Goal: Task Accomplishment & Management: Complete application form

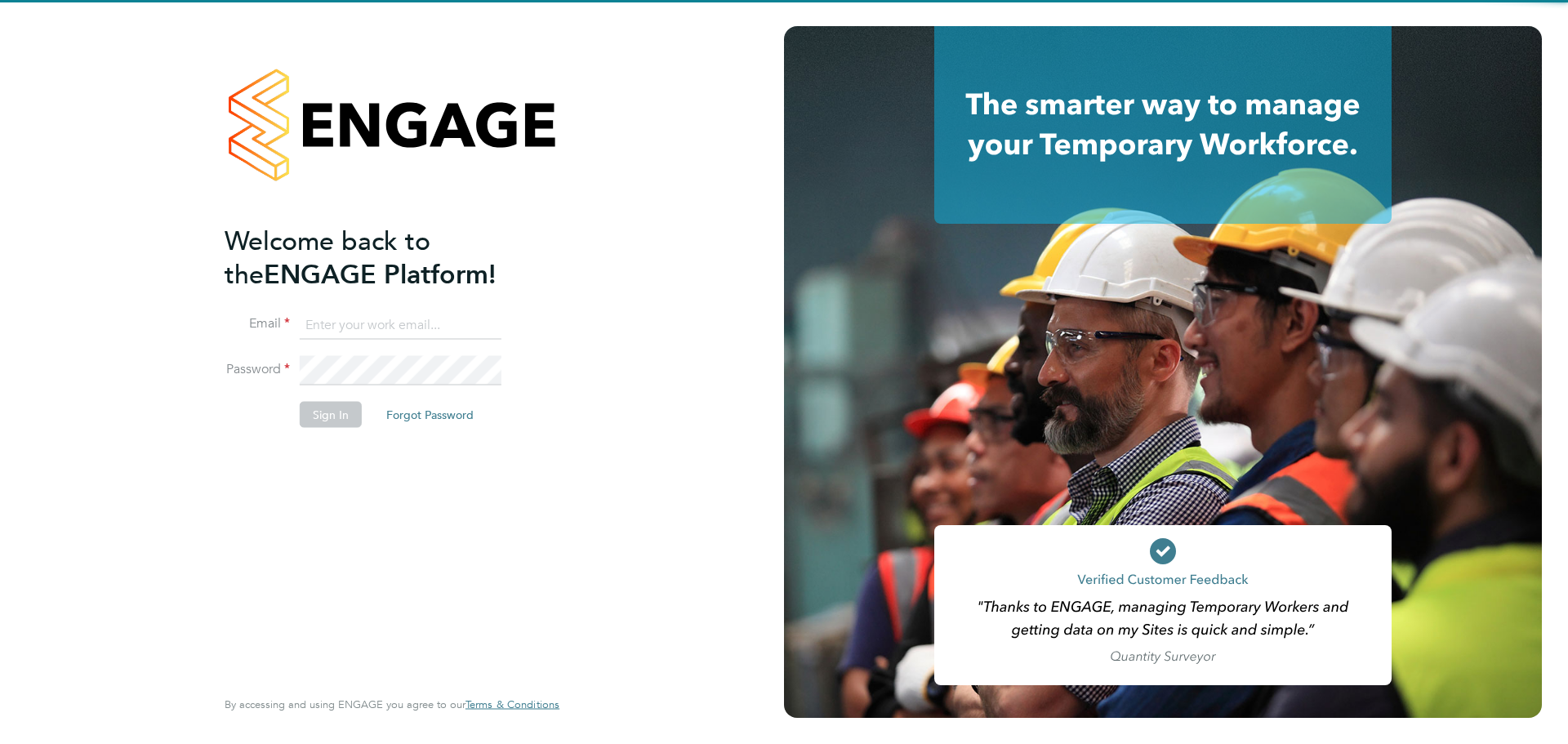
click at [355, 327] on input at bounding box center [400, 324] width 202 height 29
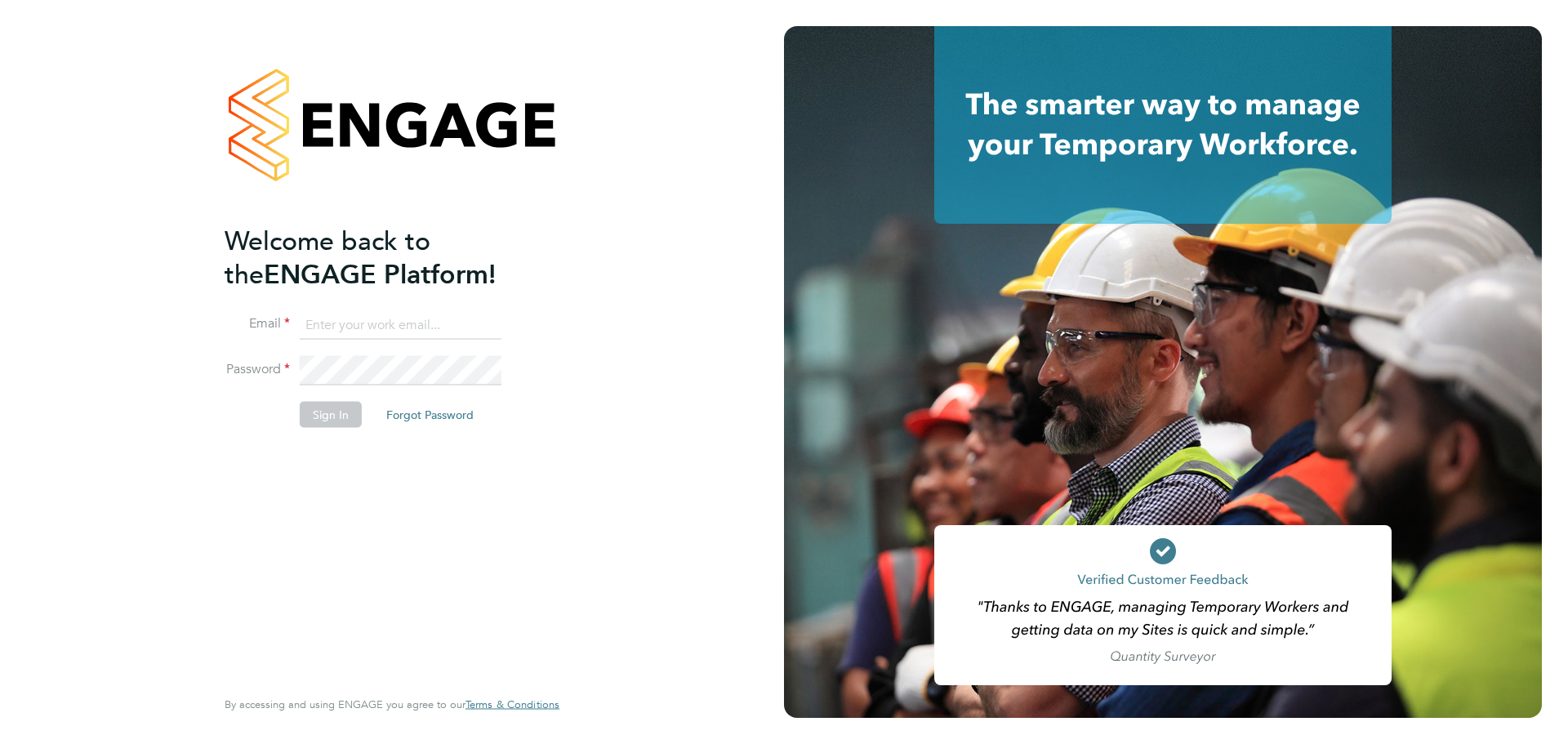
type input "[PERSON_NAME][EMAIL_ADDRESS][PERSON_NAME][DOMAIN_NAME]"
click at [324, 430] on li "Sign In Forgot Password" at bounding box center [384, 422] width 318 height 43
click at [324, 422] on button "Sign In" at bounding box center [331, 413] width 62 height 26
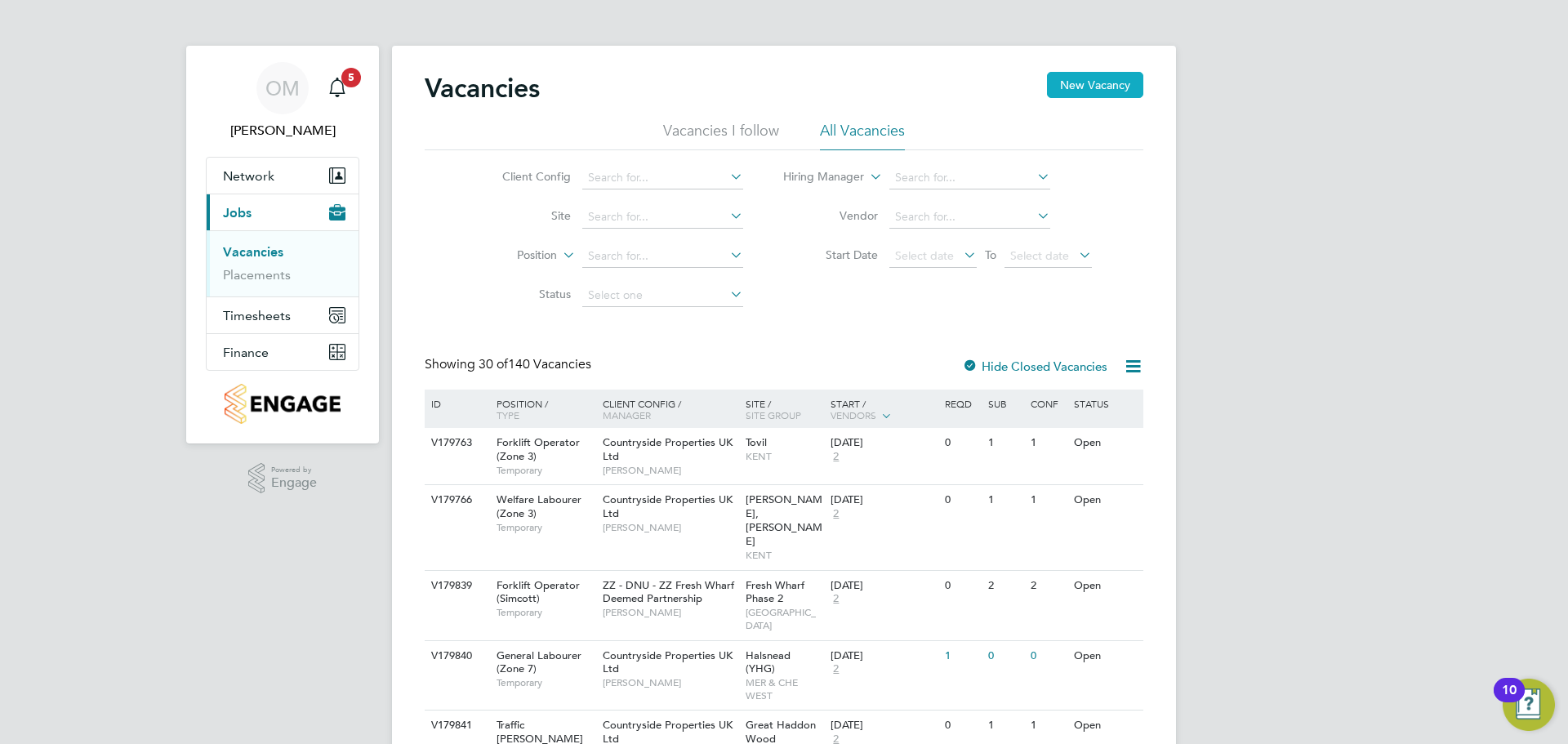
click at [1071, 88] on button "New Vacancy" at bounding box center [1095, 84] width 96 height 26
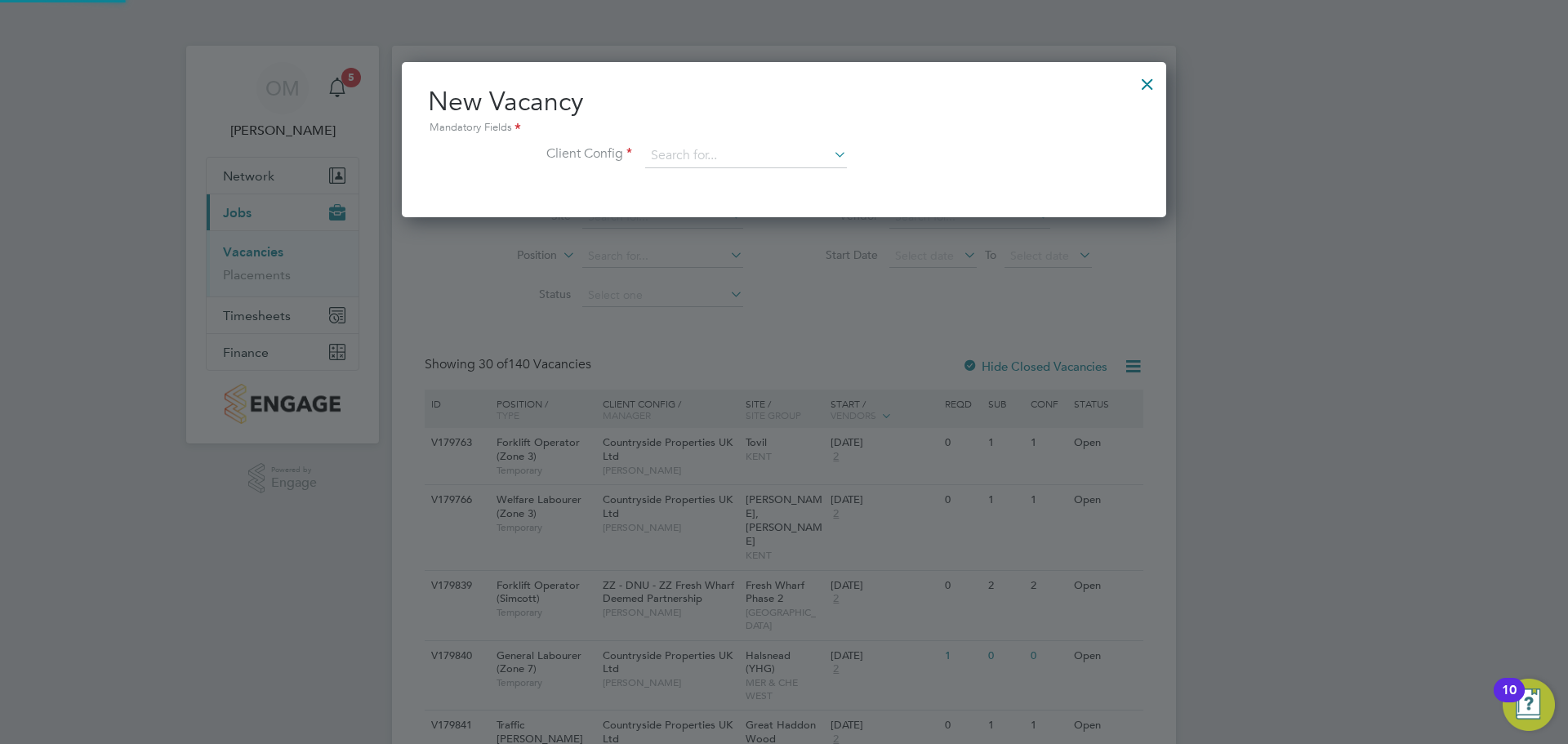
scroll to position [156, 765]
click at [758, 169] on li "Client Config" at bounding box center [783, 164] width 712 height 41
click at [756, 161] on input at bounding box center [746, 156] width 202 height 25
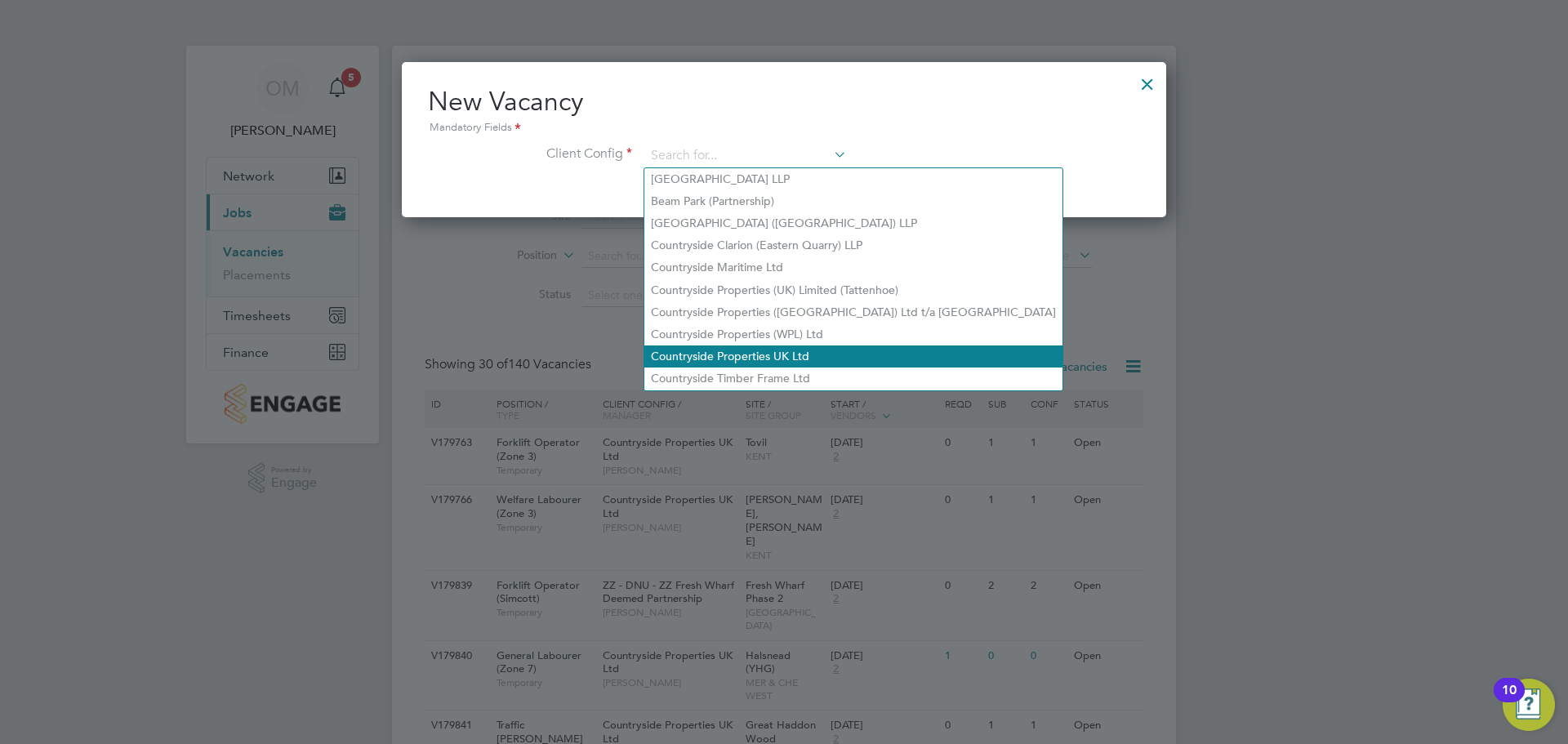
click at [788, 346] on li "Countryside Properties UK Ltd" at bounding box center [853, 356] width 418 height 22
type input "Countryside Properties UK Ltd"
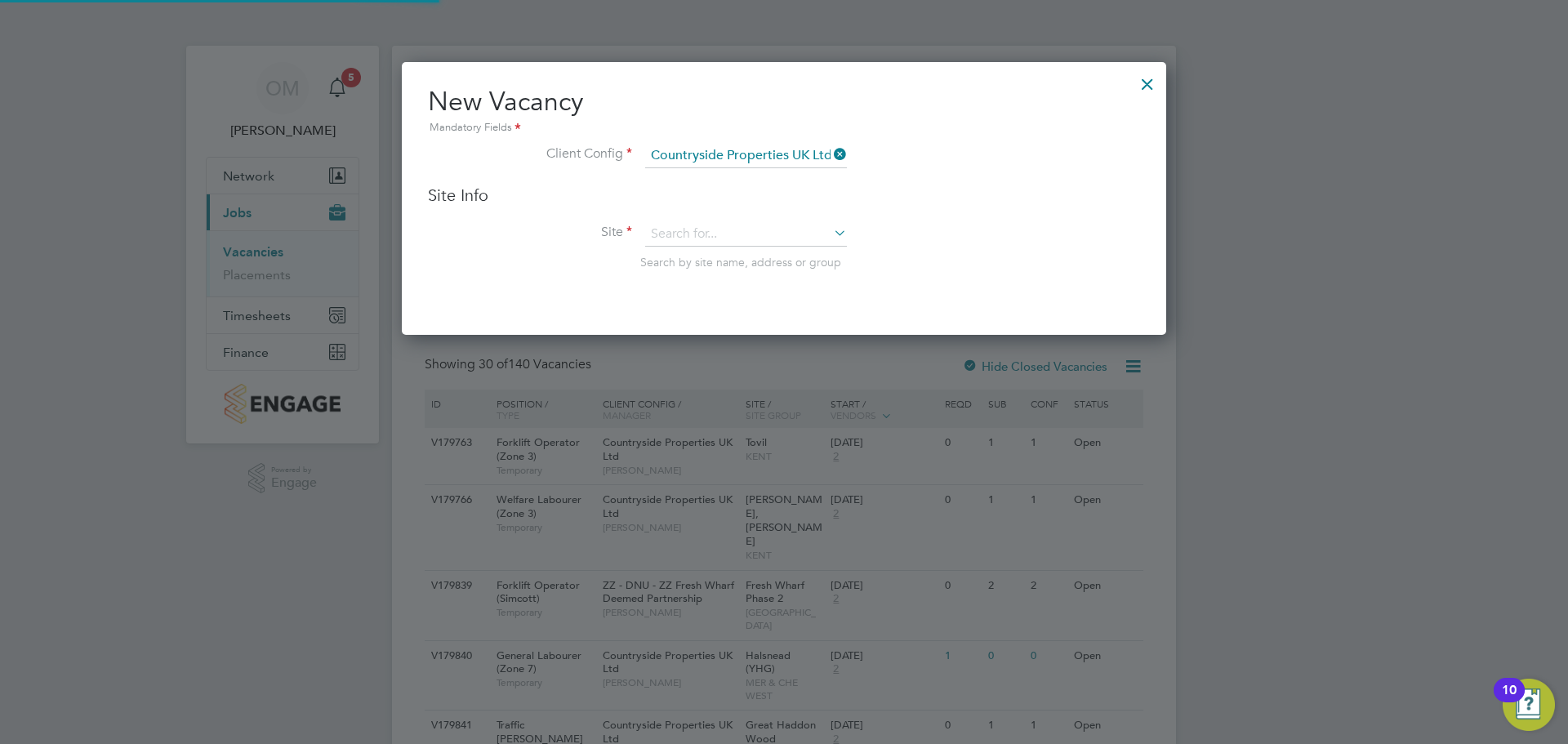
scroll to position [274, 765]
click at [740, 236] on input at bounding box center [746, 235] width 202 height 25
click at [752, 246] on li "Twig worth 1C (Twigworth Green)" at bounding box center [746, 257] width 204 height 22
type input "Twigworth 1C (Twigworth Green)"
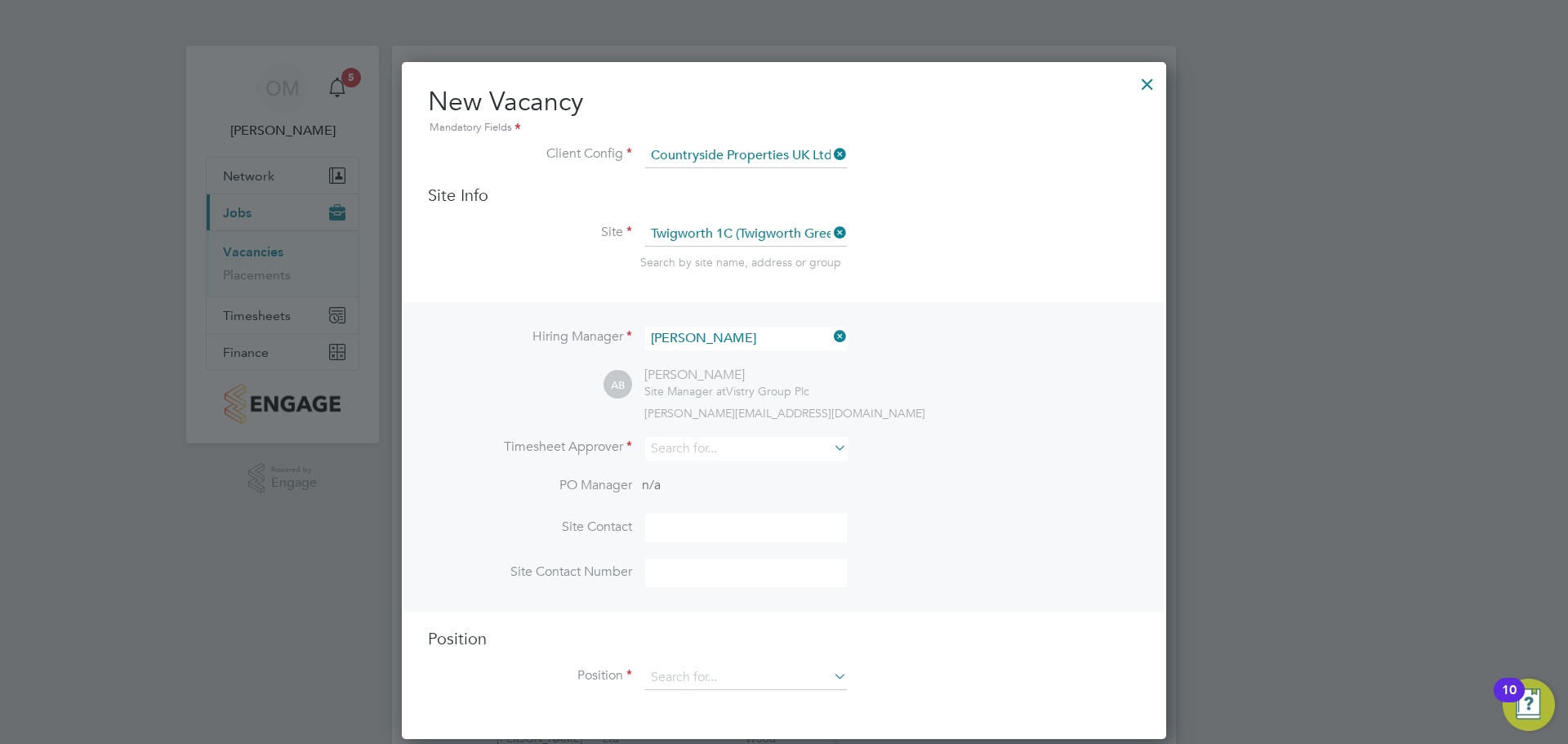
scroll to position [677, 765]
click at [748, 439] on input at bounding box center [746, 448] width 202 height 24
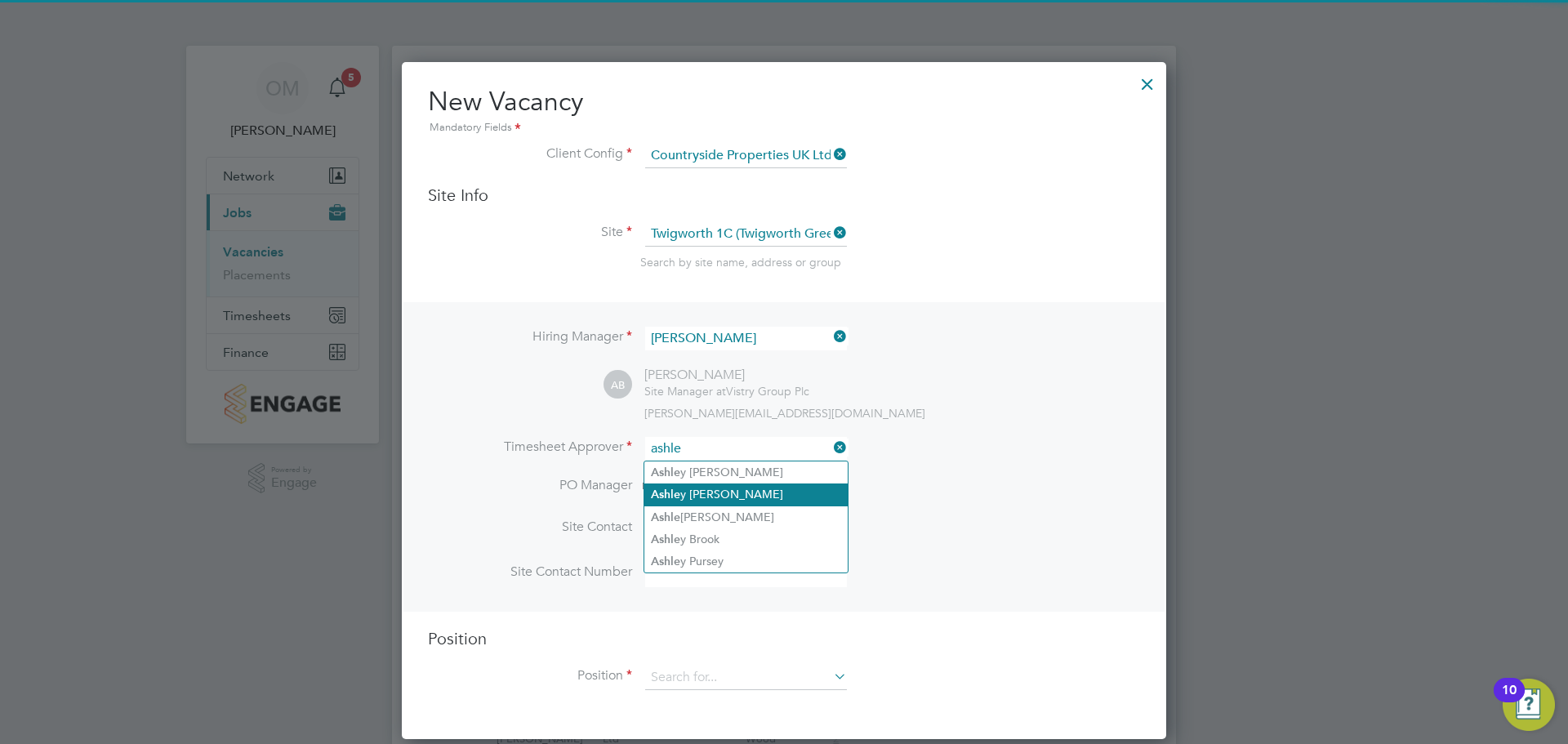
click at [730, 493] on li "[PERSON_NAME]" at bounding box center [746, 494] width 204 height 22
type input "[PERSON_NAME]"
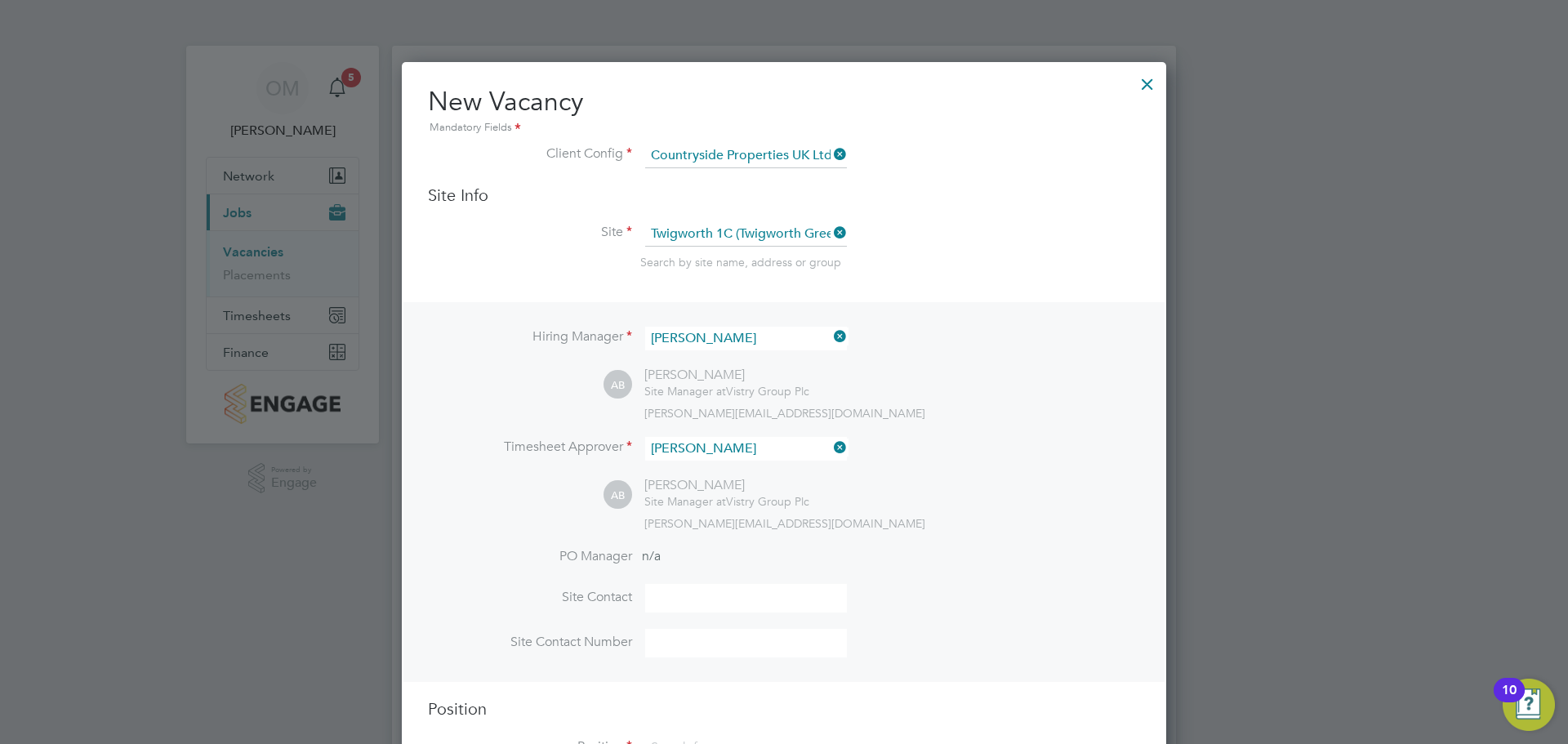
scroll to position [749, 765]
click at [697, 589] on input at bounding box center [746, 598] width 202 height 28
type input "[PERSON_NAME]"
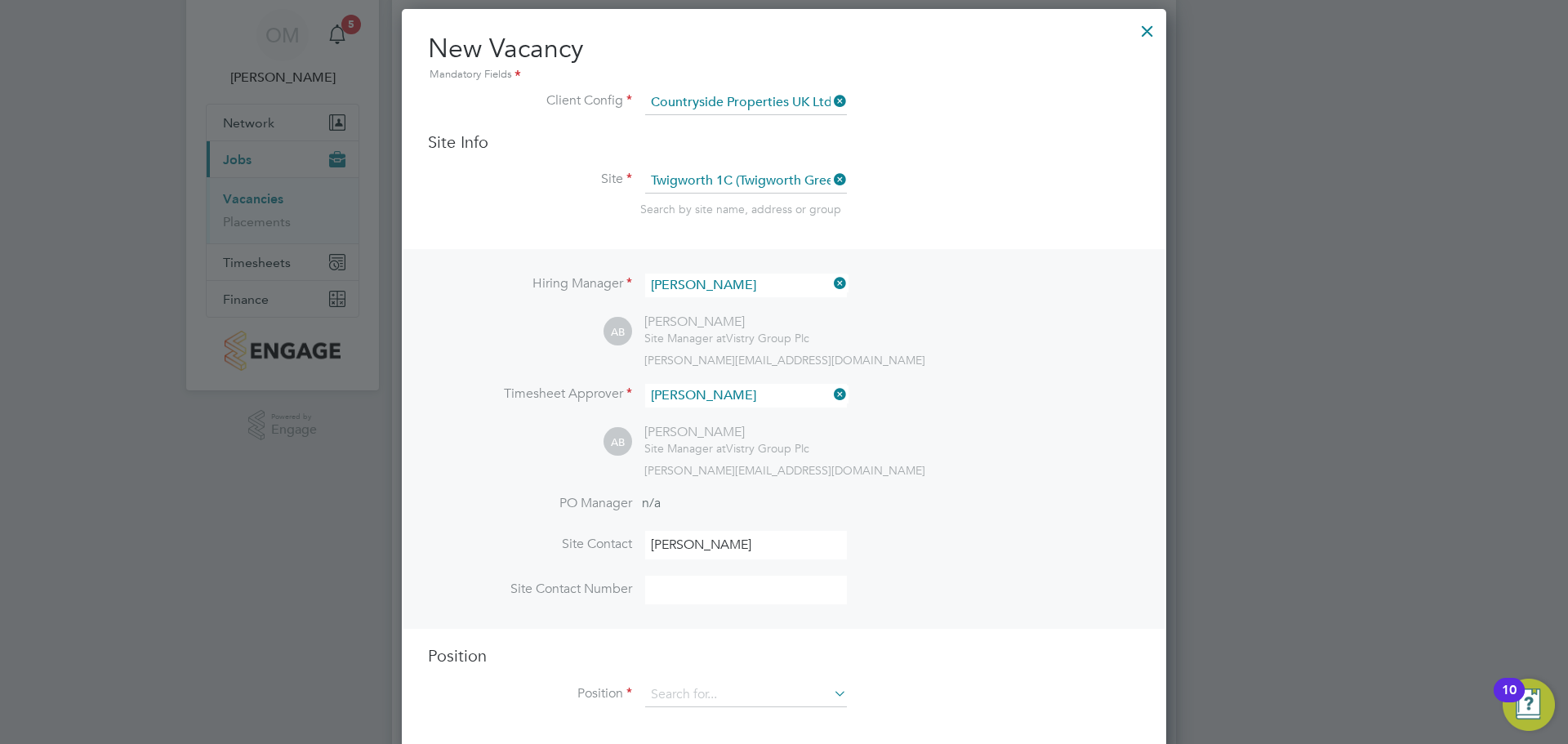
scroll to position [82, 0]
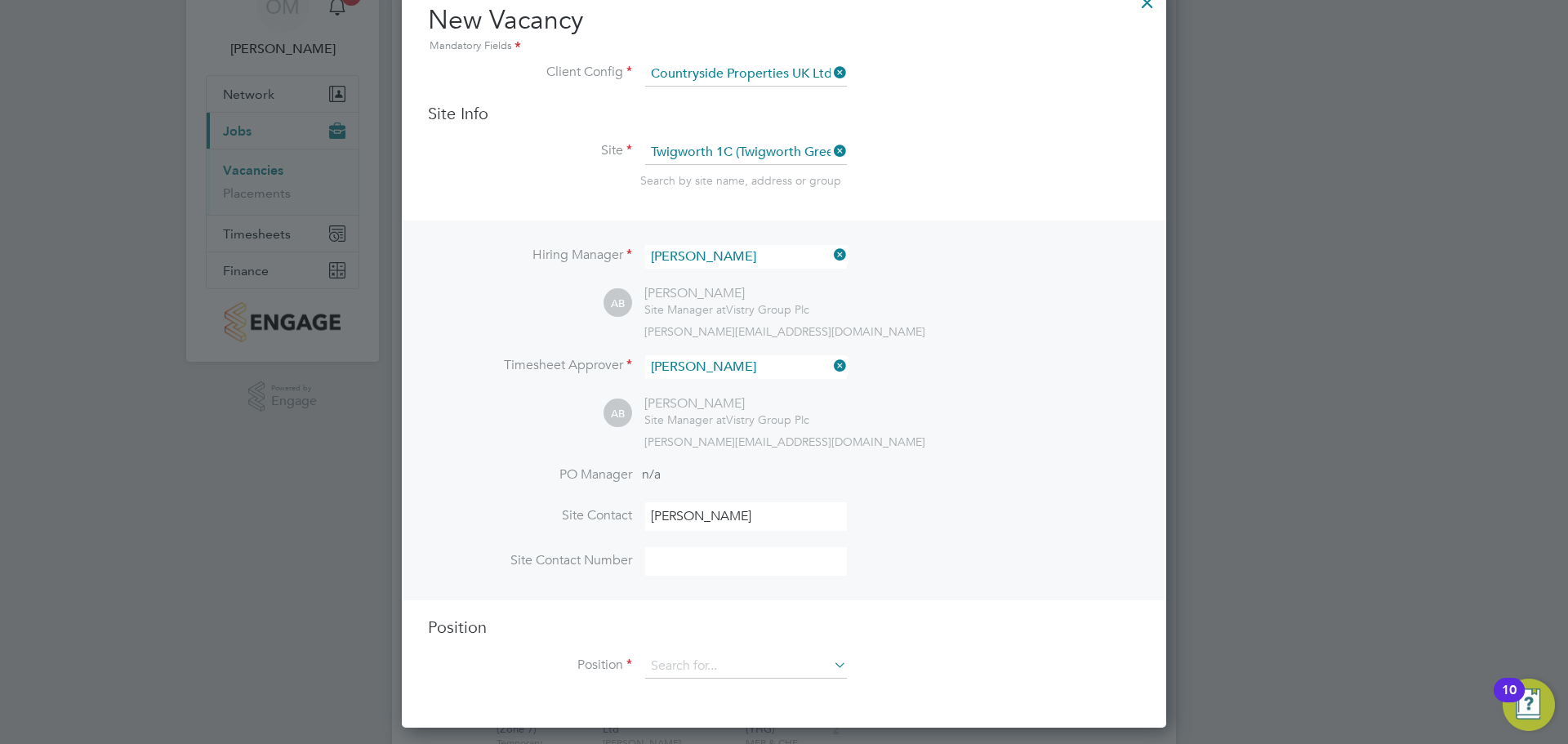
click at [714, 572] on input at bounding box center [746, 562] width 202 height 28
click at [698, 556] on input at bounding box center [746, 562] width 202 height 28
paste input "[PHONE_NUMBER]"
type input "[PHONE_NUMBER]"
click at [900, 529] on li "Site Contact [PERSON_NAME]" at bounding box center [783, 524] width 712 height 45
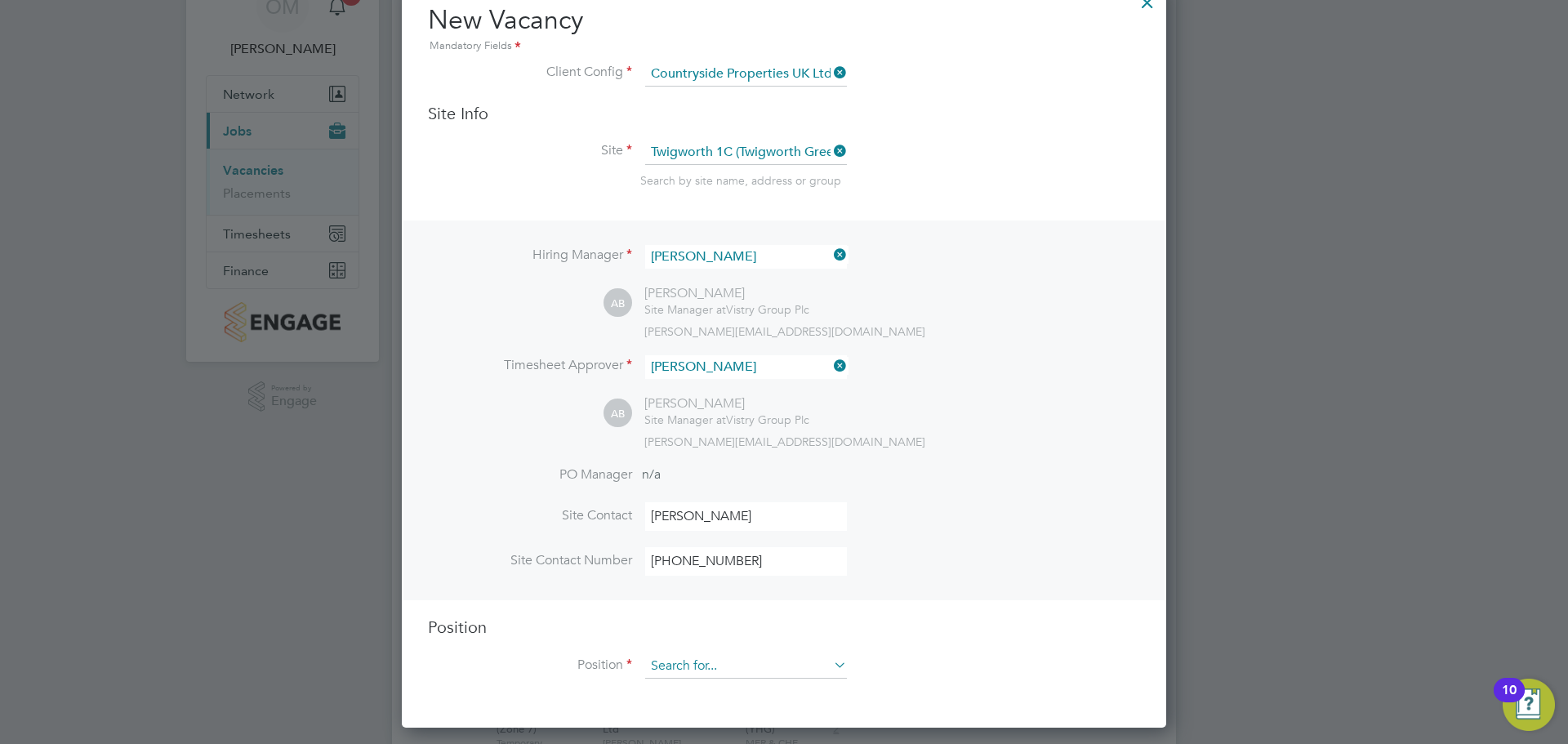
click at [710, 676] on input at bounding box center [746, 667] width 202 height 25
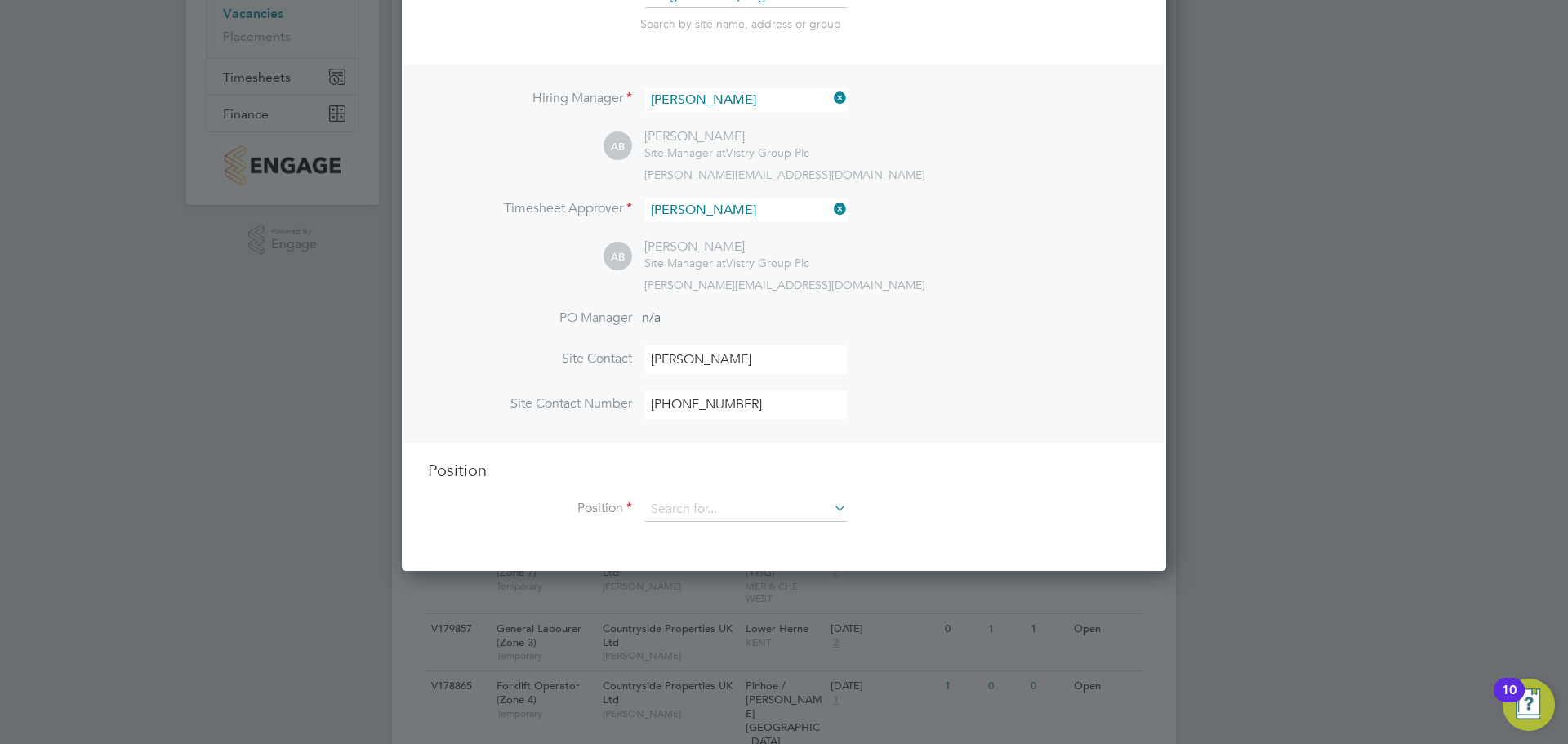
scroll to position [245, 0]
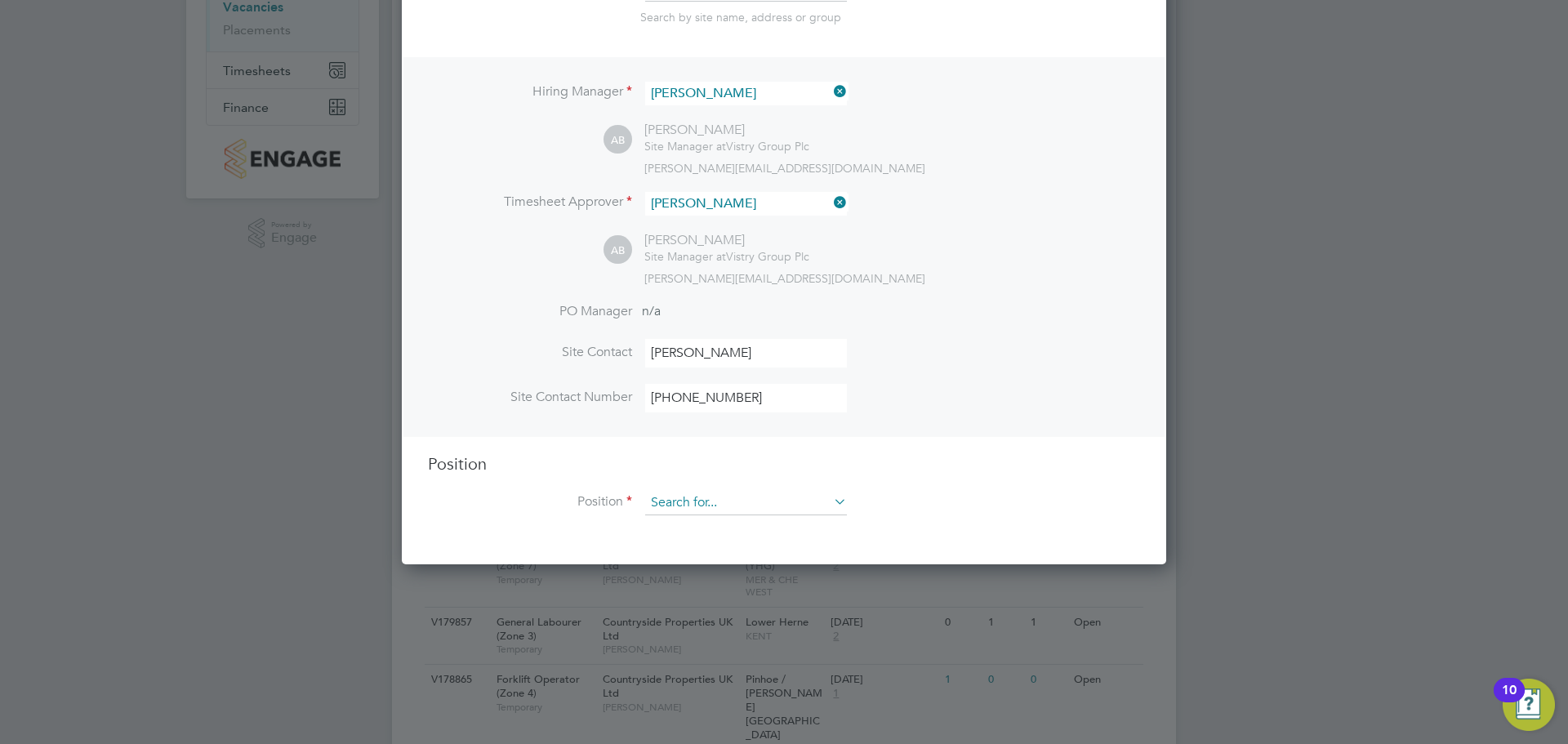
click at [714, 495] on input at bounding box center [746, 503] width 202 height 25
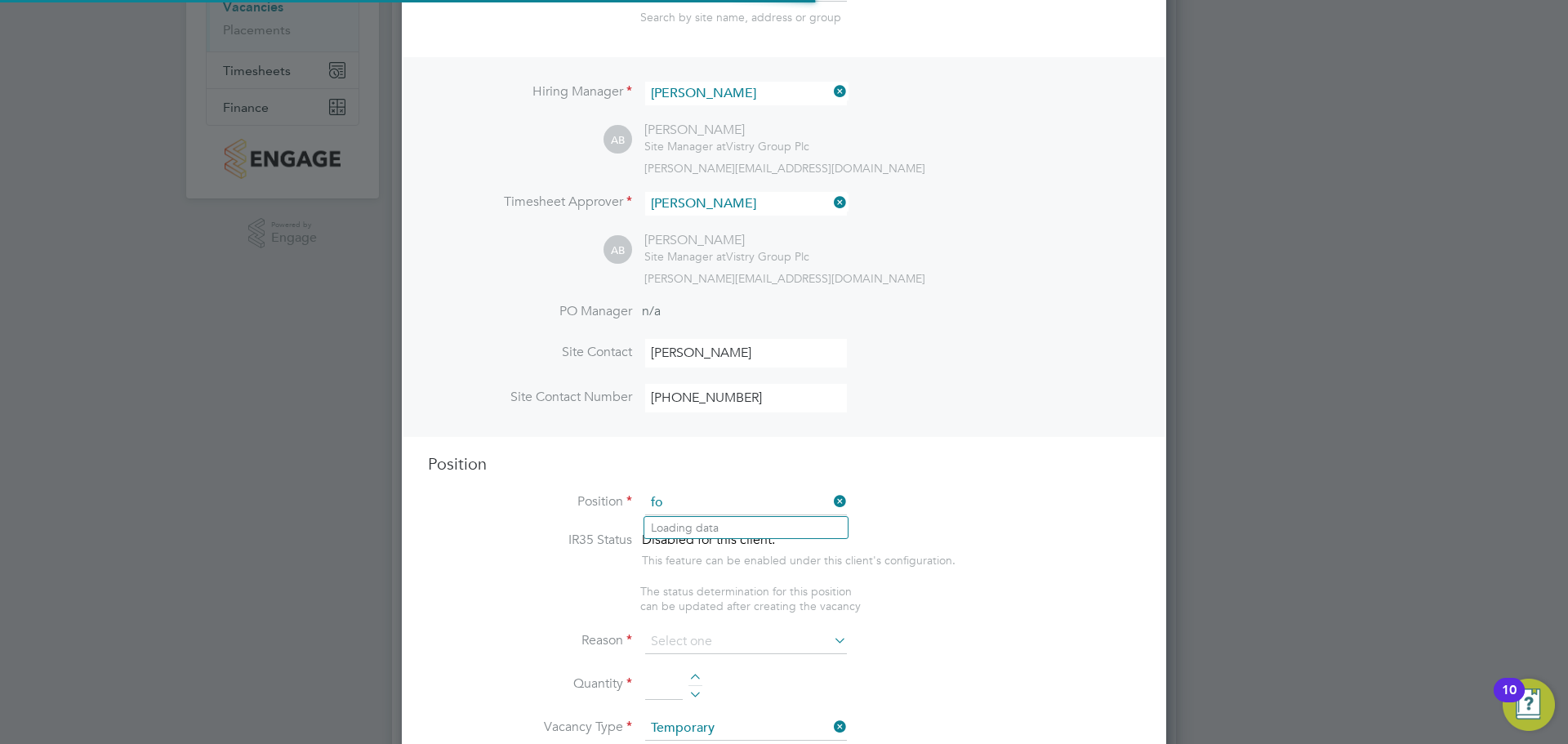
scroll to position [2347, 765]
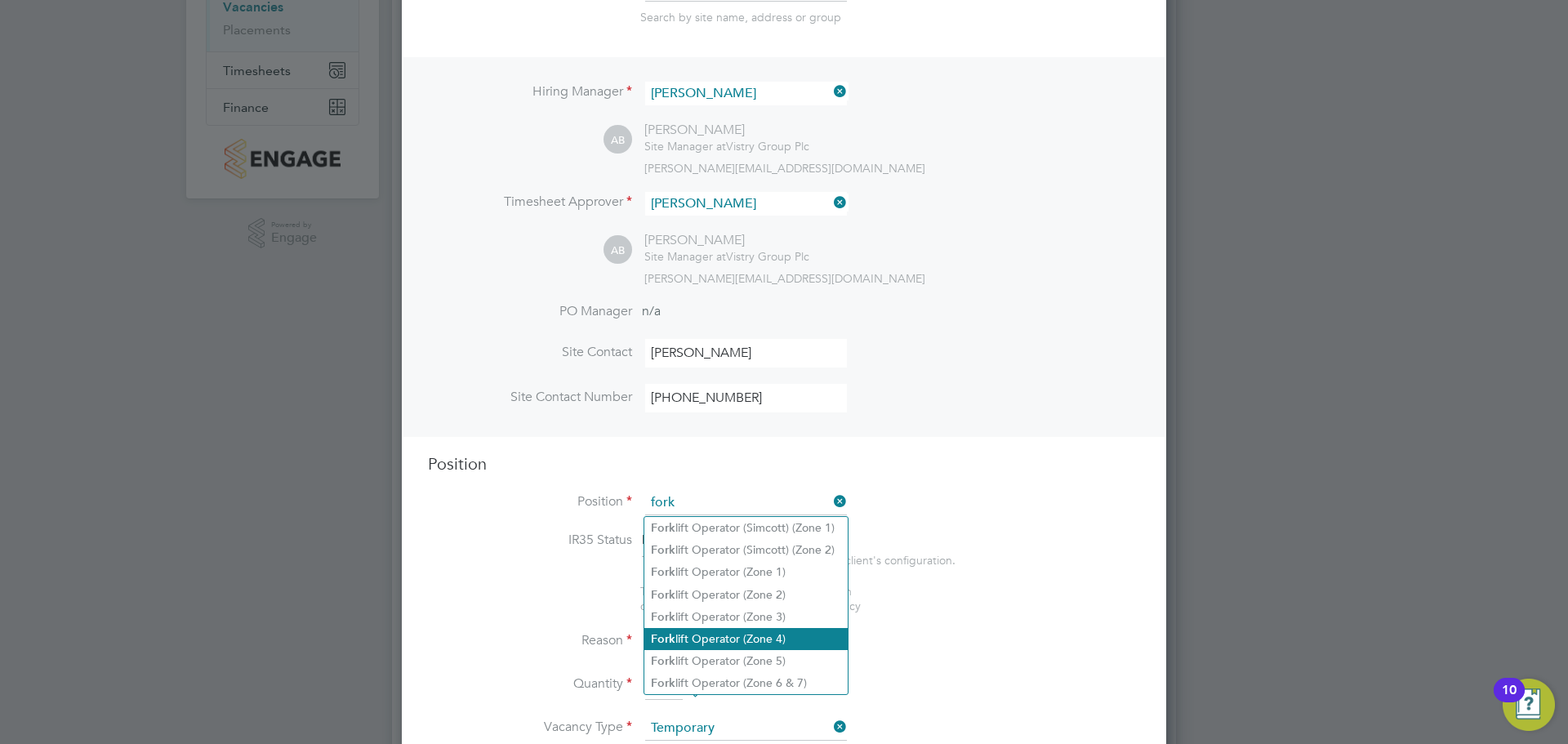
click at [748, 628] on li "Fork lift Operator (Zone 4)" at bounding box center [746, 638] width 204 height 22
type input "Forklift Operator (Zone 4)"
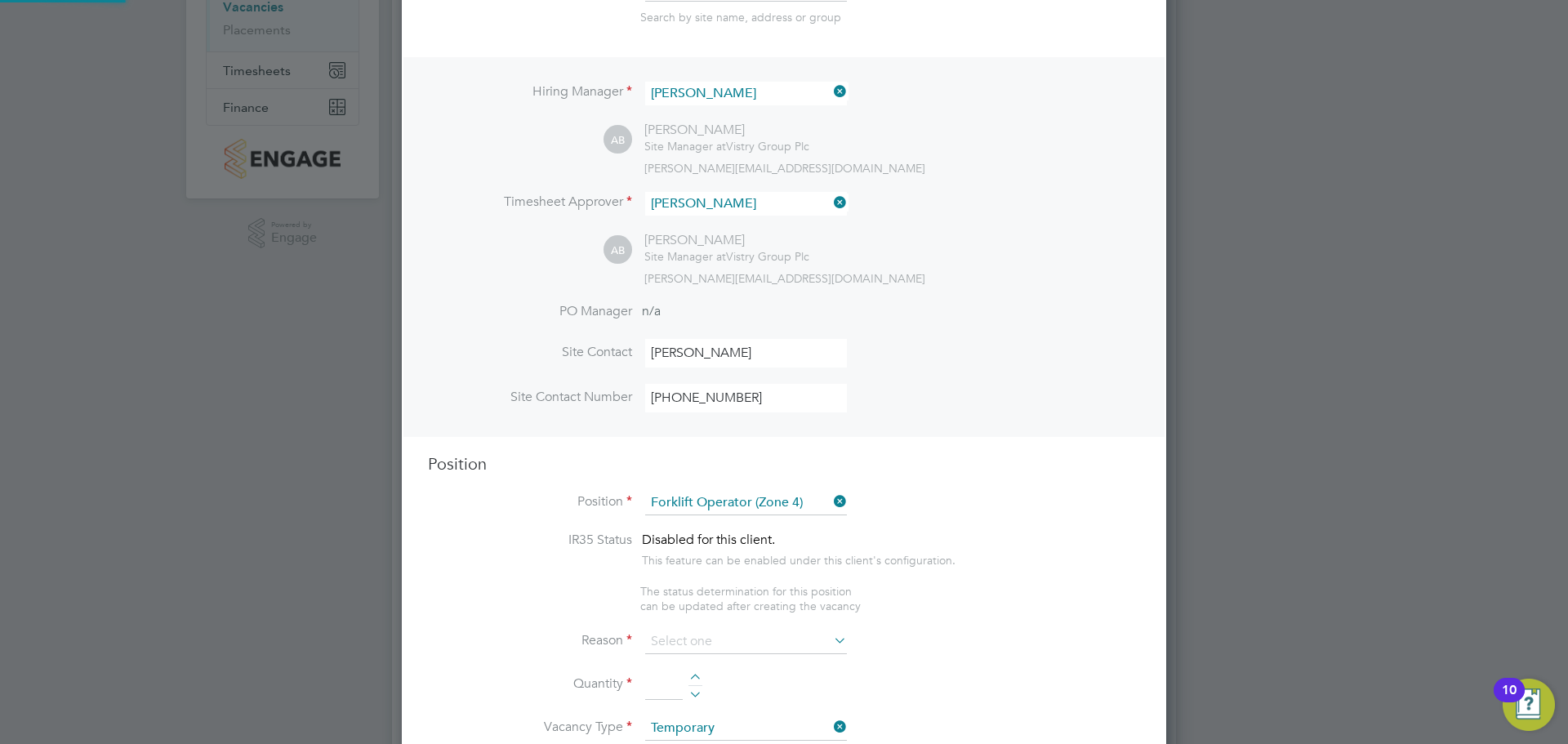
type textarea "Operate construction machinery and plant, including, but not limited to telesco…"
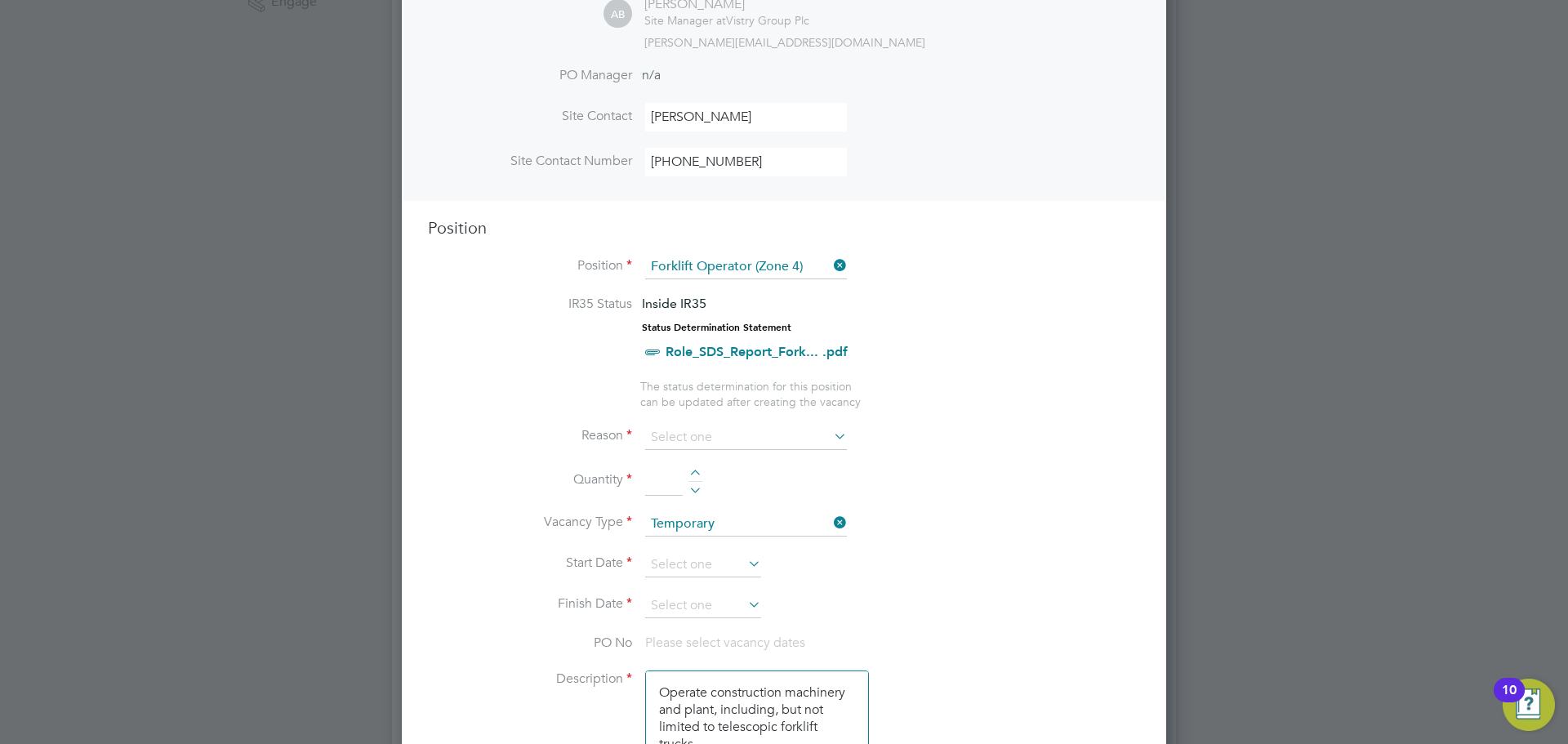
scroll to position [490, 0]
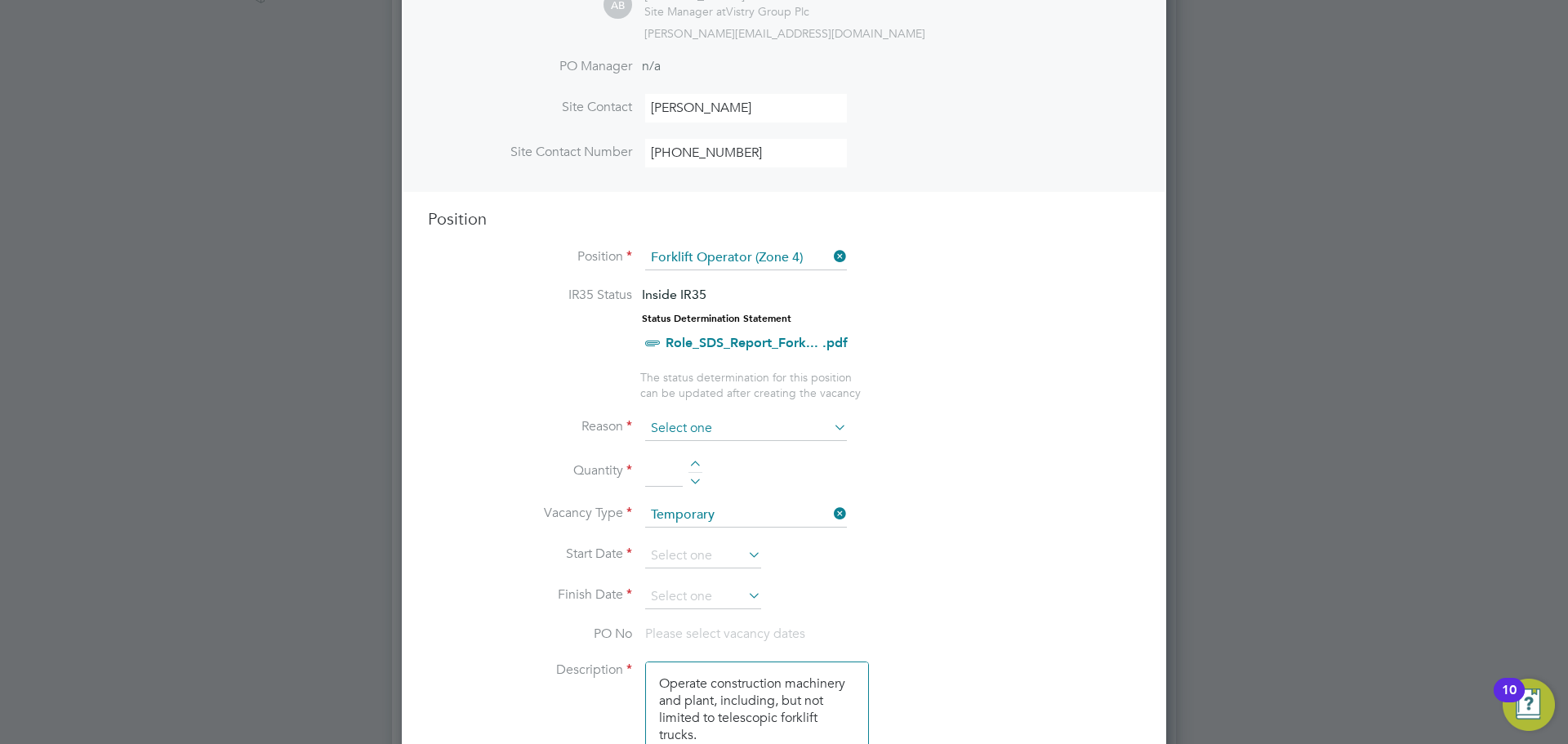
click at [726, 436] on input at bounding box center [746, 429] width 202 height 25
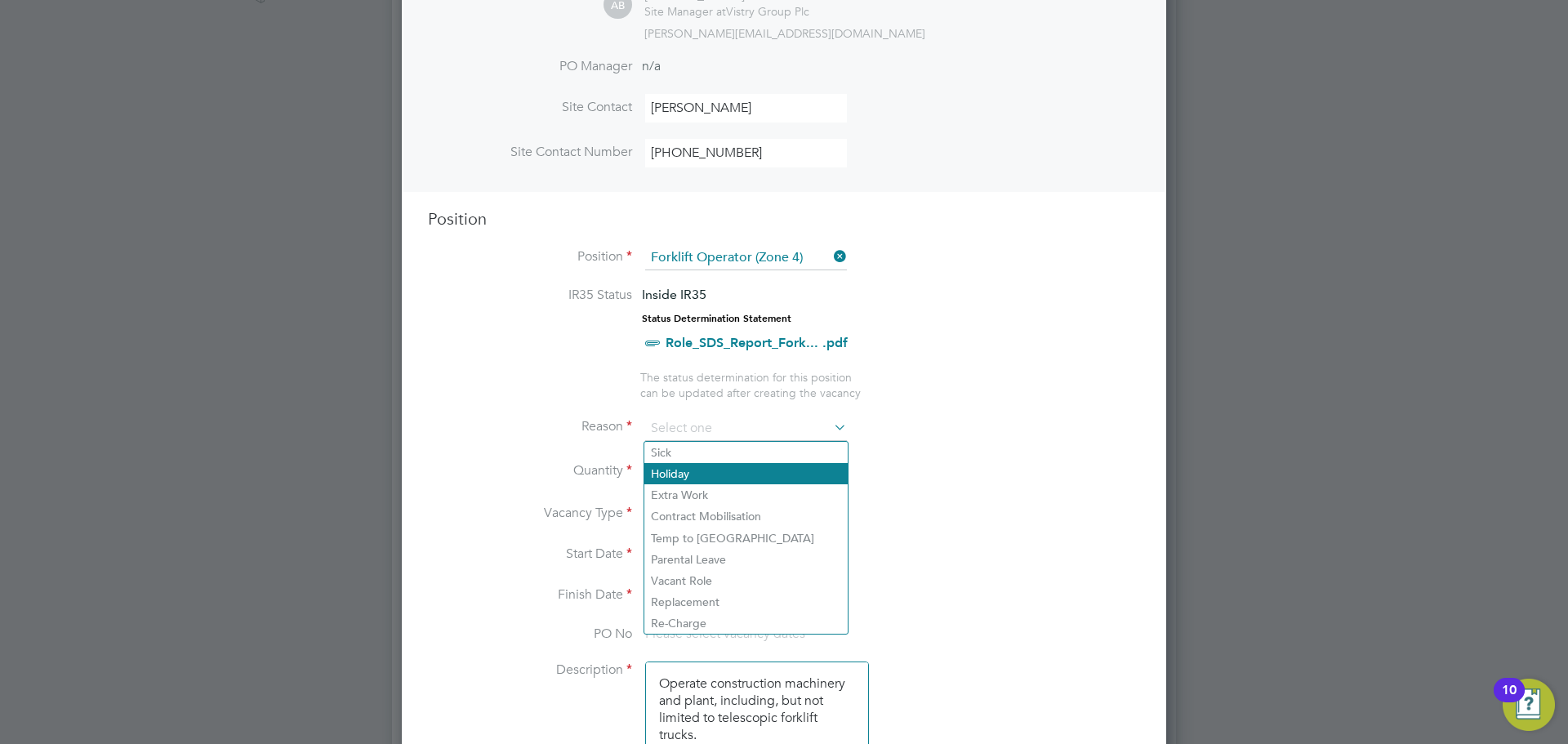
click at [741, 484] on li "Holiday" at bounding box center [746, 474] width 204 height 21
type input "Holiday"
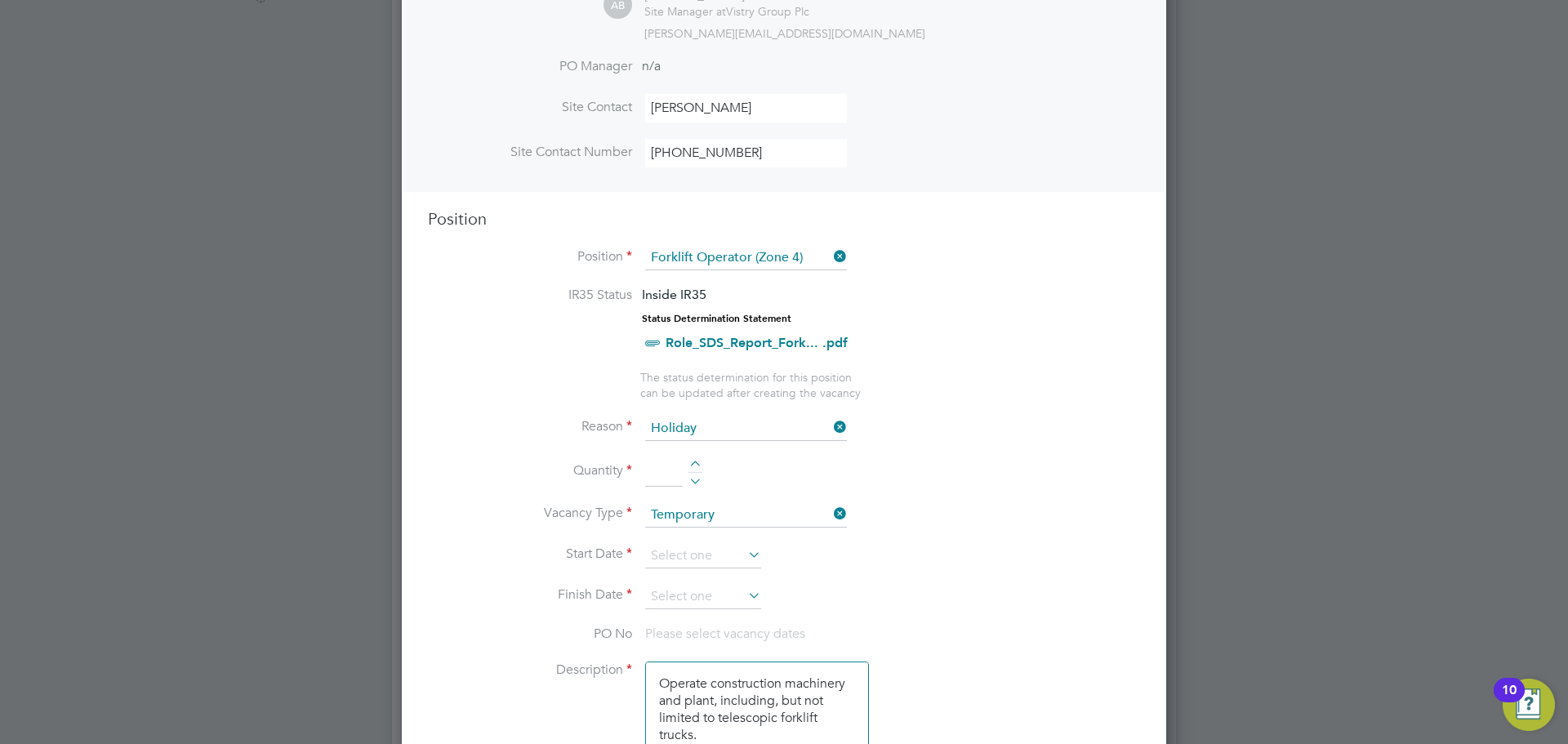
click at [693, 461] on div at bounding box center [695, 466] width 14 height 12
type input "1"
click at [719, 548] on input at bounding box center [703, 556] width 116 height 25
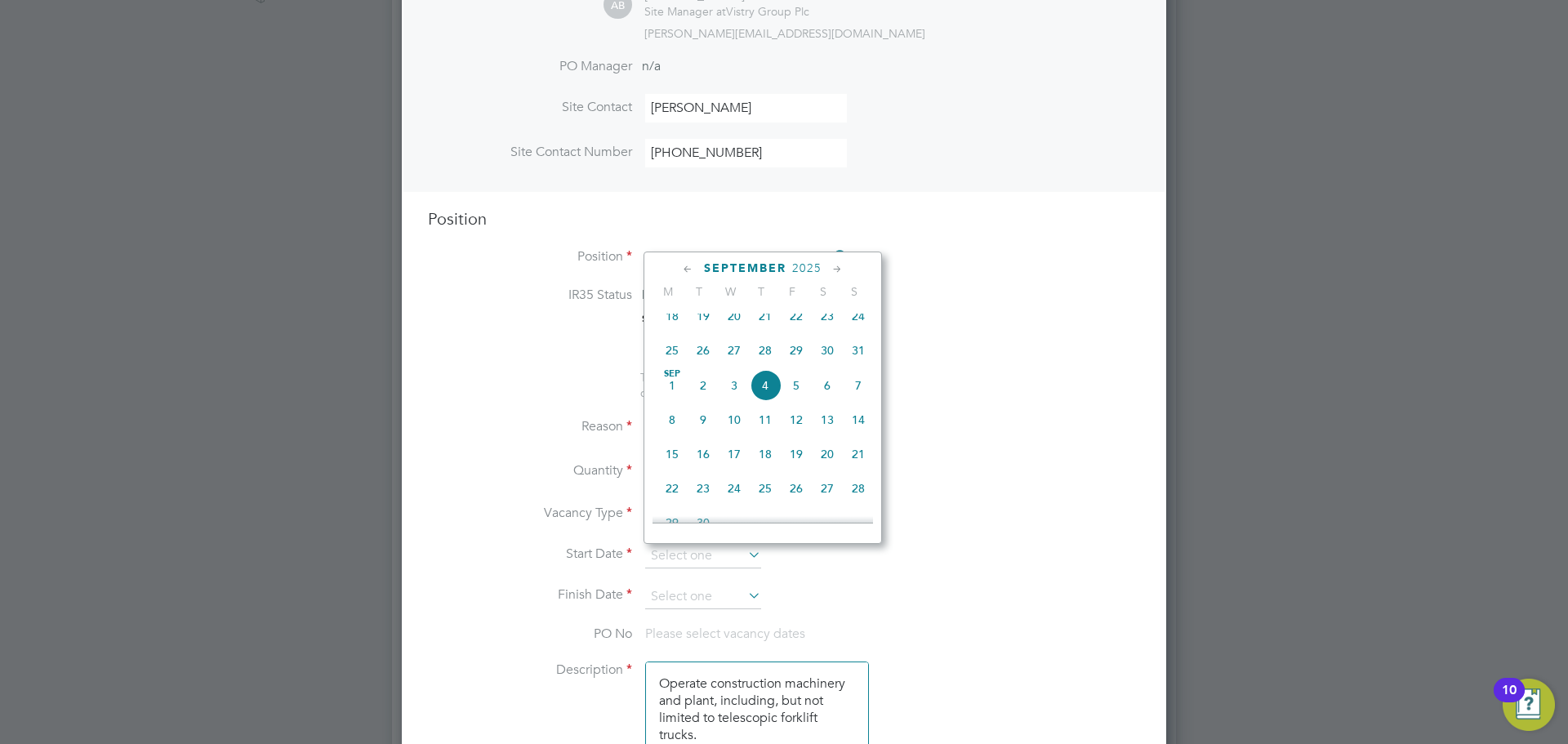
click at [678, 396] on span "[DATE]" at bounding box center [672, 385] width 31 height 31
type input "[DATE]"
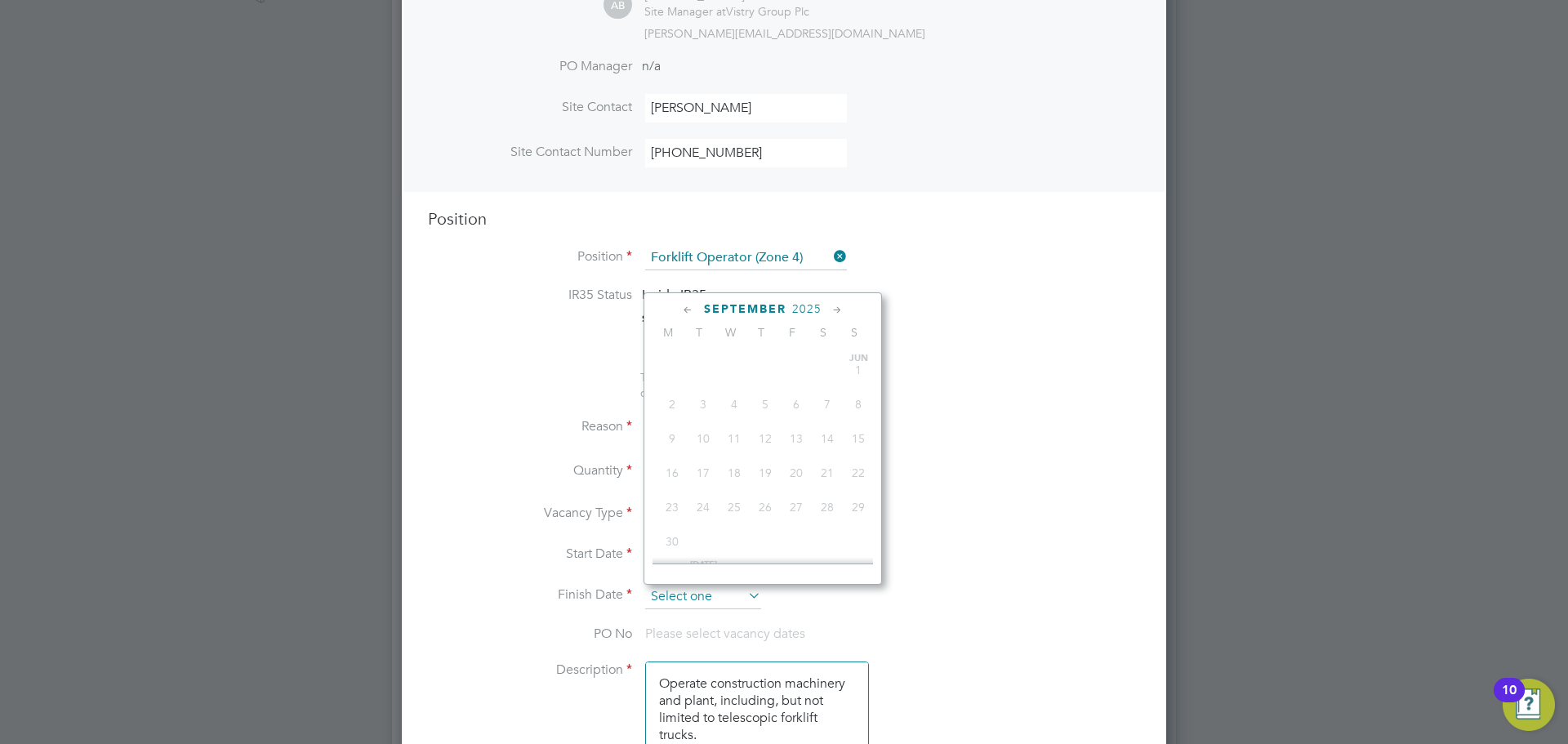
click at [717, 591] on input at bounding box center [703, 597] width 116 height 25
click at [676, 436] on span "[DATE]" at bounding box center [672, 426] width 31 height 31
type input "[DATE]"
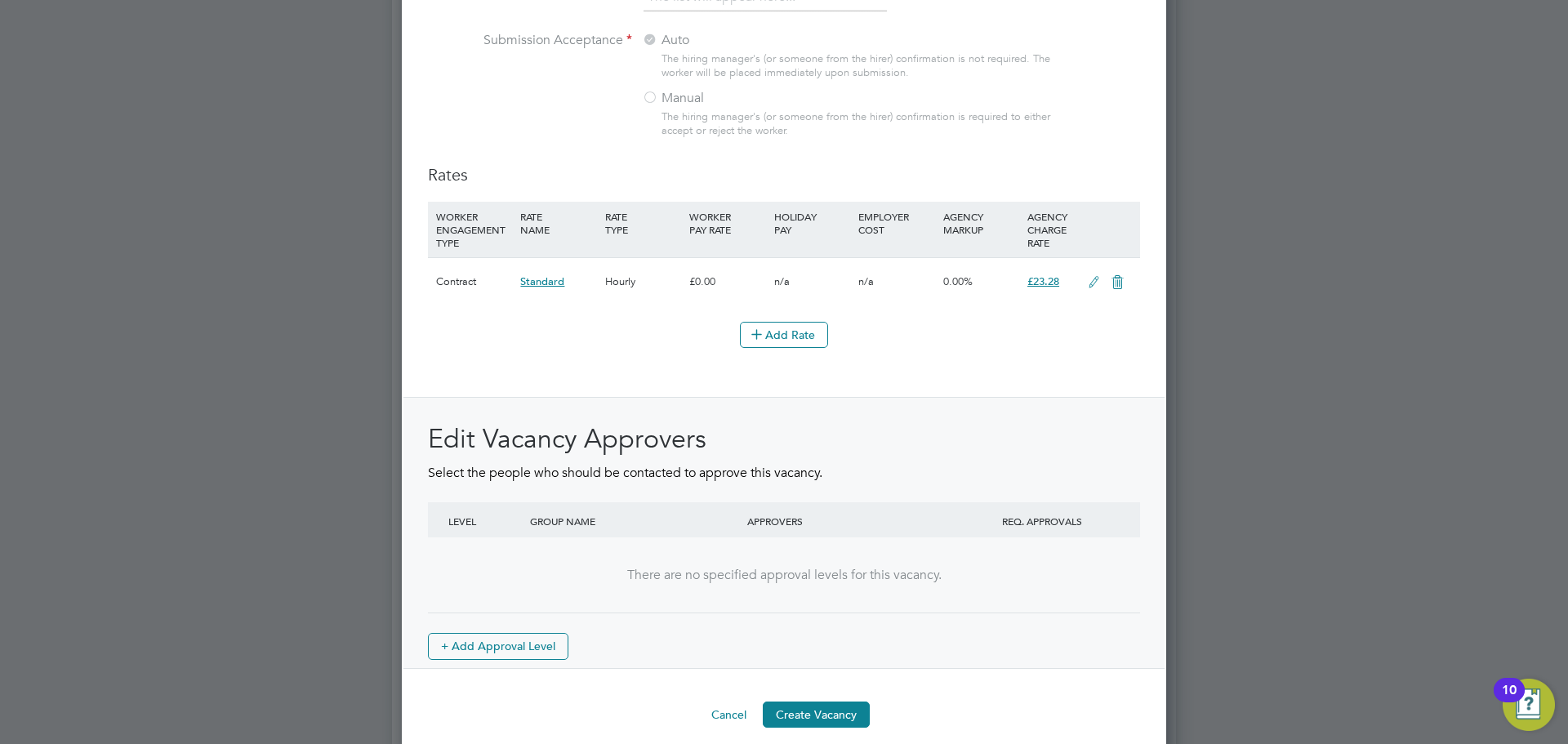
scroll to position [1809, 0]
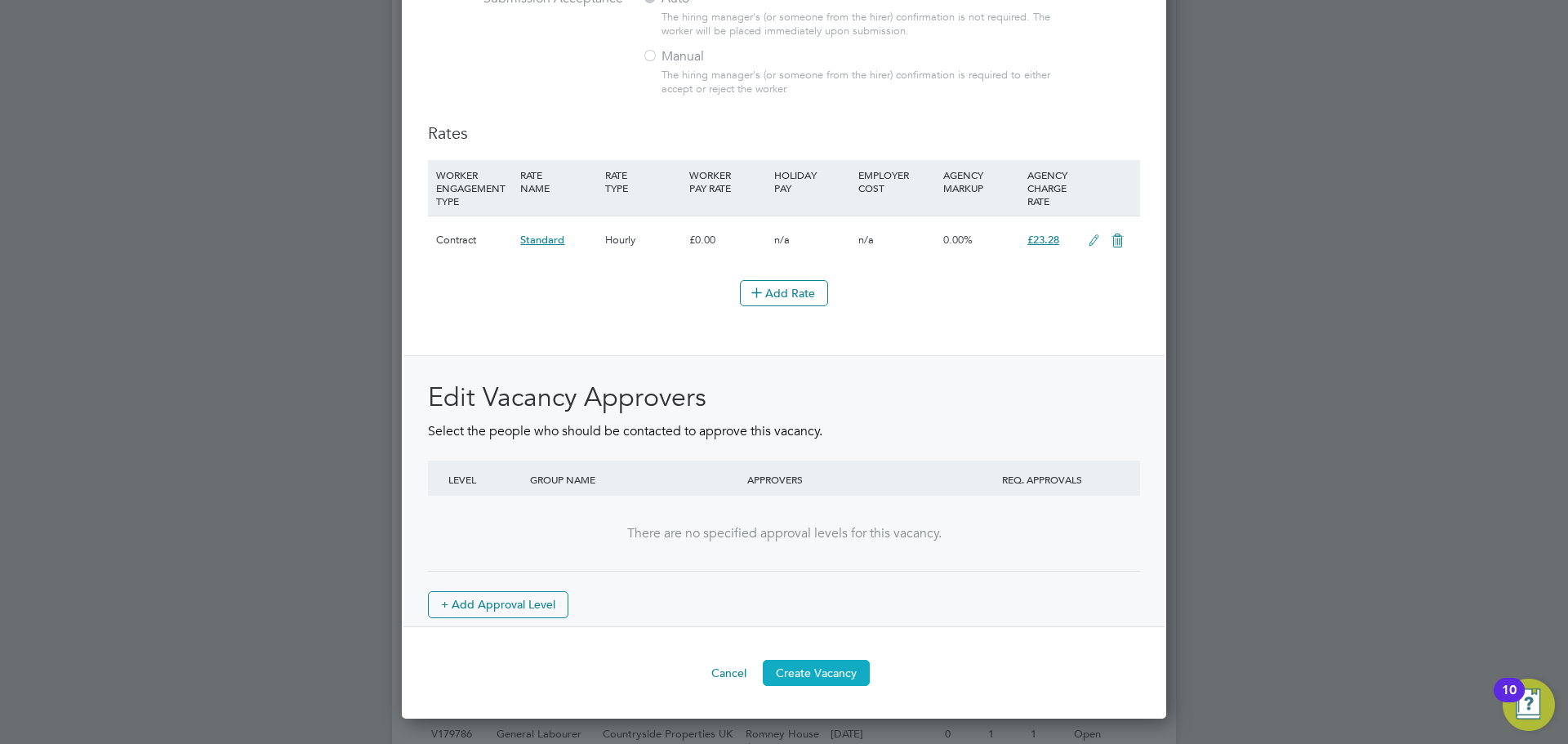
click at [817, 686] on button "Create Vacancy" at bounding box center [816, 672] width 107 height 26
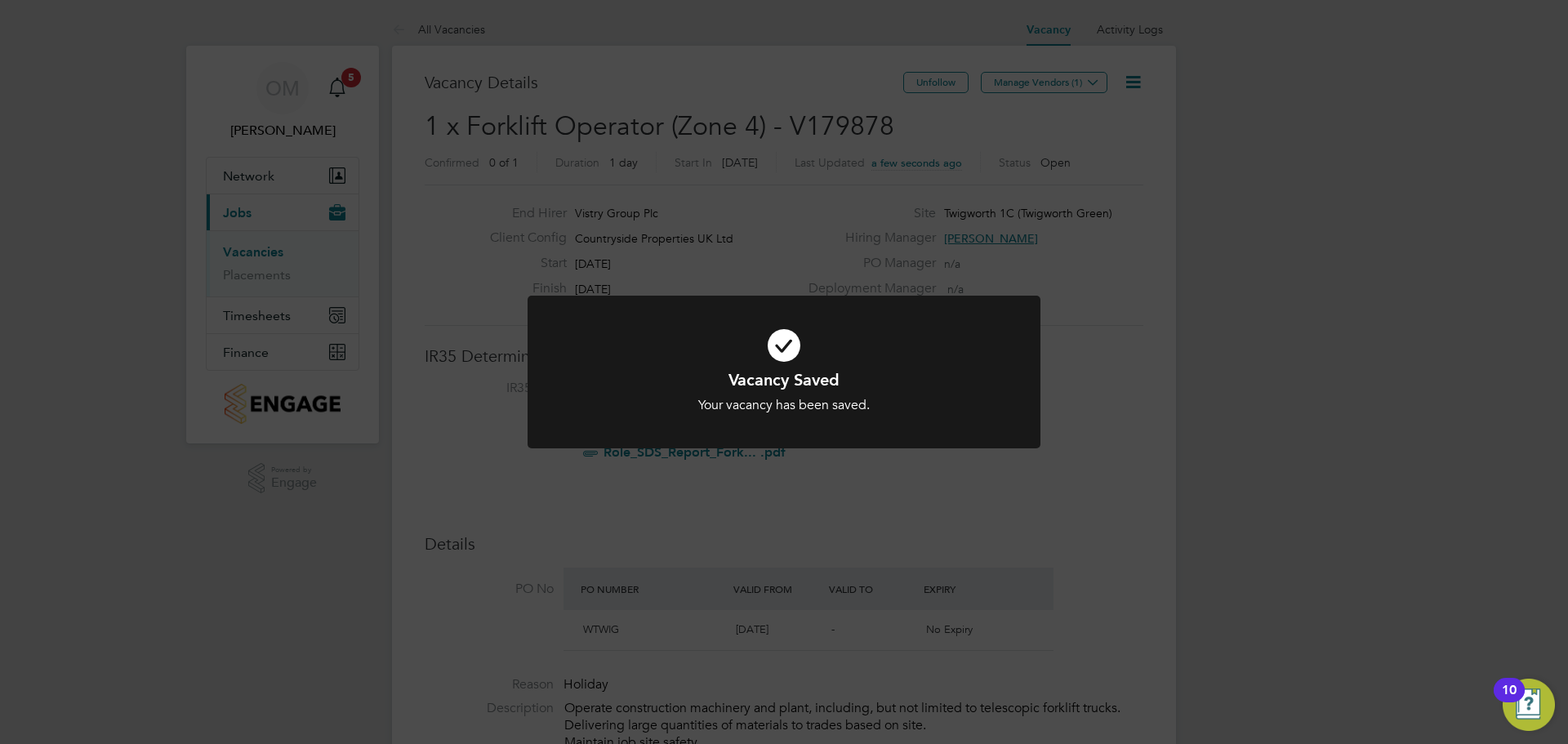
click at [1061, 81] on div "Vacancy Saved Your vacancy has been saved. Cancel Okay" at bounding box center [784, 372] width 1568 height 744
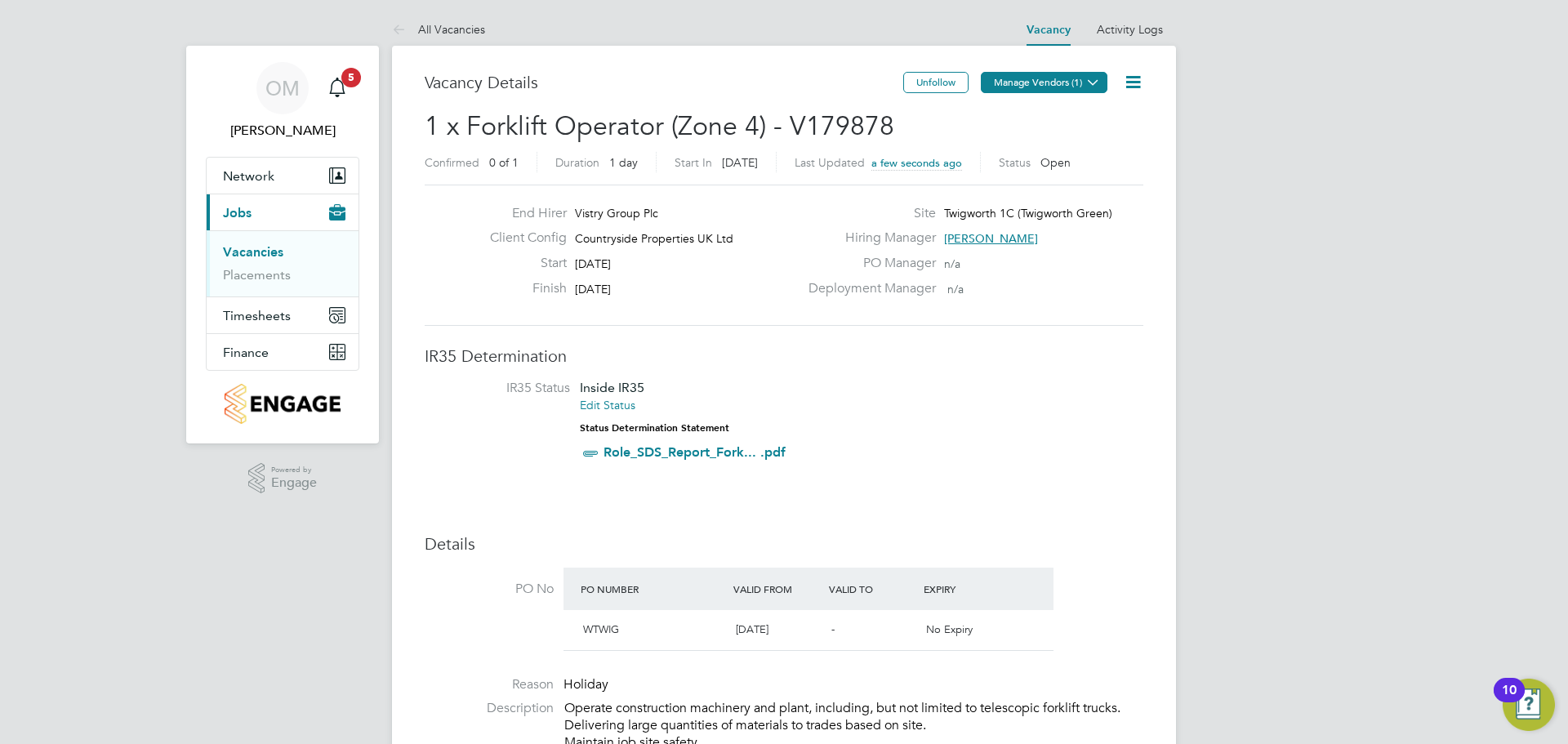
click at [1064, 81] on button "Manage Vendors (1)" at bounding box center [1044, 83] width 126 height 21
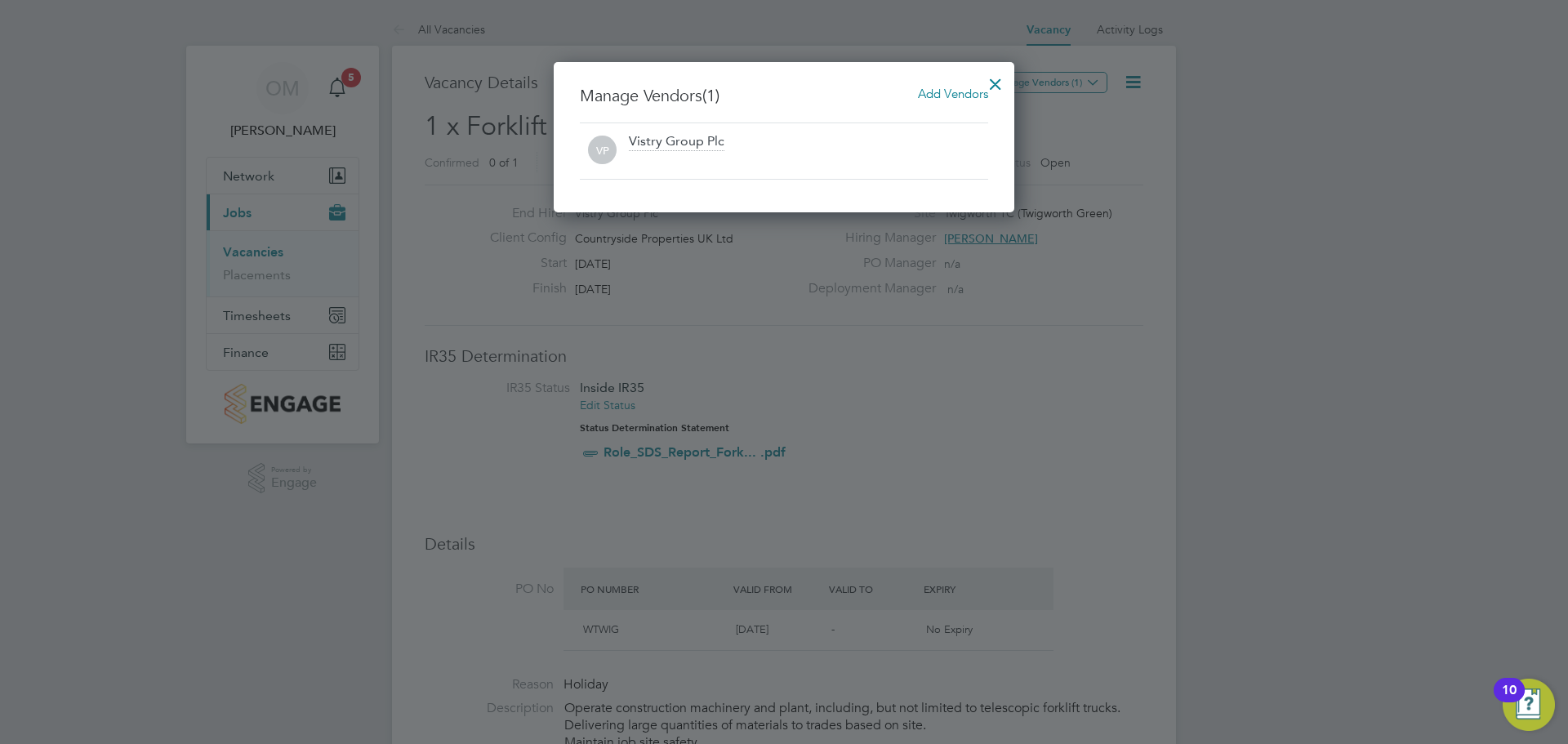
click at [938, 99] on span "Add Vendors" at bounding box center [953, 92] width 70 height 15
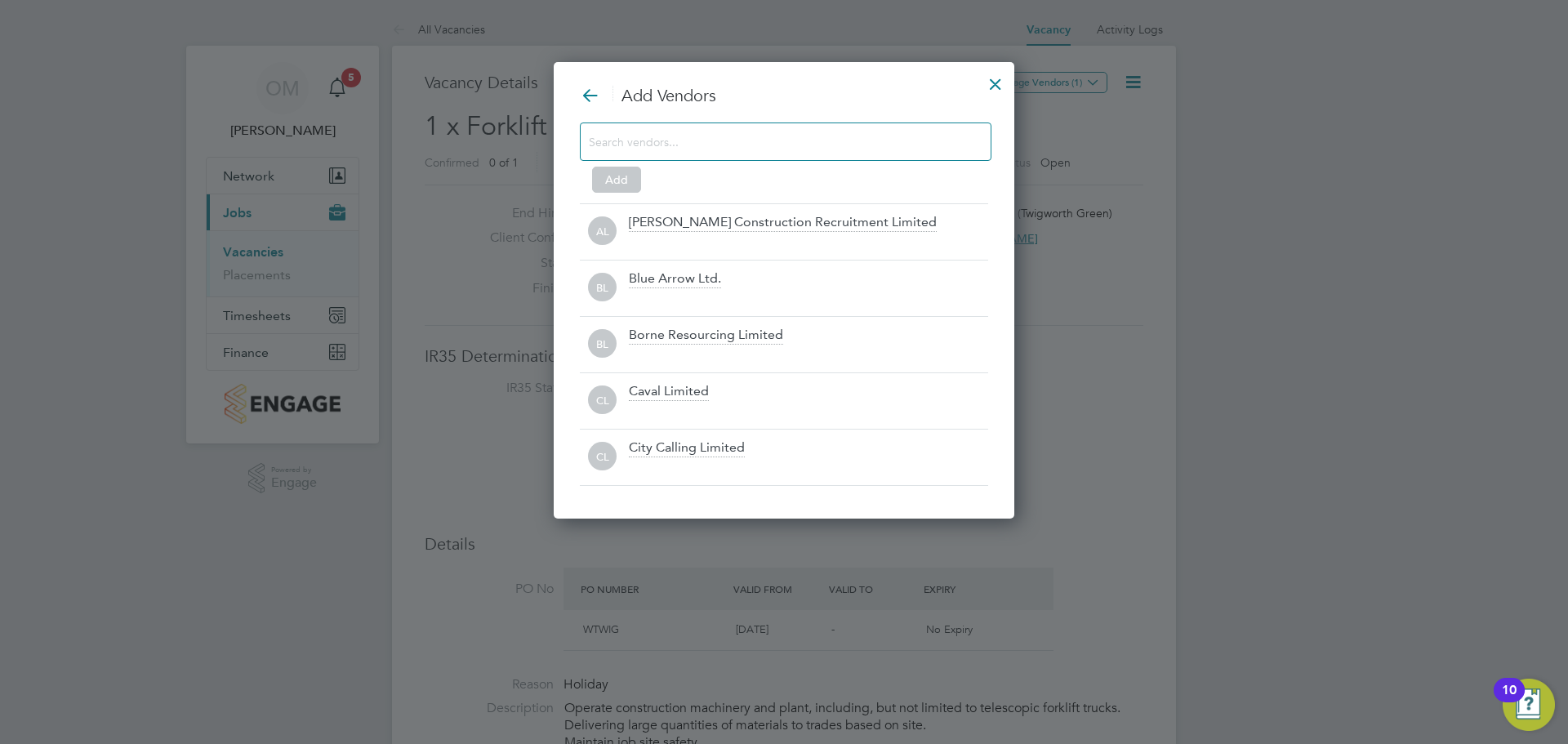
click at [723, 136] on input at bounding box center [772, 141] width 367 height 21
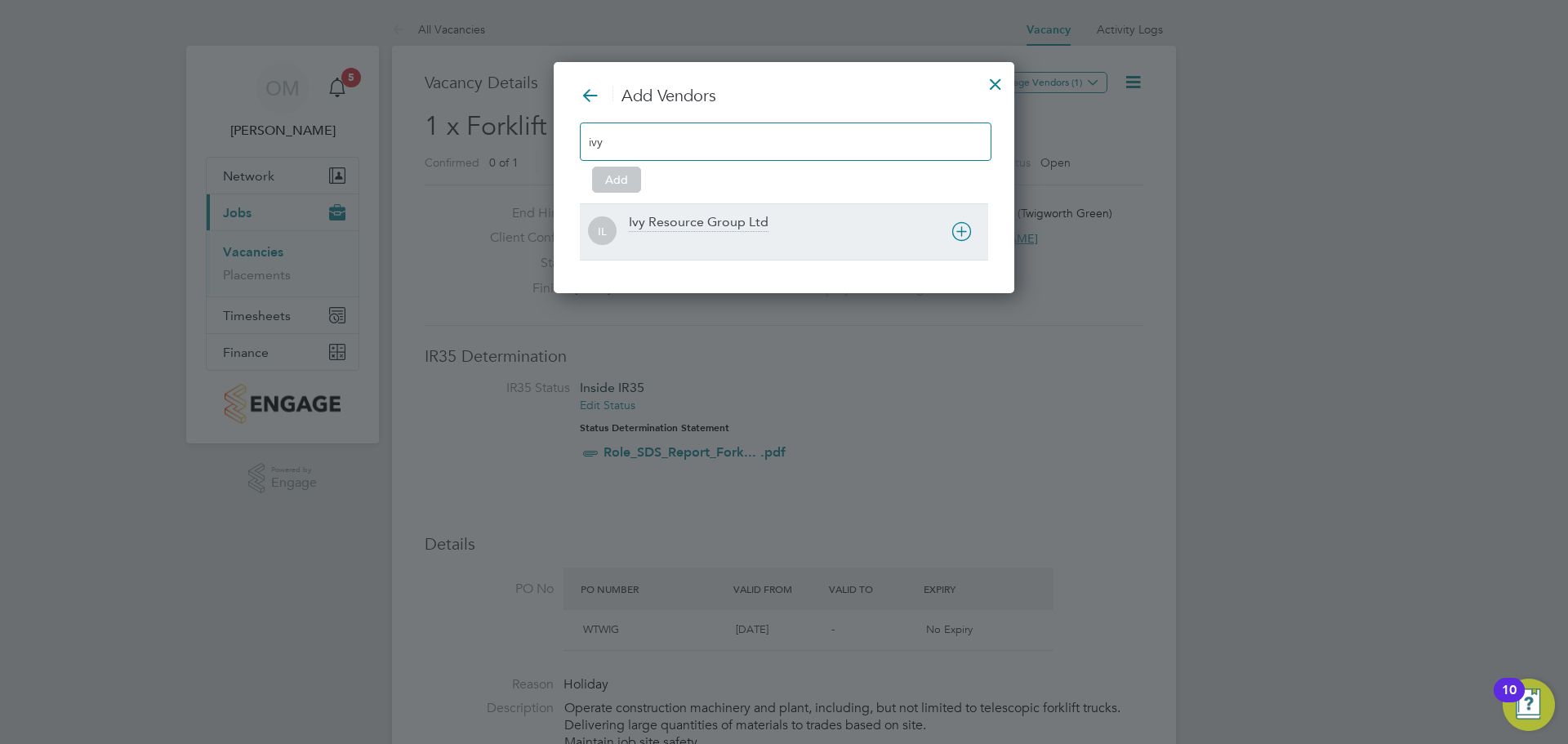
type input "ivy"
click at [720, 216] on div "Ivy Resource Group Ltd" at bounding box center [698, 223] width 140 height 18
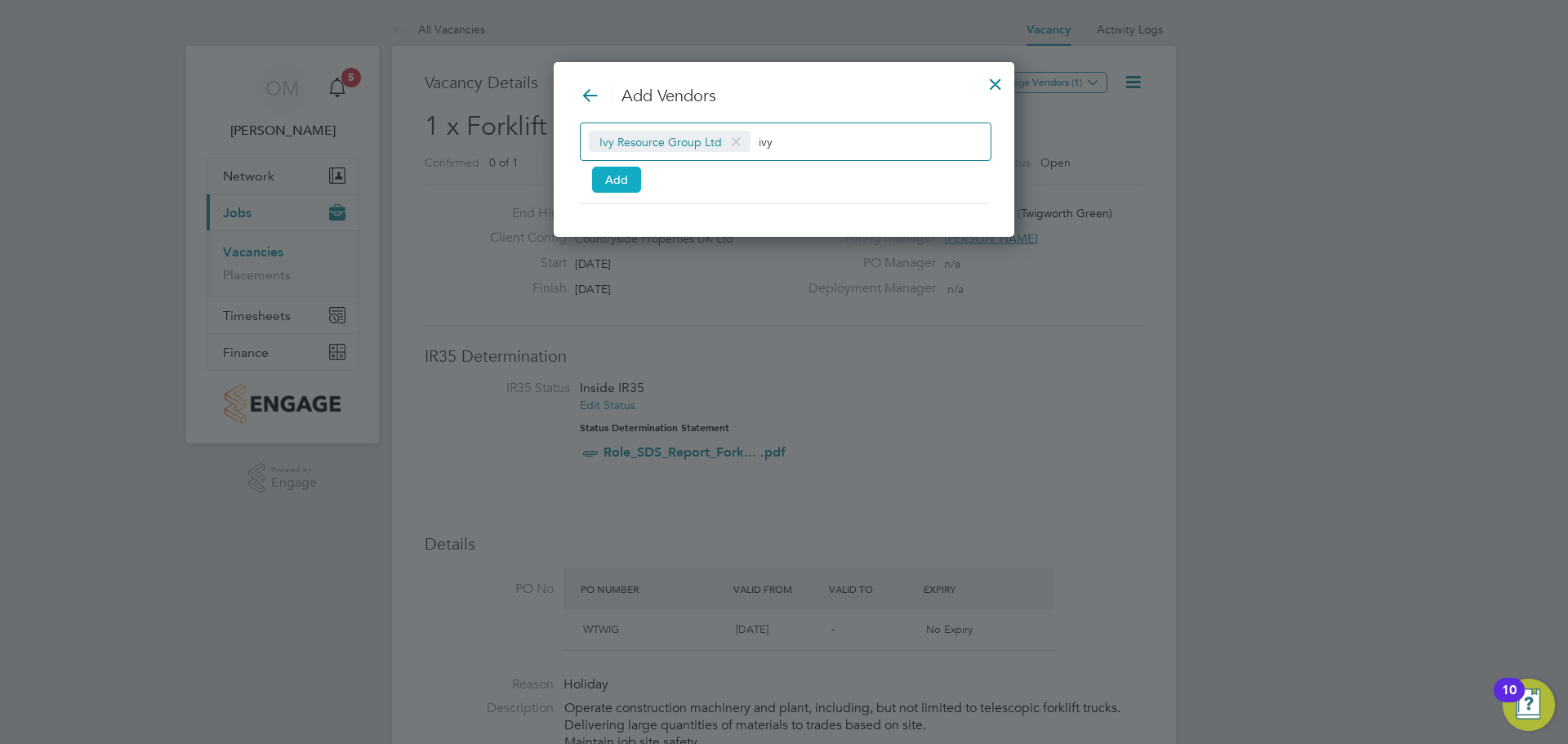
click at [634, 173] on button "Add" at bounding box center [616, 179] width 49 height 26
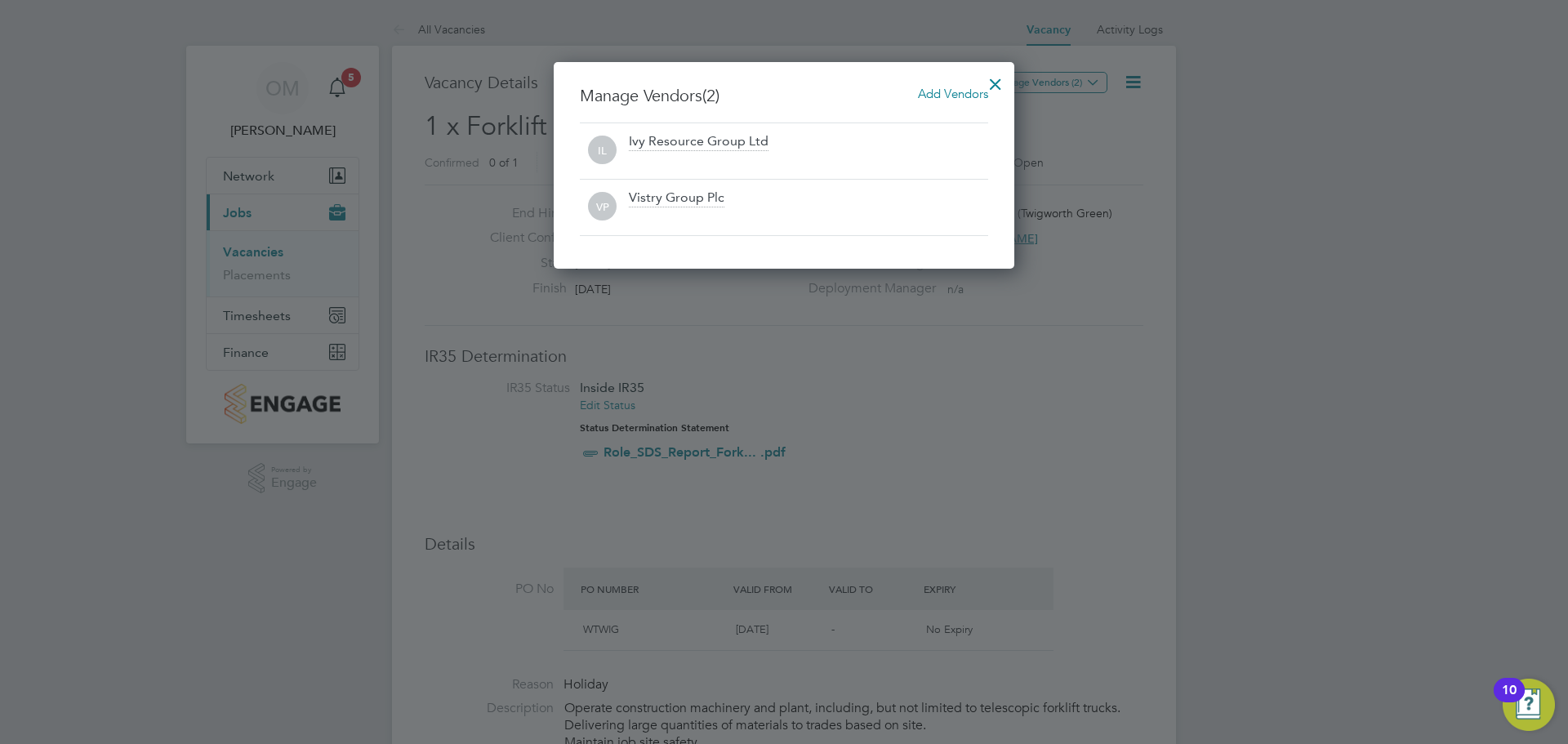
click at [990, 87] on div at bounding box center [995, 79] width 29 height 29
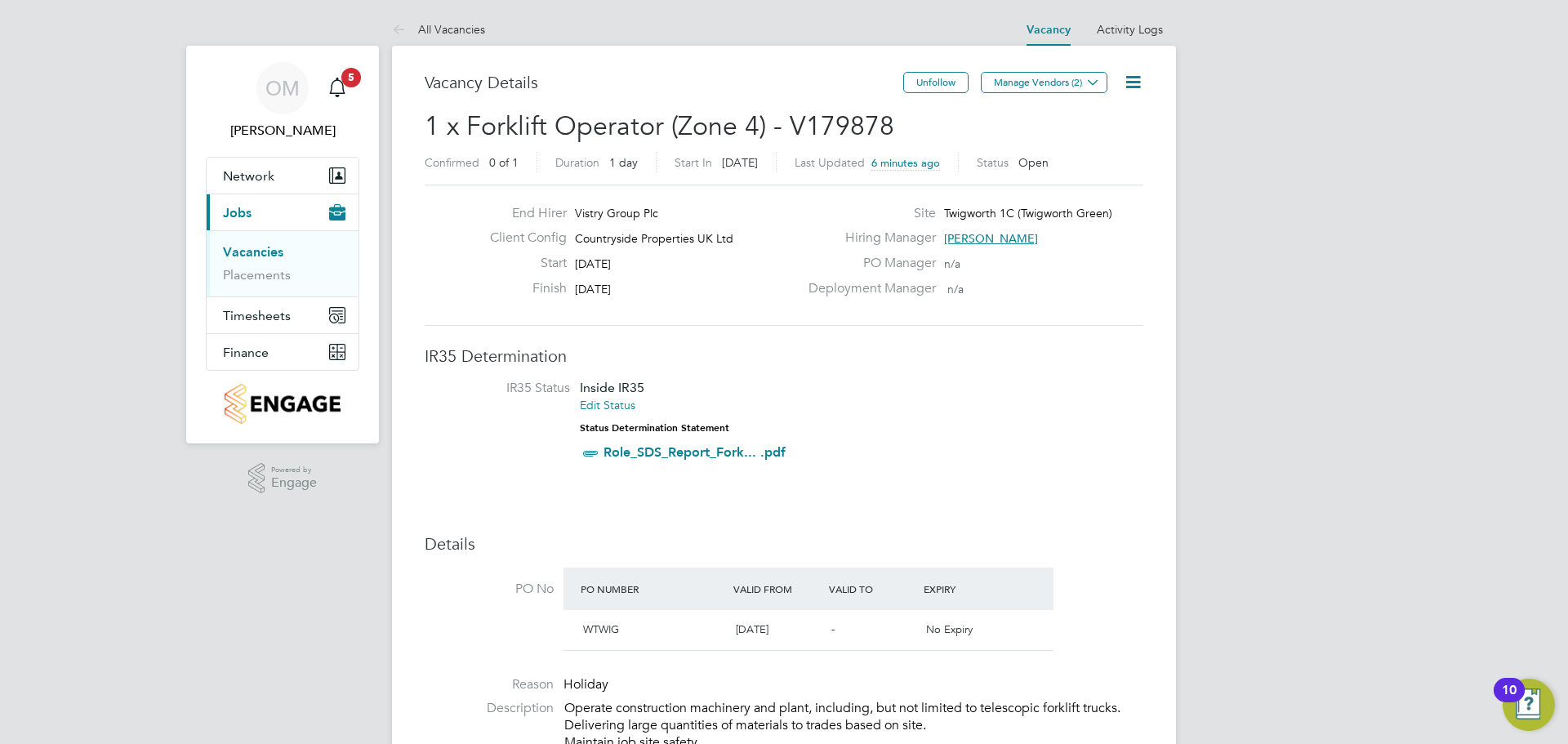
click at [266, 250] on link "Vacancies" at bounding box center [253, 252] width 60 height 15
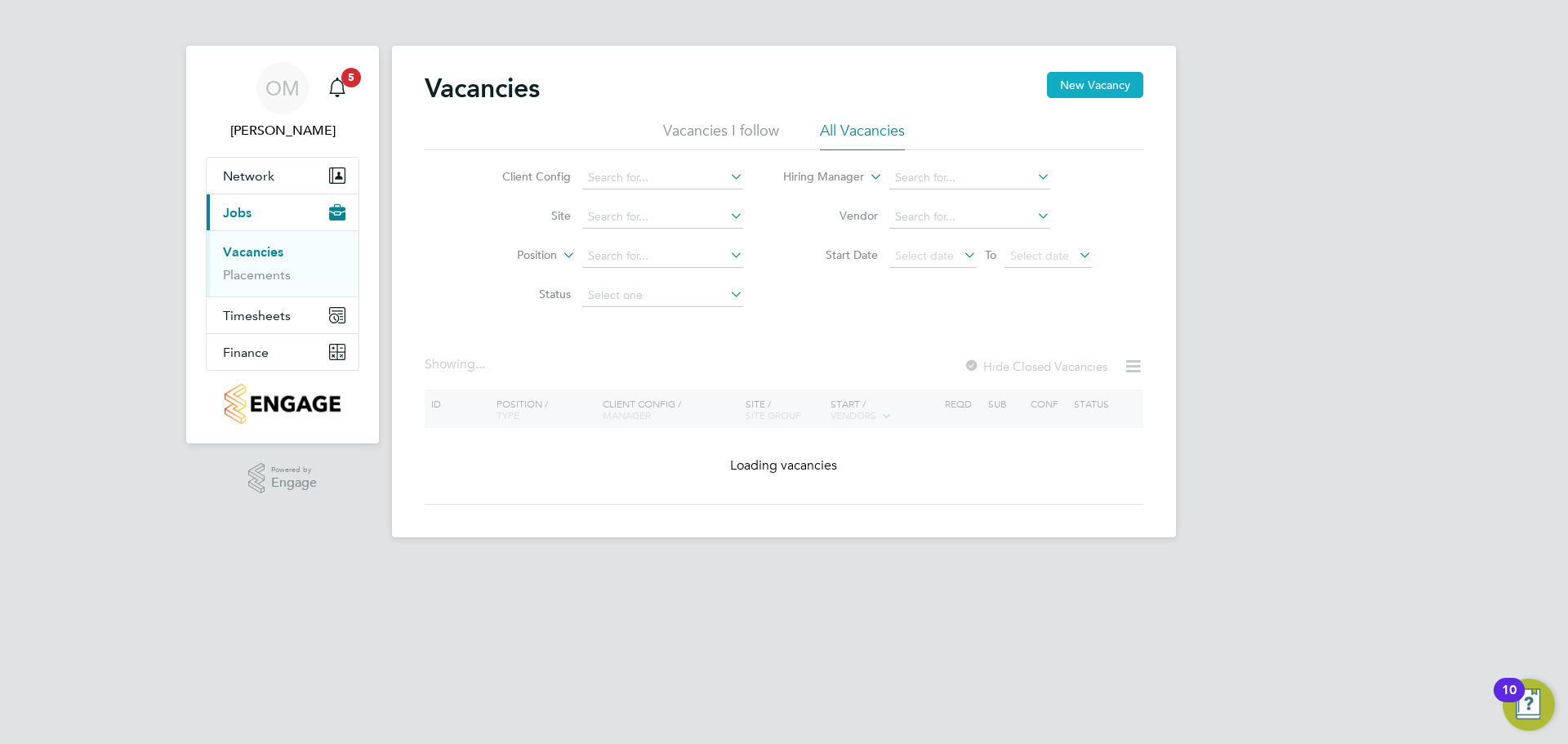
click at [1115, 82] on button "New Vacancy" at bounding box center [1095, 84] width 96 height 26
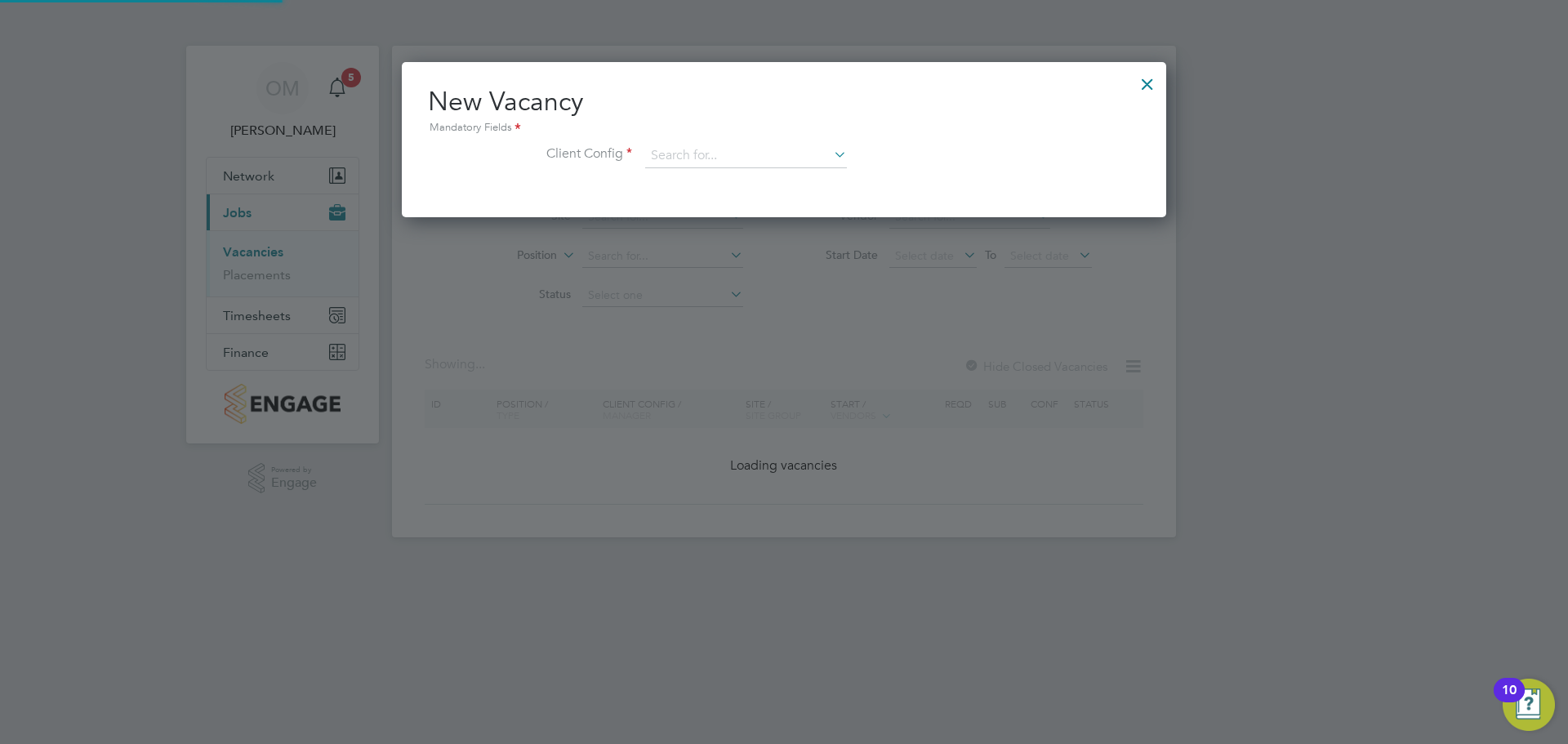
scroll to position [156, 765]
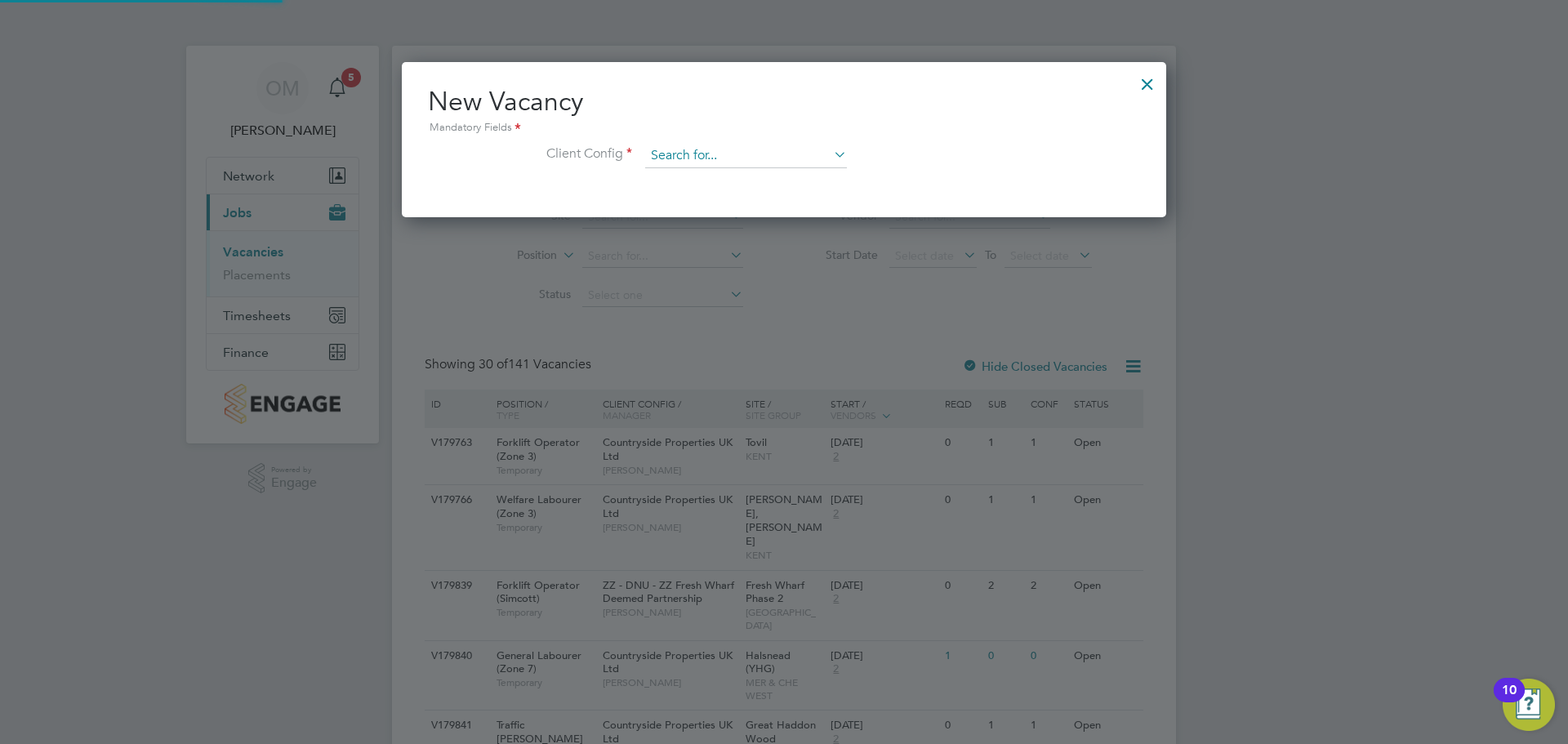
click at [738, 147] on input at bounding box center [746, 156] width 202 height 25
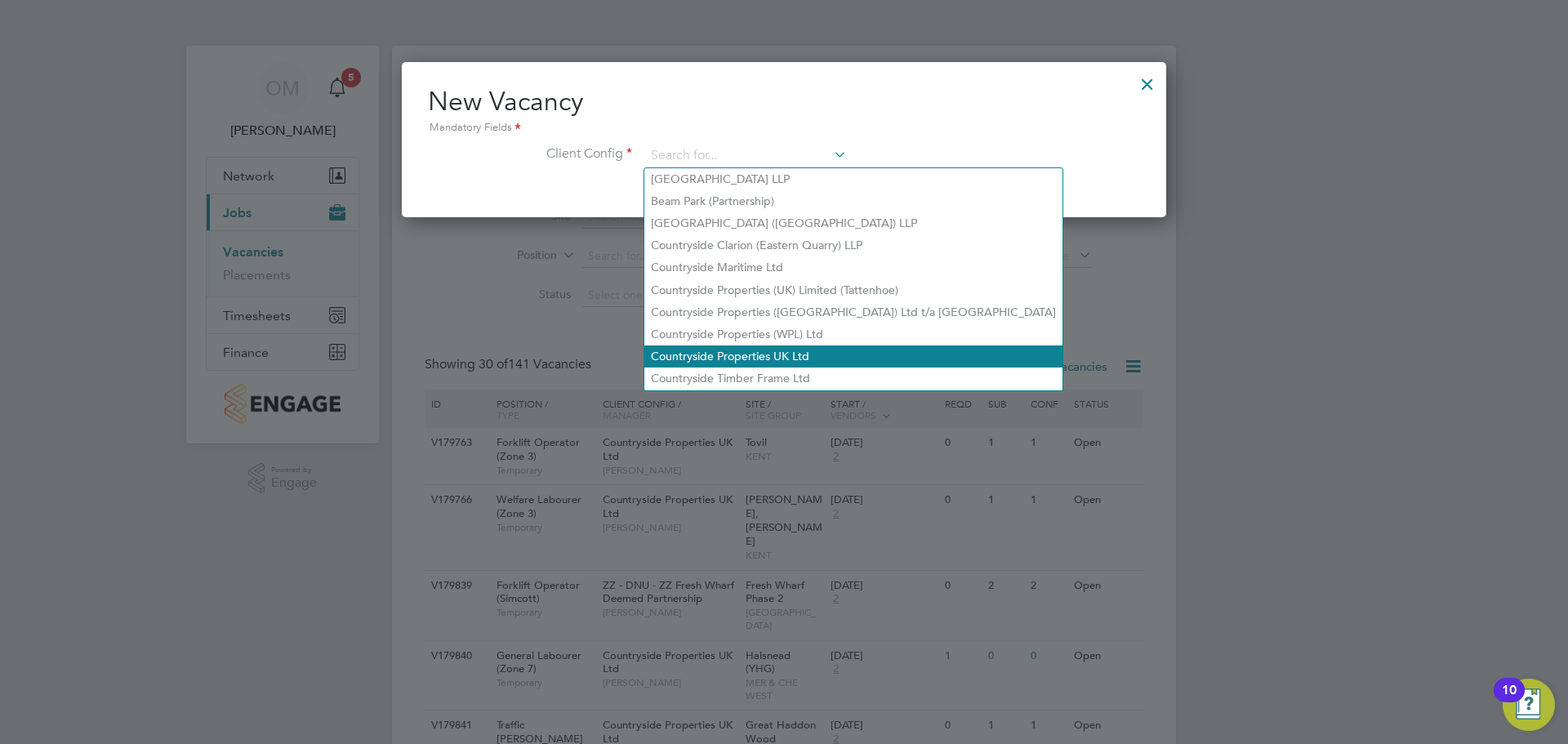
click at [776, 346] on li "Countryside Properties UK Ltd" at bounding box center [853, 356] width 418 height 22
type input "Countryside Properties UK Ltd"
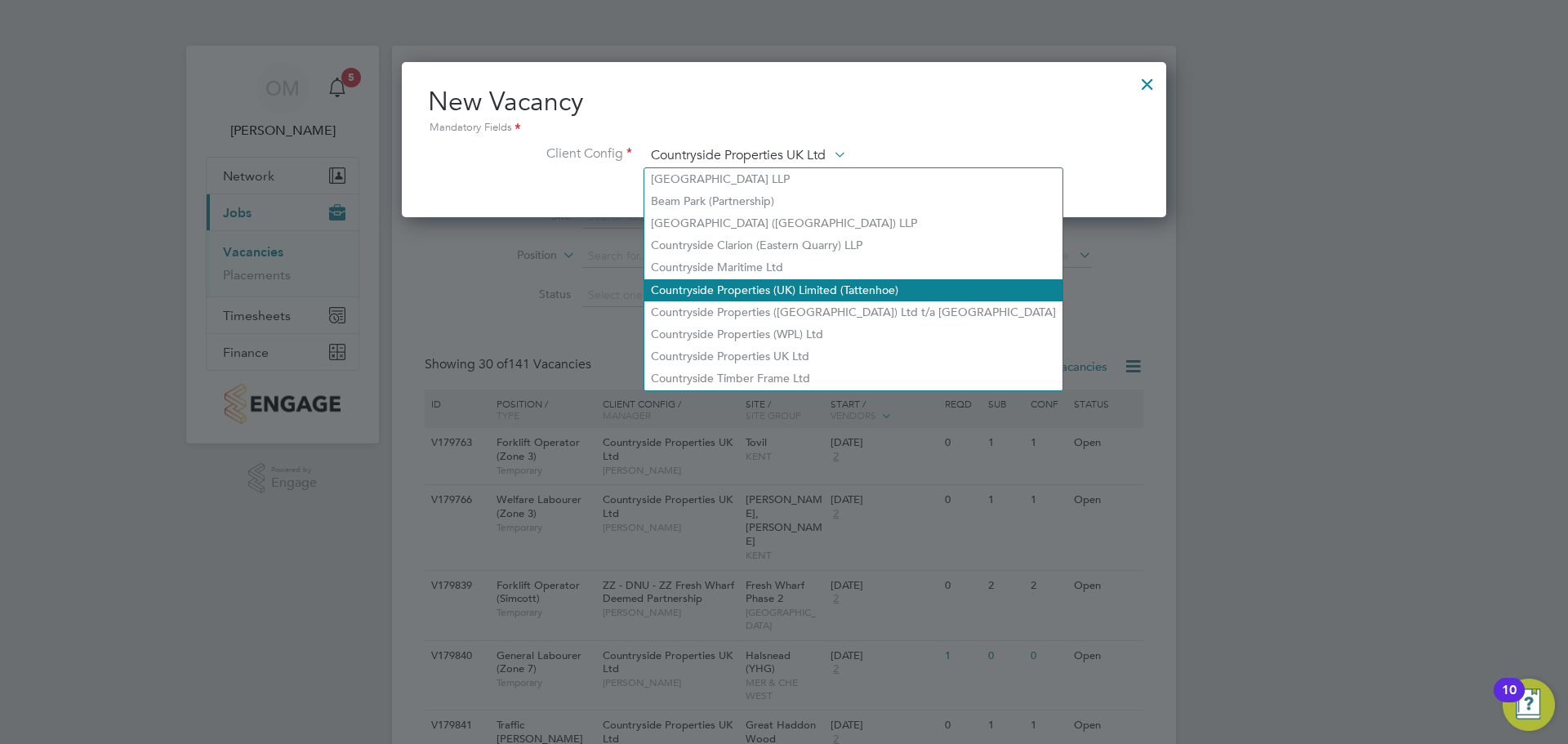
scroll to position [274, 765]
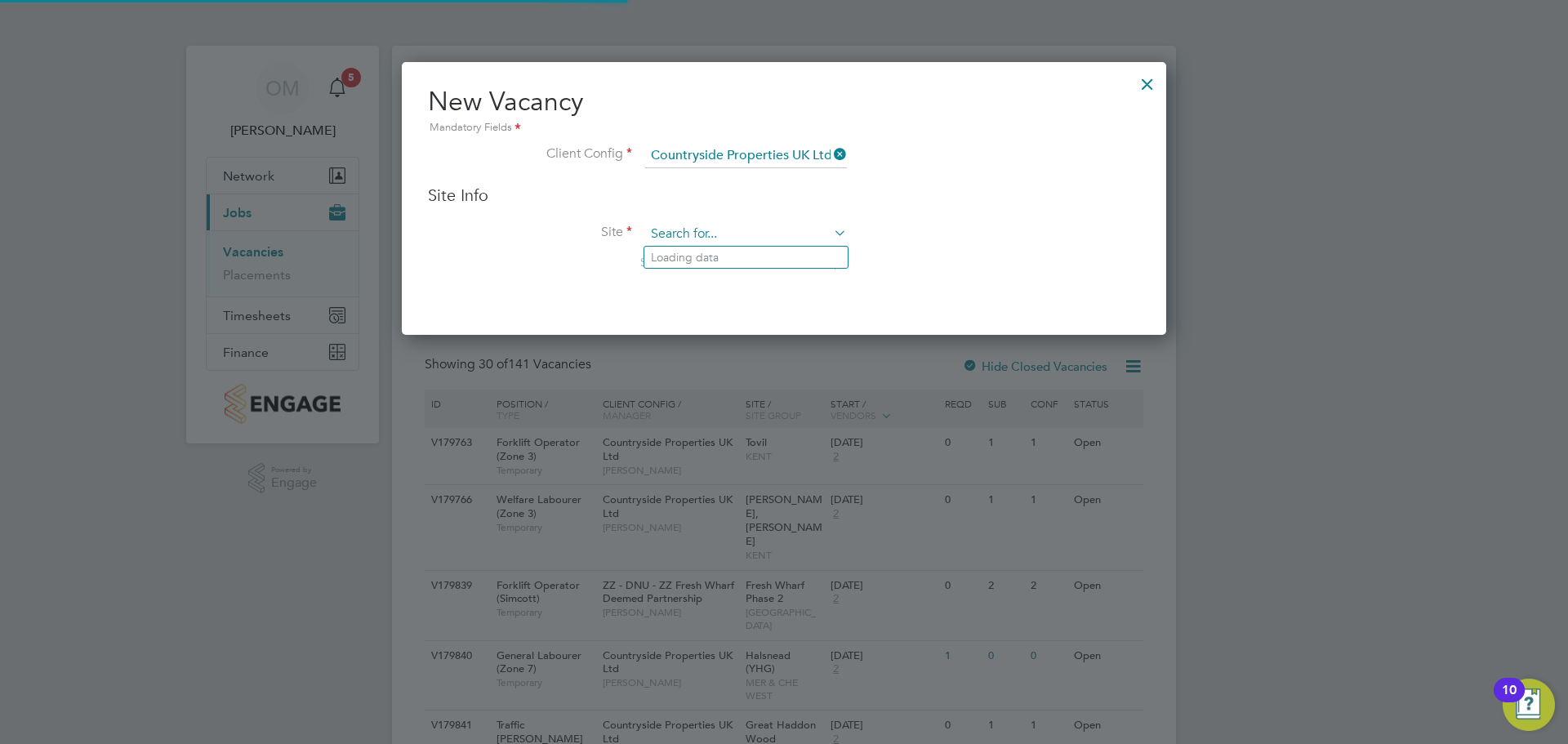
click at [726, 233] on input at bounding box center [746, 235] width 202 height 25
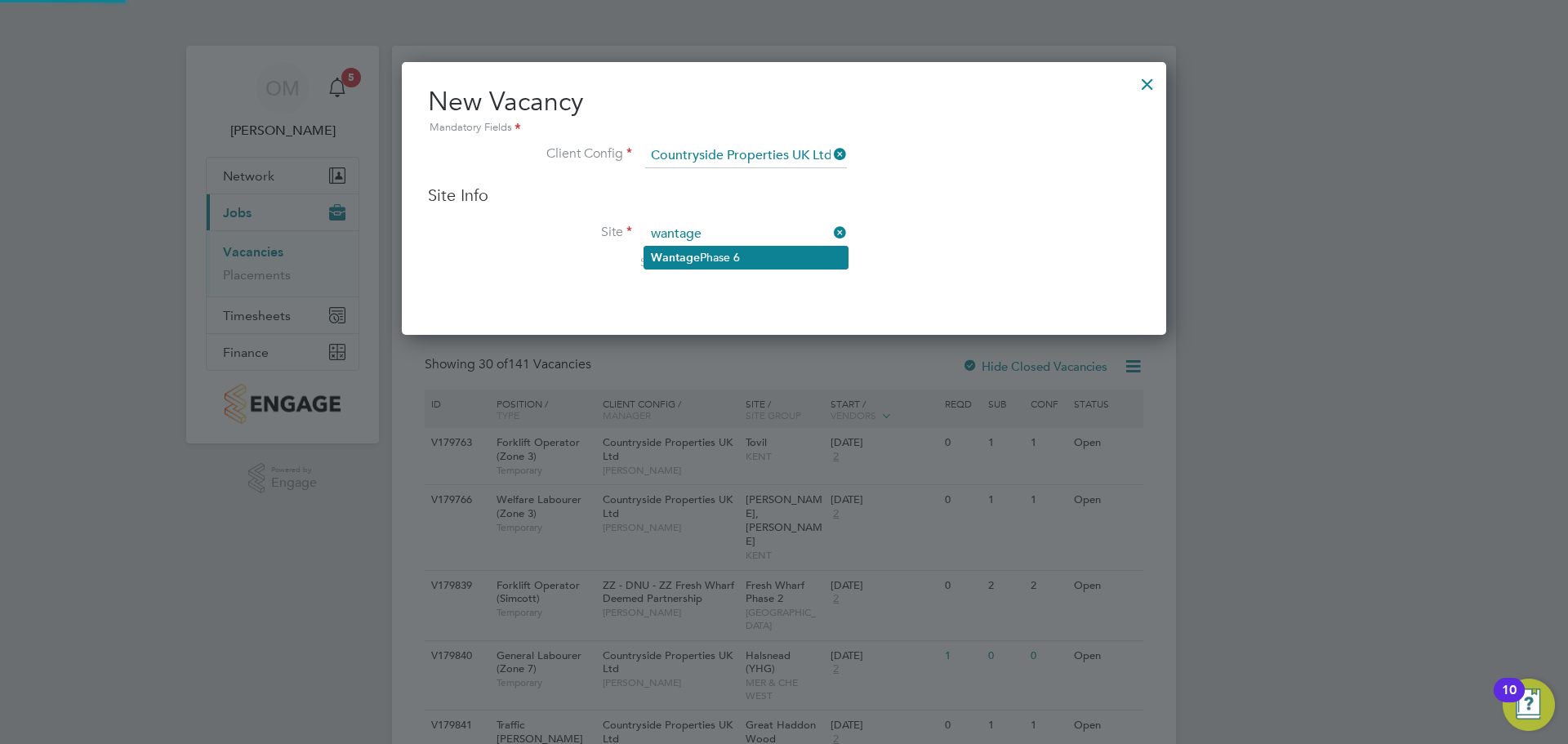
click at [738, 262] on li "Wantage Phase 6" at bounding box center [746, 257] width 204 height 22
type input "Wantage Phase 6"
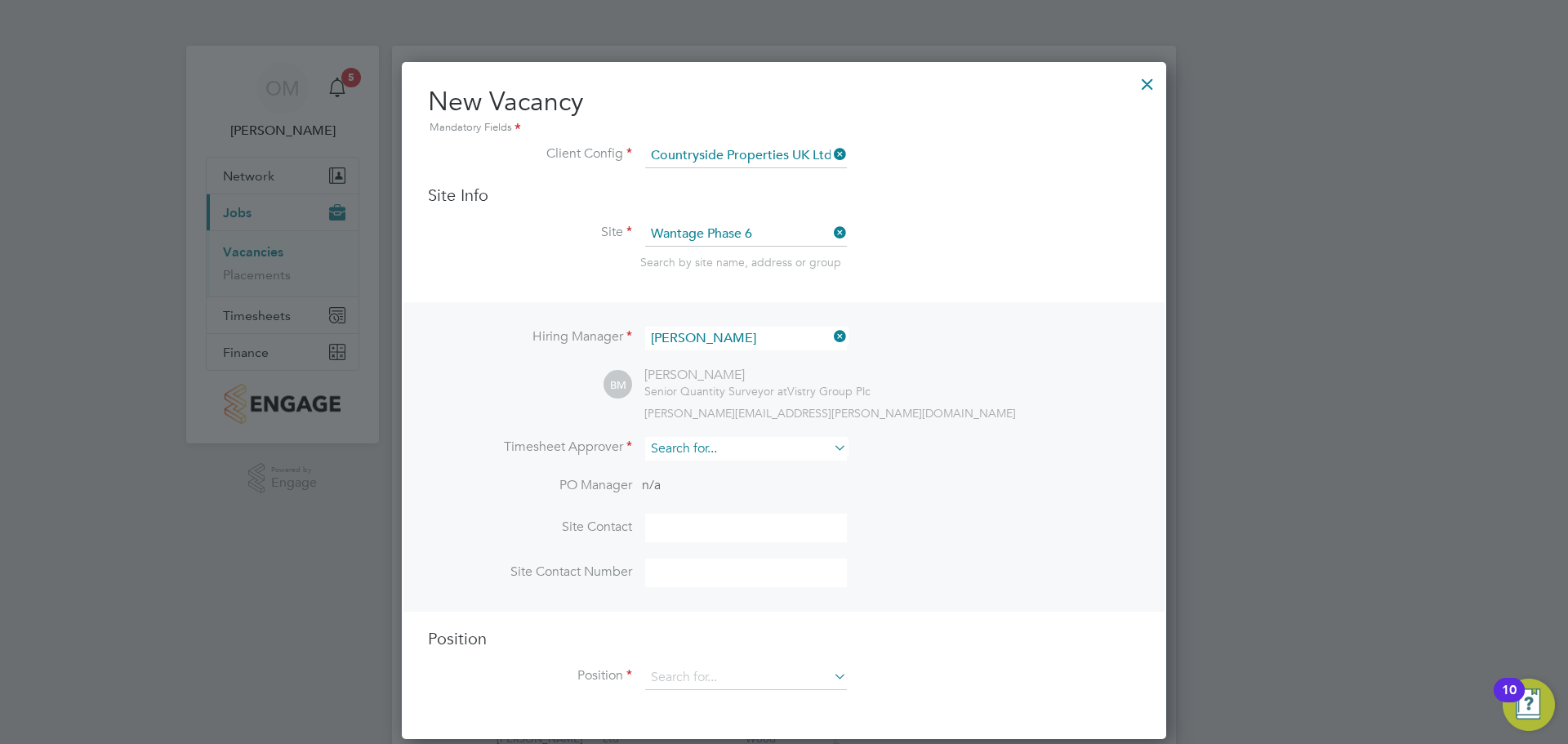
click at [765, 455] on input at bounding box center [746, 448] width 202 height 24
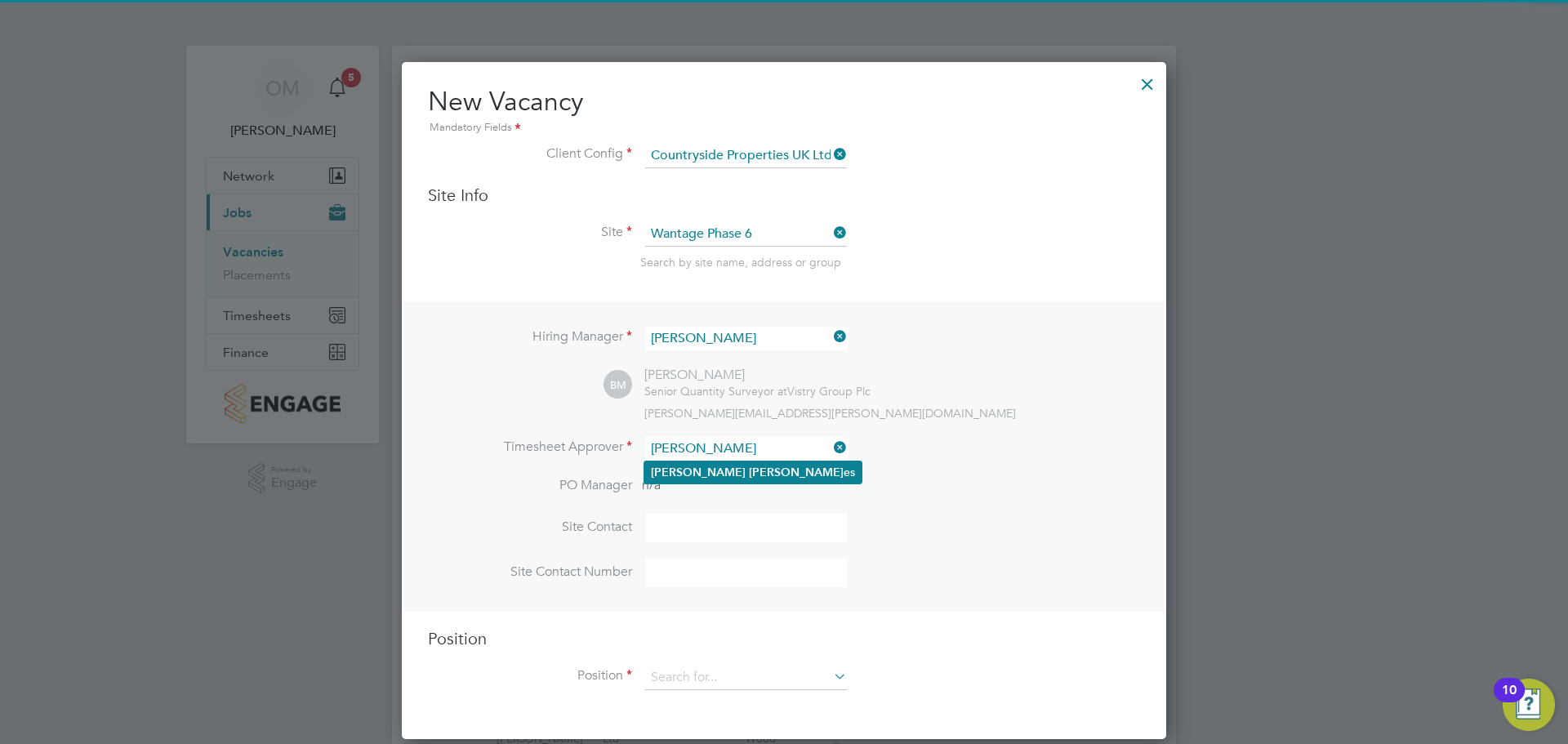
click at [742, 477] on li "[PERSON_NAME] es" at bounding box center [753, 472] width 217 height 22
type input "[PERSON_NAME]"
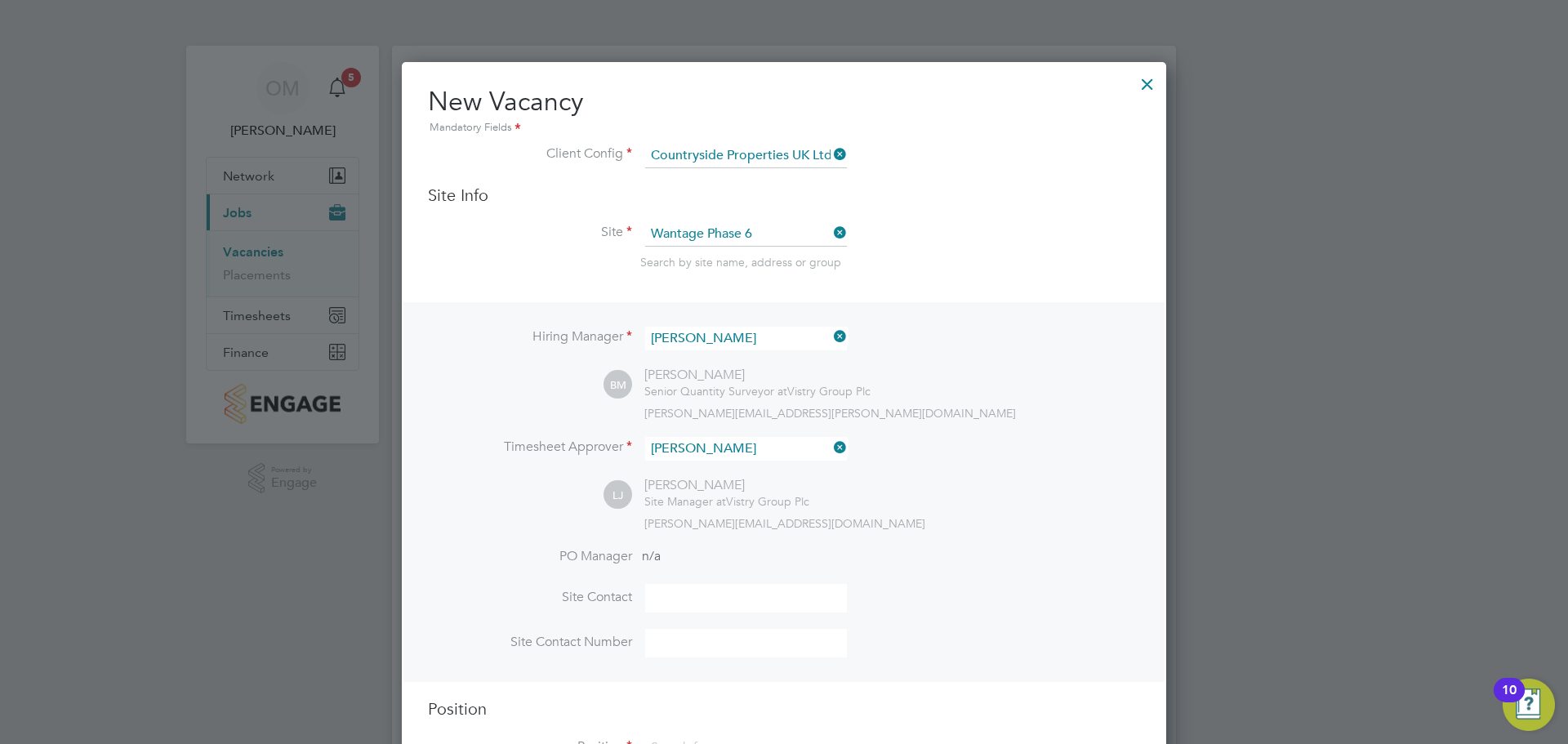
click at [715, 598] on input at bounding box center [746, 598] width 202 height 28
type input "[PERSON_NAME]"
drag, startPoint x: 711, startPoint y: 647, endPoint x: 723, endPoint y: 643, distance: 12.6
click at [711, 647] on input at bounding box center [746, 643] width 202 height 28
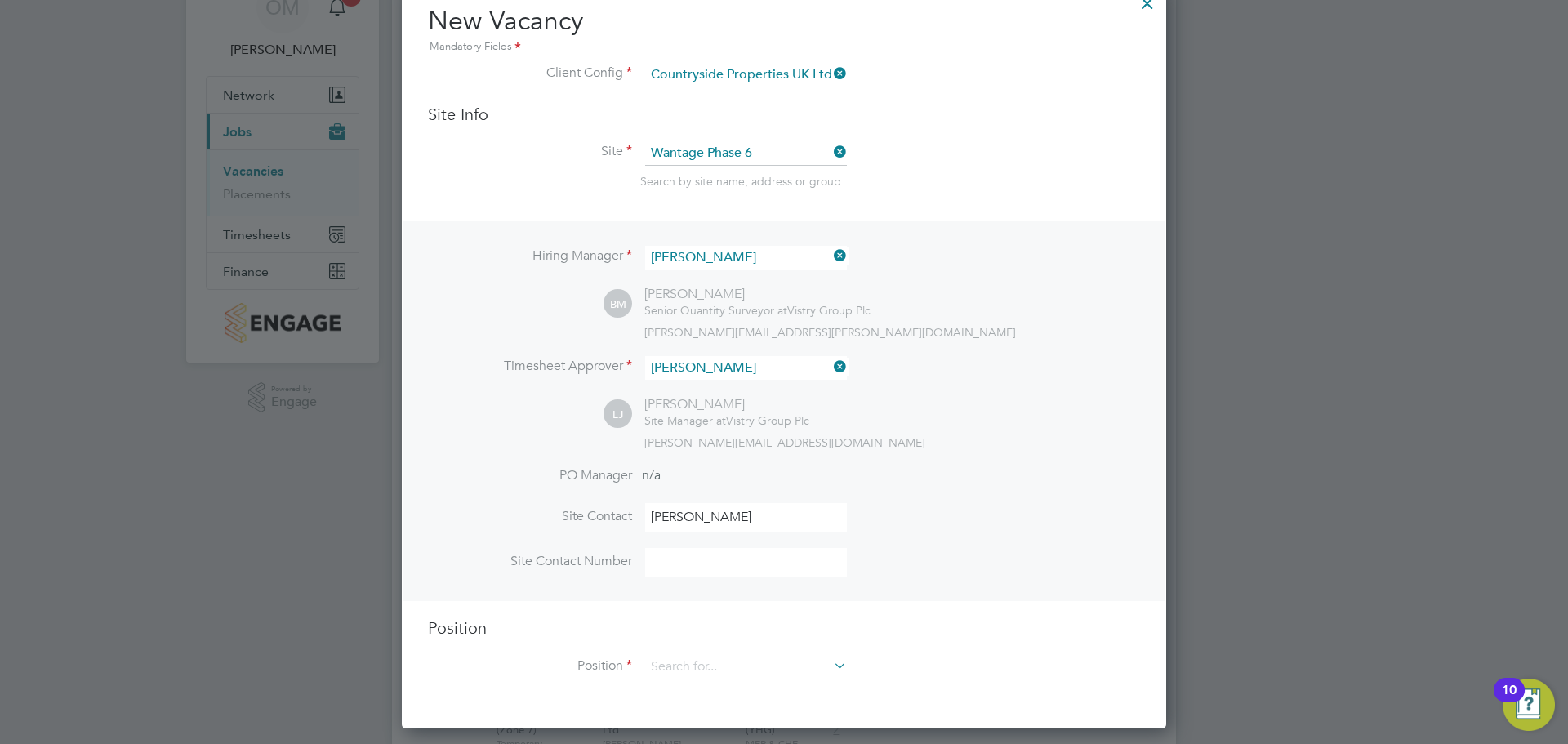
scroll to position [82, 0]
click at [734, 565] on input at bounding box center [746, 562] width 202 height 28
type input "07596863629"
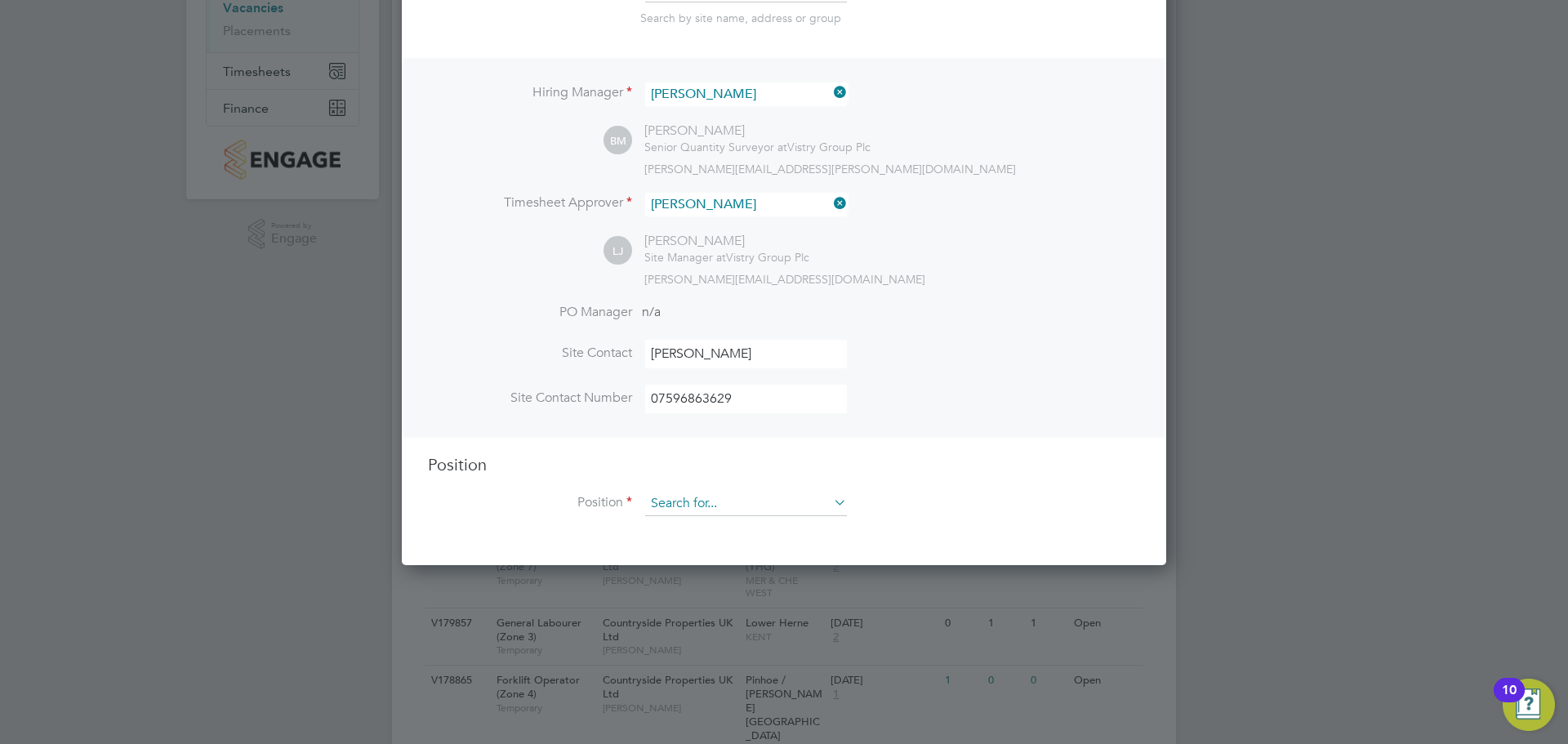
scroll to position [245, 0]
click at [708, 505] on input at bounding box center [746, 503] width 202 height 25
click at [709, 526] on li "Accounts Assistant" at bounding box center [746, 528] width 204 height 22
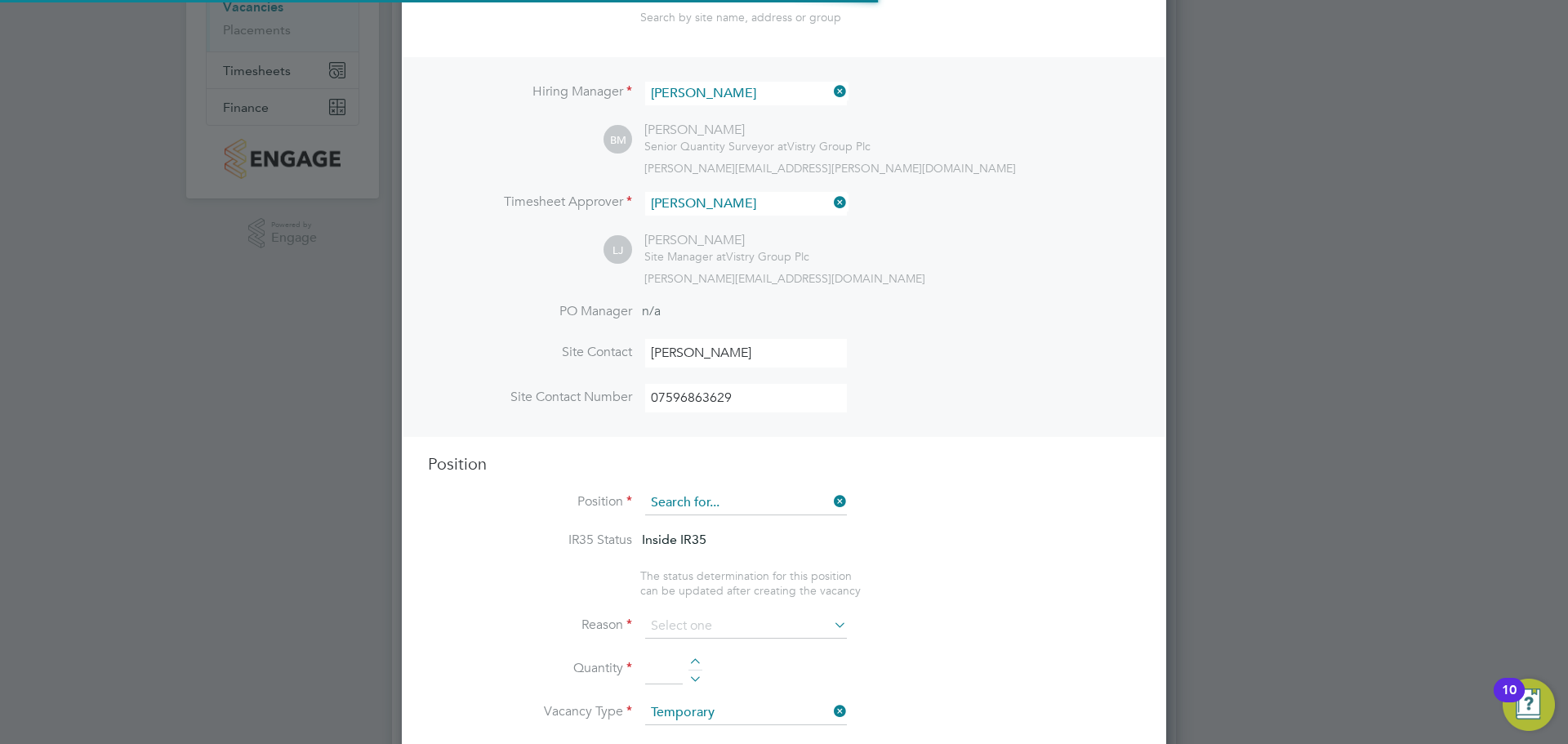
scroll to position [2357, 765]
click at [720, 509] on input at bounding box center [746, 503] width 202 height 25
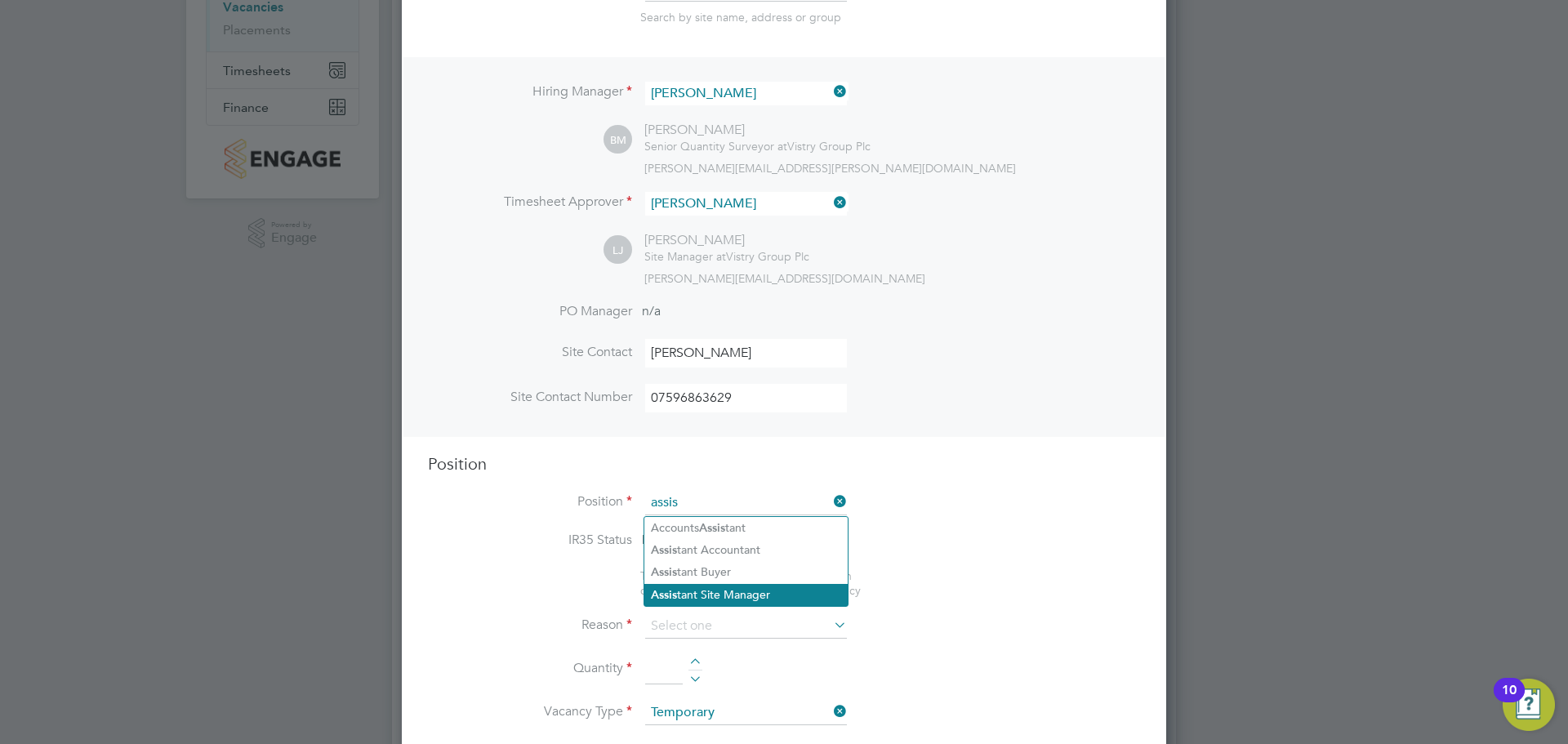
click at [796, 594] on li "Assis tant Site Manager" at bounding box center [746, 595] width 204 height 22
type input "Assistant Site Manager"
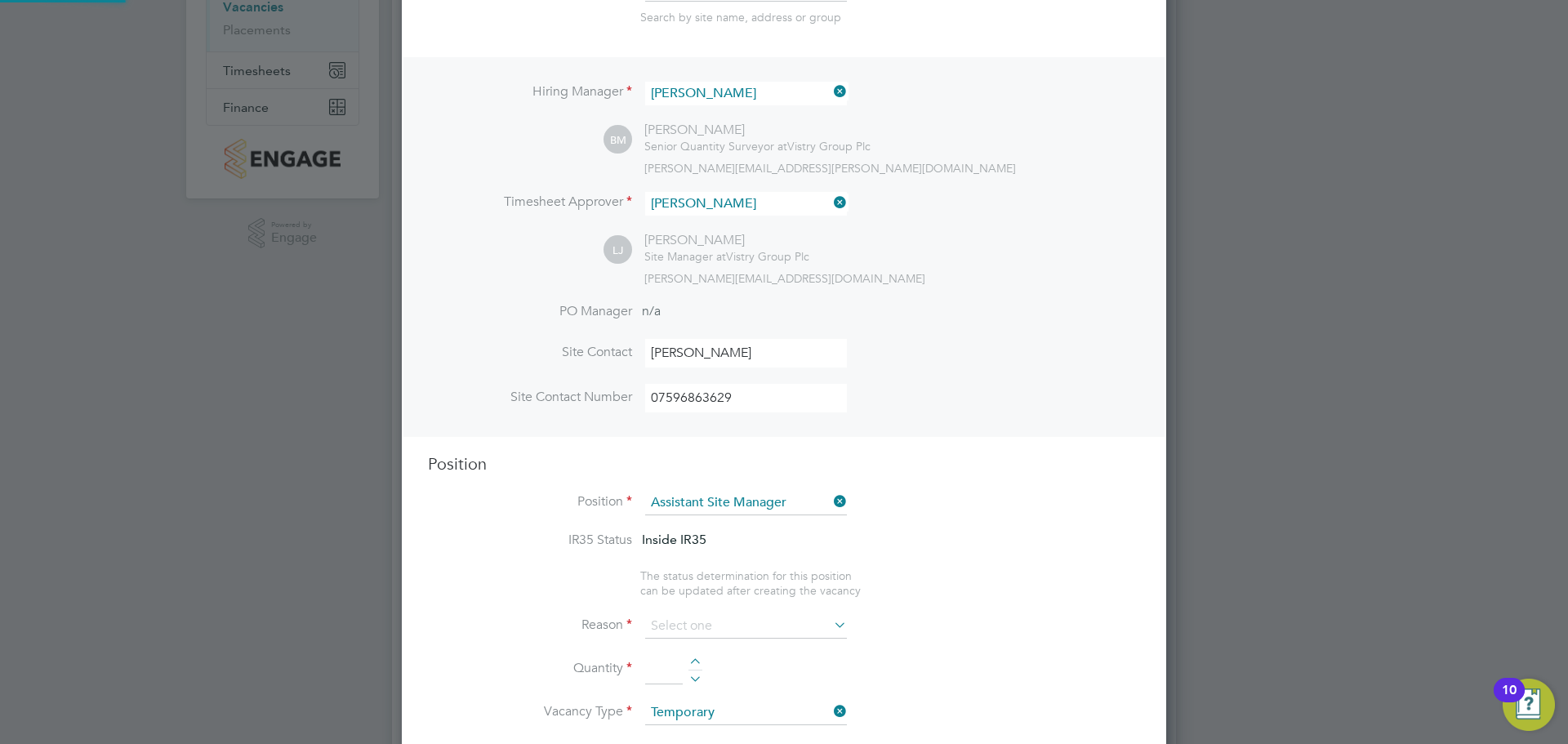
type textarea "• Loremipsum dol sitamet cons adi elitseddoeiu temp incid utlab etdolor ma aliq…"
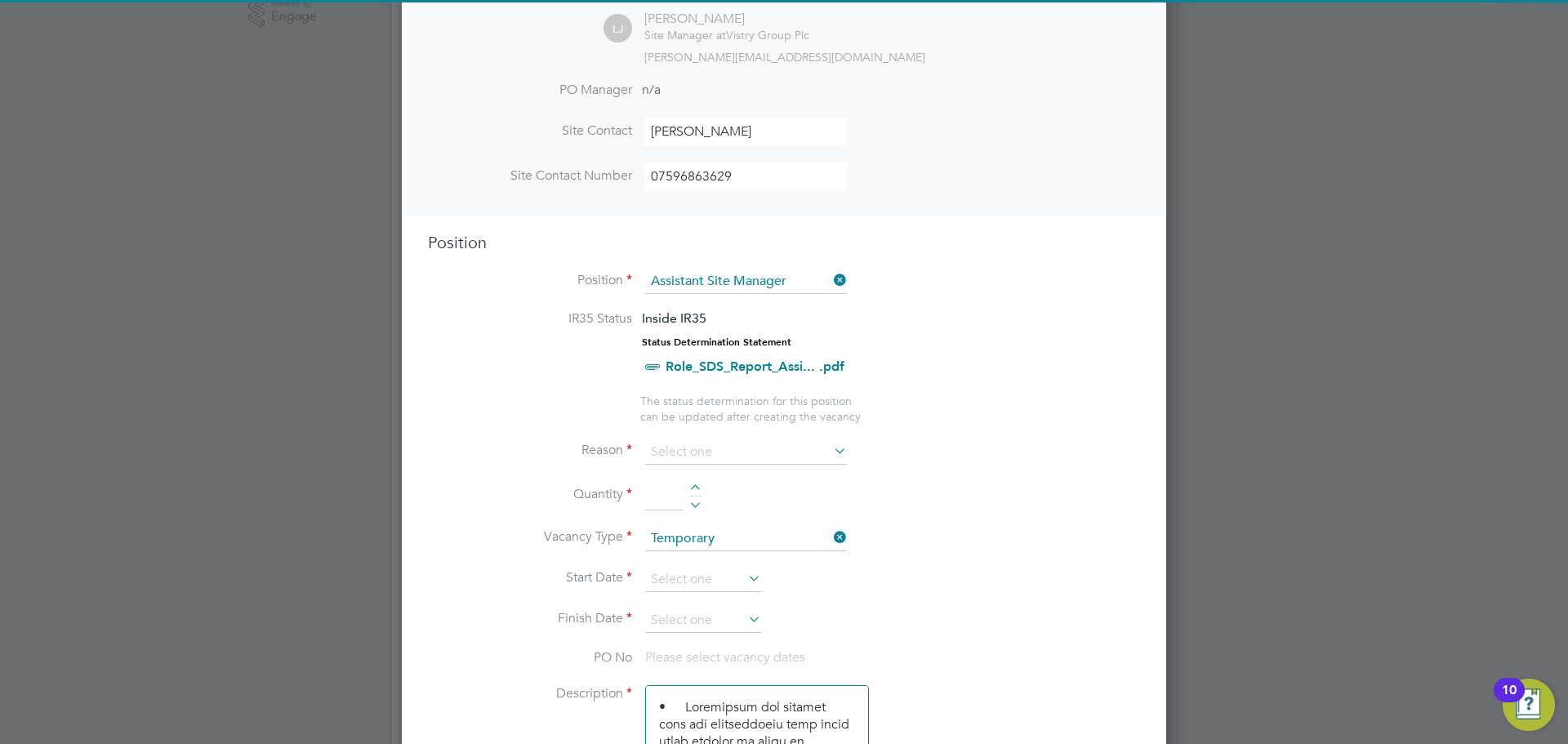
scroll to position [490, 0]
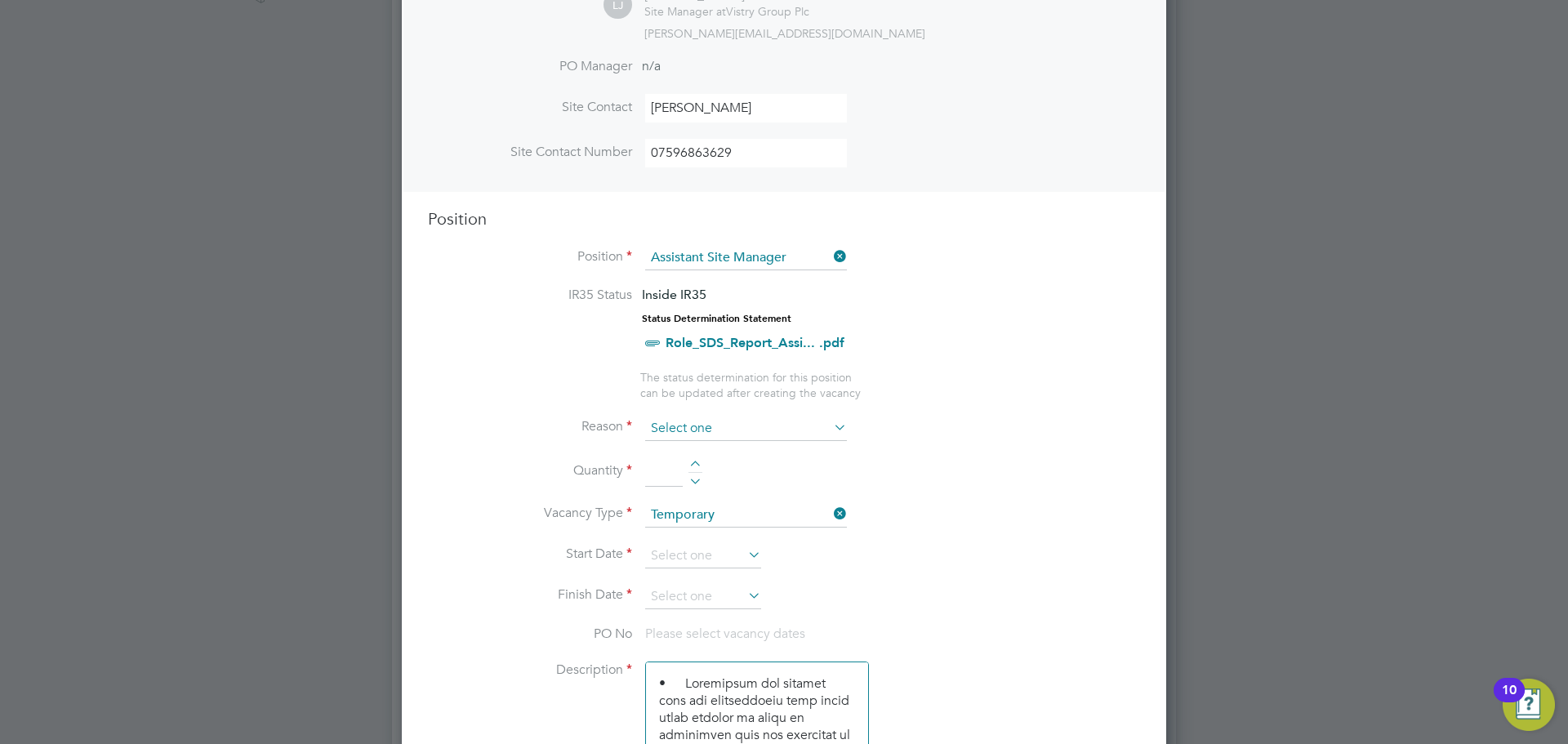
click at [716, 425] on input at bounding box center [746, 429] width 202 height 25
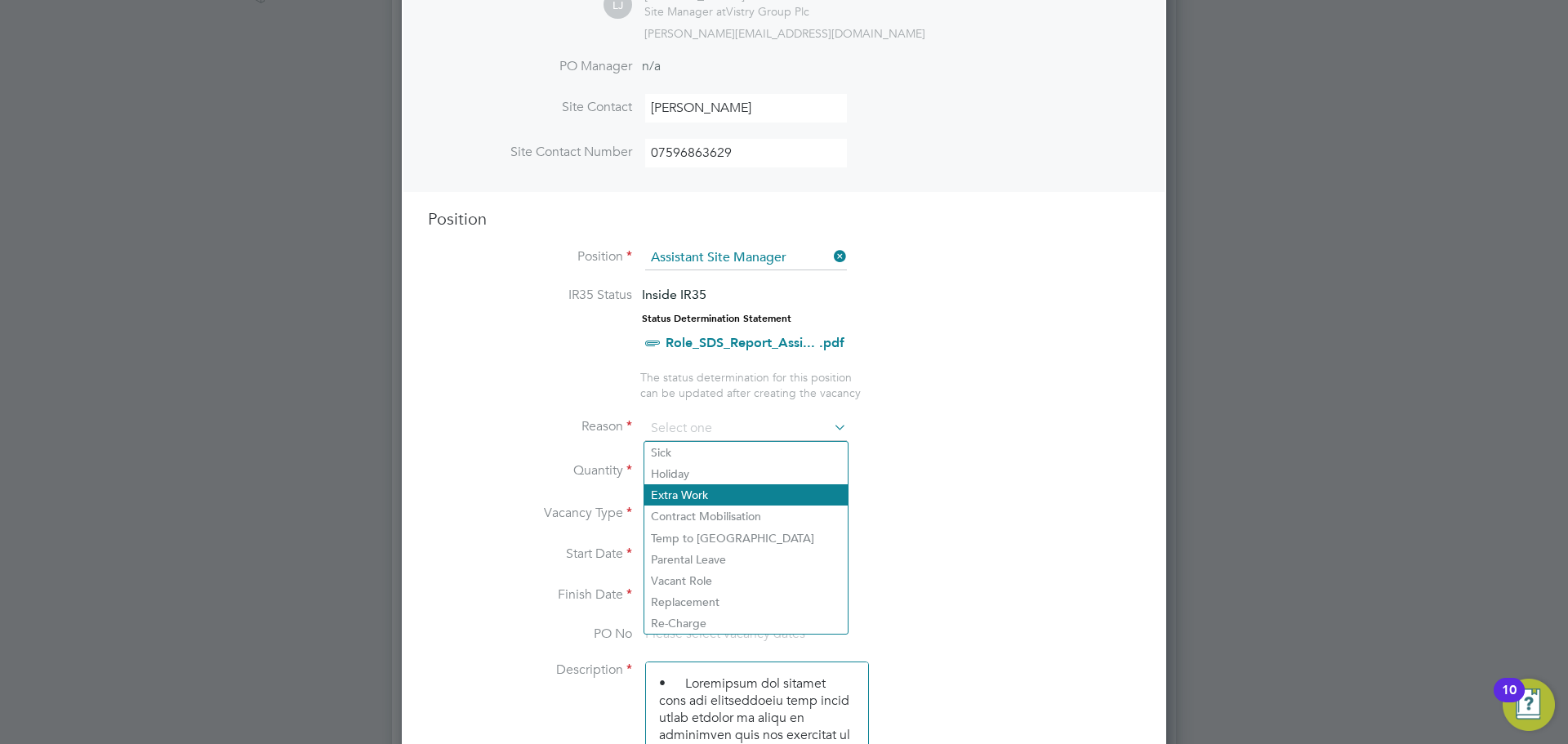
click at [743, 491] on li "Extra Work" at bounding box center [746, 495] width 204 height 21
type input "Extra Work"
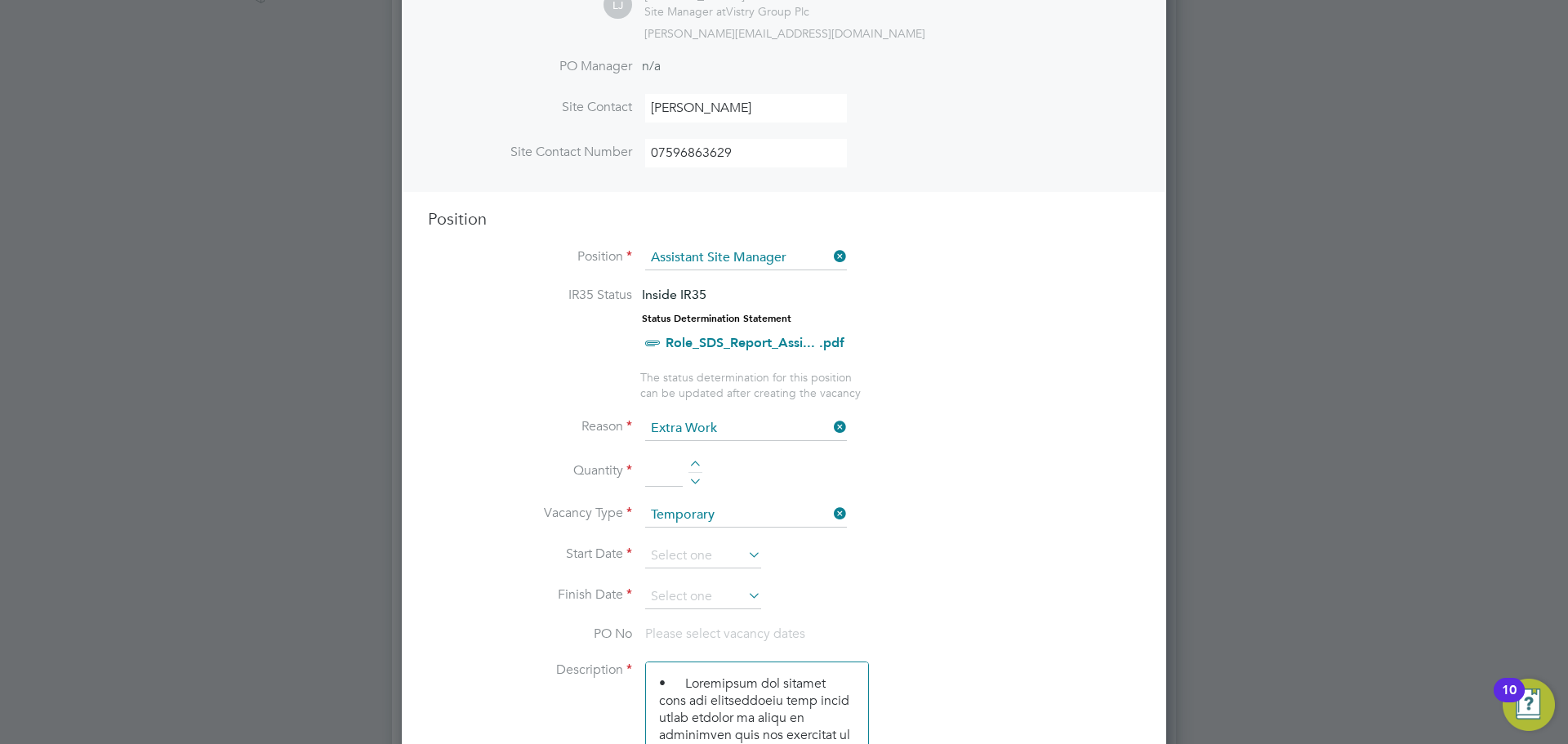
click at [697, 463] on div at bounding box center [695, 466] width 14 height 12
type input "1"
click at [717, 562] on input at bounding box center [703, 556] width 116 height 25
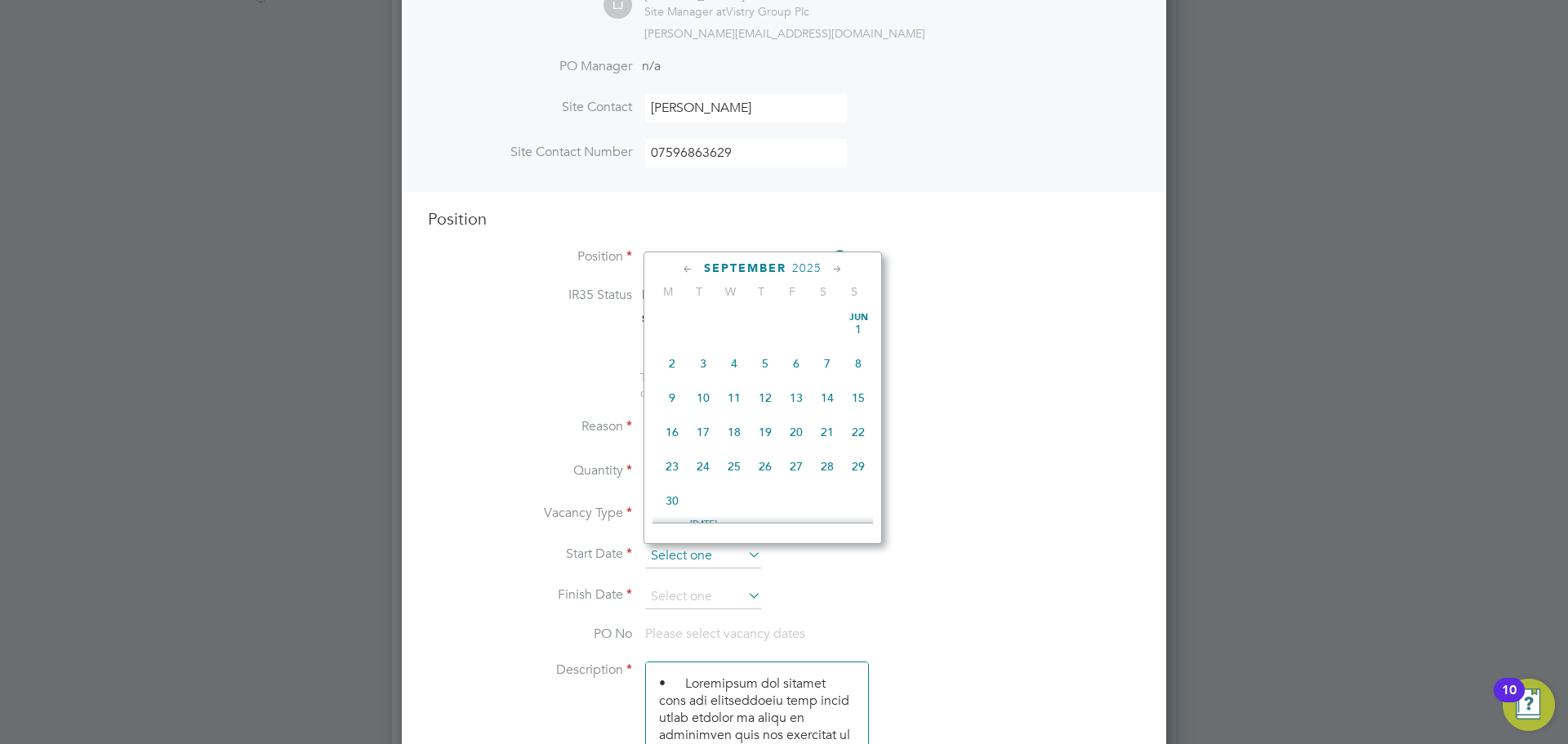
scroll to position [495, 0]
click at [671, 354] on span "25" at bounding box center [672, 350] width 31 height 31
type input "[DATE]"
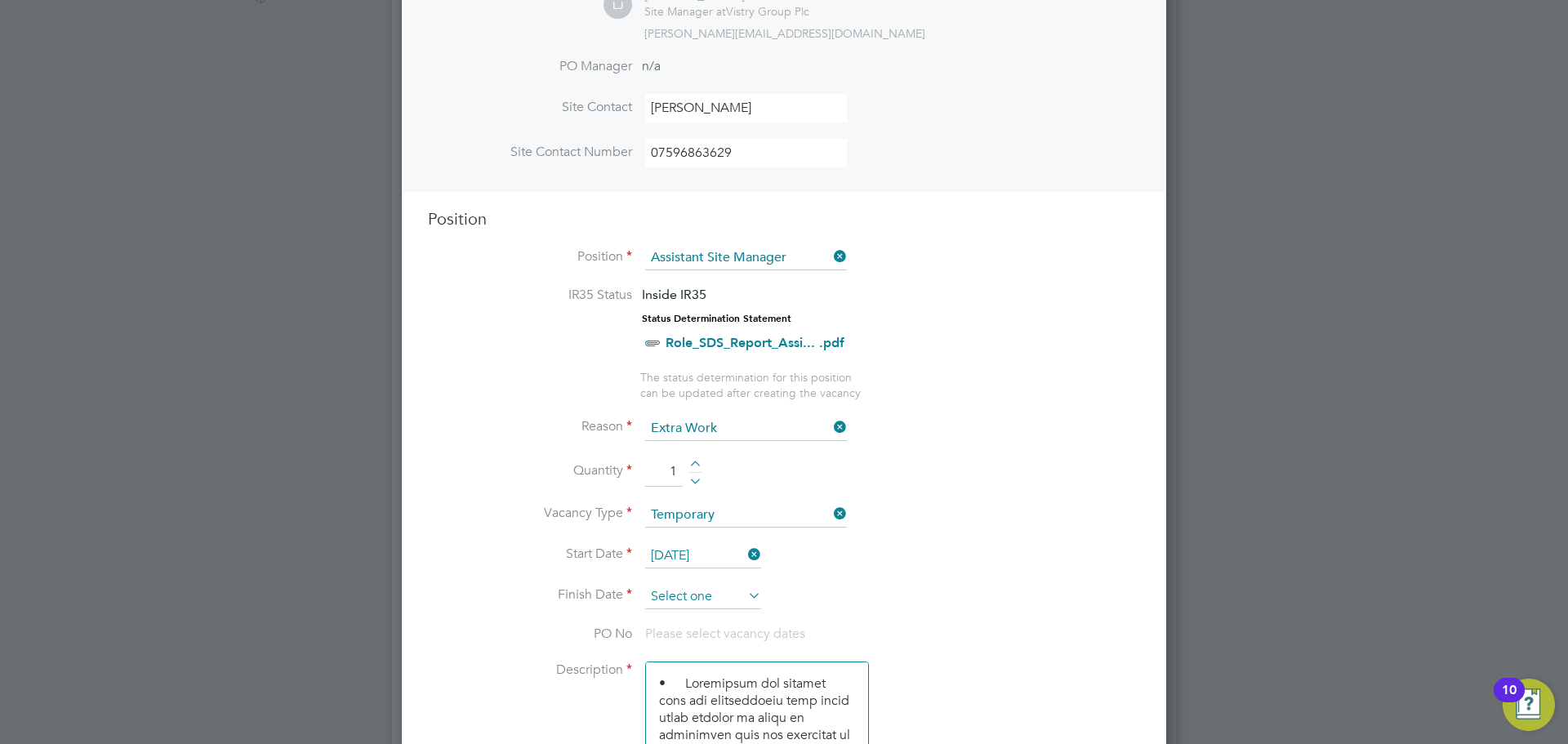
click at [690, 597] on input at bounding box center [703, 597] width 116 height 25
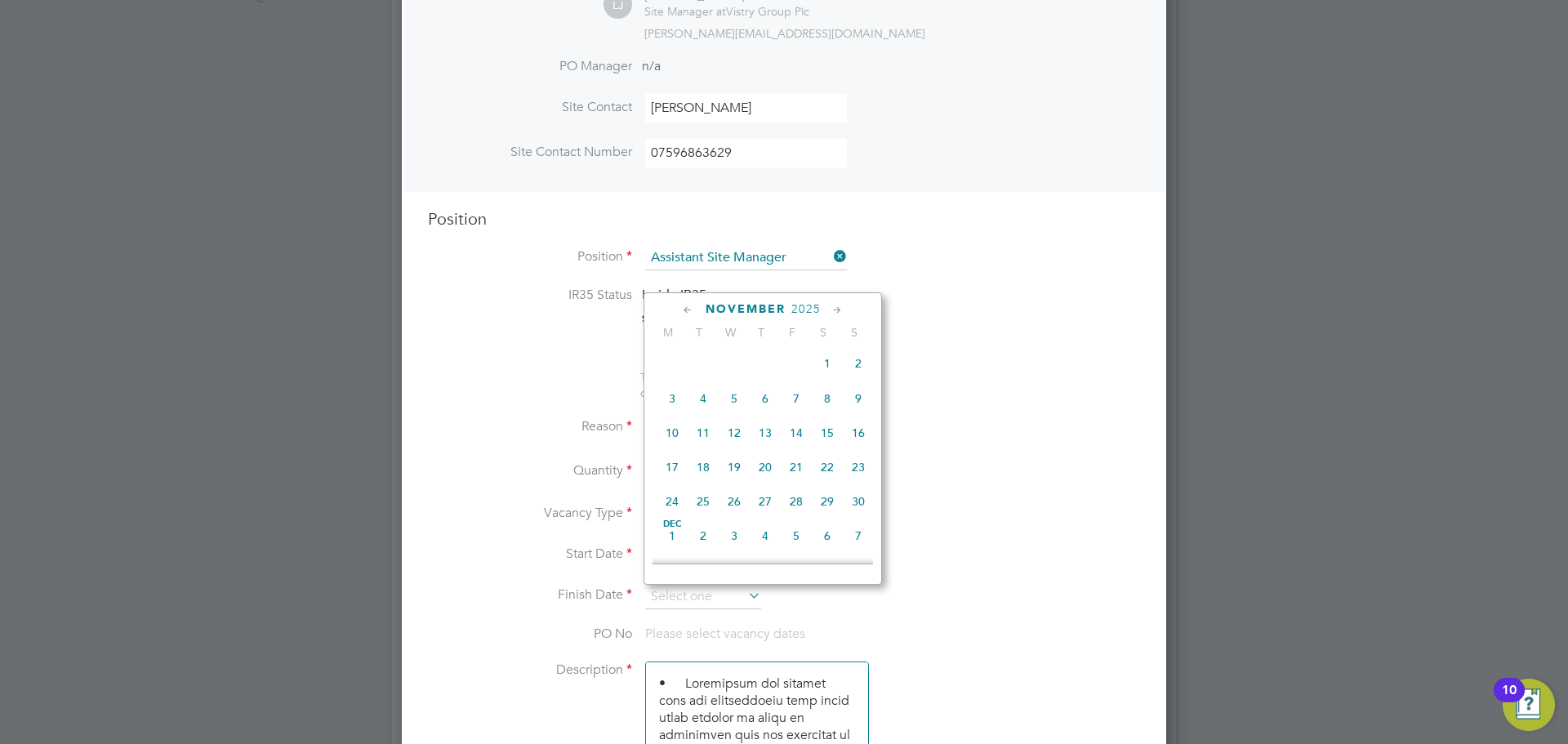
scroll to position [903, 0]
click at [793, 516] on span "28" at bounding box center [796, 500] width 31 height 31
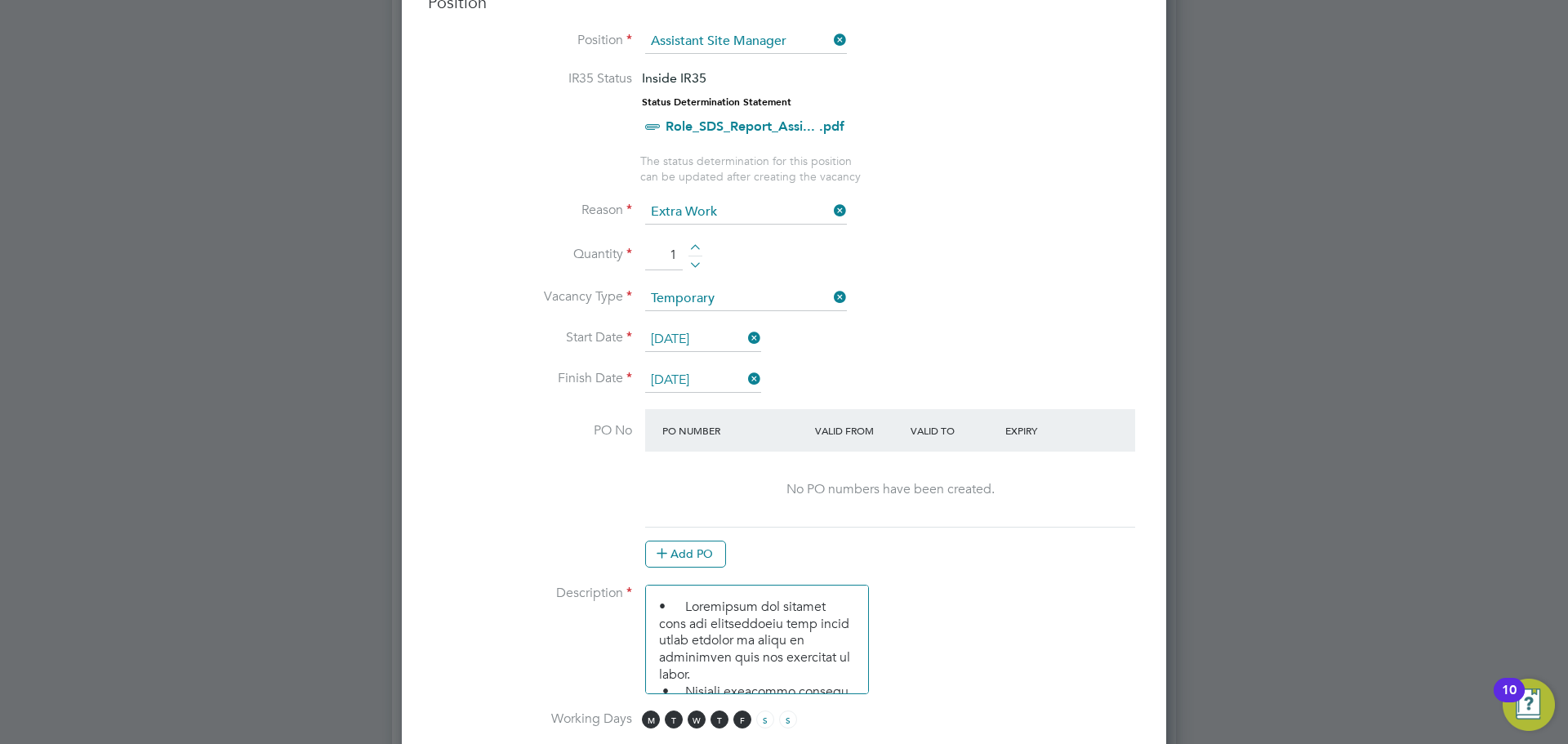
scroll to position [735, 0]
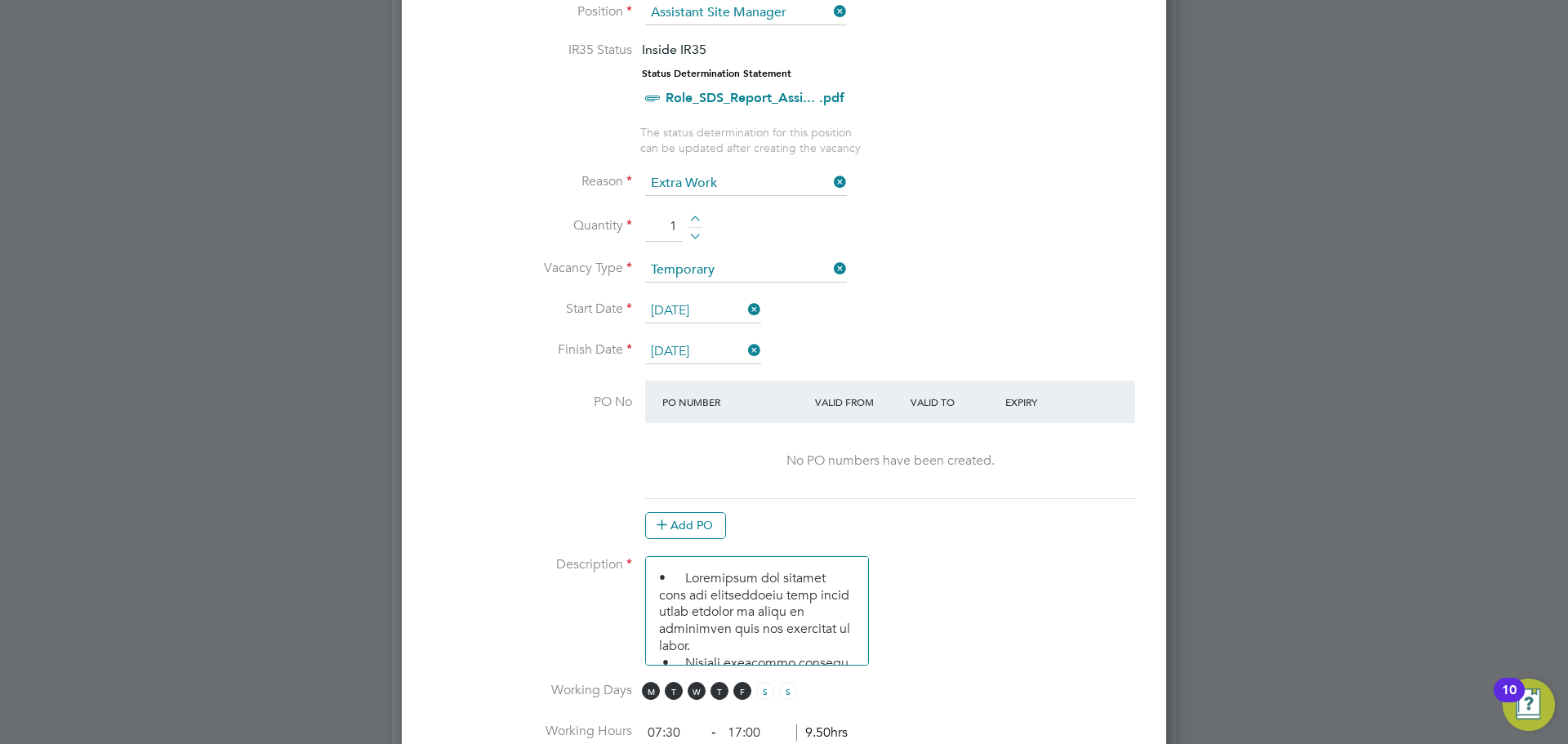
click at [733, 352] on input "[DATE]" at bounding box center [703, 352] width 116 height 25
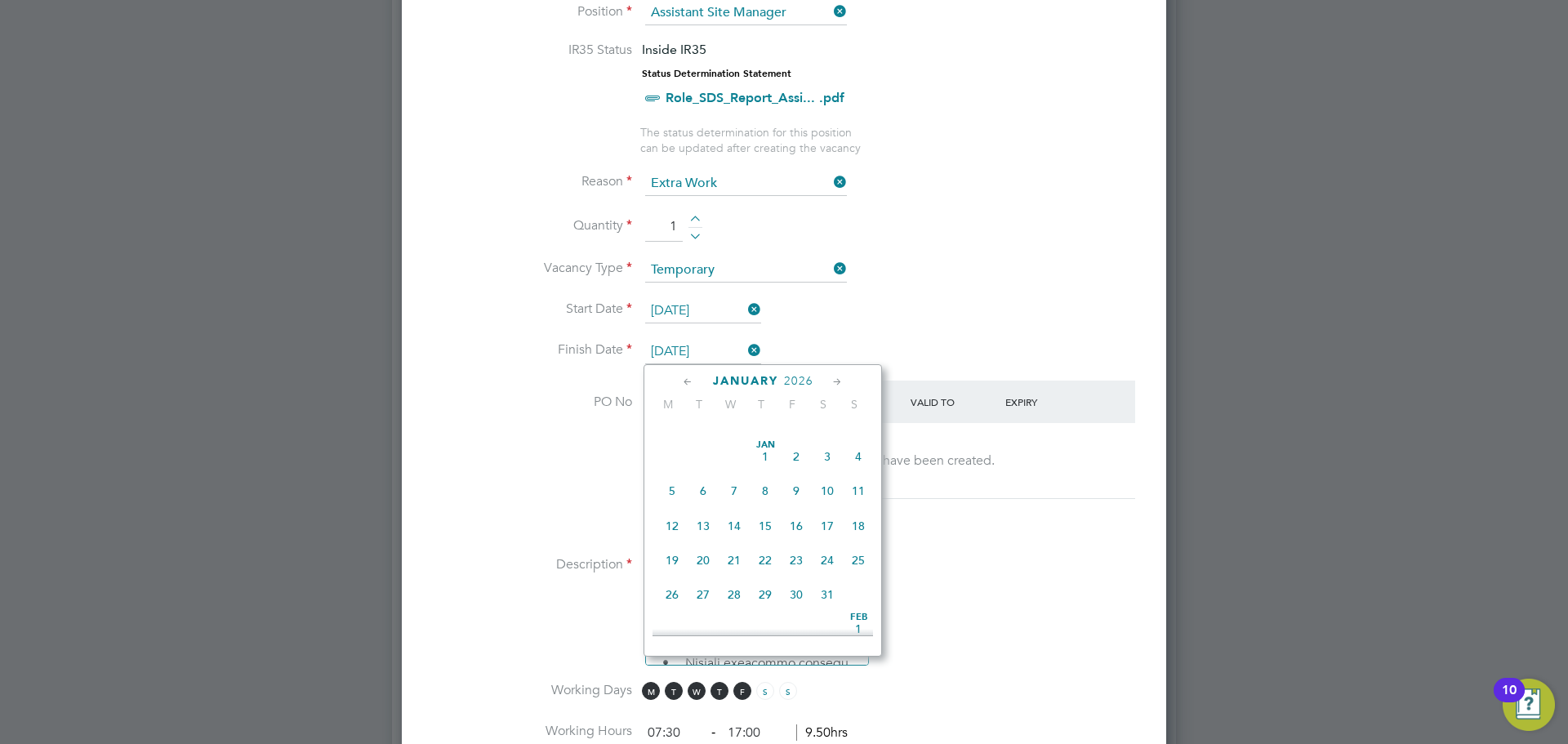
scroll to position [764, 0]
click at [798, 451] on span "19" at bounding box center [796, 435] width 31 height 31
type input "[DATE]"
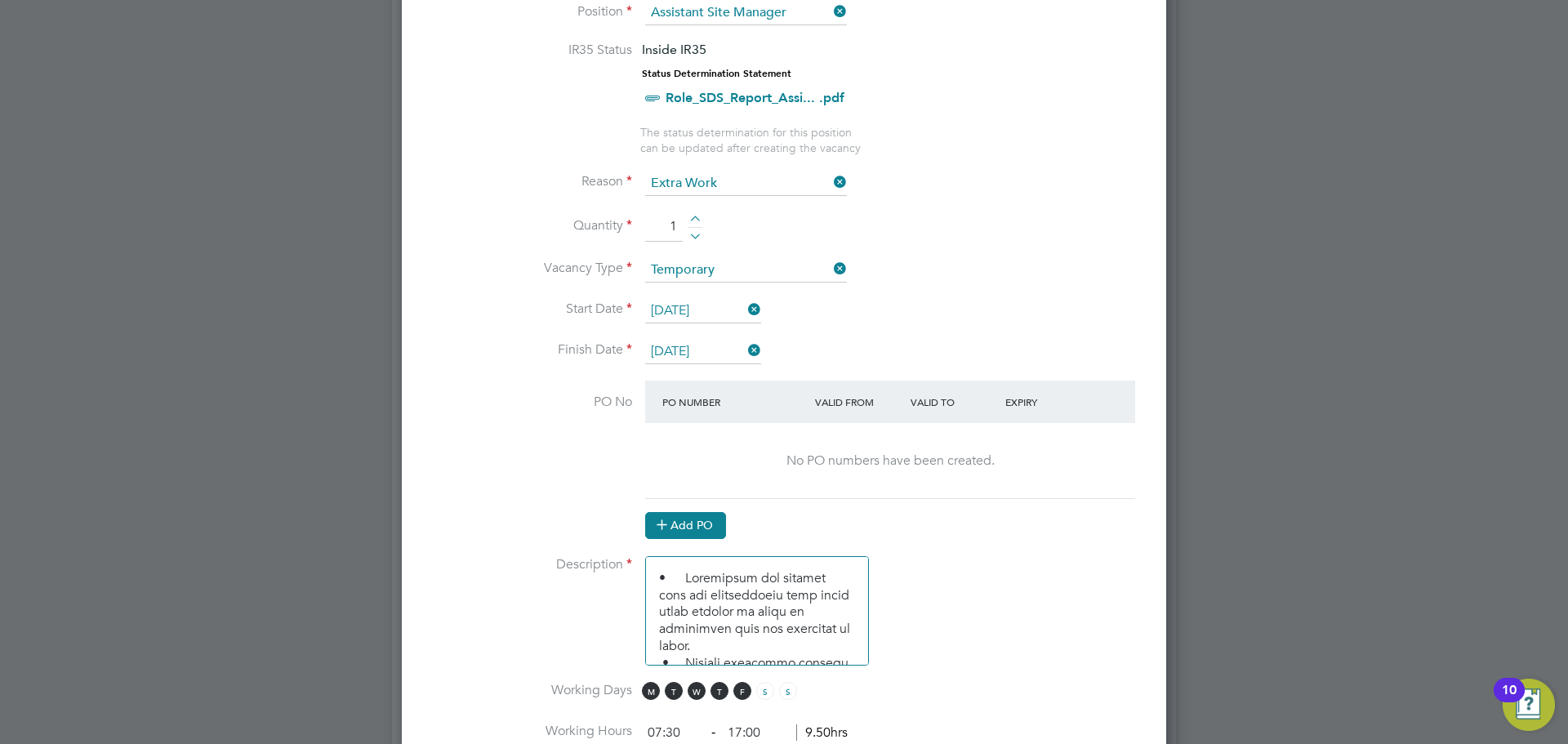
click at [701, 518] on button "Add PO" at bounding box center [685, 524] width 81 height 26
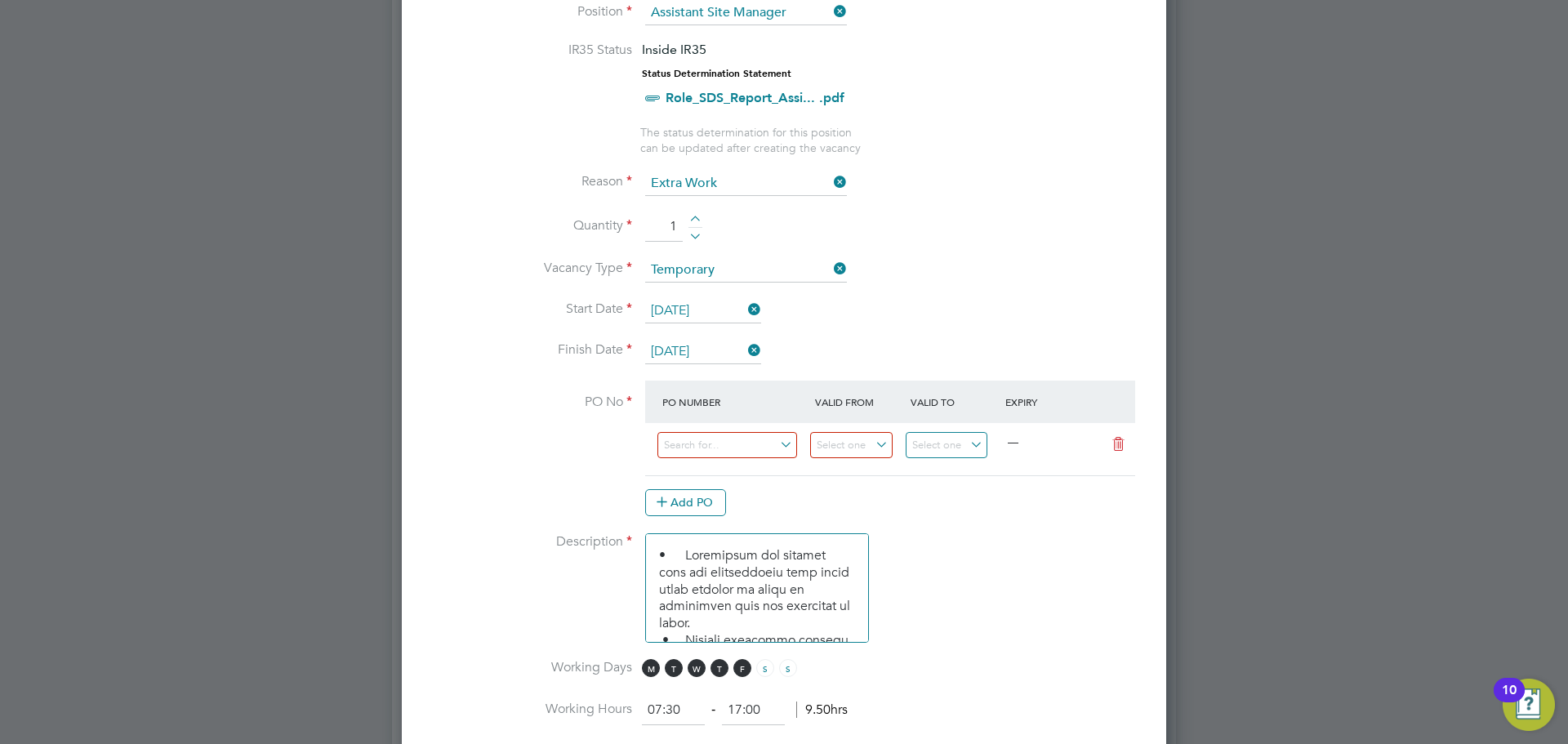
scroll to position [2521, 765]
click at [724, 444] on input at bounding box center [727, 445] width 140 height 27
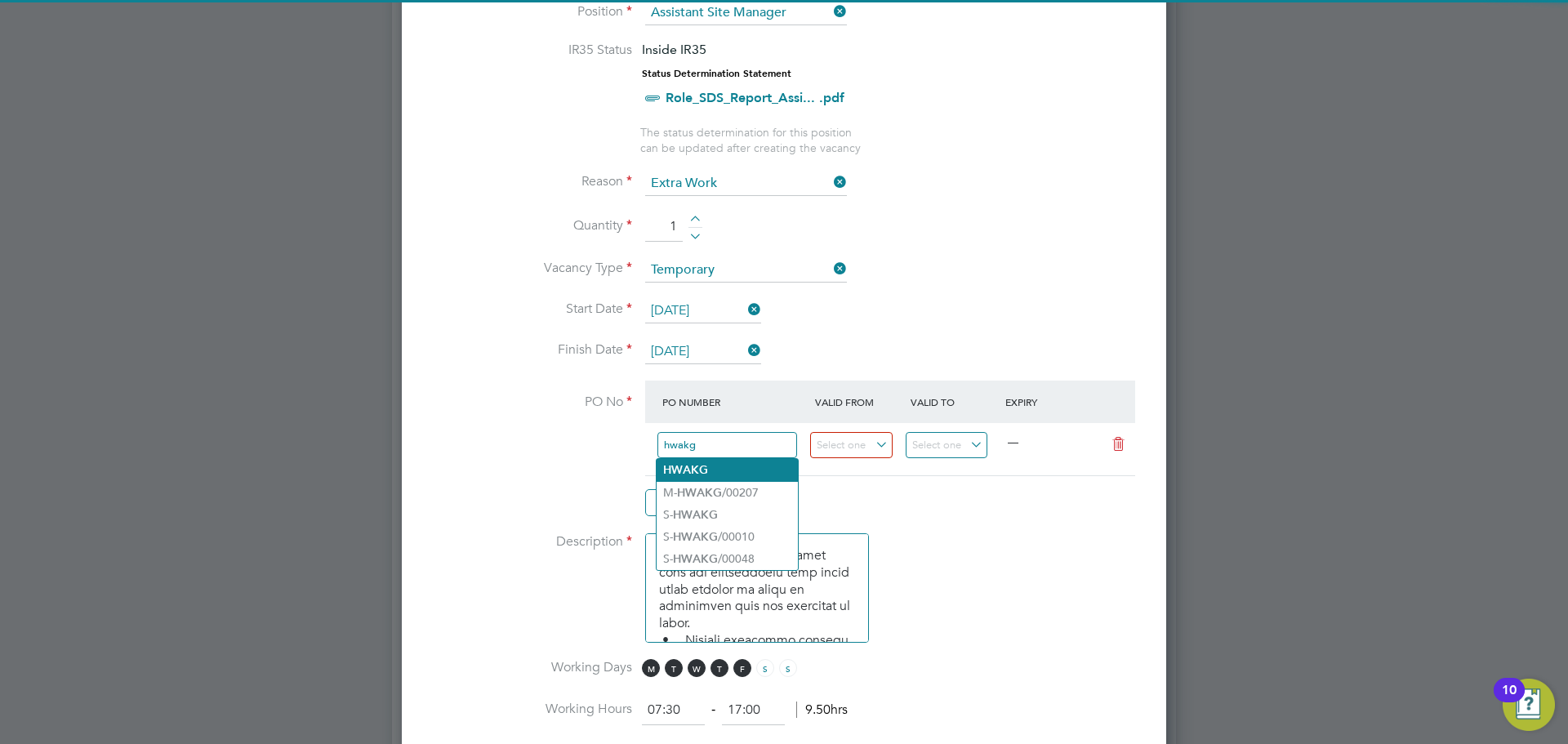
type input "hwakg"
click at [728, 463] on li "HWAKG" at bounding box center [727, 469] width 141 height 22
type input "[DATE]"
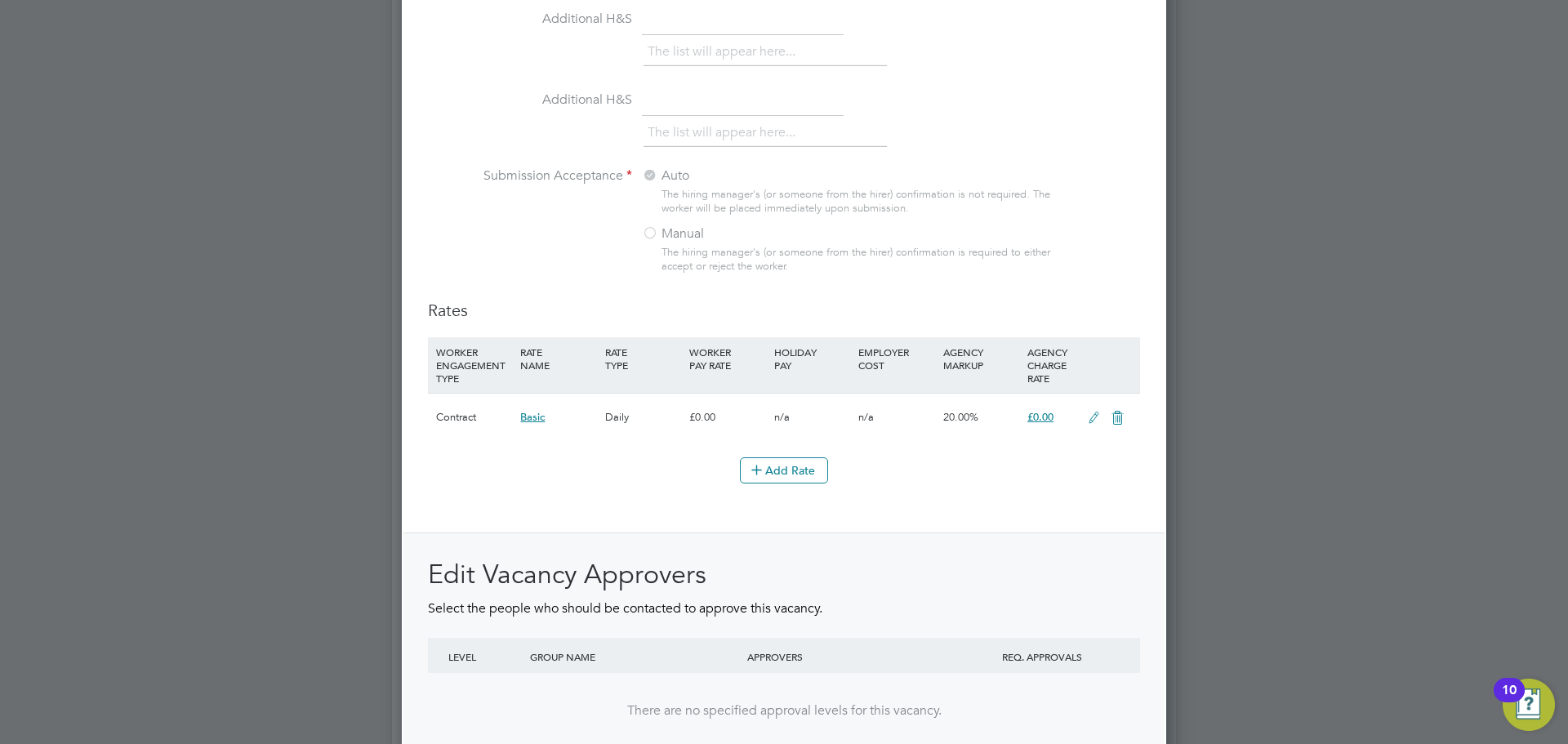
scroll to position [1715, 0]
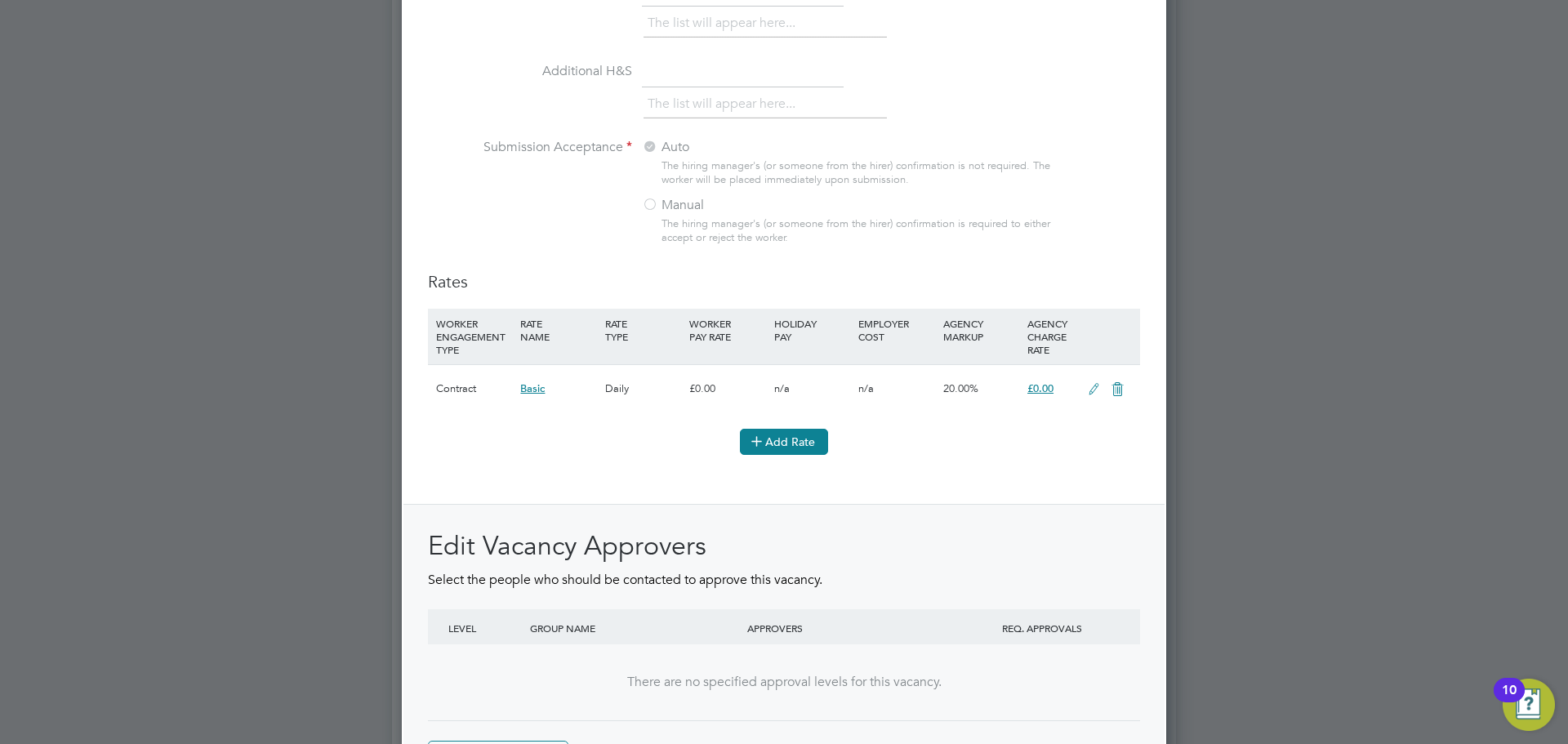
click at [756, 442] on icon at bounding box center [756, 441] width 12 height 12
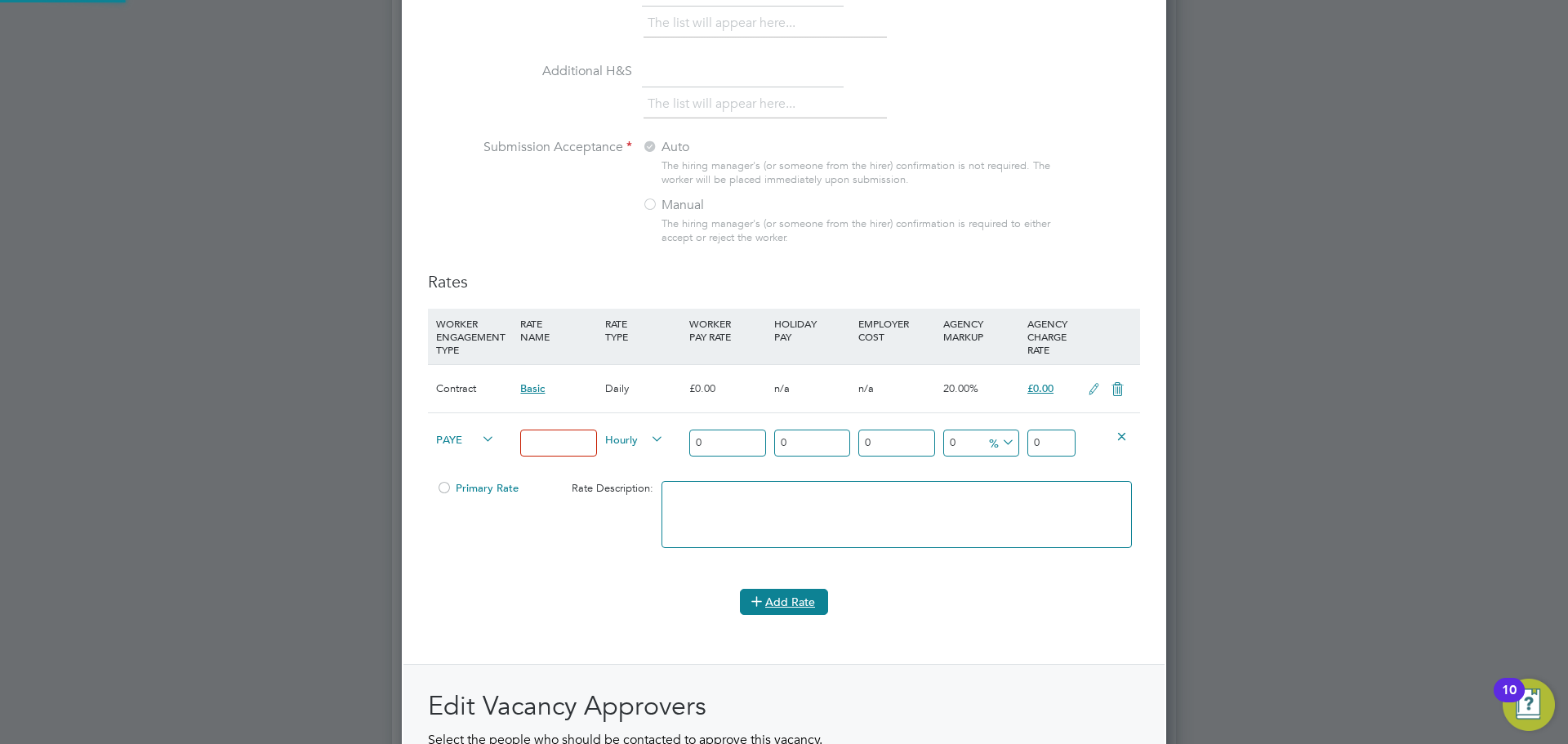
scroll to position [2681, 765]
click at [589, 436] on input at bounding box center [557, 443] width 76 height 27
click at [1124, 440] on icon at bounding box center [1122, 436] width 12 height 12
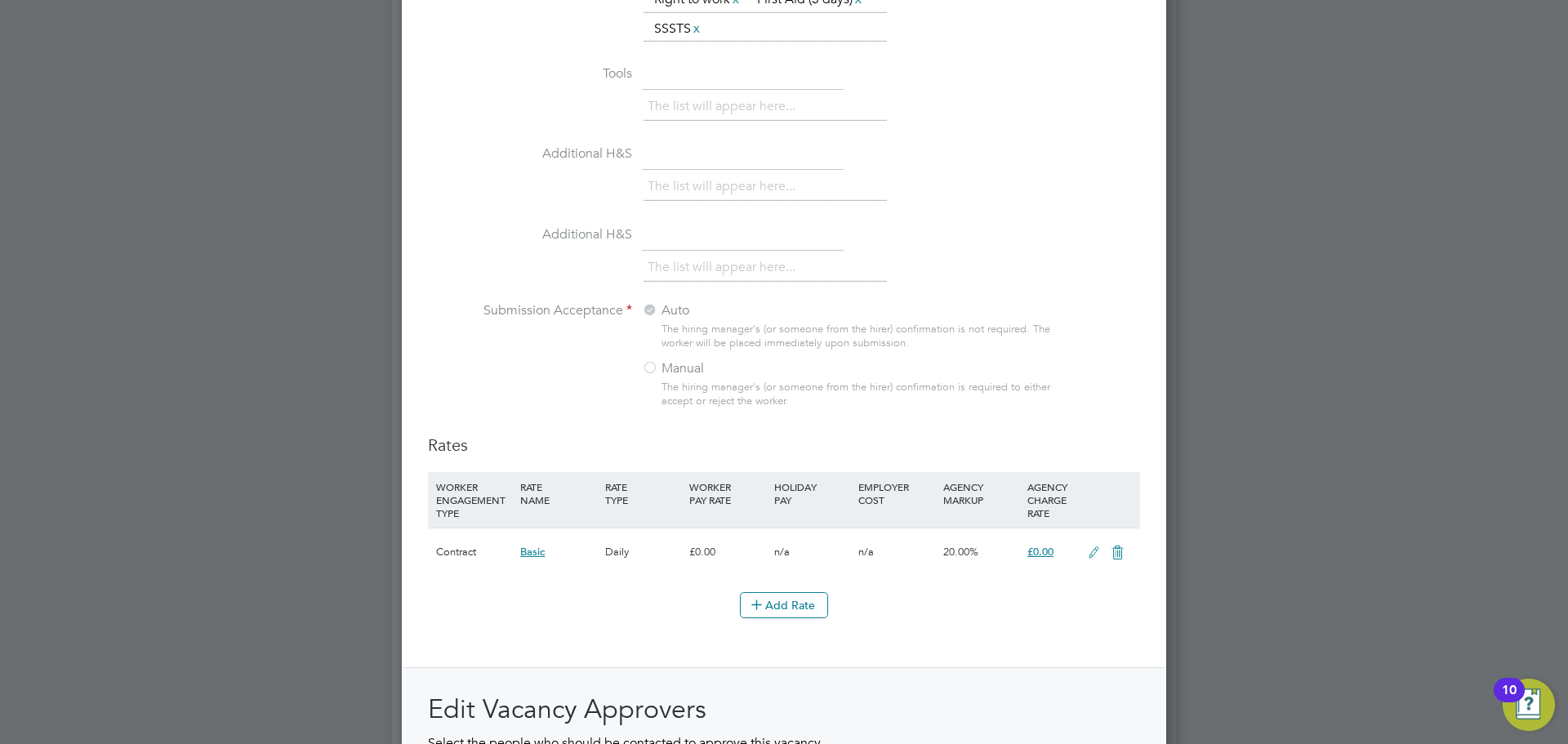
scroll to position [1838, 0]
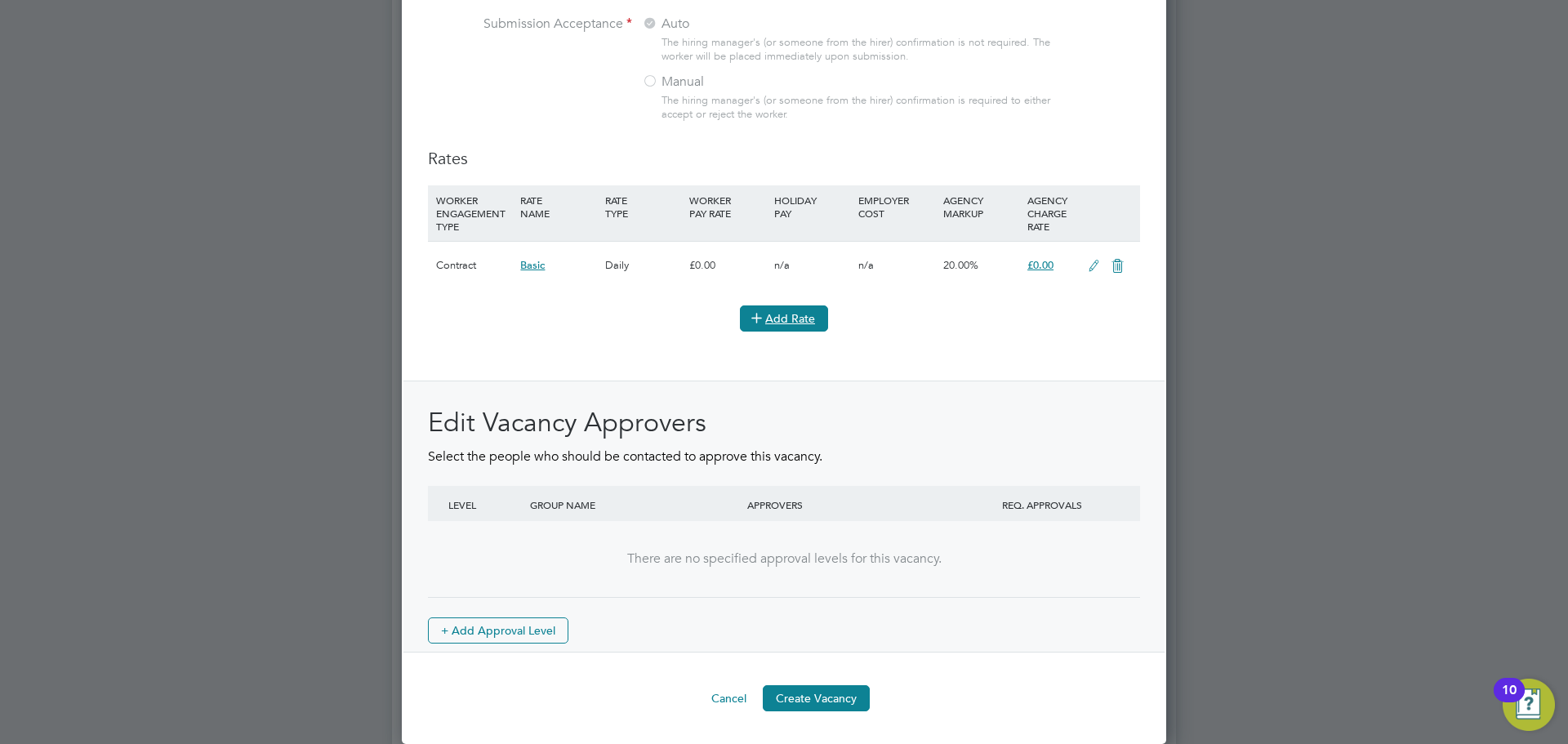
click at [782, 316] on button "Add Rate" at bounding box center [783, 318] width 88 height 26
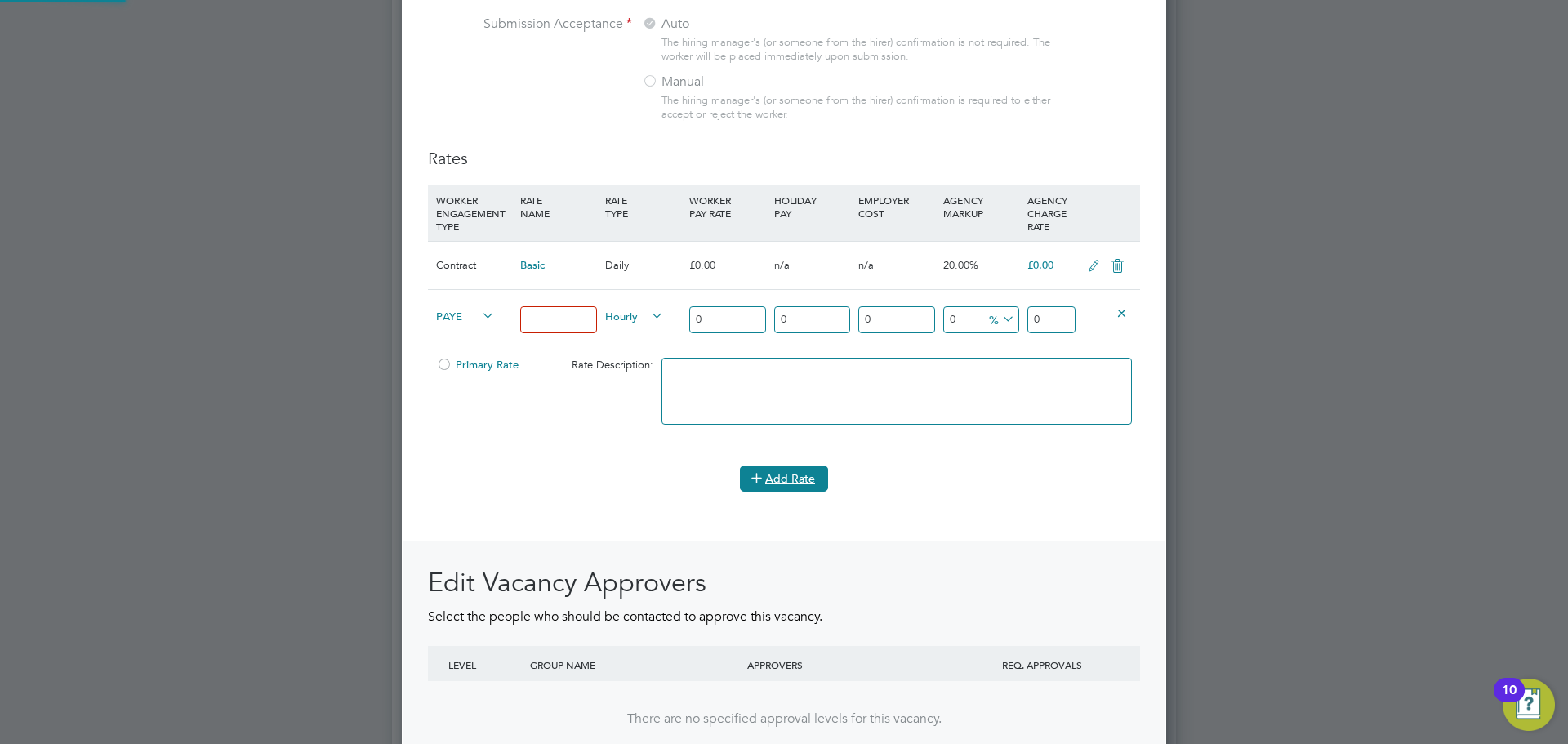
scroll to position [2681, 765]
click at [577, 316] on input at bounding box center [557, 319] width 76 height 27
type input "S"
click at [557, 387] on div "Primary Rate Rate Description:" at bounding box center [783, 399] width 712 height 100
click at [1128, 306] on icon at bounding box center [1122, 312] width 12 height 12
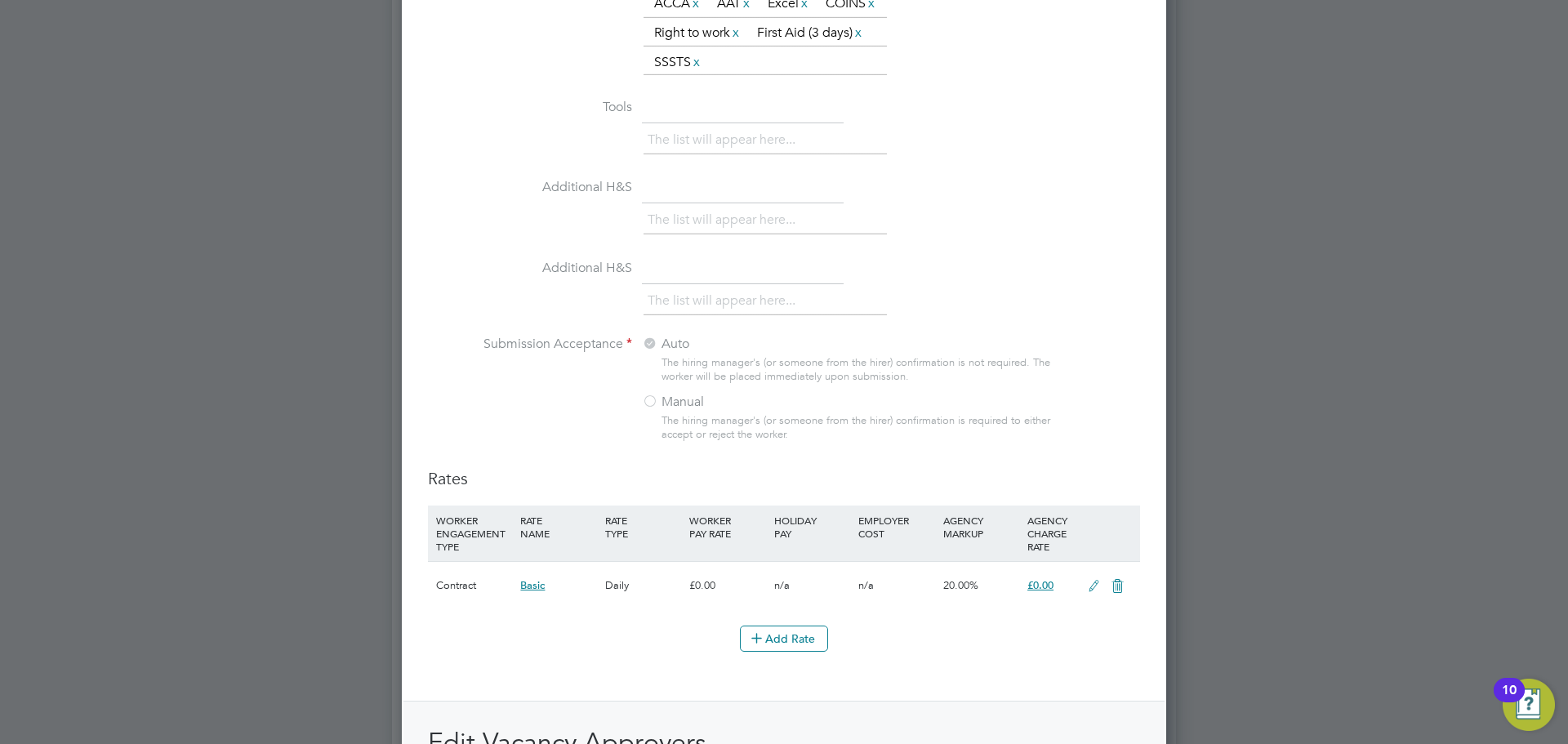
scroll to position [1838, 0]
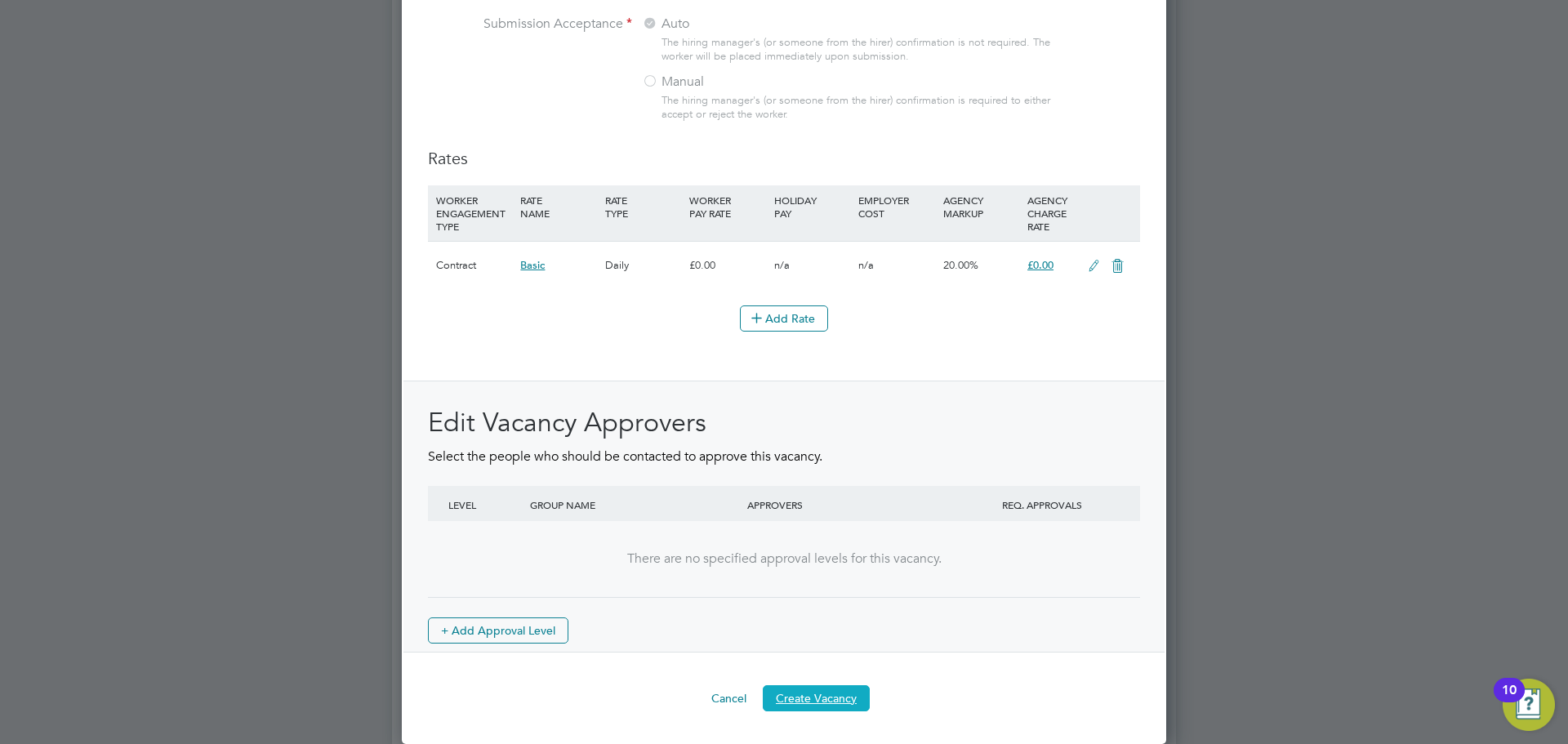
click at [829, 708] on button "Create Vacancy" at bounding box center [816, 698] width 107 height 26
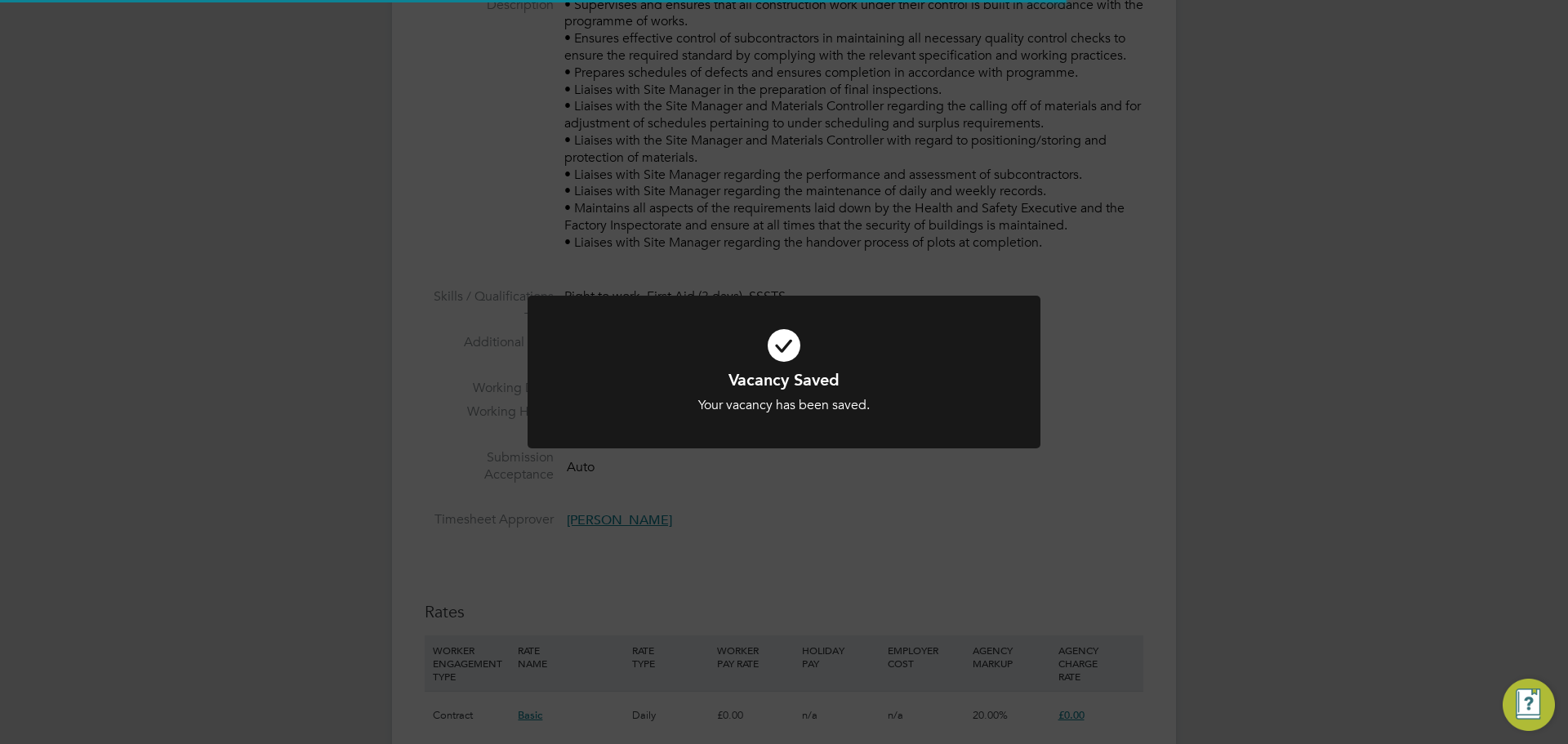
scroll to position [48, 115]
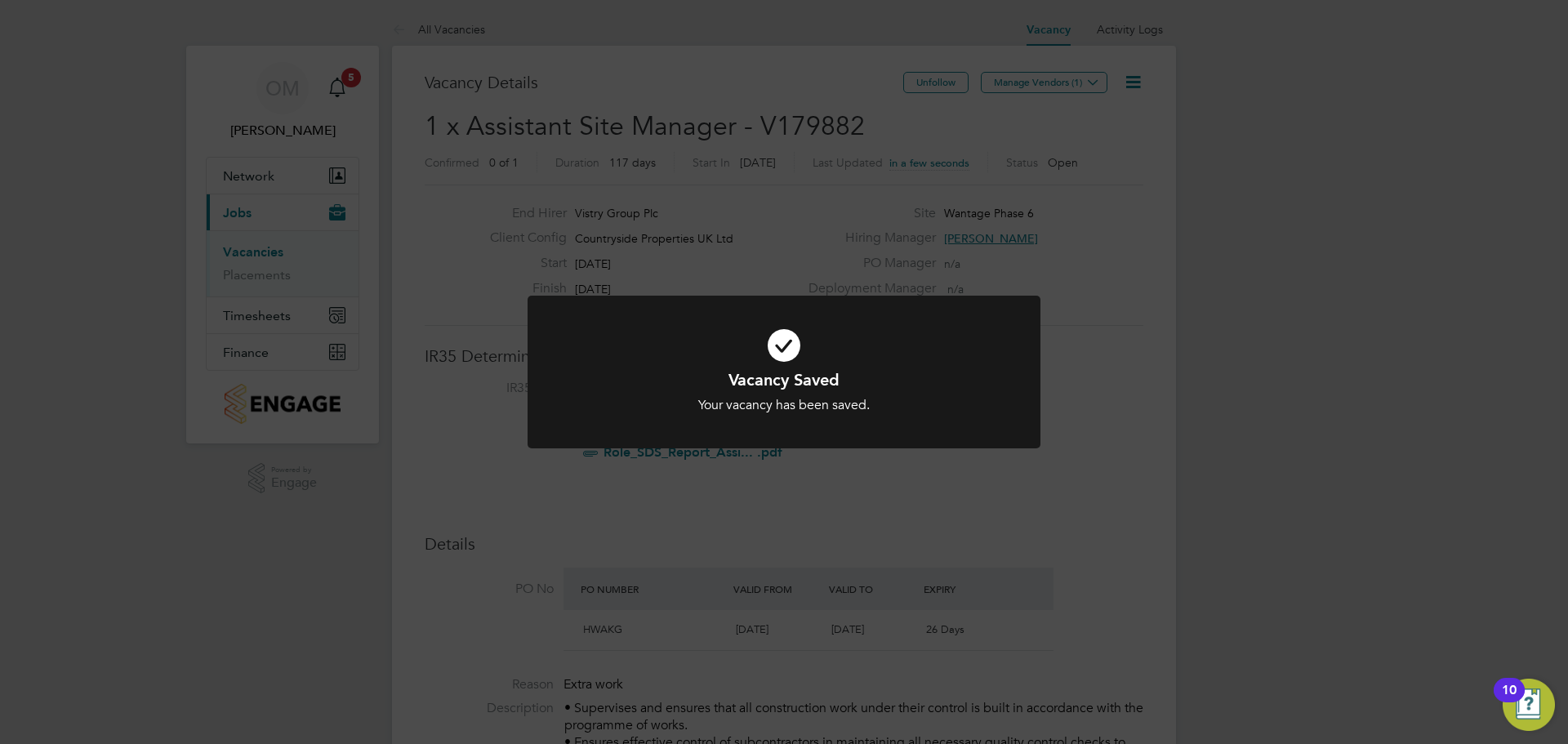
click at [967, 215] on div "Vacancy Saved Your vacancy has been saved. Cancel Okay" at bounding box center [784, 372] width 1568 height 744
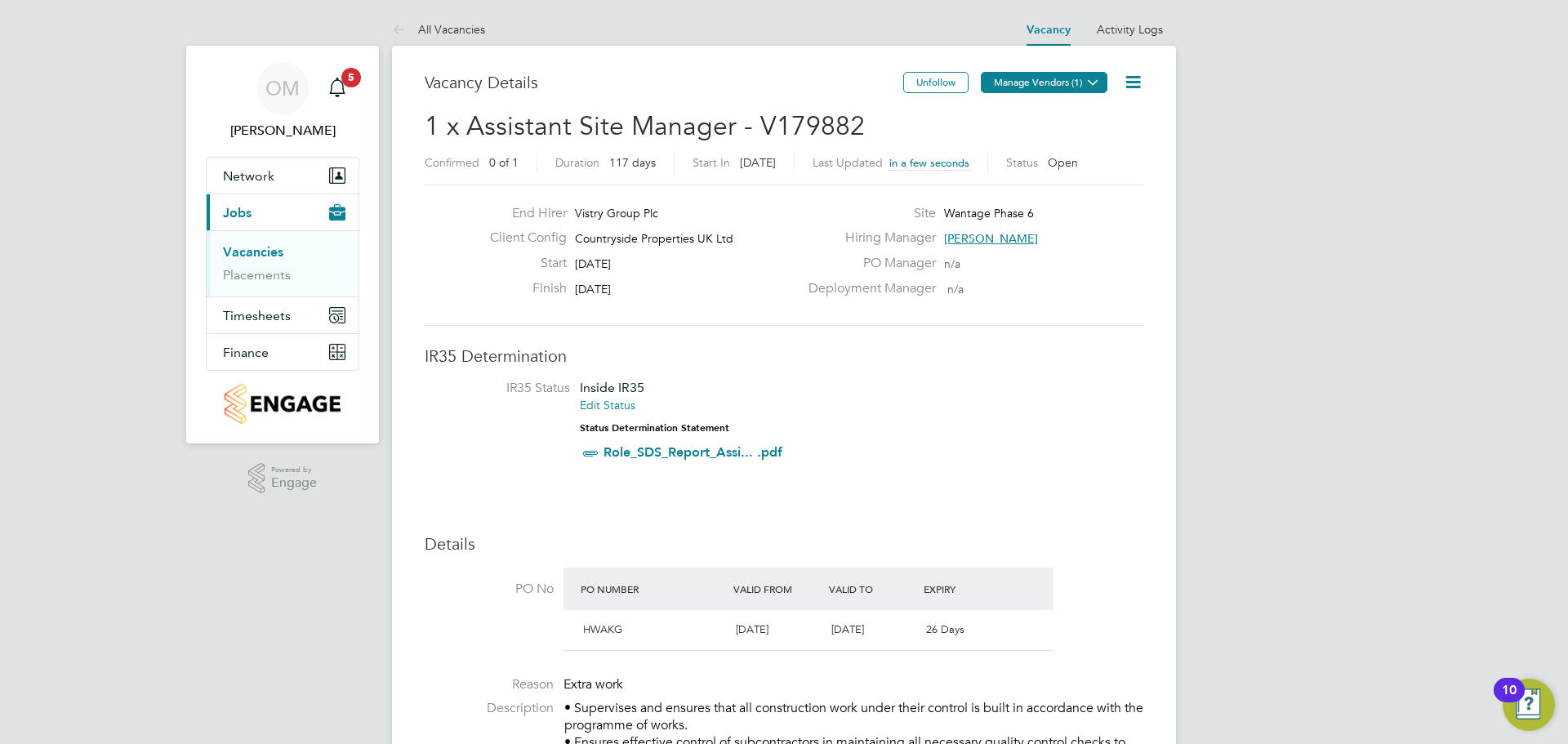
click at [1012, 88] on button "Manage Vendors (1)" at bounding box center [1044, 83] width 126 height 21
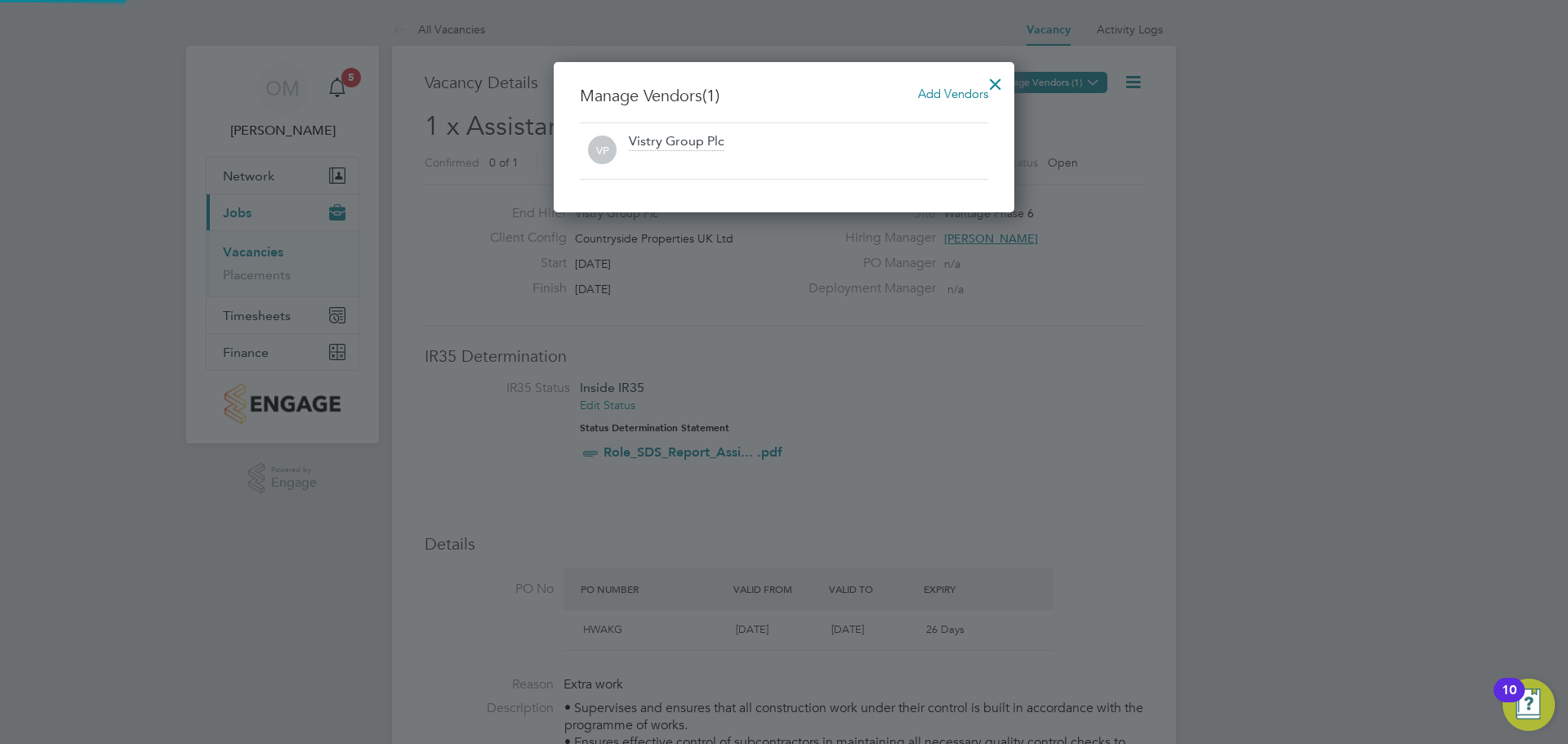
scroll to position [151, 461]
click at [935, 86] on span "Add Vendors" at bounding box center [953, 92] width 70 height 15
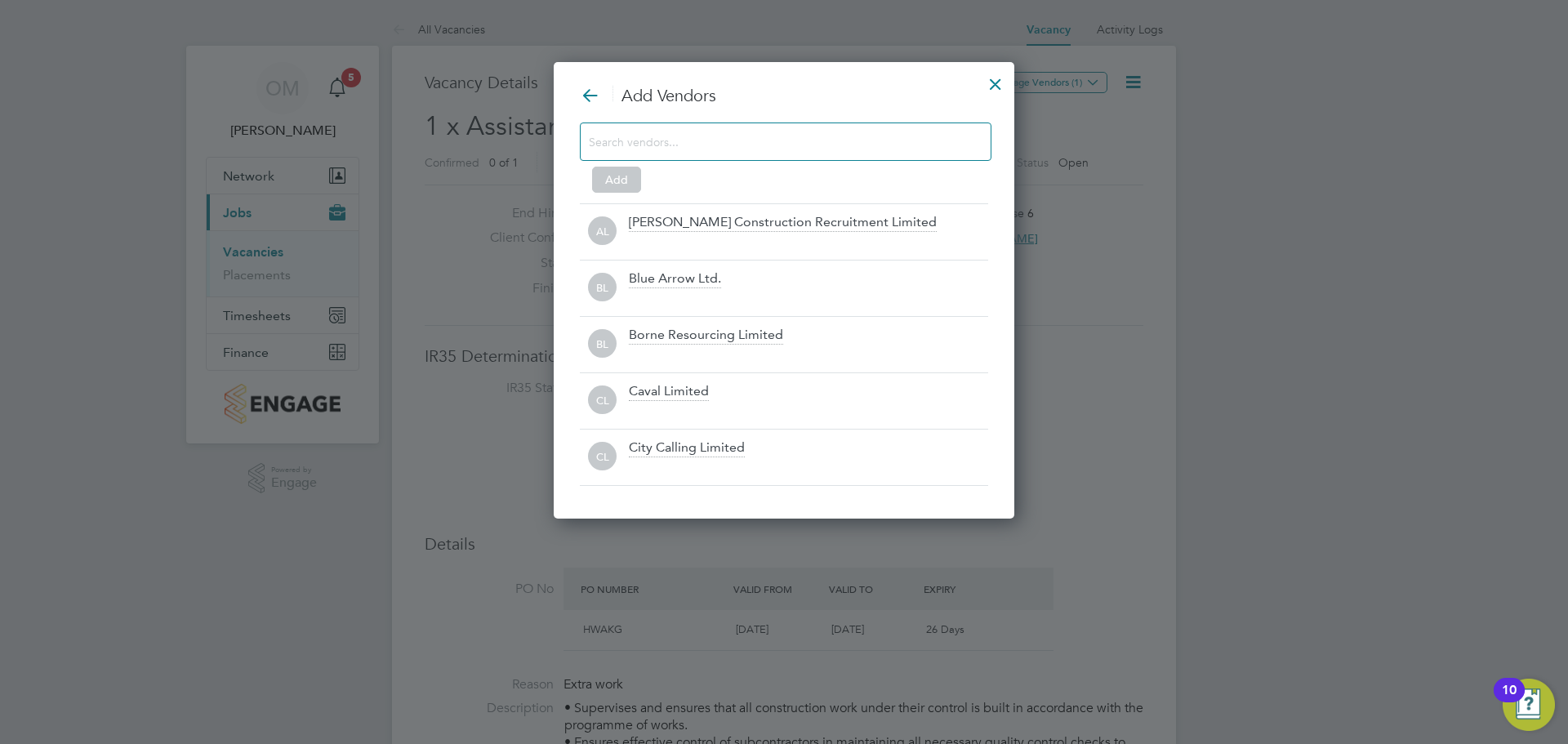
click at [790, 140] on input at bounding box center [772, 141] width 367 height 21
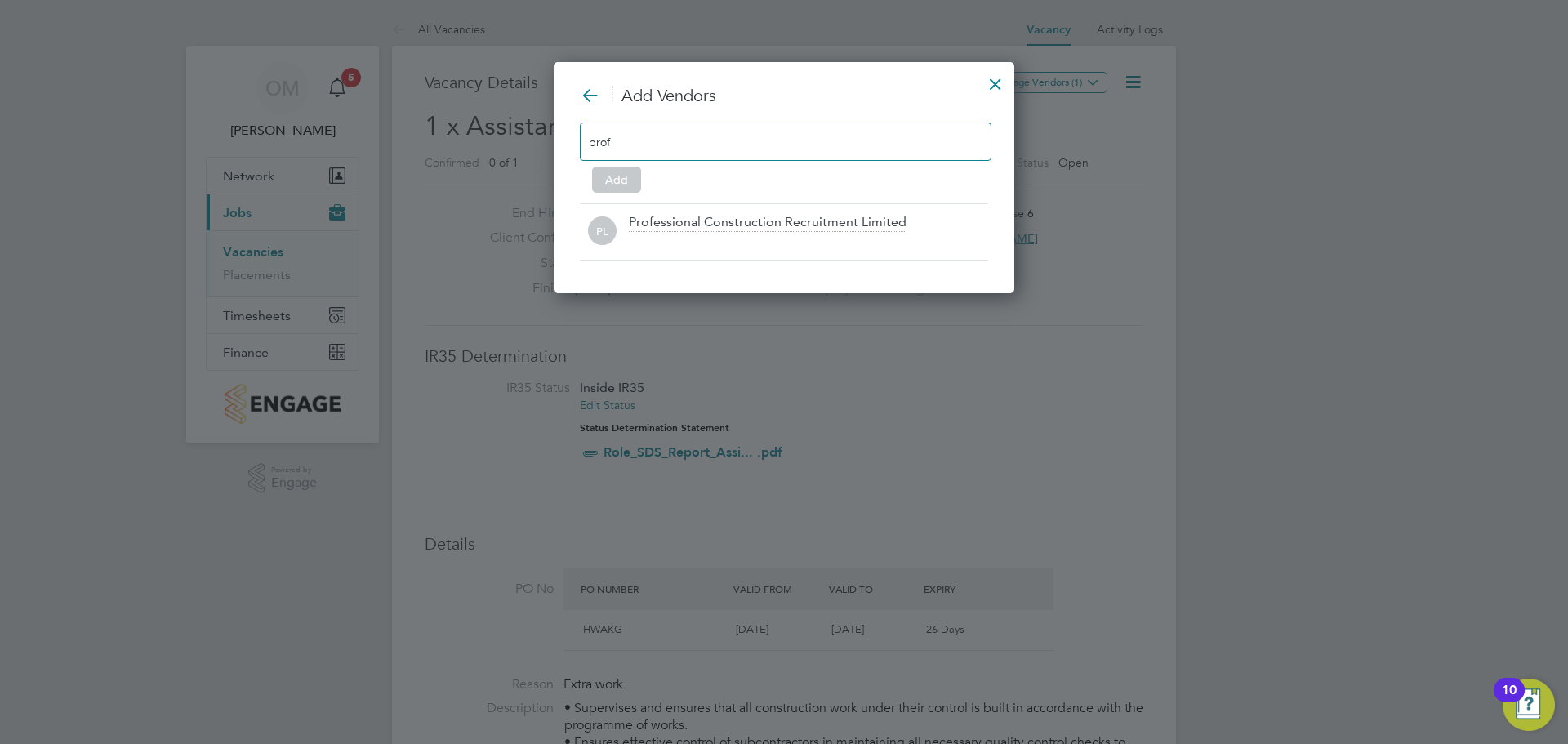
scroll to position [233, 461]
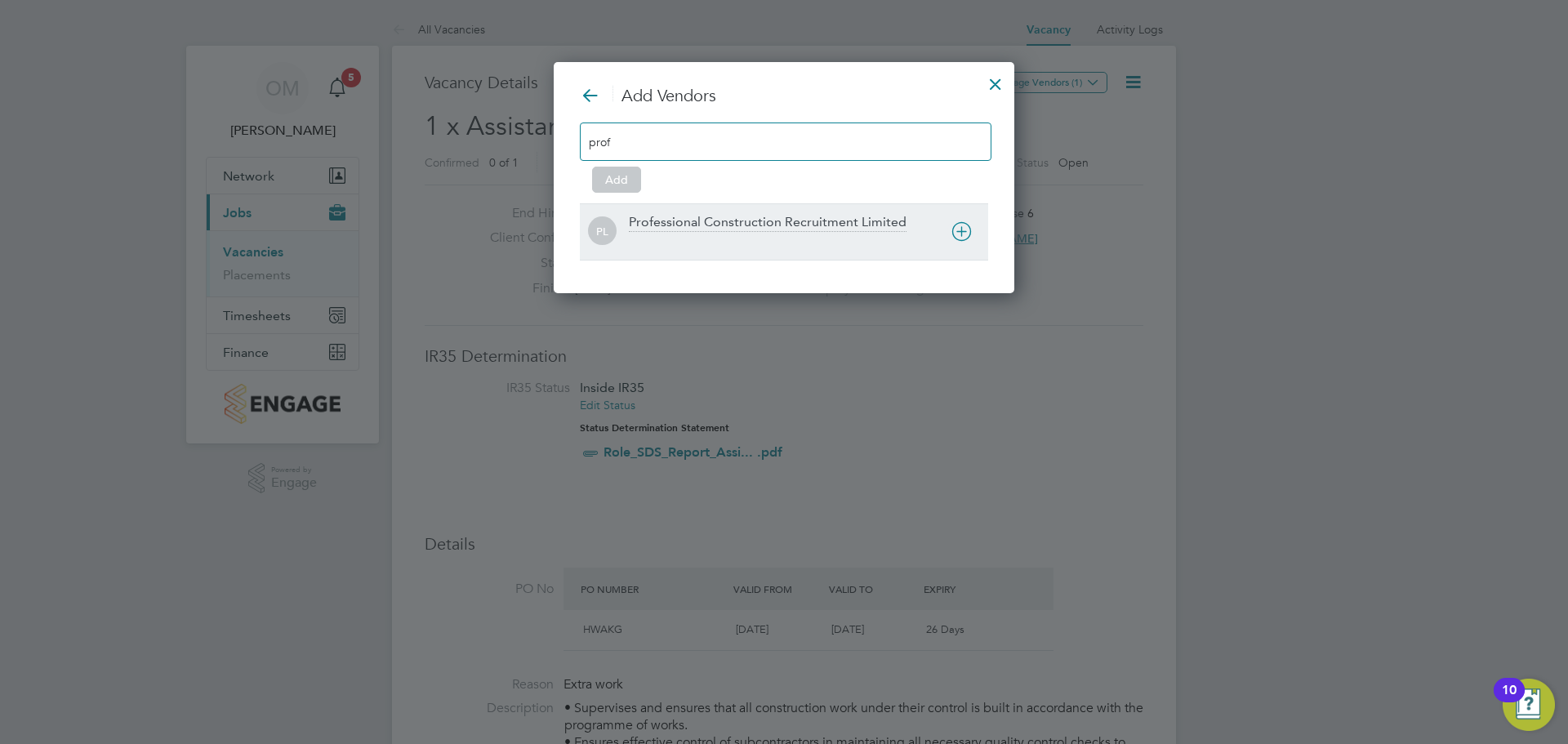
type input "prof"
click at [814, 240] on div at bounding box center [808, 243] width 359 height 16
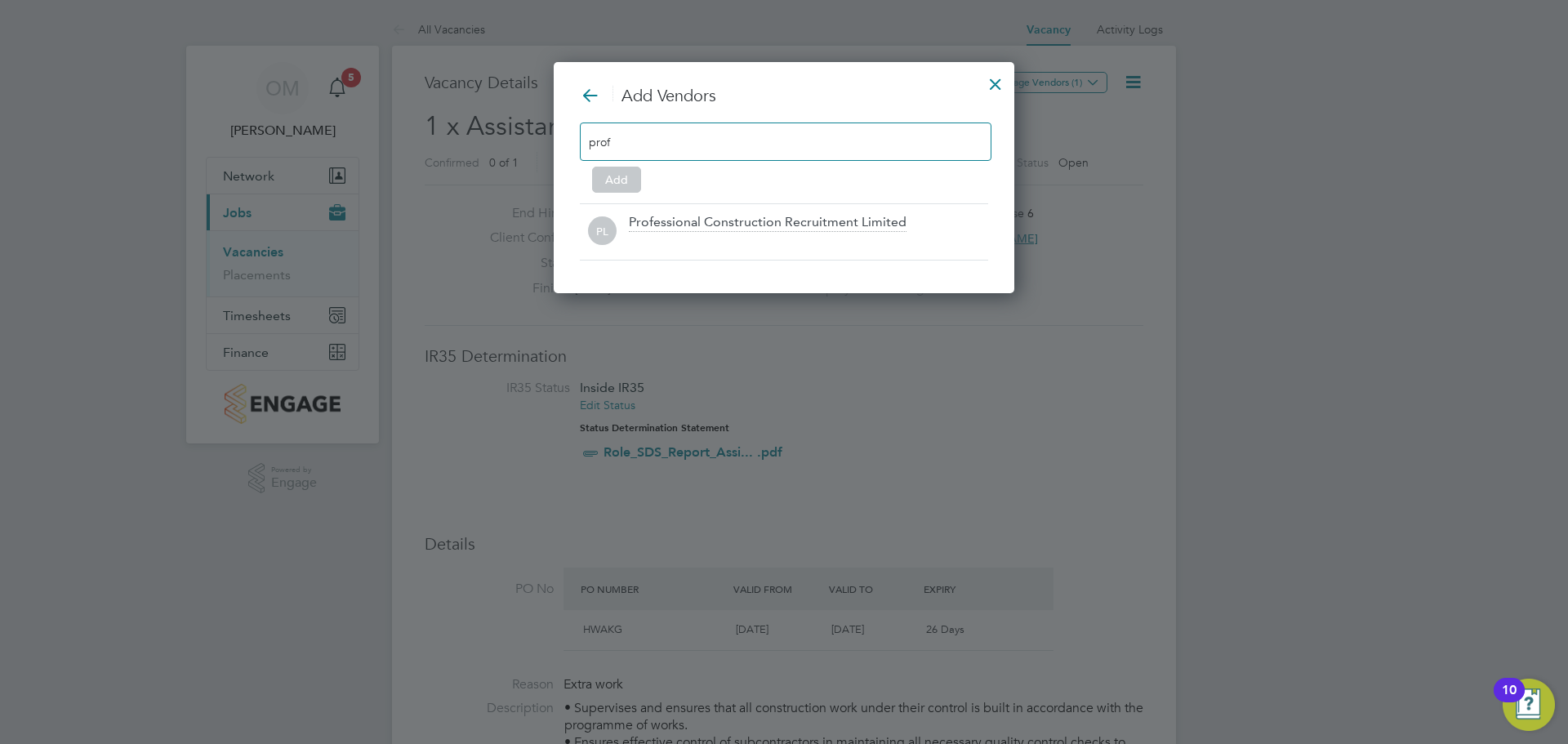
scroll to position [176, 509]
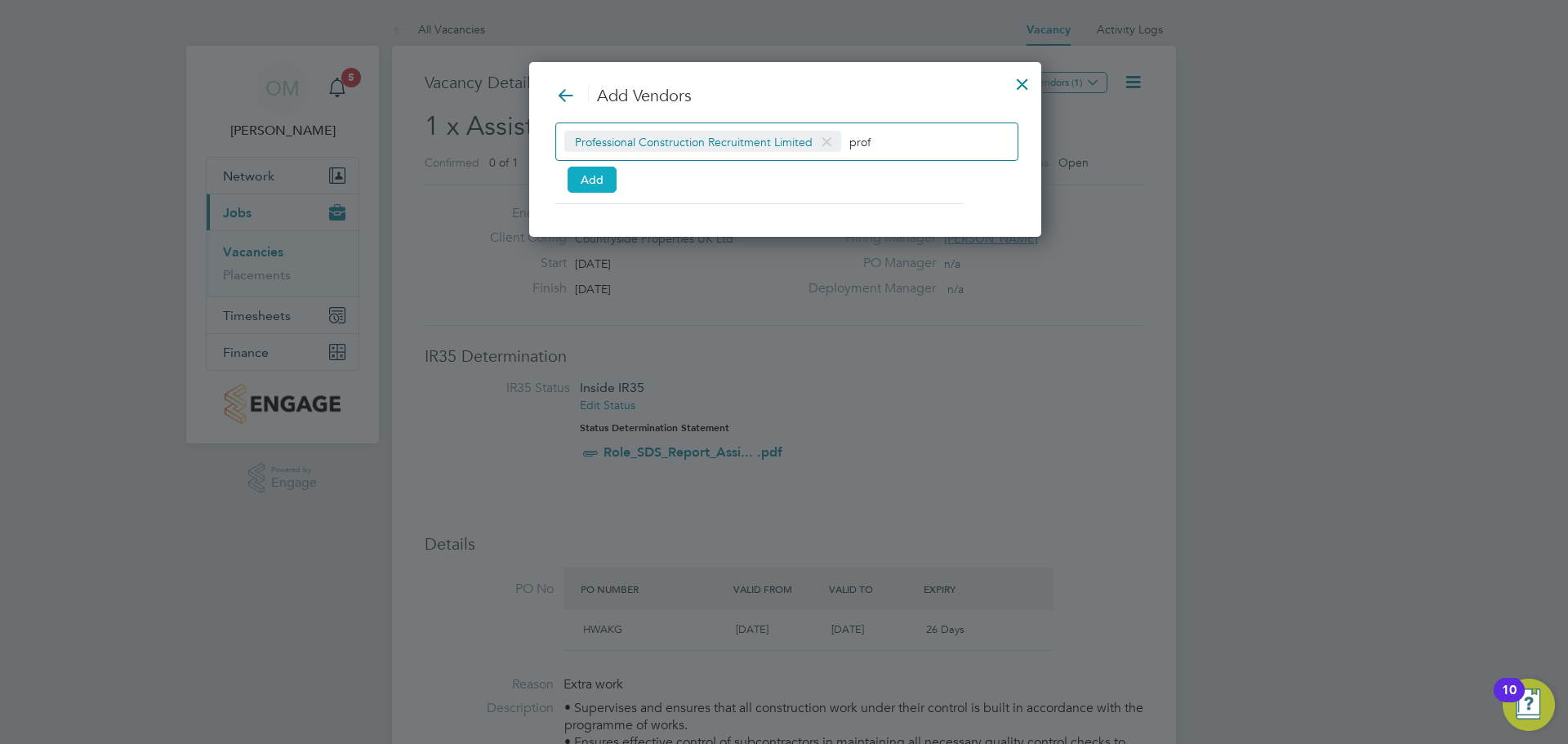
click at [591, 174] on button "Add" at bounding box center [591, 179] width 49 height 26
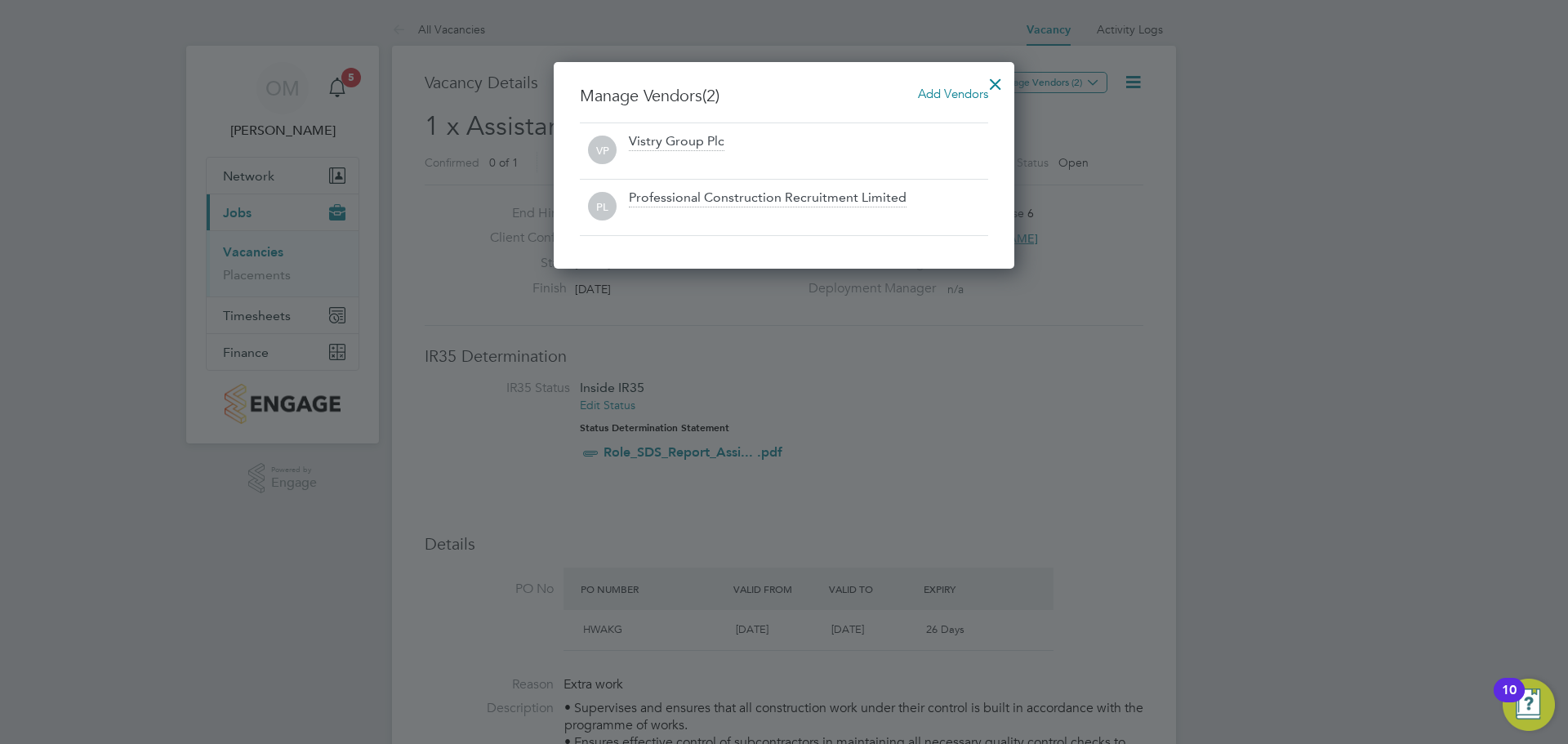
click at [996, 85] on div at bounding box center [995, 79] width 29 height 29
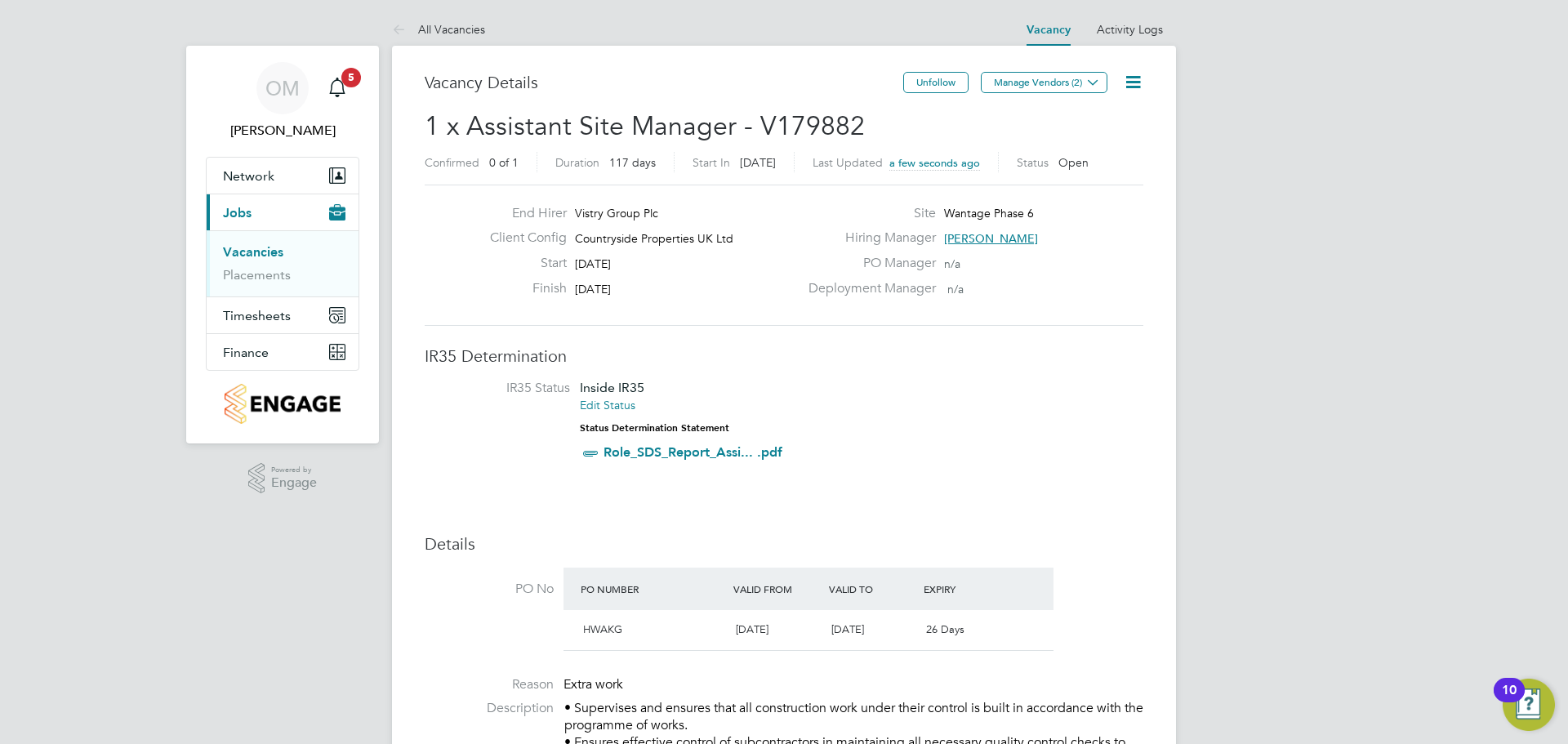
click at [267, 246] on link "Vacancies" at bounding box center [253, 252] width 60 height 15
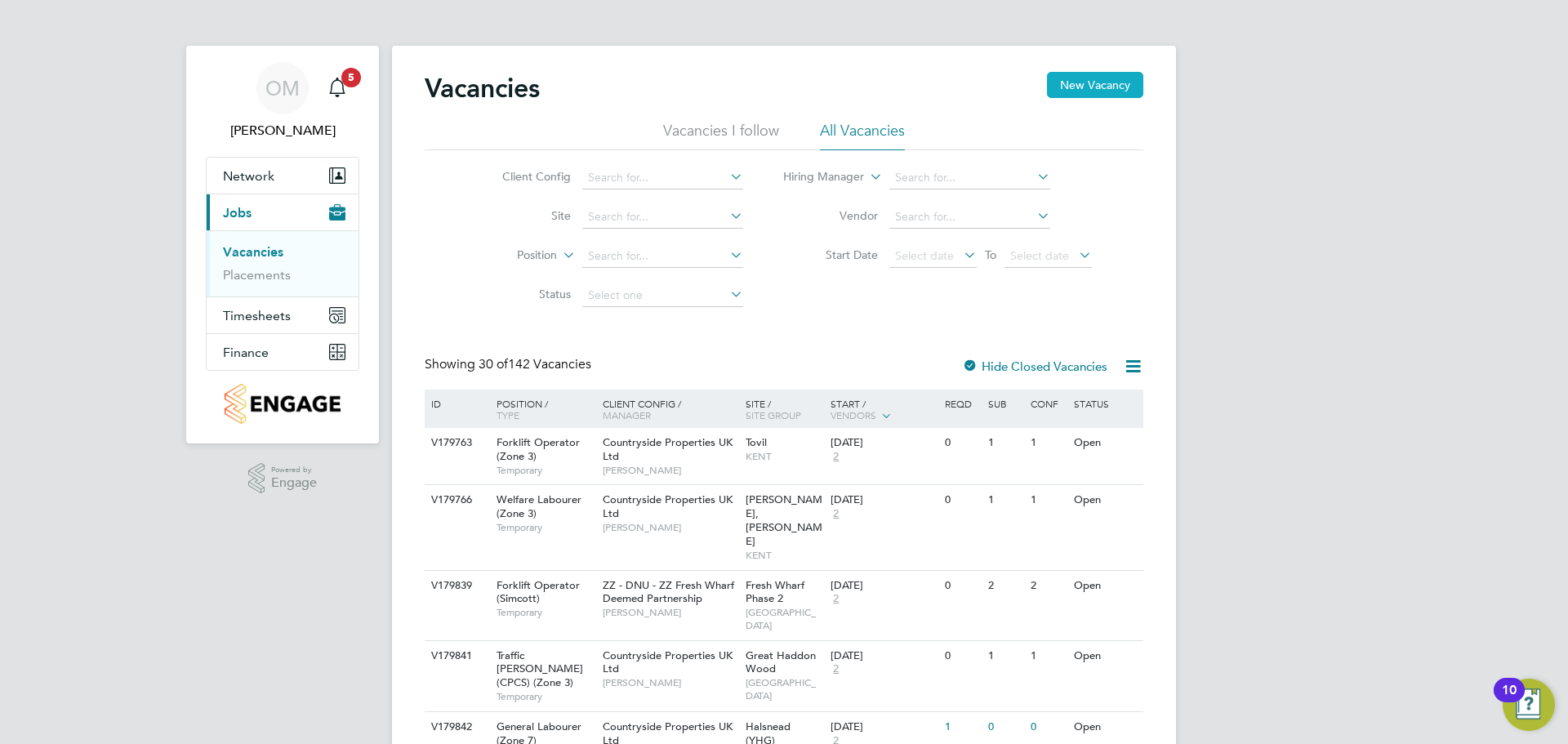
click at [1067, 81] on button "New Vacancy" at bounding box center [1095, 84] width 96 height 26
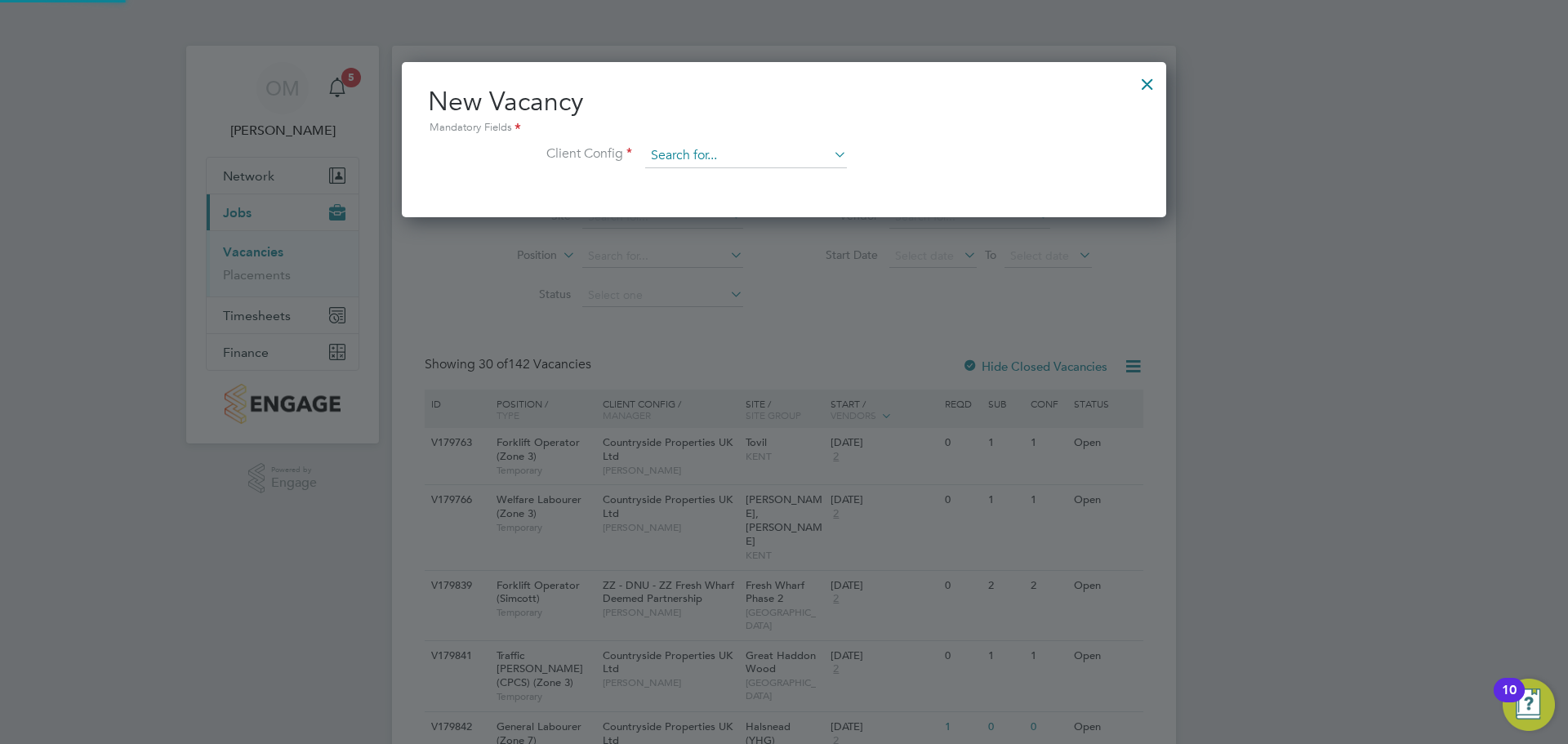
scroll to position [156, 765]
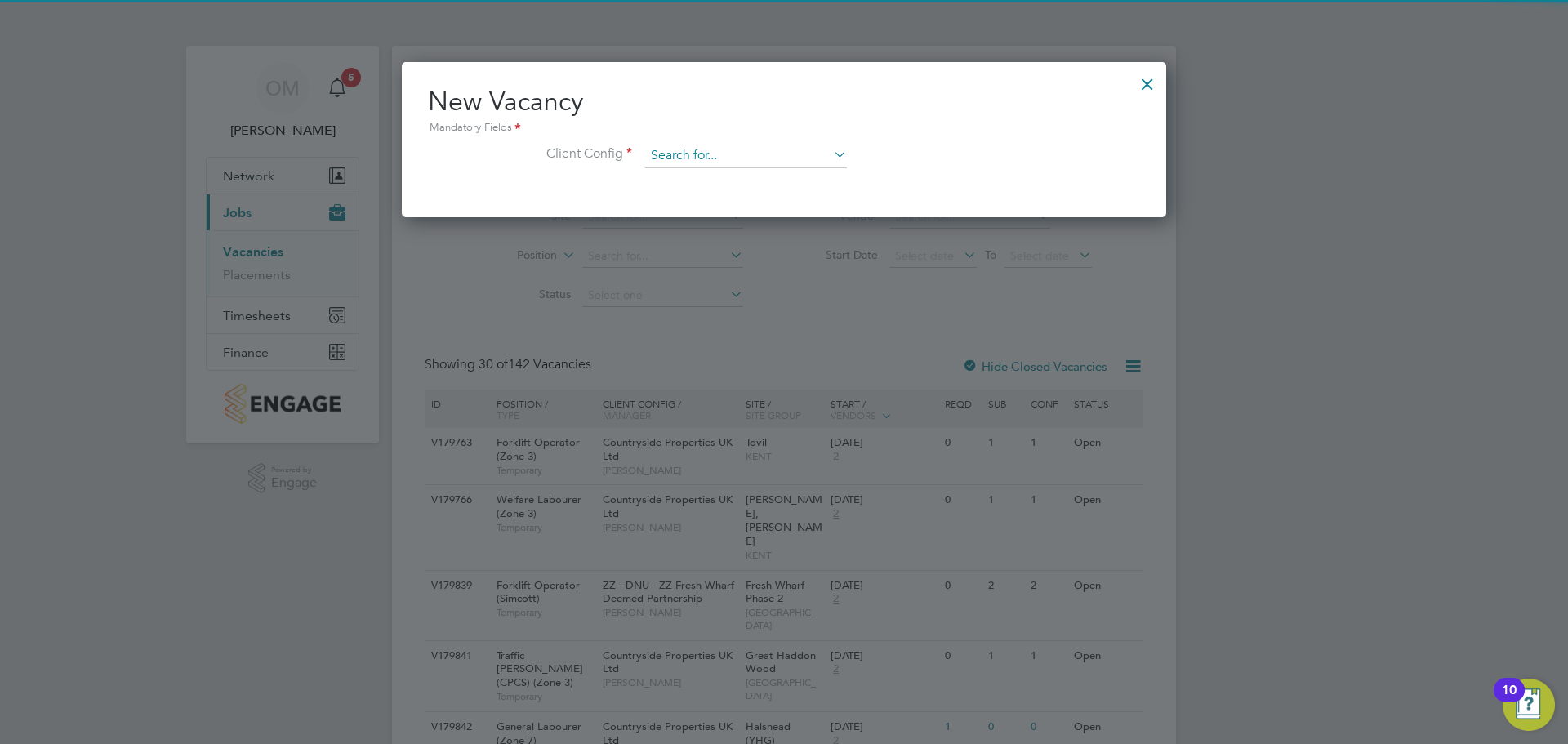
click at [712, 145] on input at bounding box center [746, 156] width 202 height 25
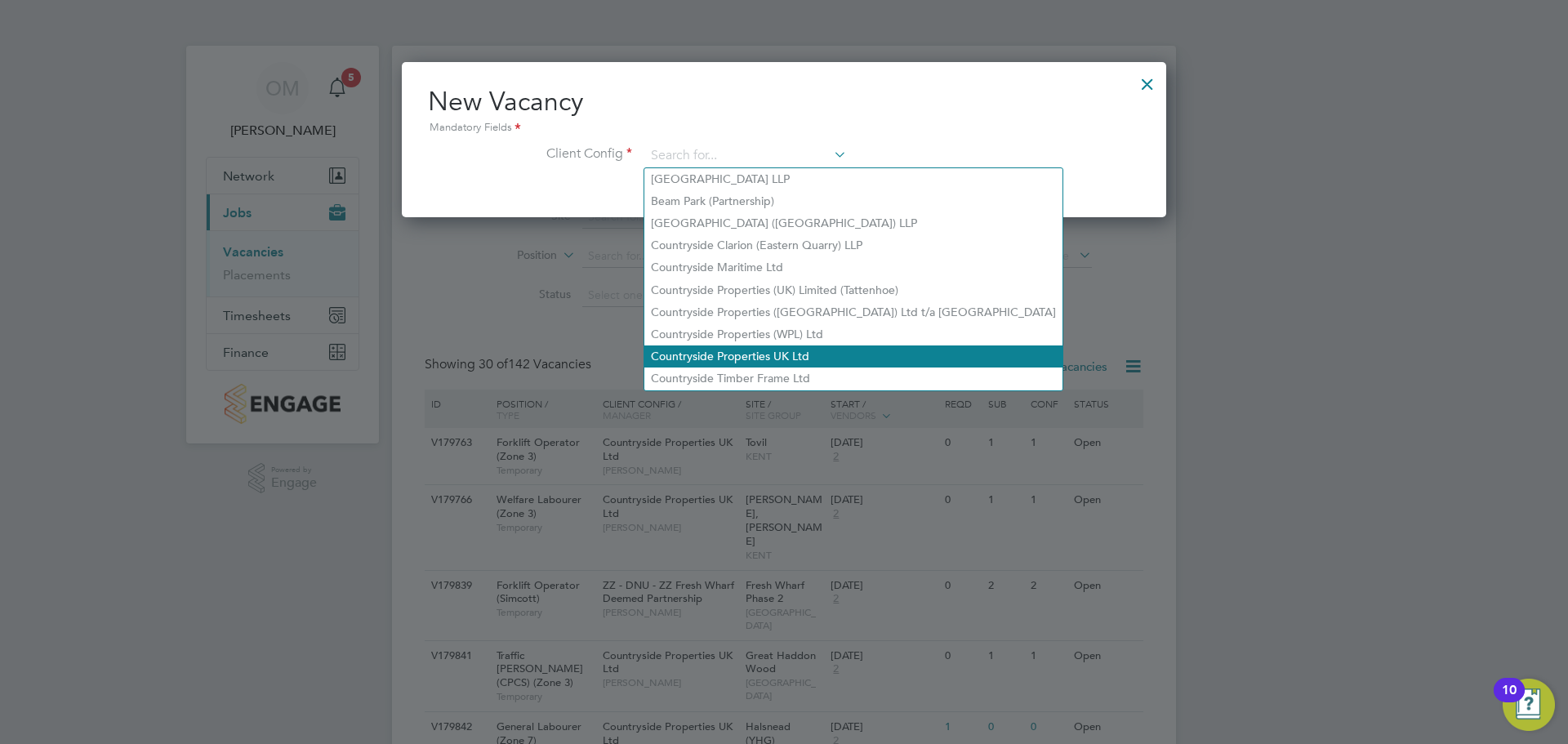
click at [770, 346] on li "Countryside Properties UK Ltd" at bounding box center [853, 356] width 418 height 22
type input "Countryside Properties UK Ltd"
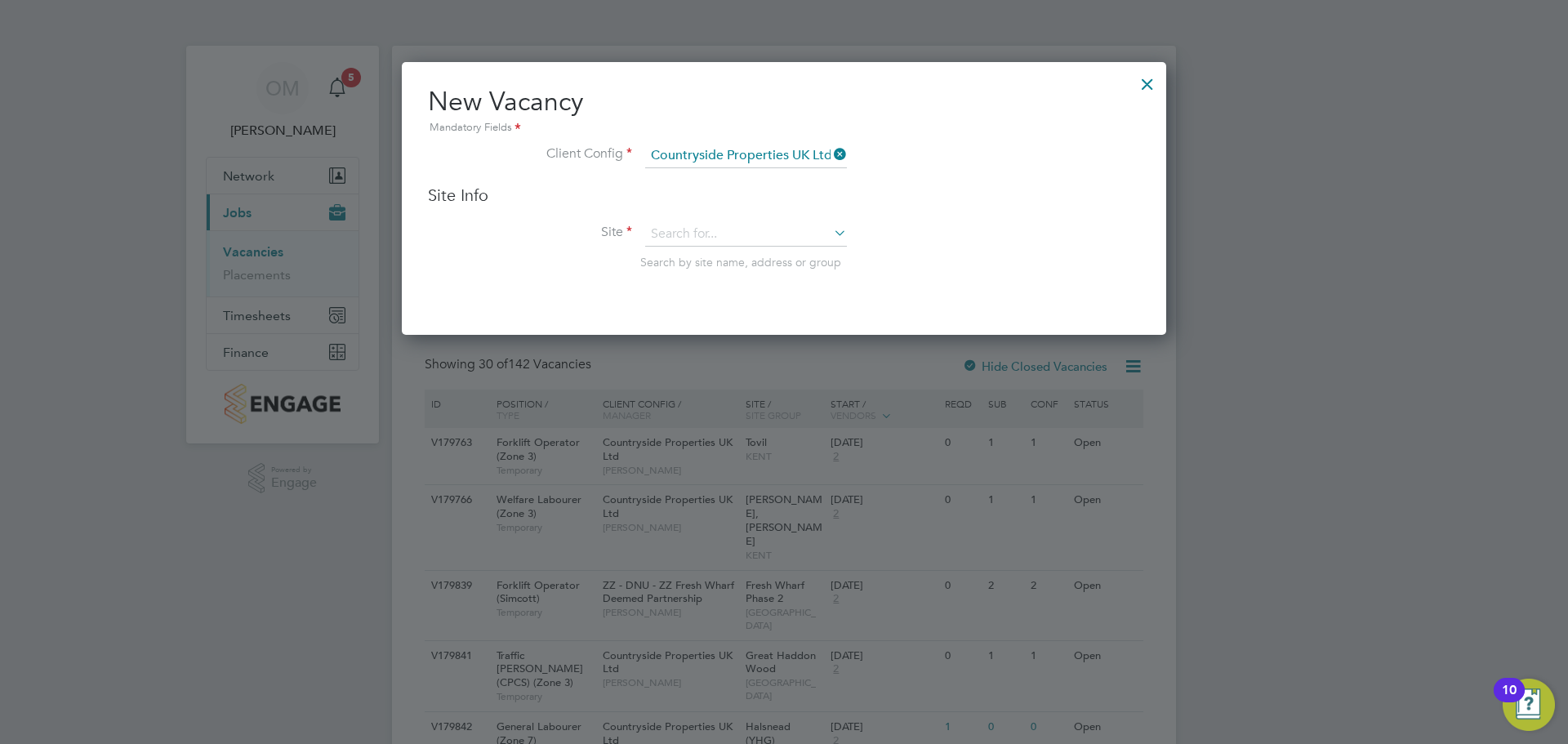
scroll to position [274, 765]
click at [748, 228] on input at bounding box center [746, 235] width 202 height 25
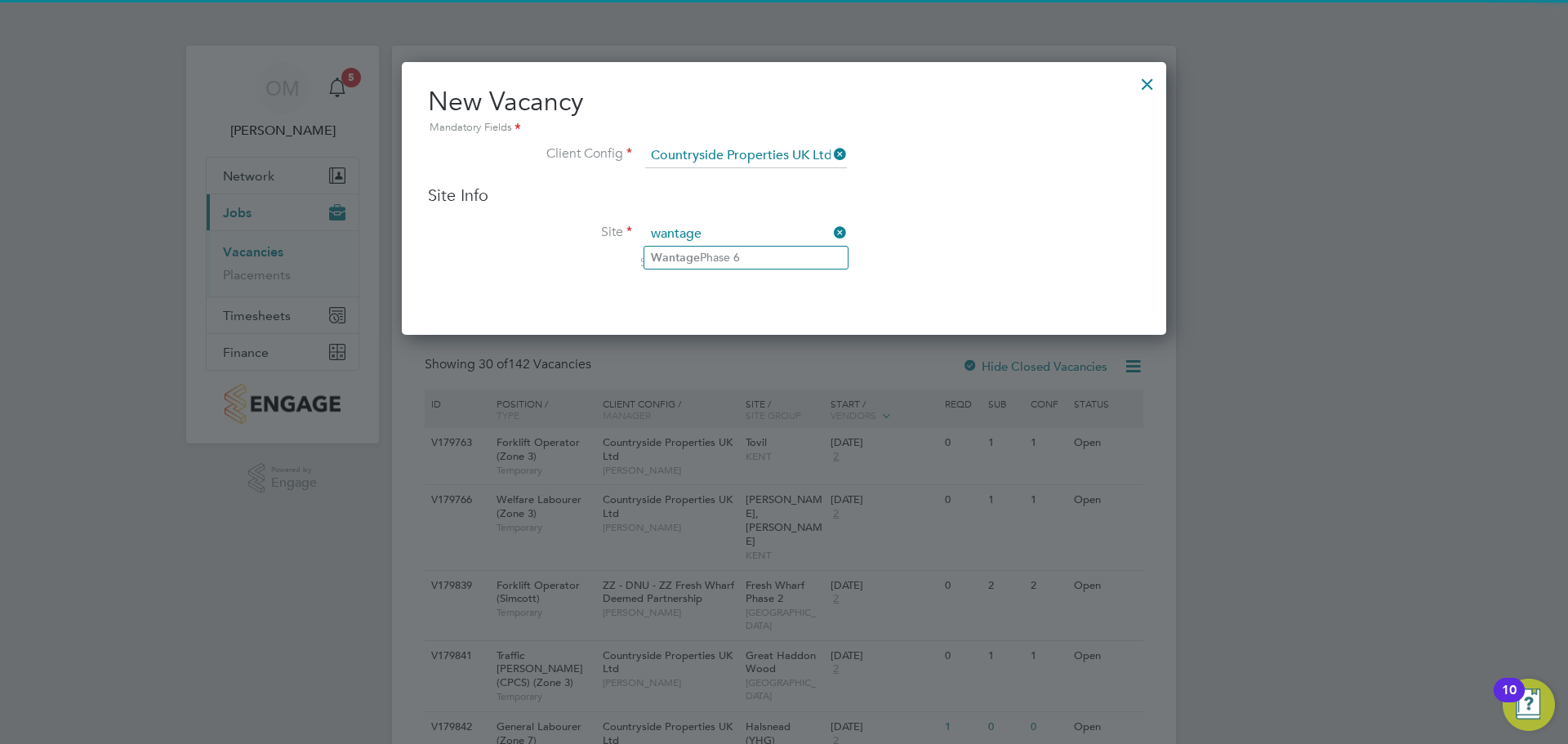
type input "wantage"
click at [739, 246] on ul "Wantage Phase 6" at bounding box center [746, 258] width 205 height 24
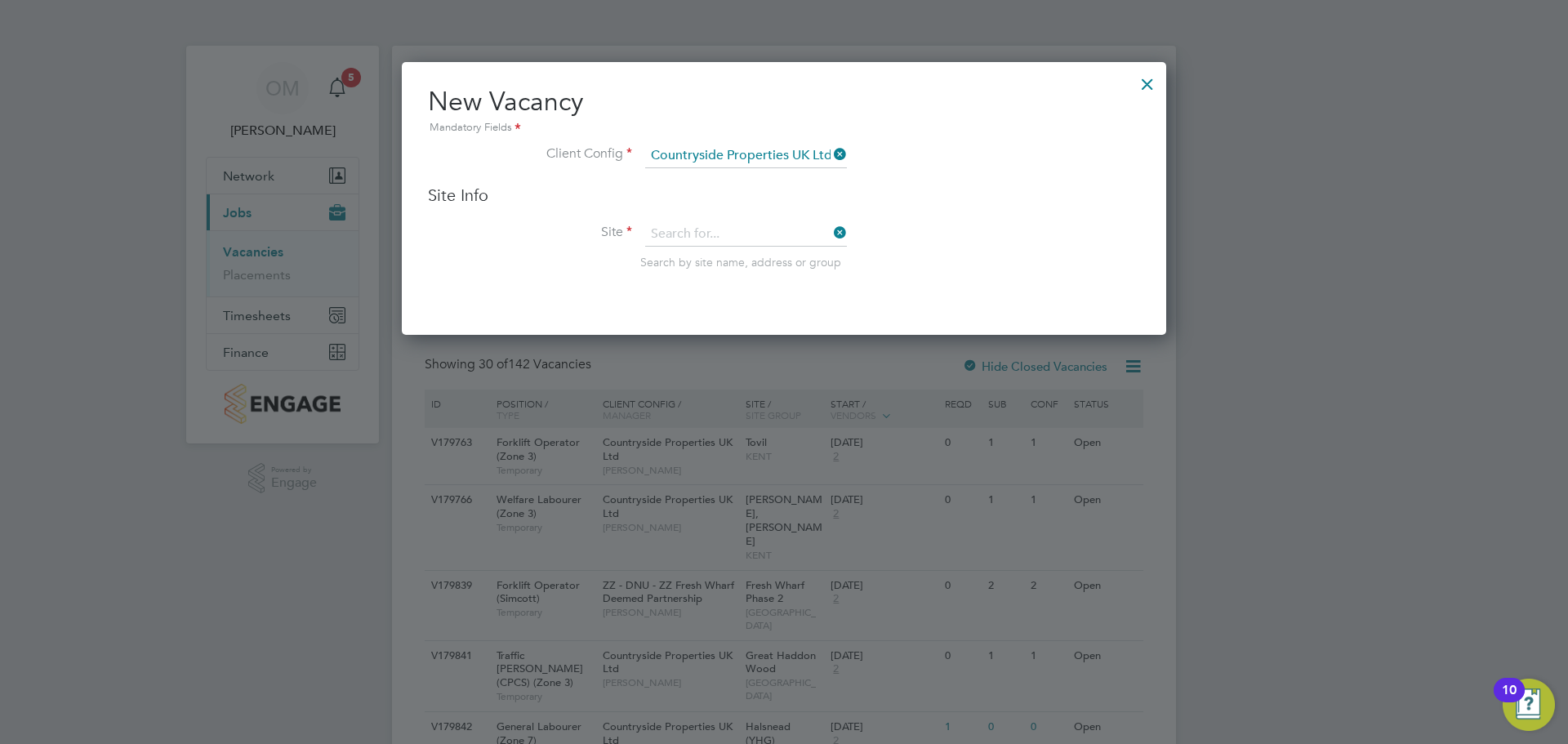
click at [739, 250] on li "Site Search by site name, address or group" at bounding box center [783, 262] width 712 height 80
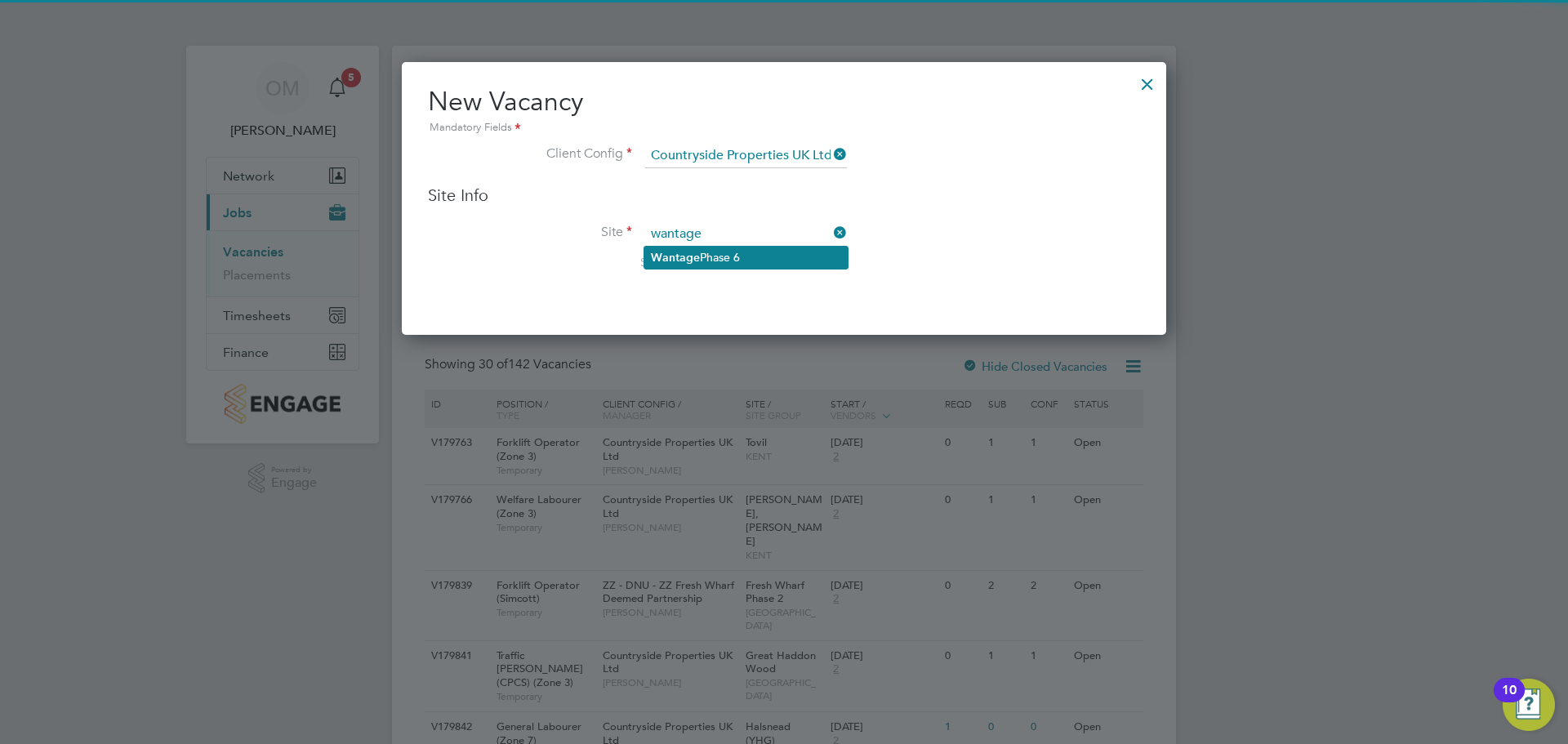
click at [723, 248] on li "Wantage Phase 6" at bounding box center [746, 257] width 204 height 22
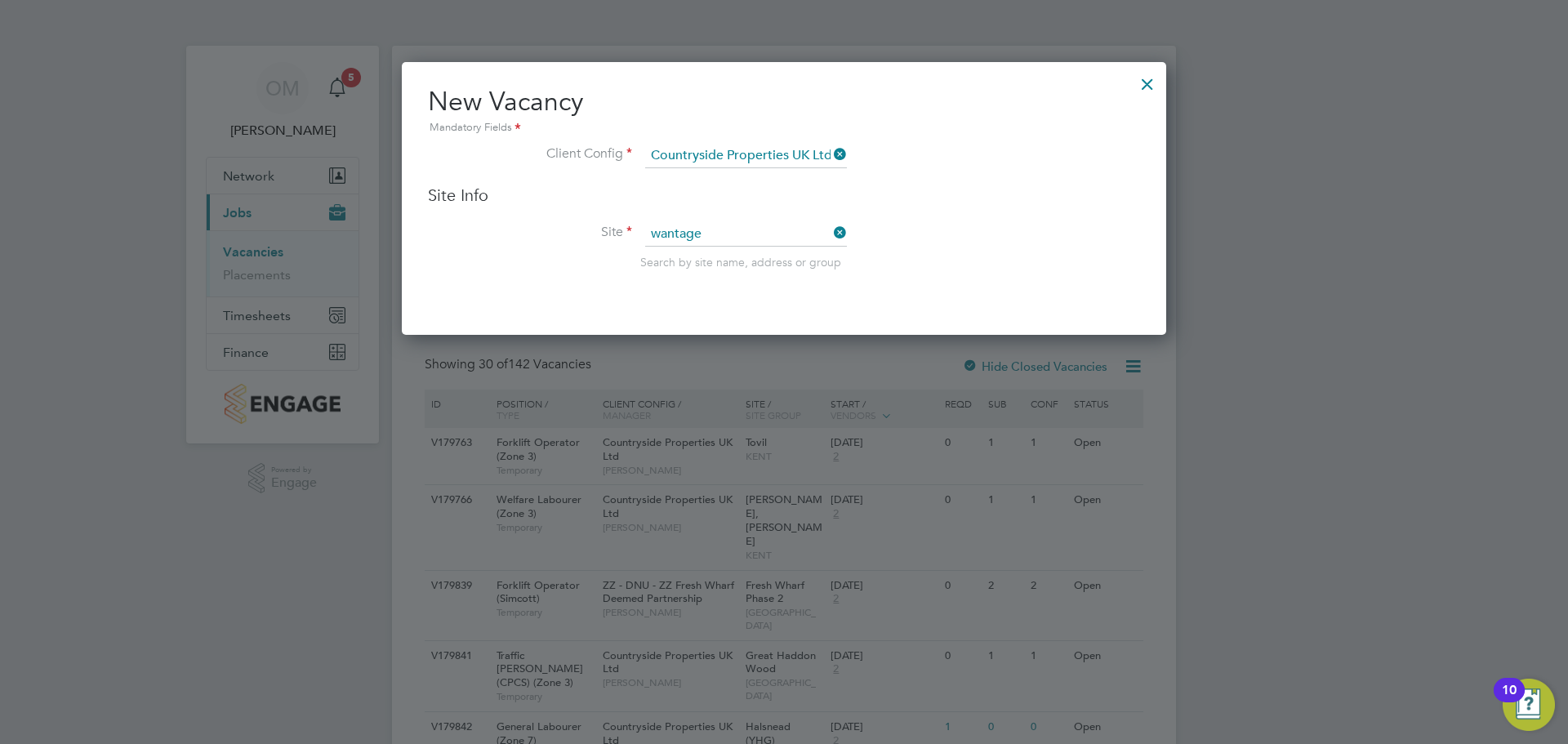
type input "Wantage Phase 6"
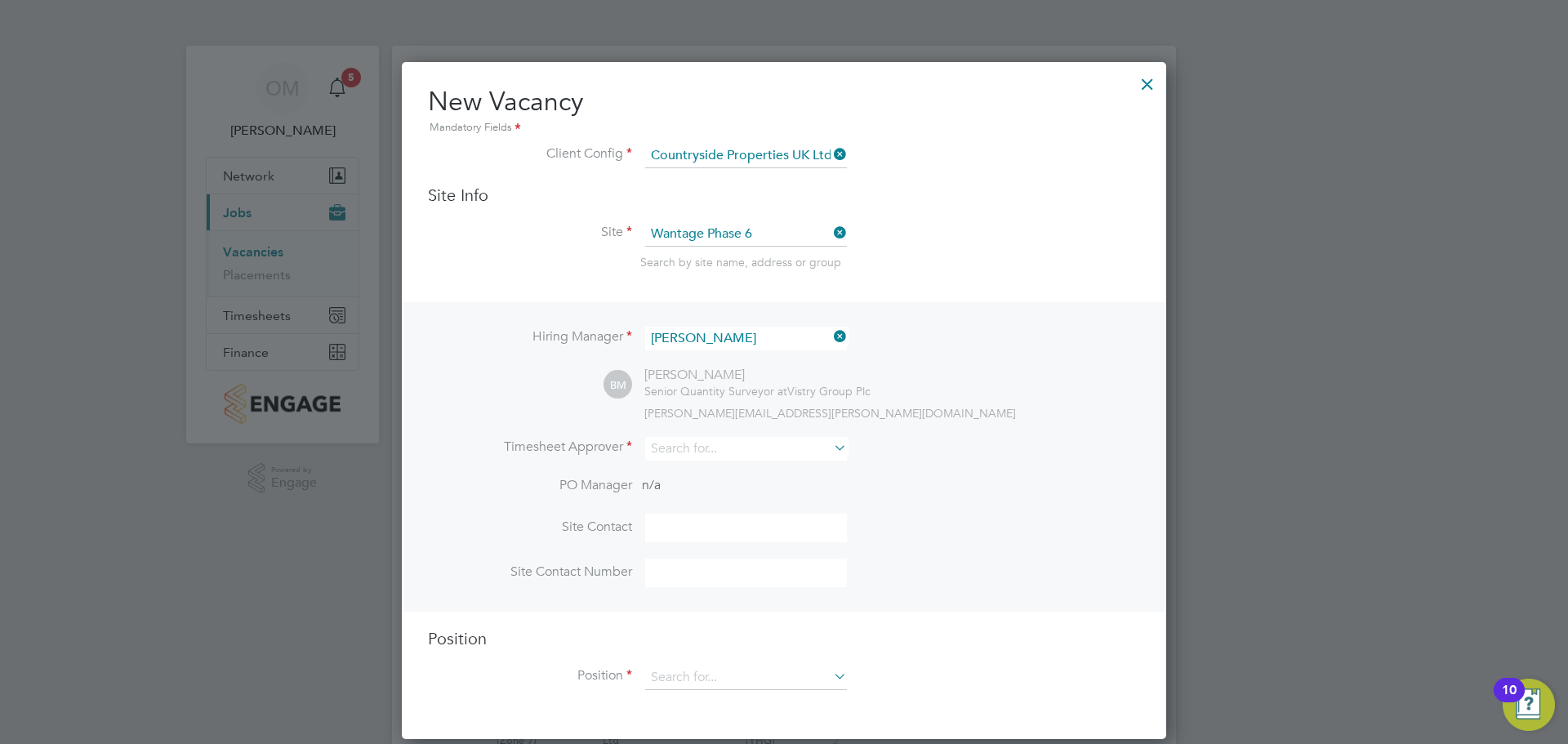
click at [936, 296] on li "Site Wantage Phase 6 Search by site name, address or group" at bounding box center [783, 262] width 712 height 80
click at [747, 452] on input at bounding box center [746, 448] width 202 height 24
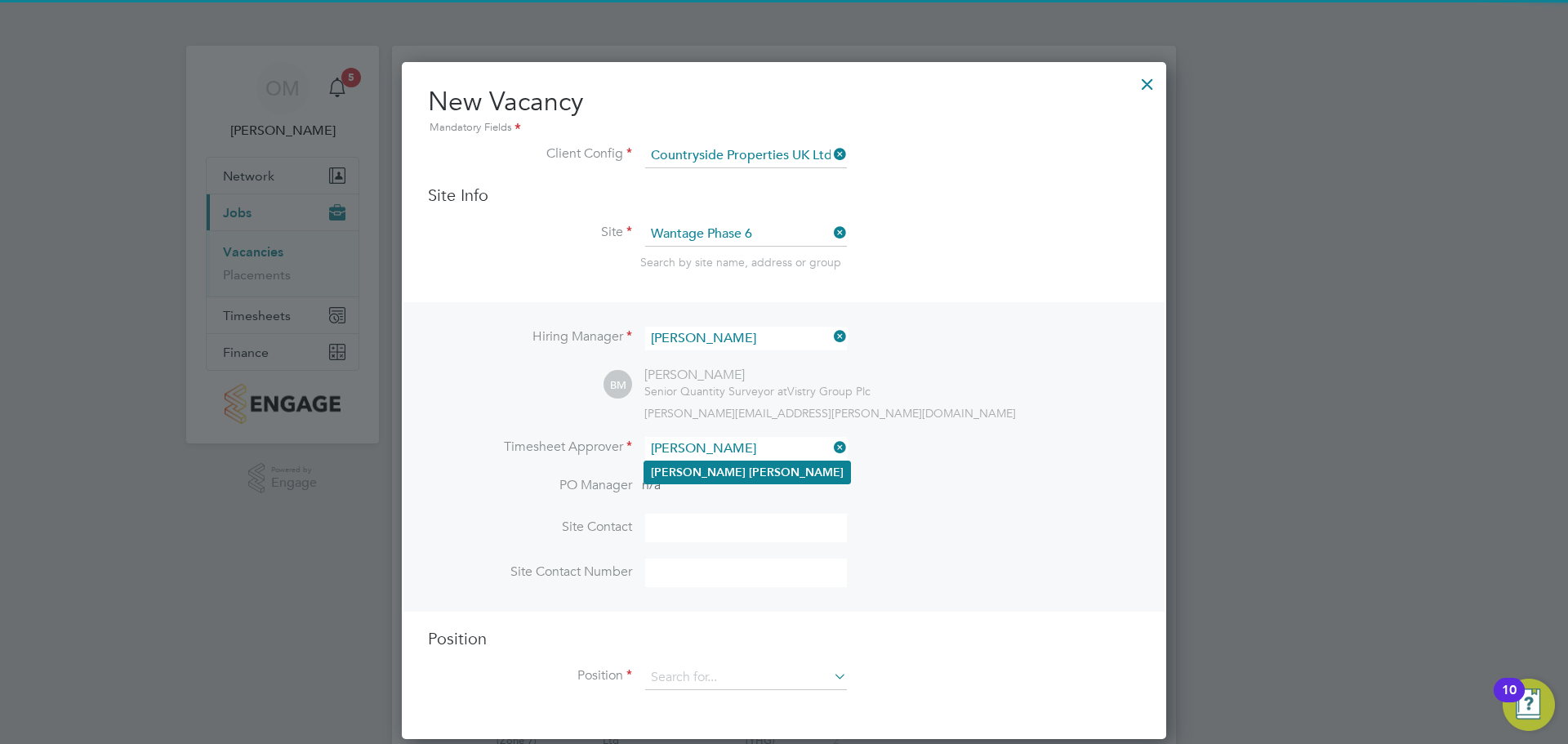
click at [735, 465] on li "[PERSON_NAME]" at bounding box center [748, 472] width 206 height 22
type input "[PERSON_NAME]"
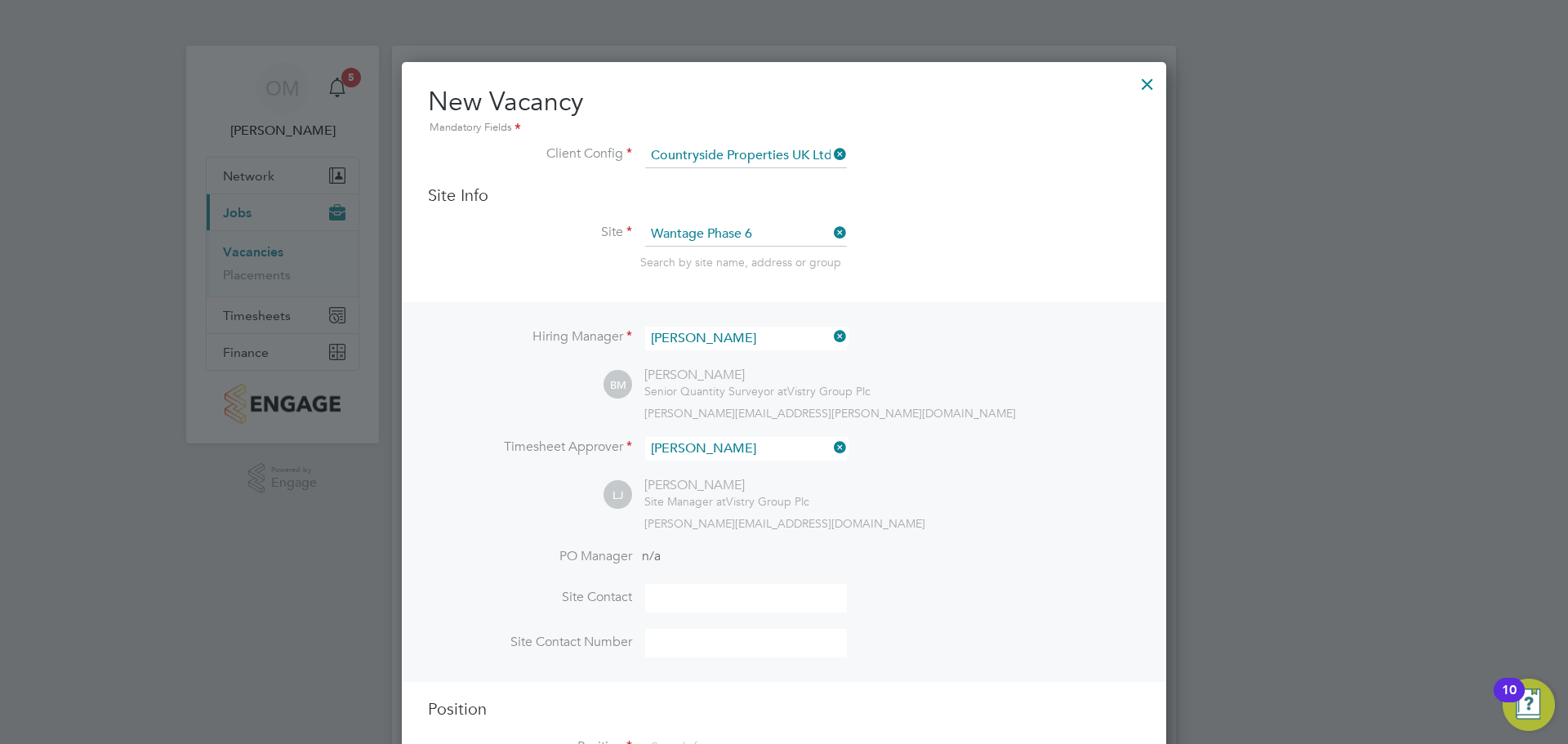
click at [700, 583] on li "PO Manager n/a" at bounding box center [783, 565] width 712 height 36
click at [708, 594] on input at bounding box center [746, 598] width 202 height 28
type input "[PERSON_NAME]"
click at [708, 641] on input at bounding box center [746, 643] width 202 height 28
type input "07596863629"
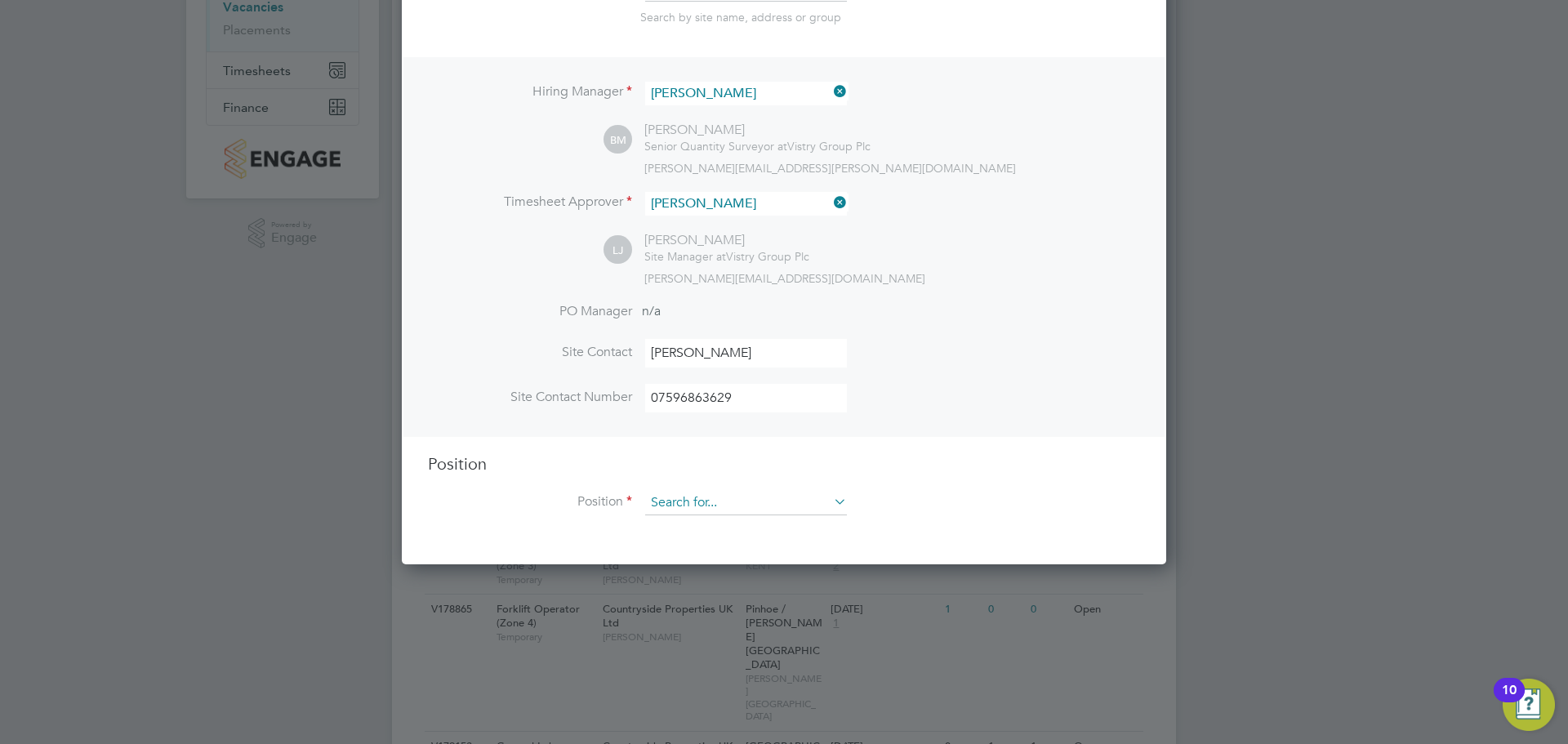
click at [720, 497] on input at bounding box center [746, 503] width 202 height 25
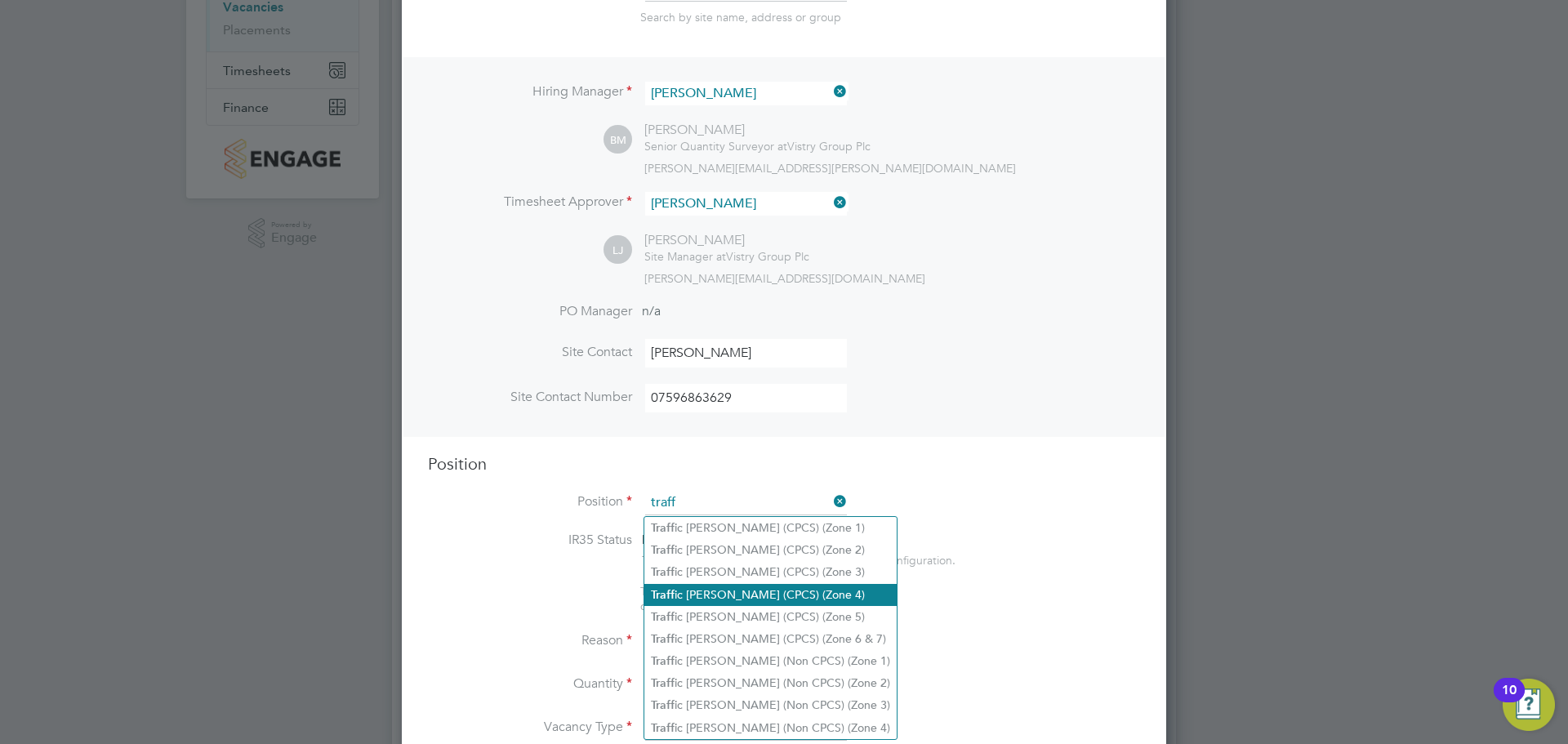
click at [785, 584] on li "Traff ic [PERSON_NAME] (CPCS) (Zone 4)" at bounding box center [771, 595] width 252 height 22
type input "Traffic [PERSON_NAME] (CPCS) (Zone 4)"
type textarea "- Working under the supervision and management of the Project Manager, Site Man…"
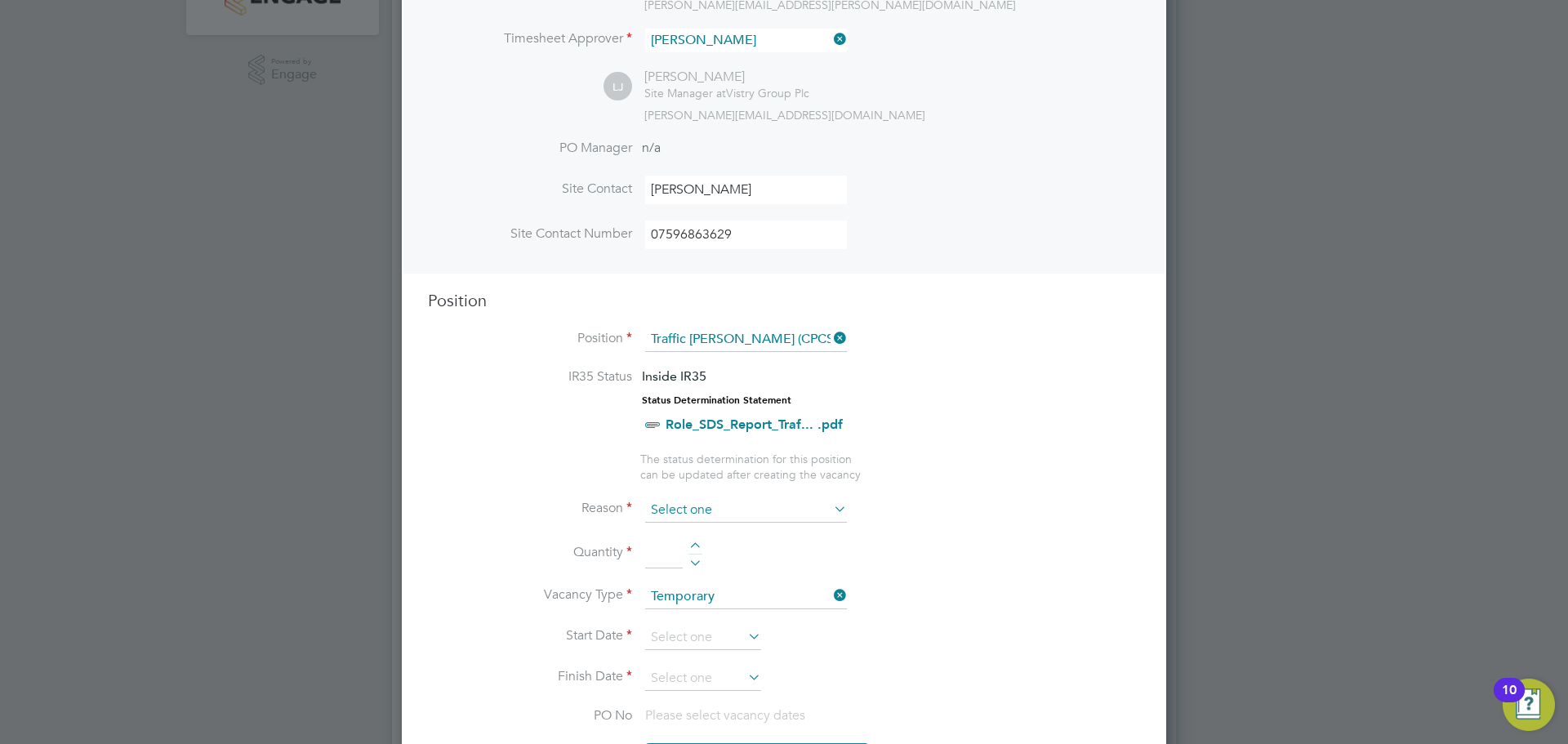
click at [766, 513] on input at bounding box center [746, 510] width 202 height 25
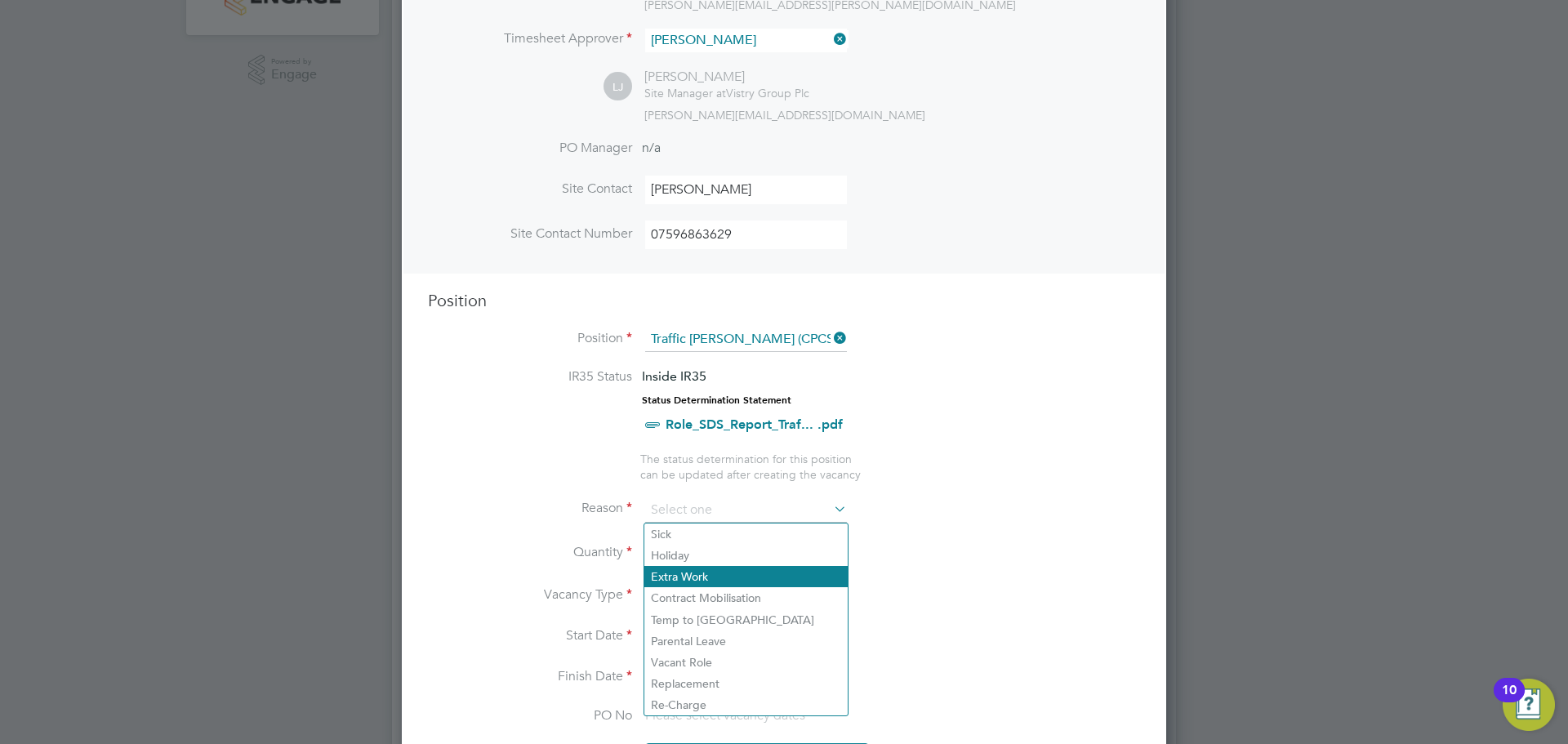
click at [739, 571] on li "Extra Work" at bounding box center [746, 577] width 204 height 21
type input "Extra Work"
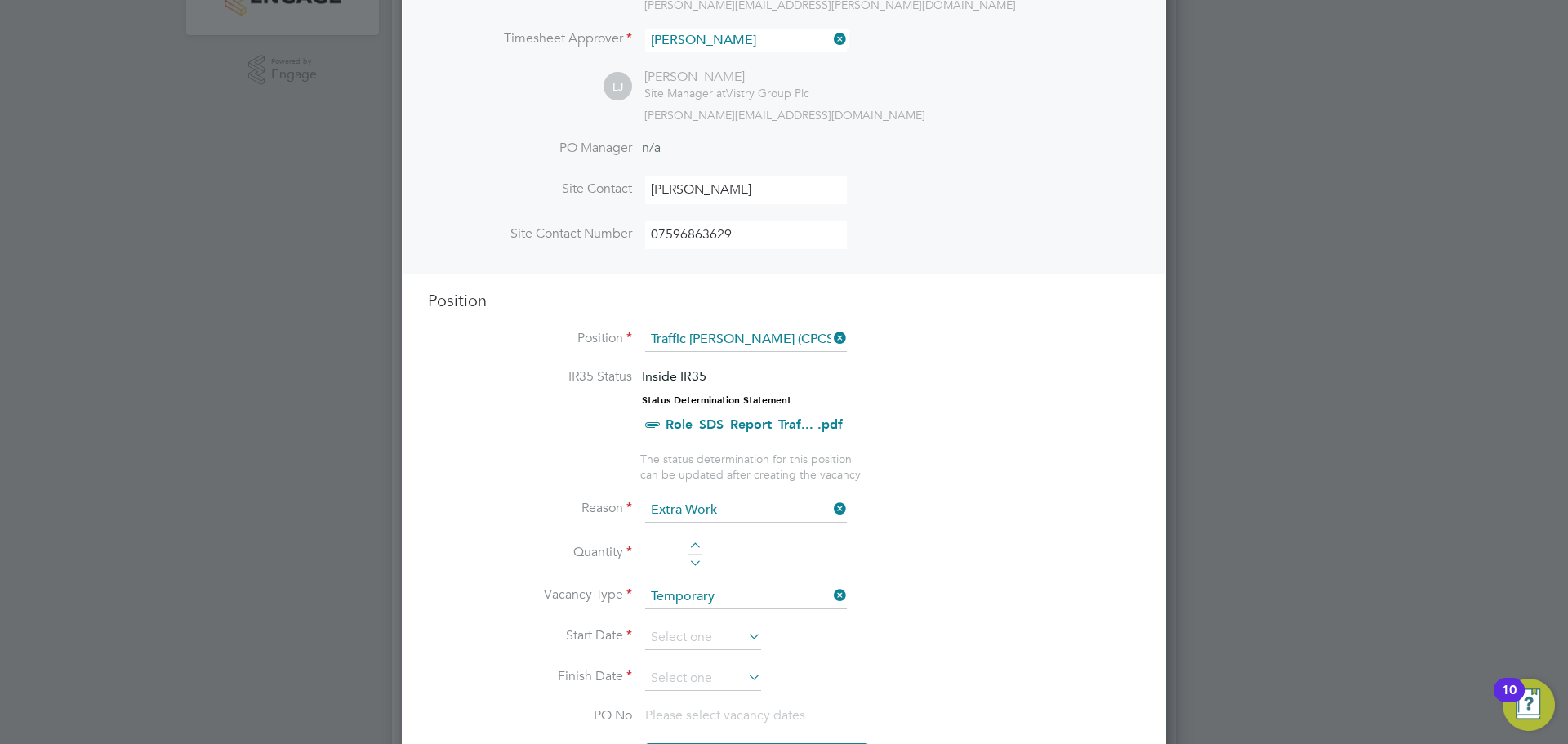
click at [698, 547] on div at bounding box center [695, 548] width 14 height 12
type input "1"
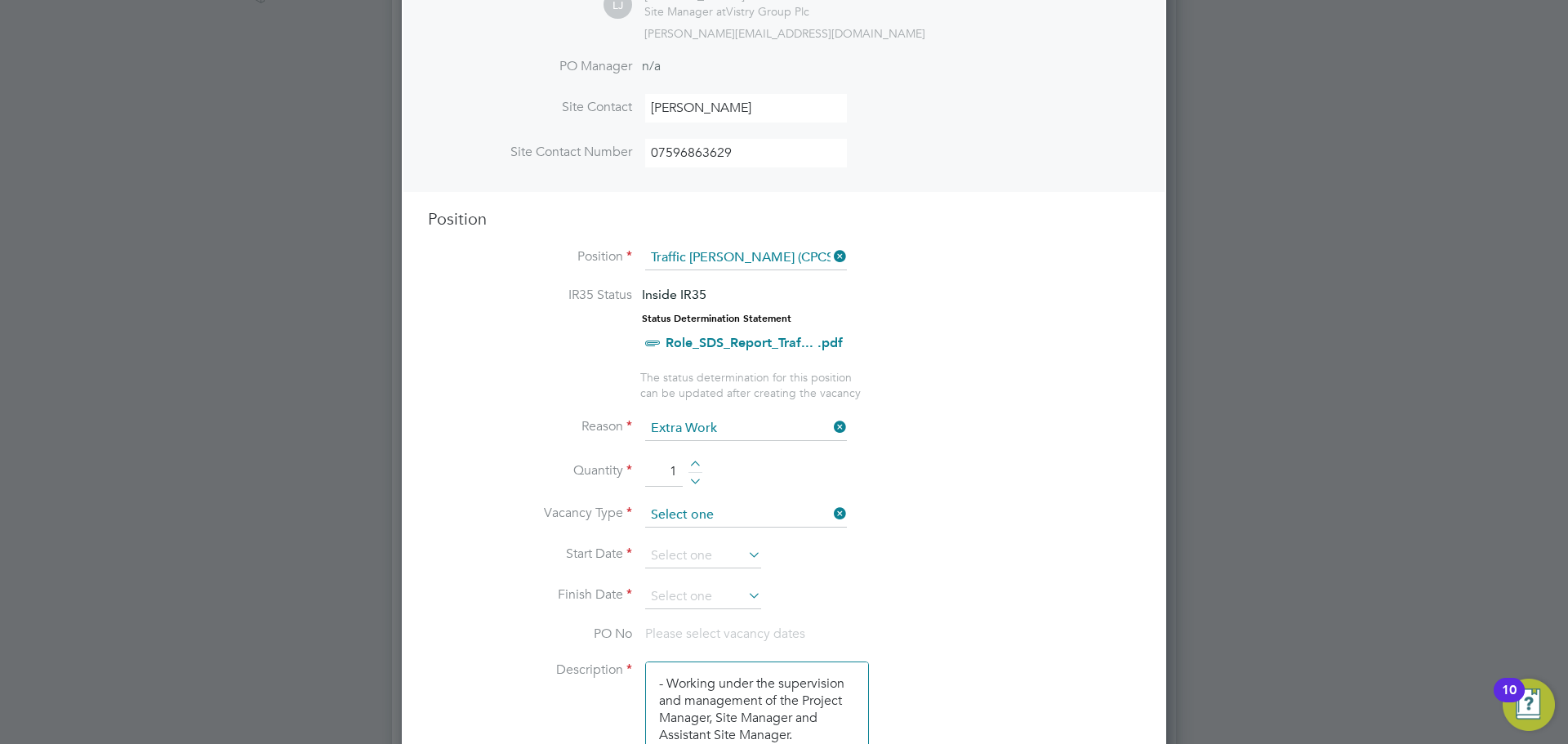
click at [735, 519] on input at bounding box center [746, 516] width 202 height 25
click at [810, 537] on li "Temporary" at bounding box center [746, 539] width 204 height 21
type input "Temporary"
click at [745, 553] on icon at bounding box center [745, 555] width 0 height 23
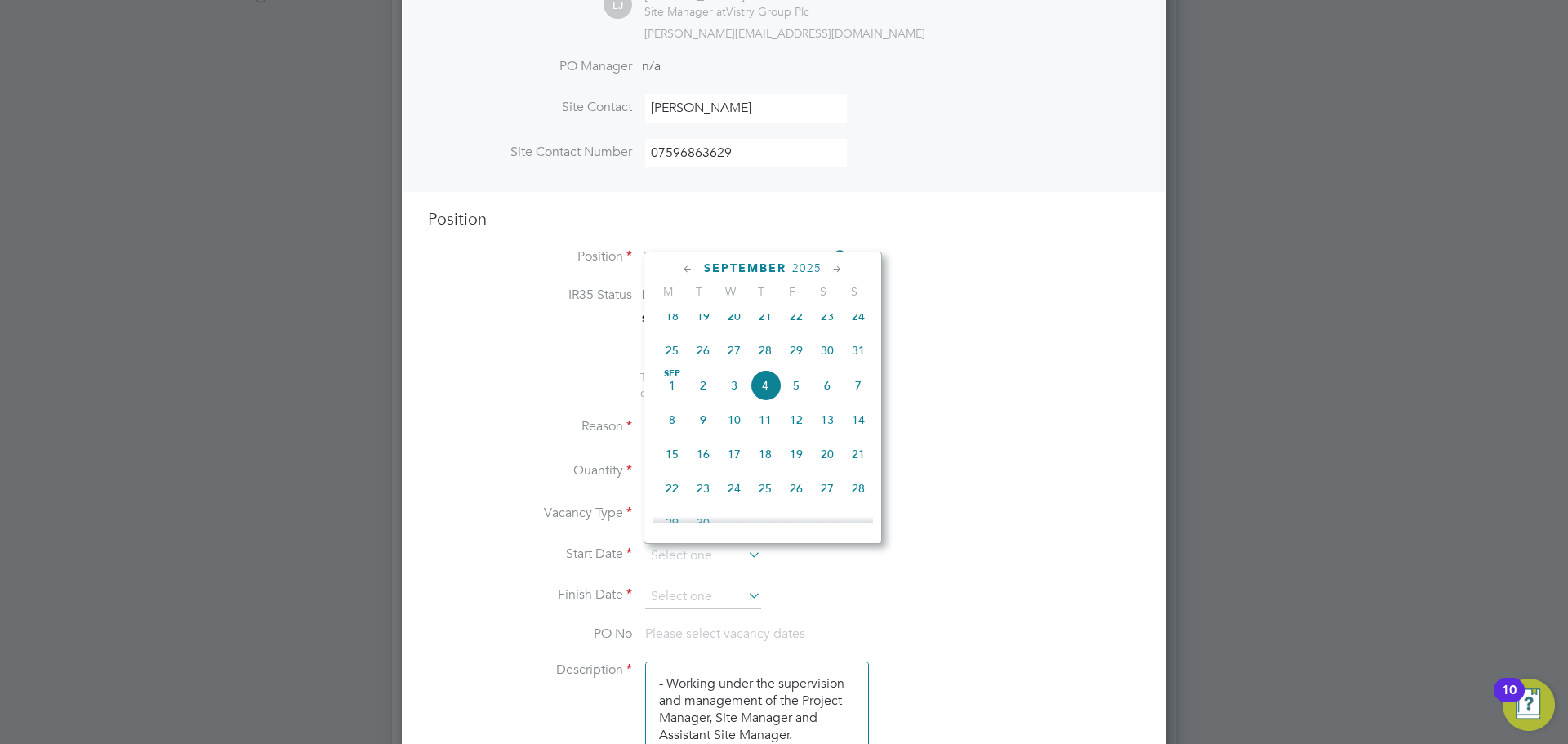
click at [731, 356] on span "27" at bounding box center [733, 350] width 31 height 31
type input "[DATE]"
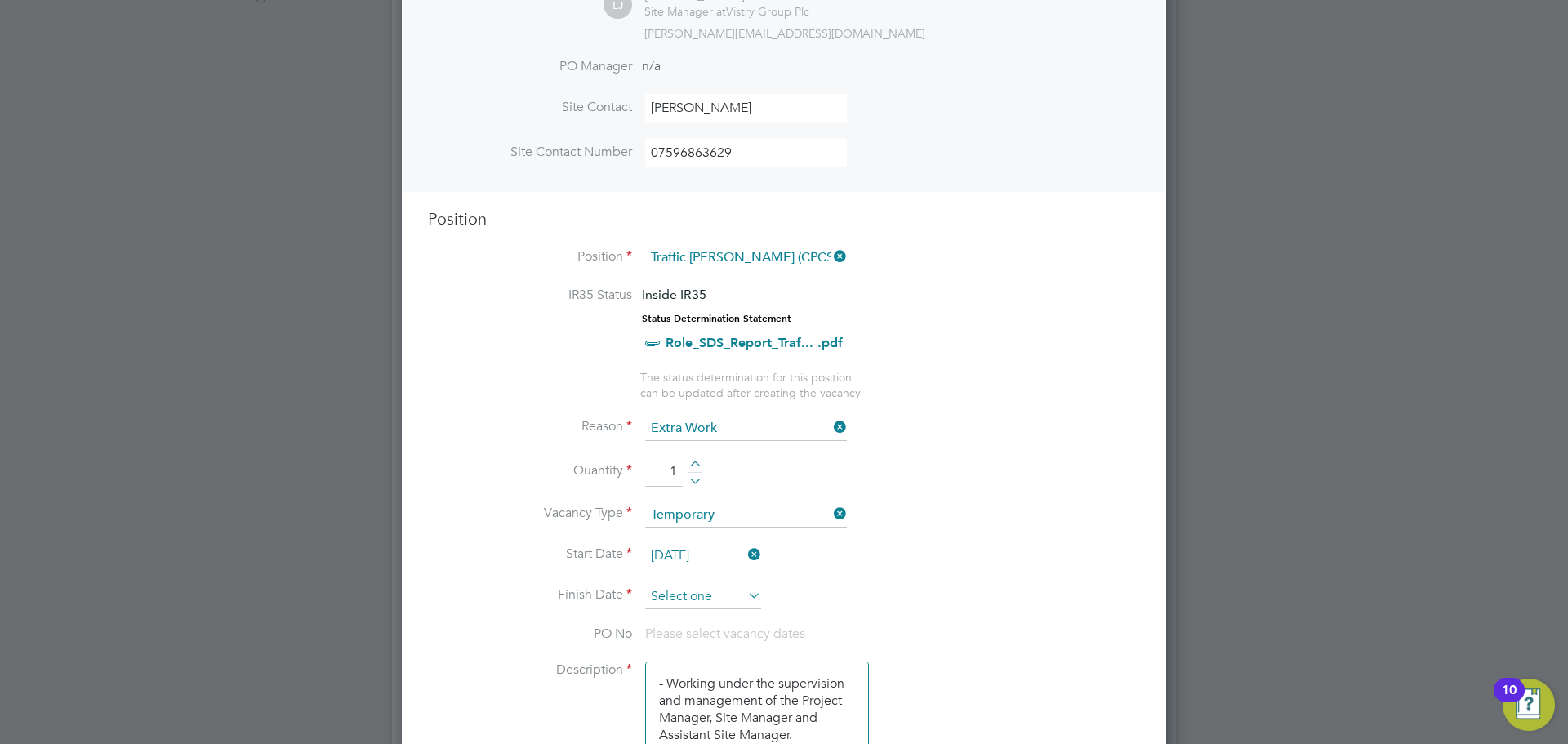
click at [715, 597] on input at bounding box center [703, 597] width 116 height 25
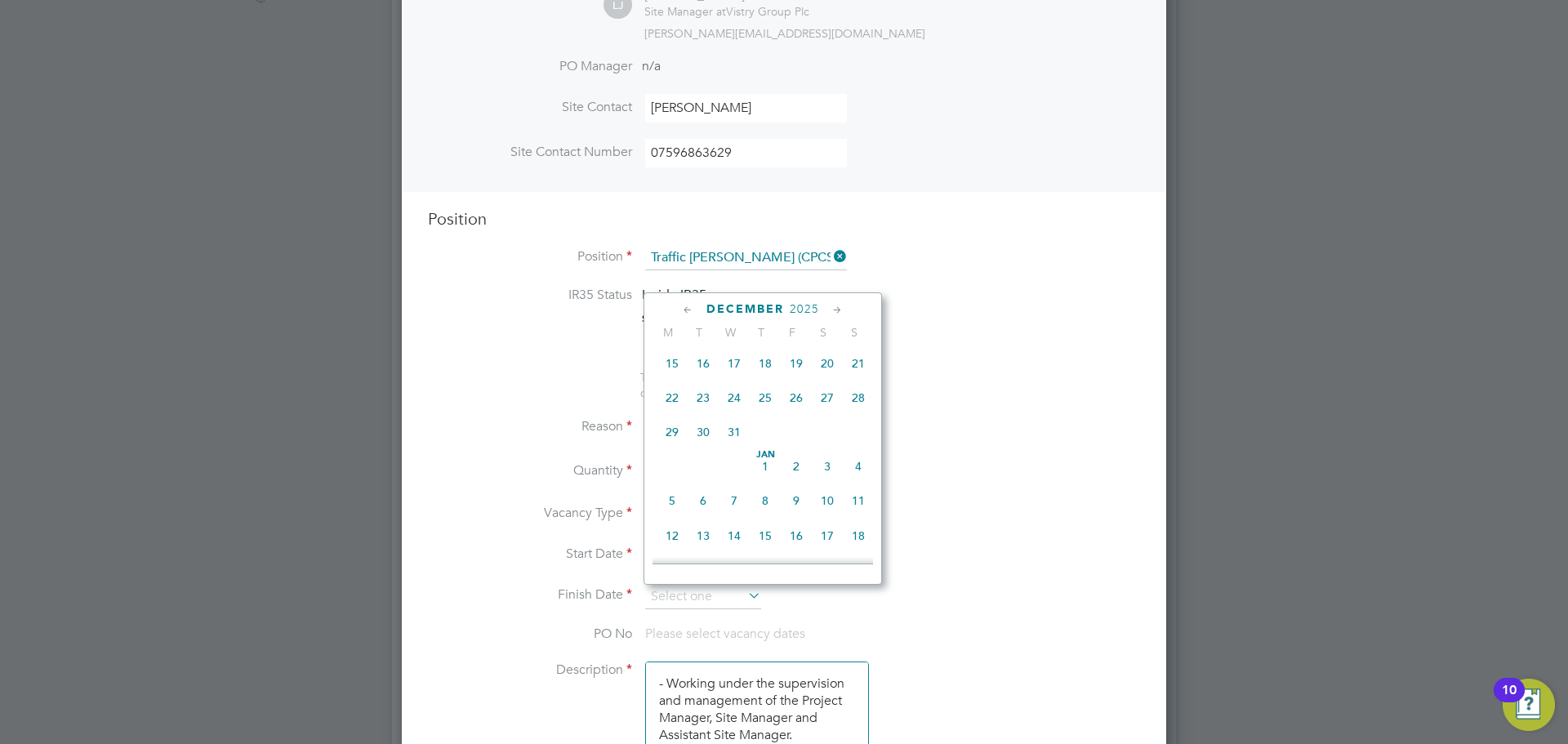
scroll to position [1141, 0]
click at [811, 380] on span "19" at bounding box center [796, 364] width 31 height 31
type input "[DATE]"
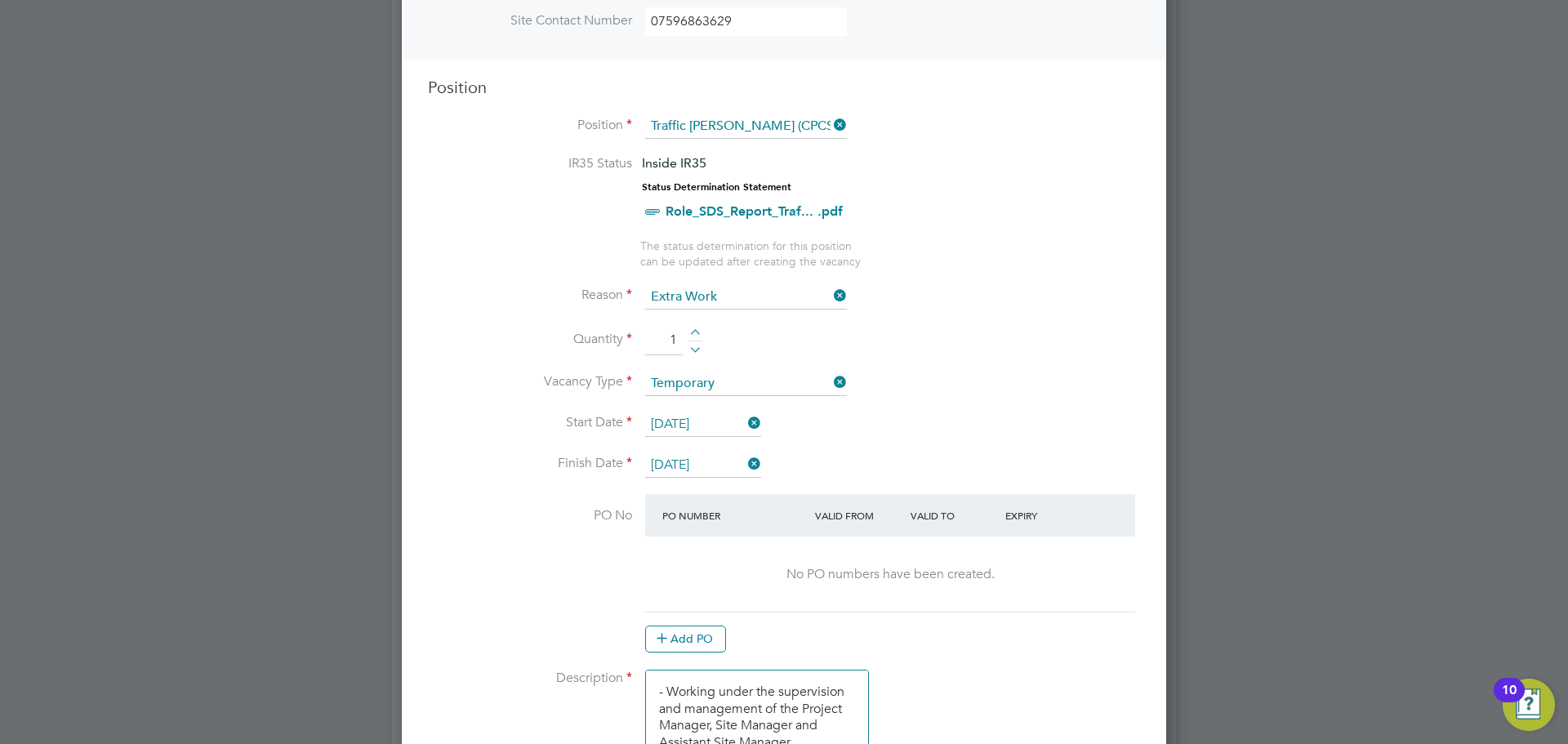
scroll to position [817, 0]
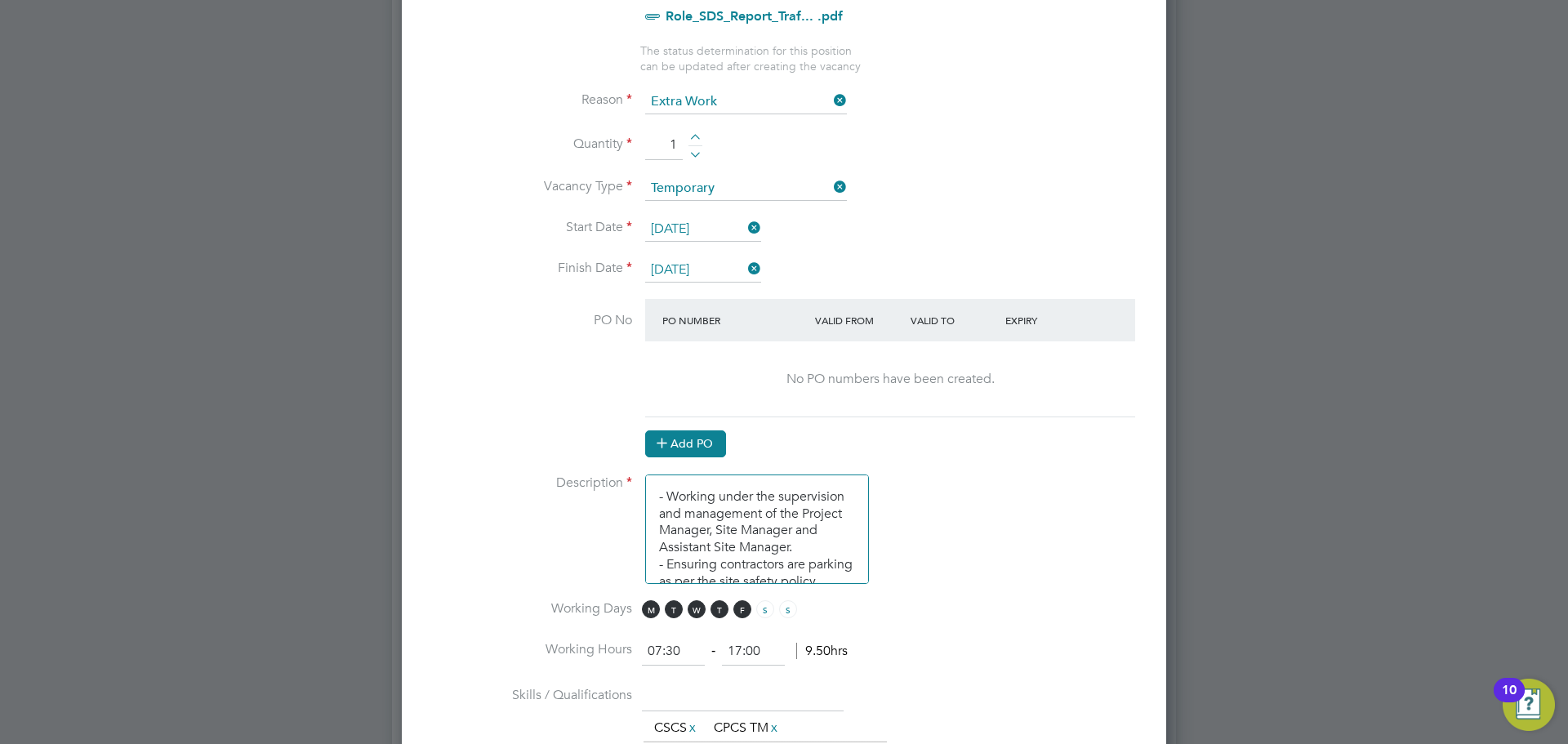
click at [701, 452] on button "Add PO" at bounding box center [685, 443] width 81 height 26
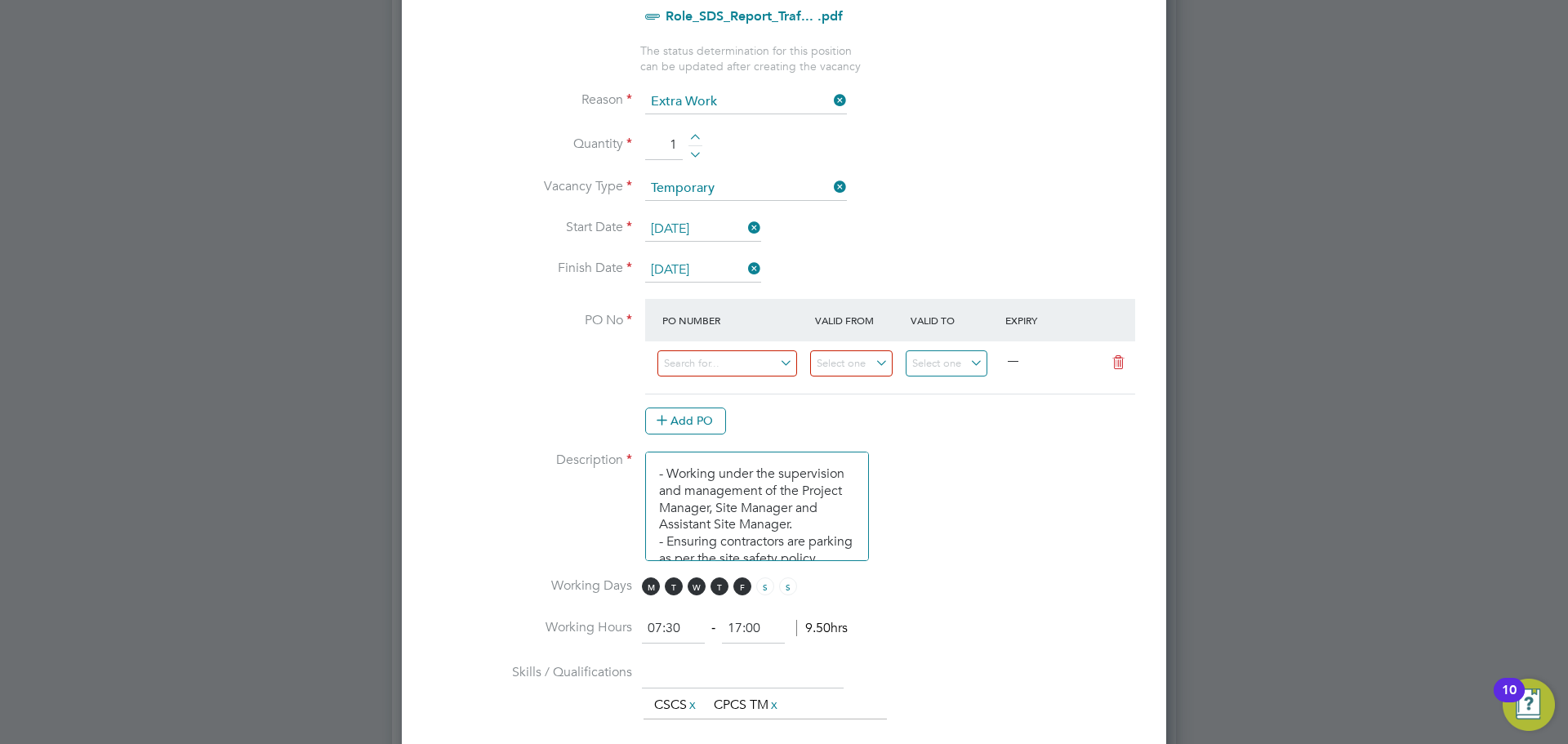
click at [767, 380] on div at bounding box center [734, 367] width 153 height 40
click at [762, 367] on input at bounding box center [727, 364] width 140 height 27
type input "hwakg"
click at [738, 385] on li "HWAKG" at bounding box center [727, 388] width 141 height 22
type input "[DATE]"
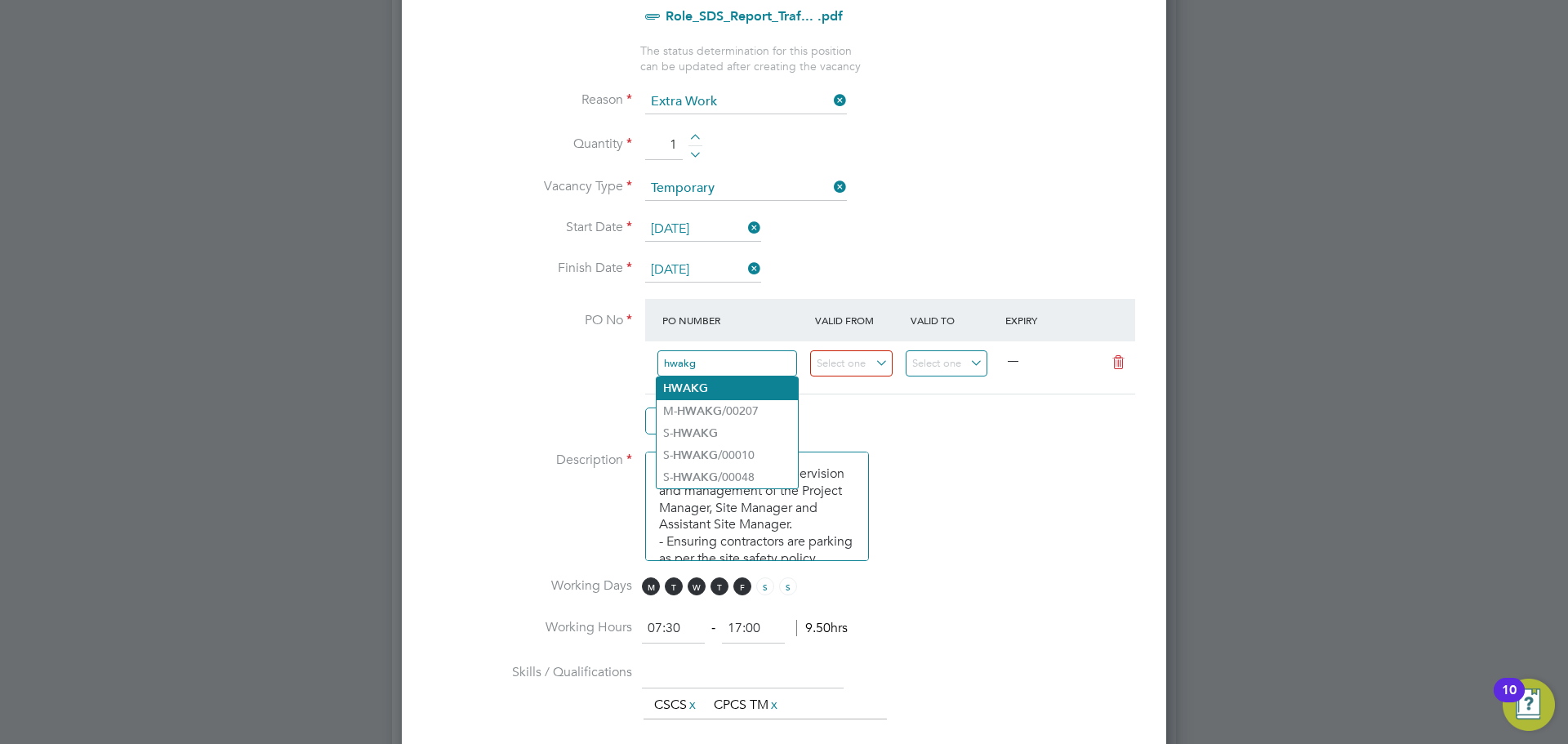
type input "[DATE]"
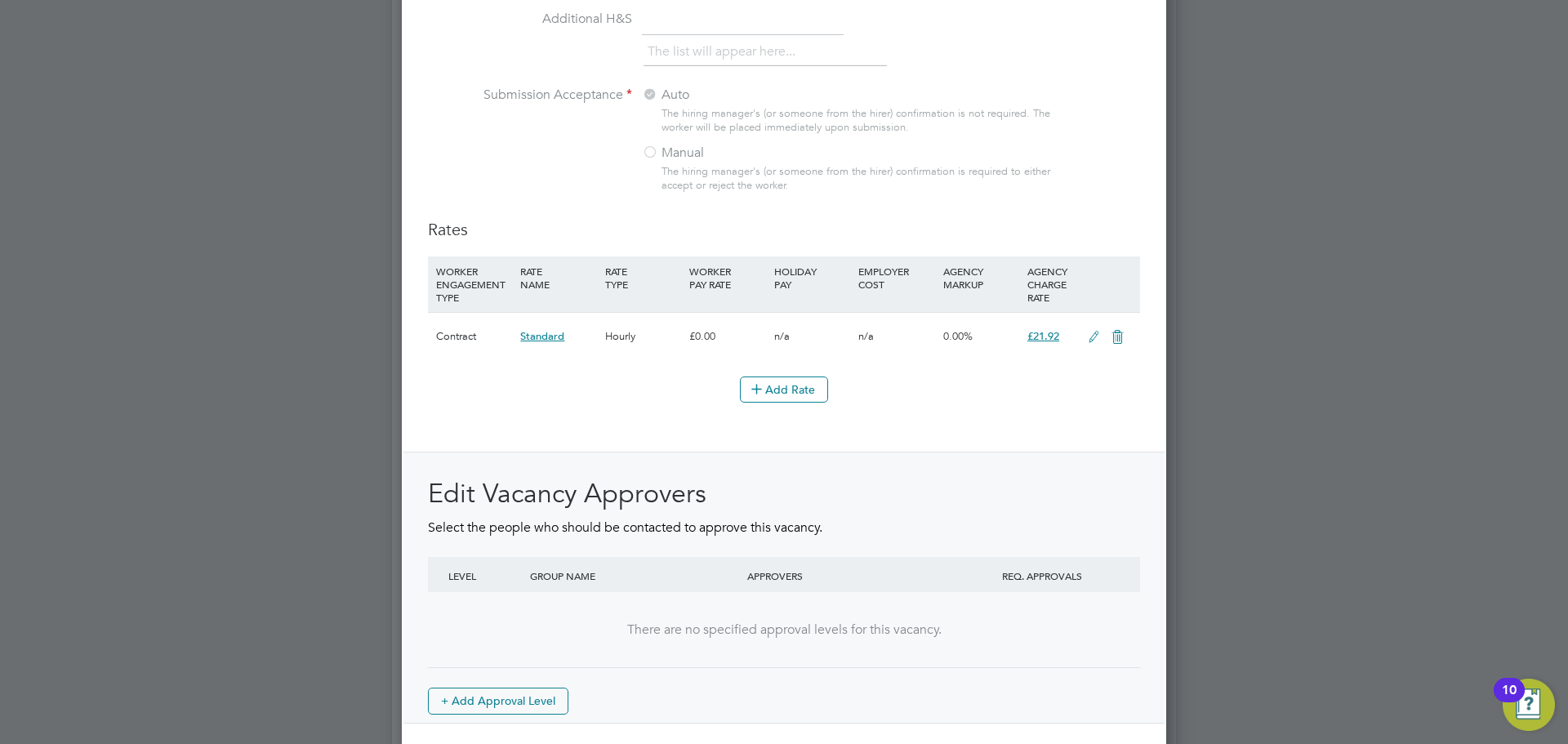
scroll to position [1783, 0]
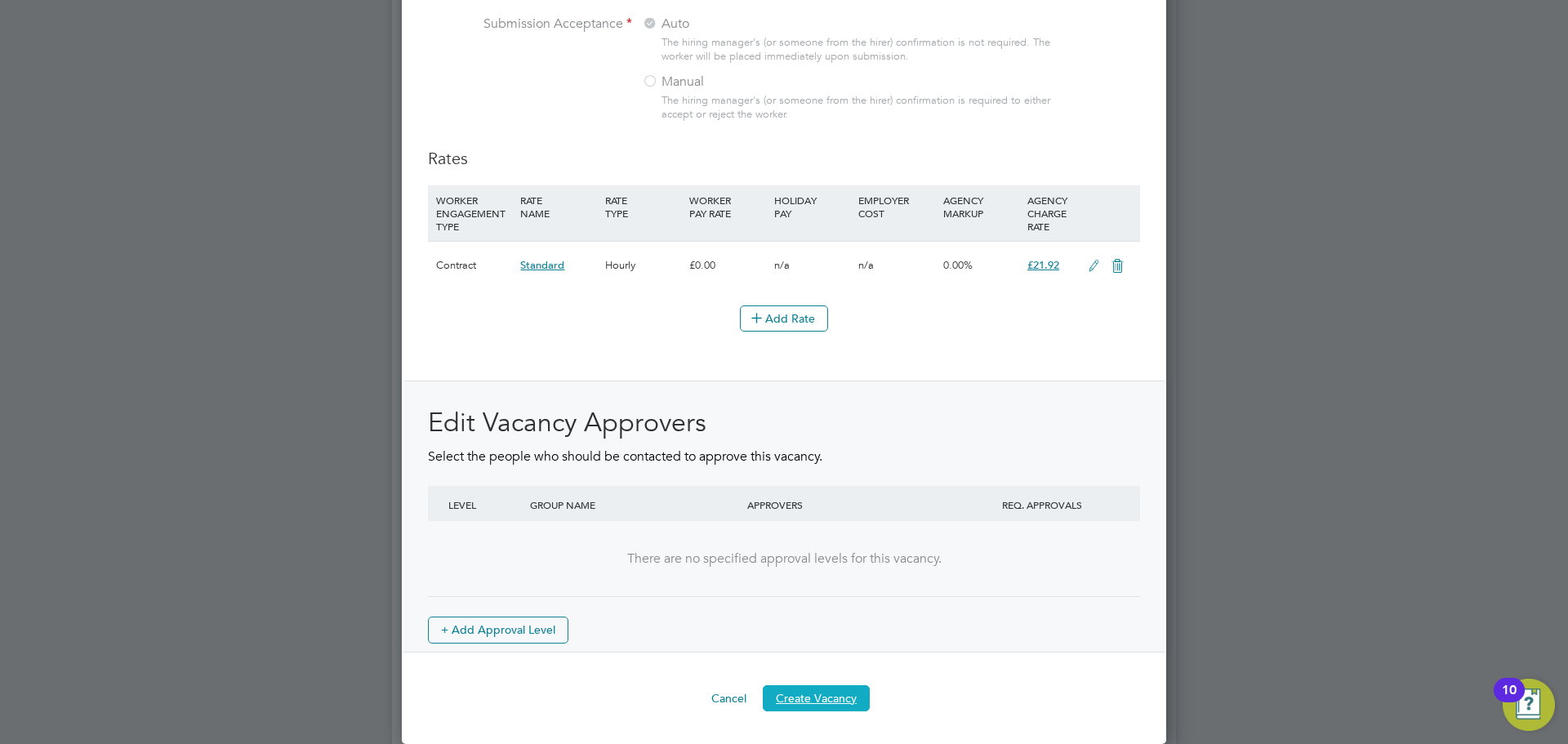
click at [819, 698] on button "Create Vacancy" at bounding box center [816, 698] width 107 height 26
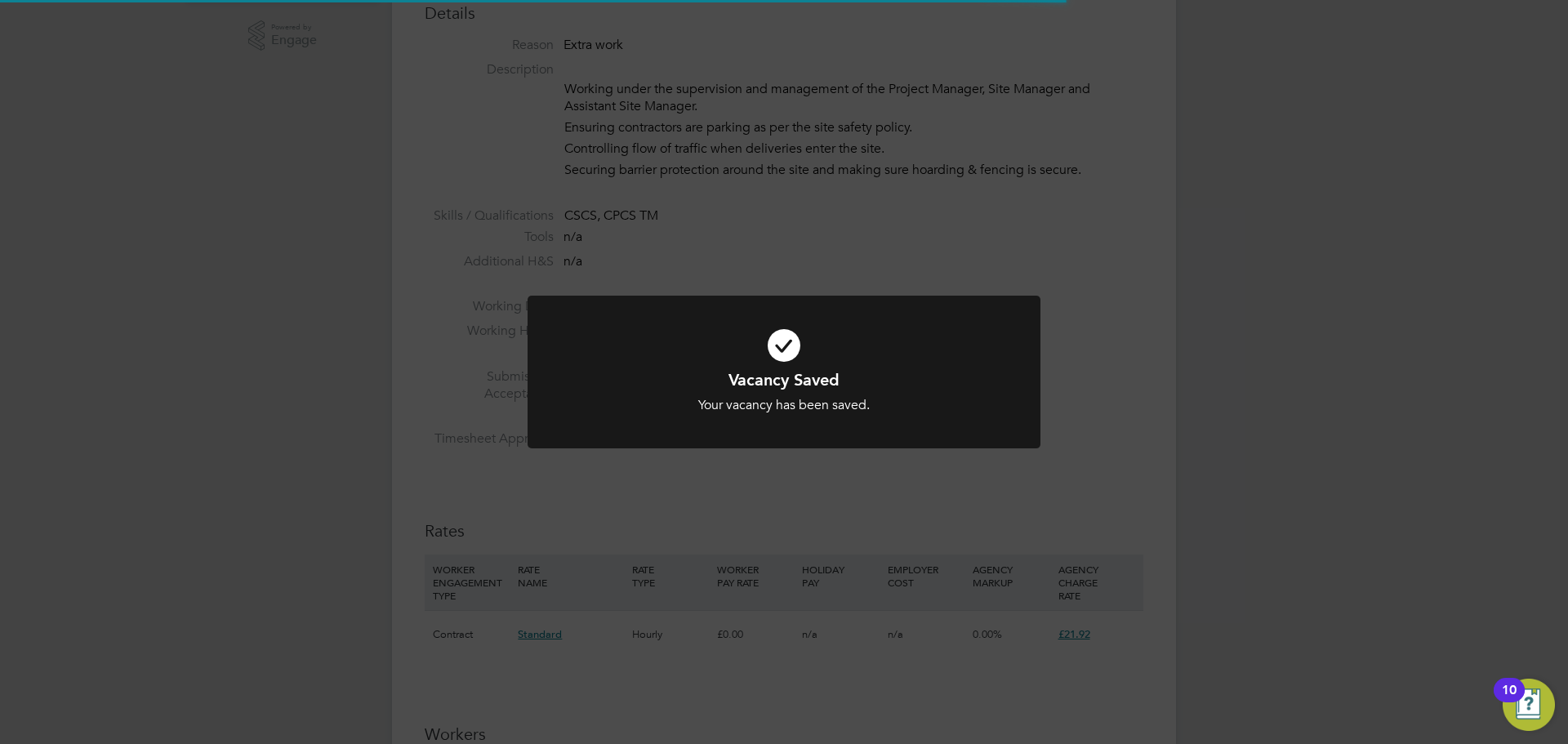
scroll to position [8, 8]
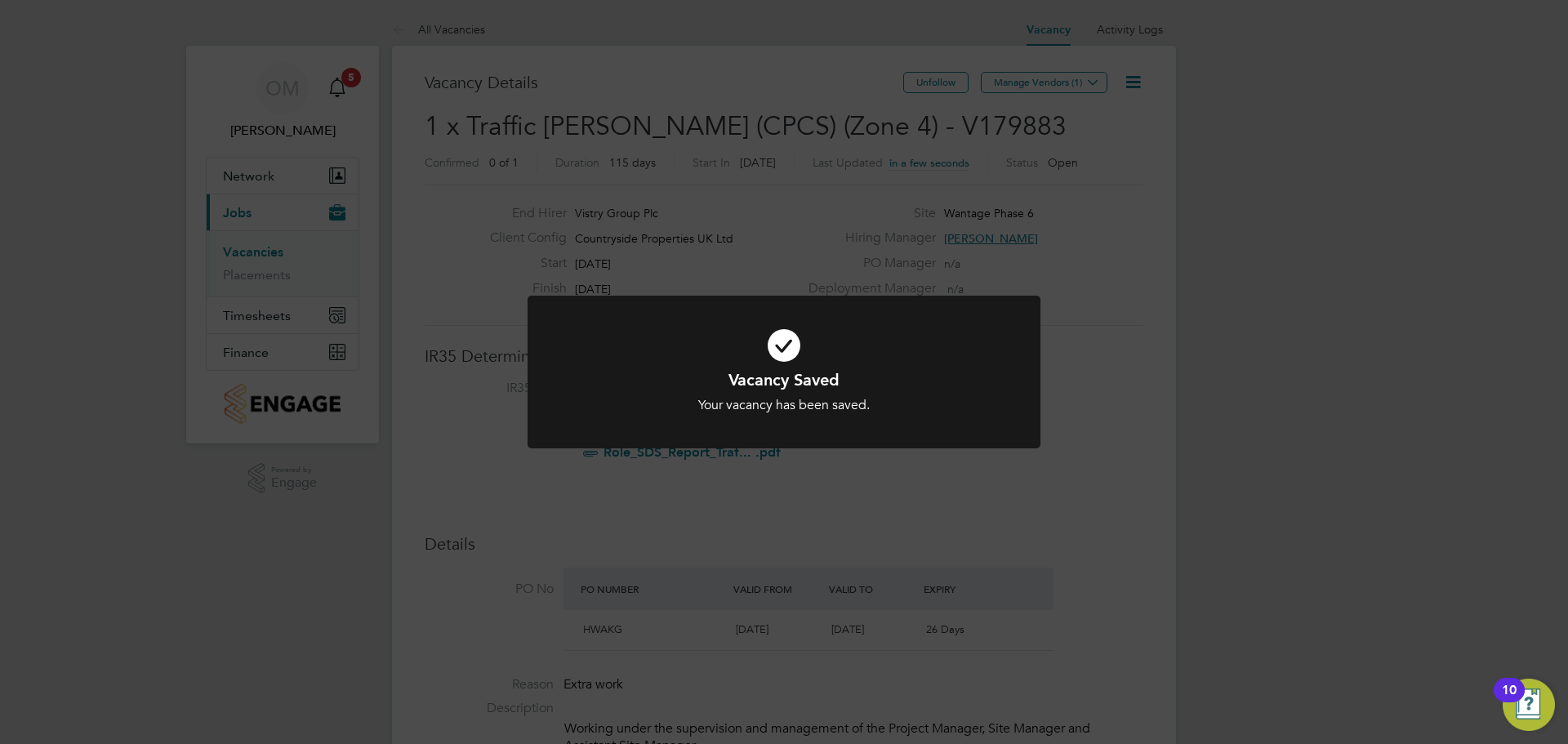
click at [1067, 125] on div "Vacancy Saved Your vacancy has been saved. Cancel Okay" at bounding box center [784, 372] width 1568 height 744
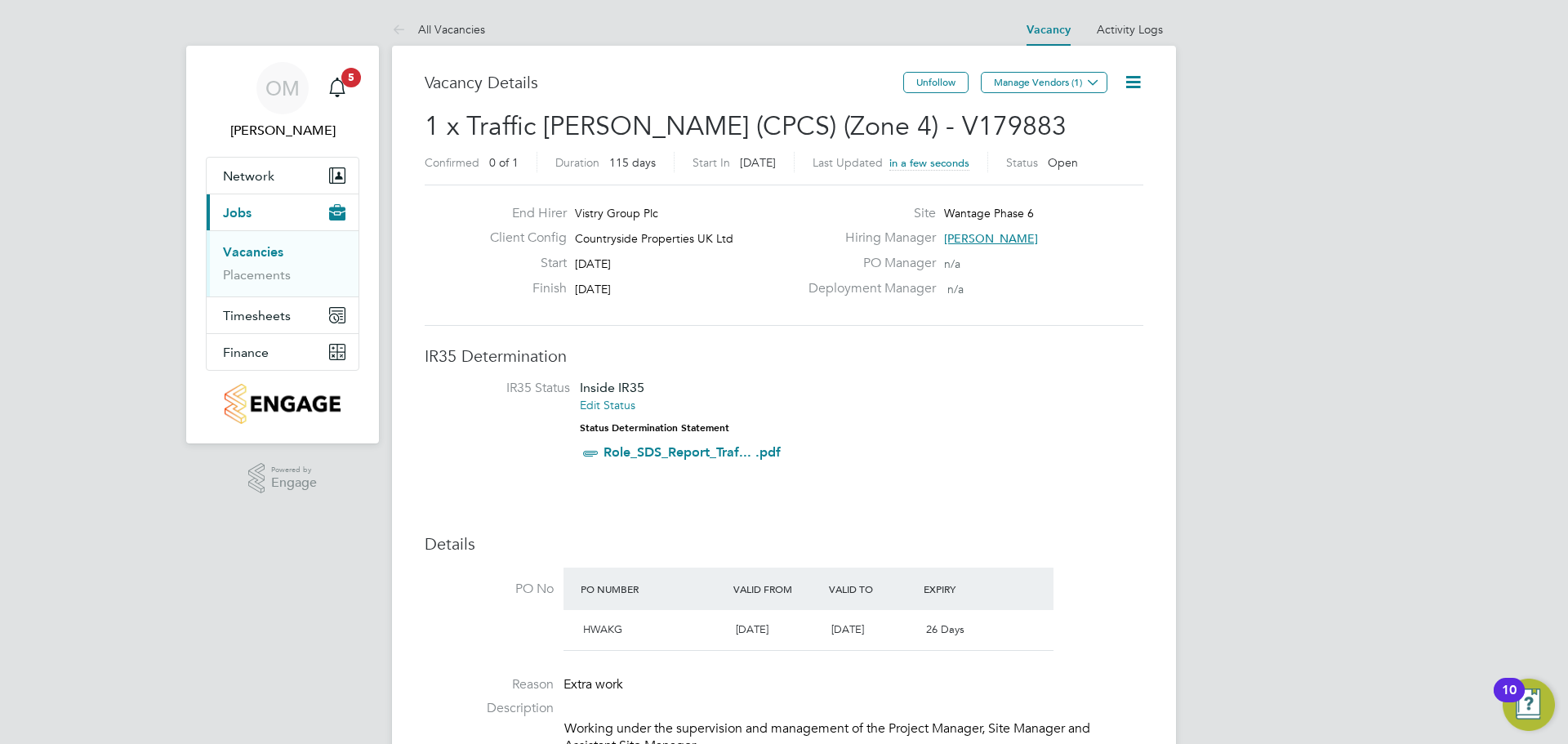
click at [1056, 84] on button "Manage Vendors (1)" at bounding box center [1044, 83] width 126 height 21
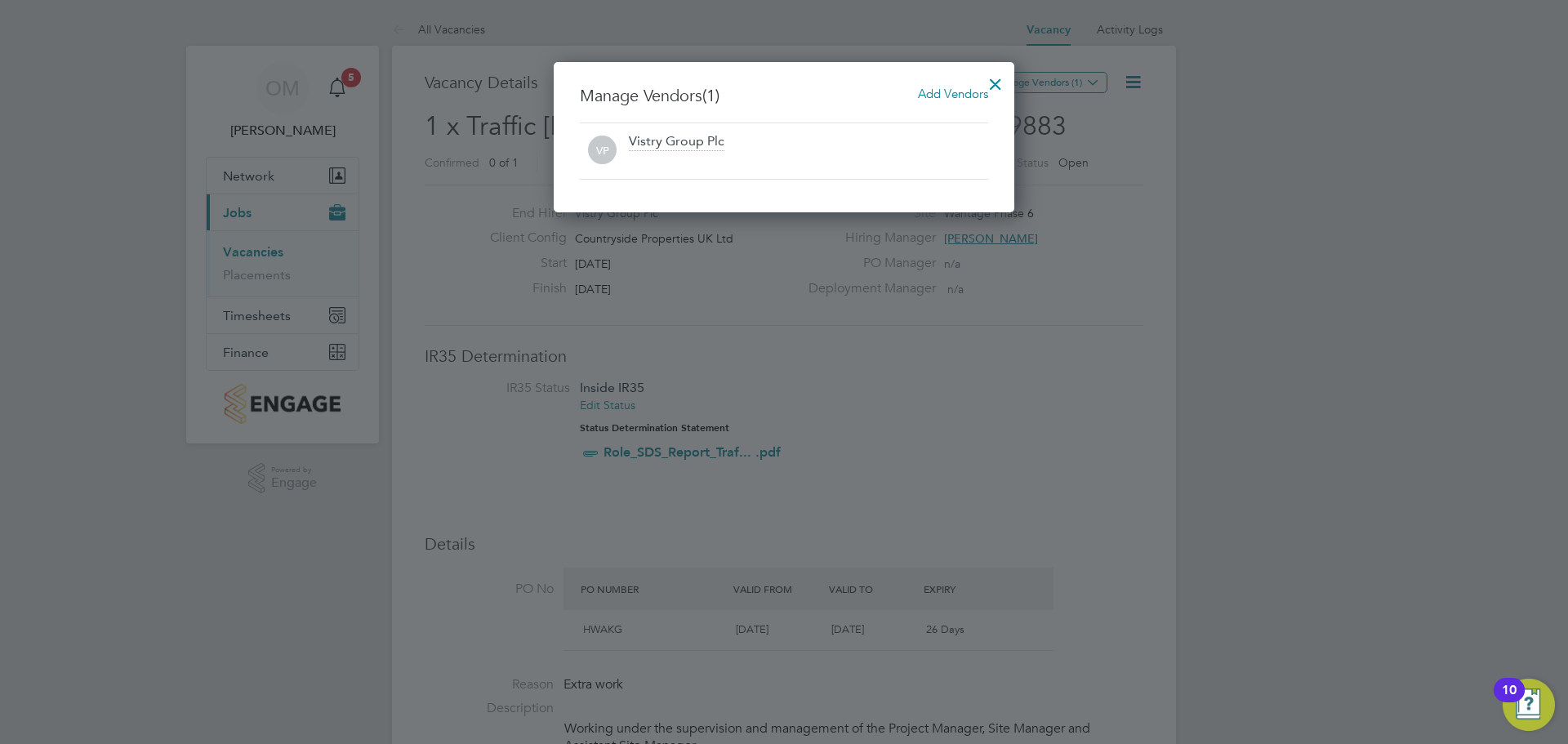
click at [941, 94] on span "Add Vendors" at bounding box center [953, 92] width 70 height 15
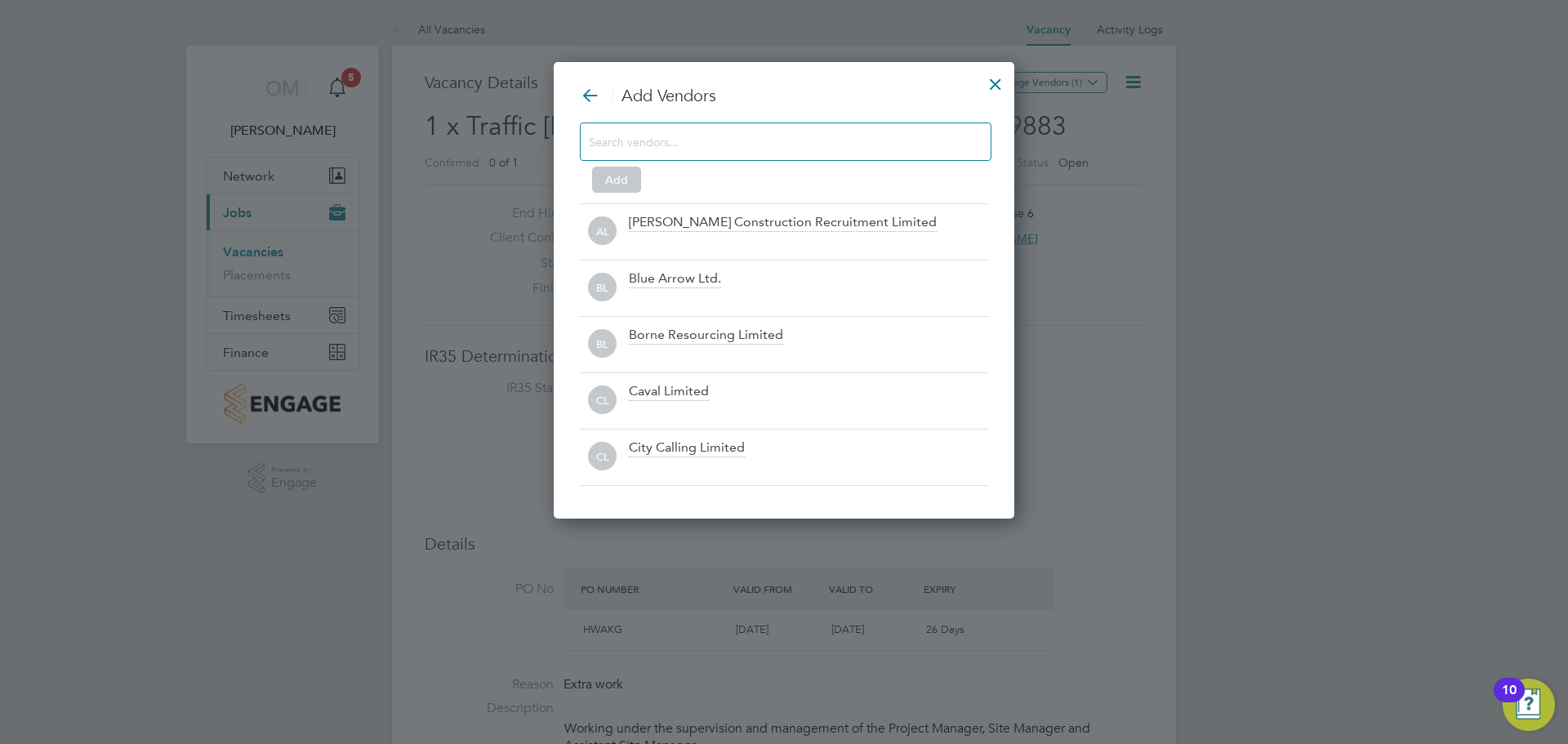
click at [735, 140] on input at bounding box center [772, 141] width 367 height 21
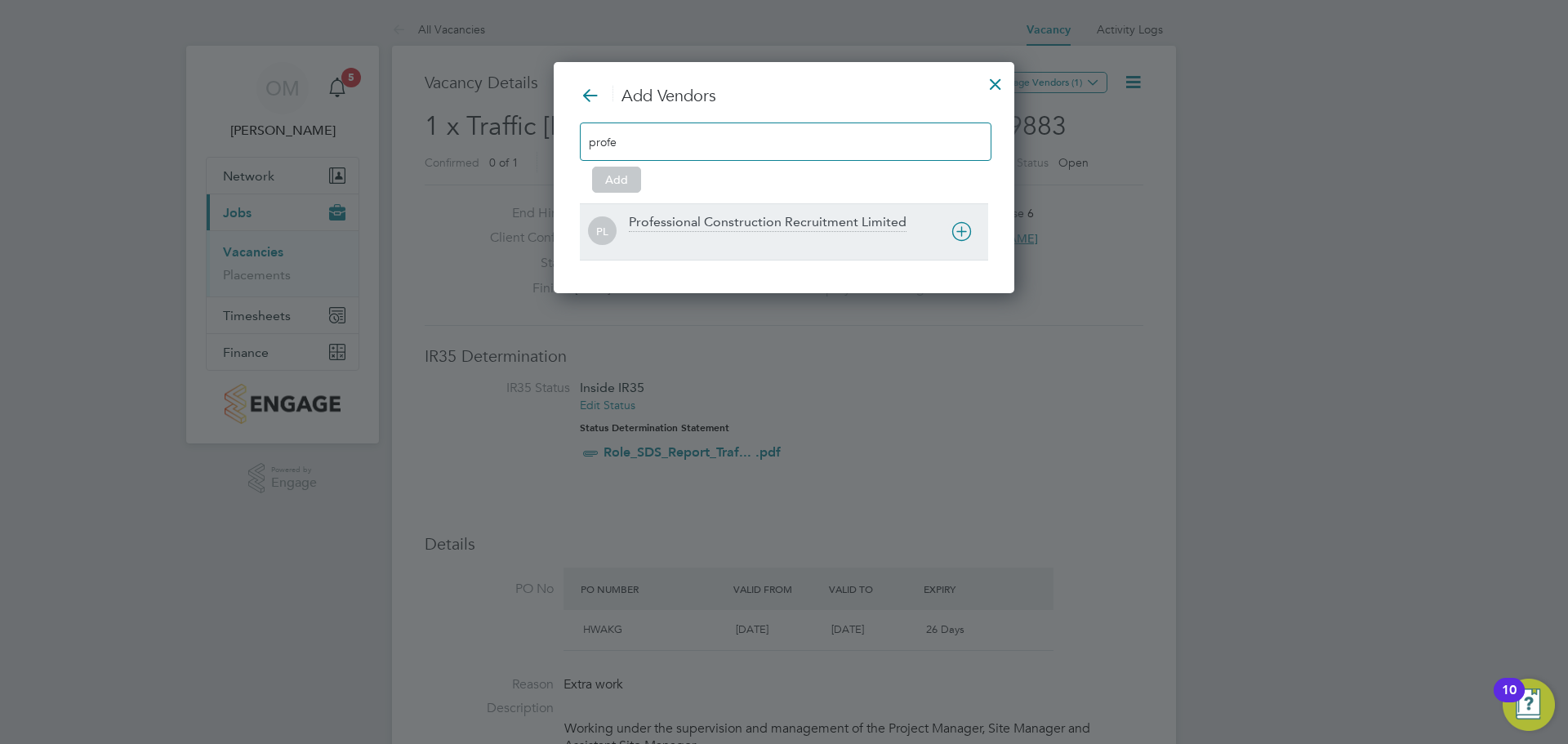
type input "profe"
click at [745, 216] on div "Professional Construction Recruitment Limited" at bounding box center [767, 223] width 277 height 18
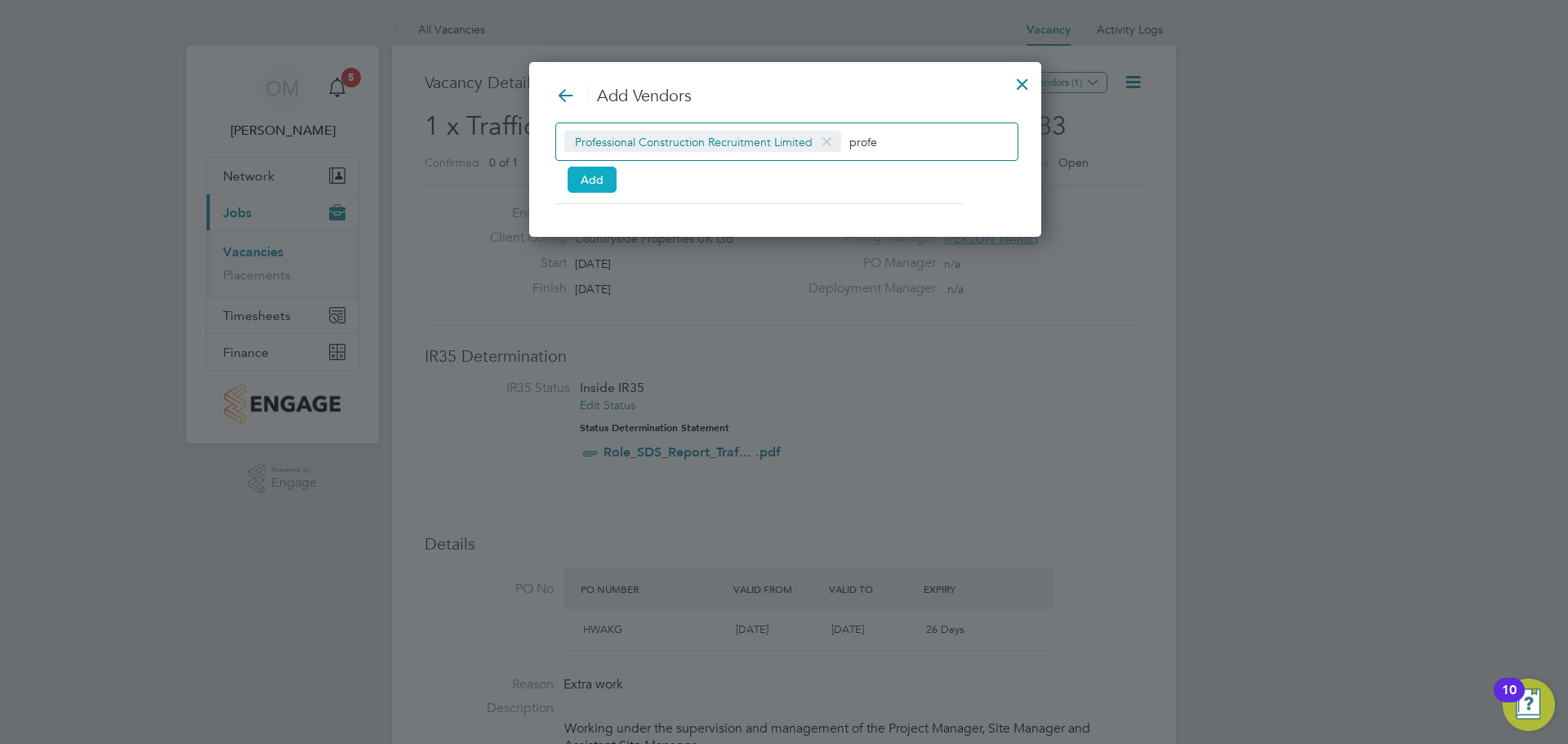
click at [607, 180] on button "Add" at bounding box center [591, 179] width 49 height 26
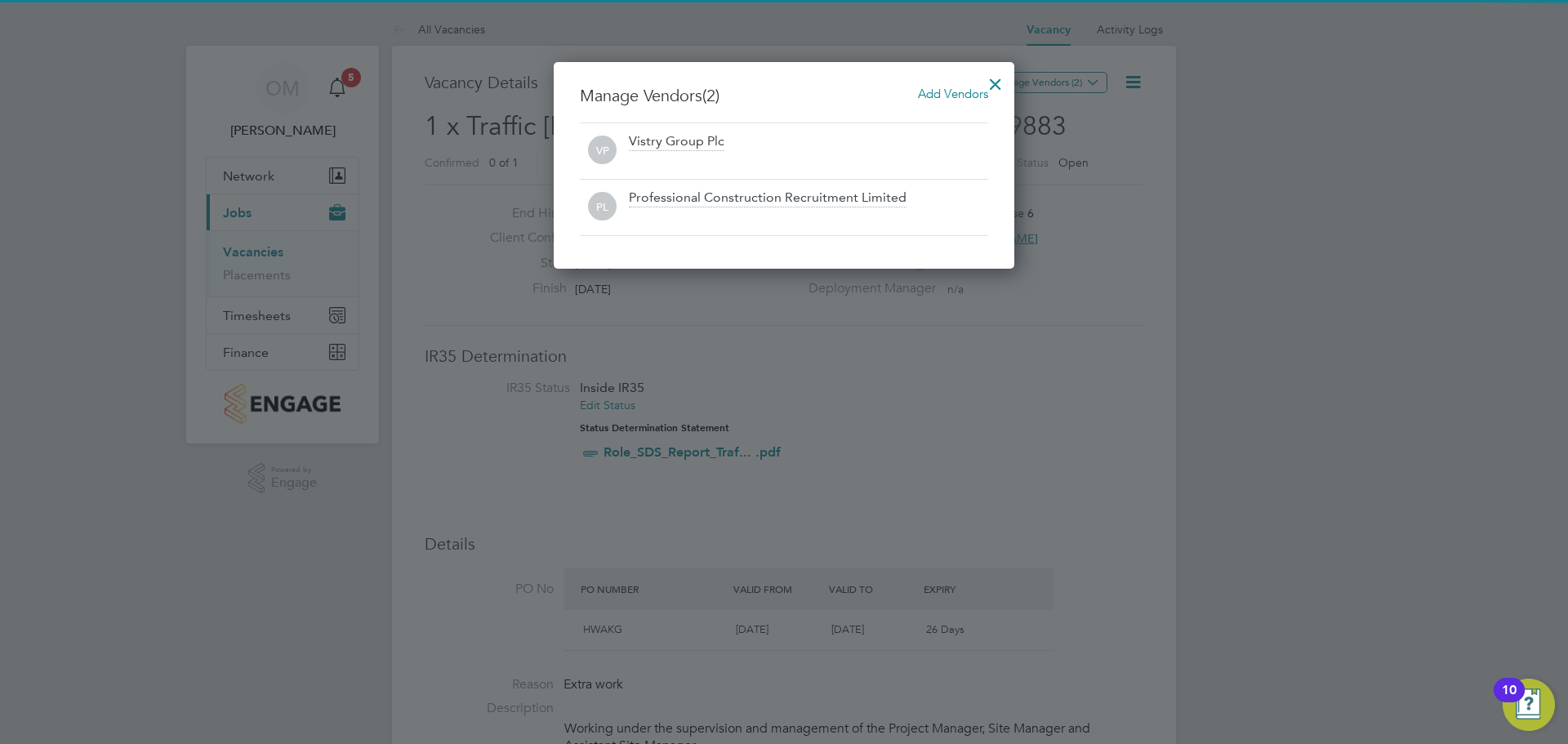
click at [992, 77] on div at bounding box center [995, 79] width 29 height 29
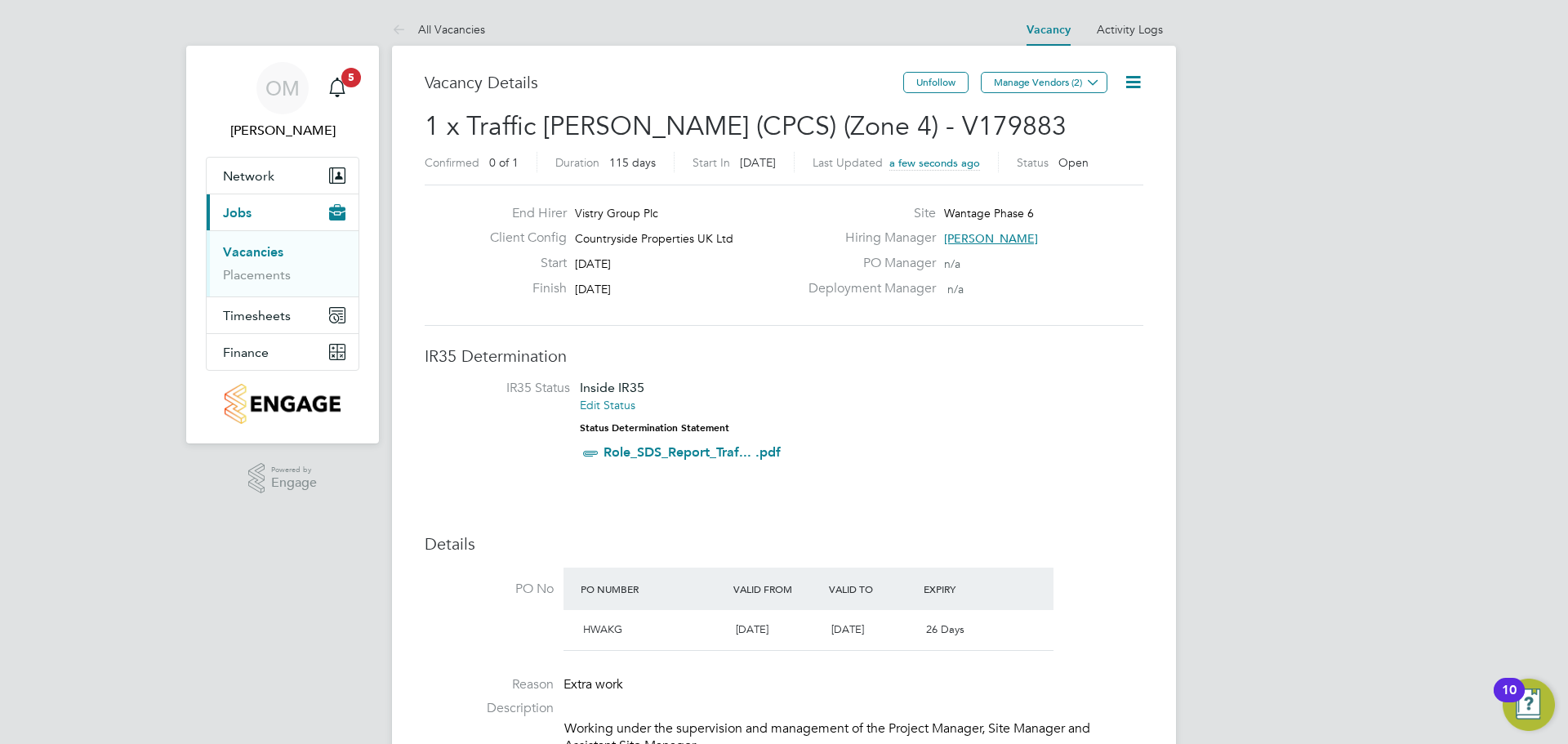
click at [273, 256] on link "Vacancies" at bounding box center [253, 252] width 60 height 15
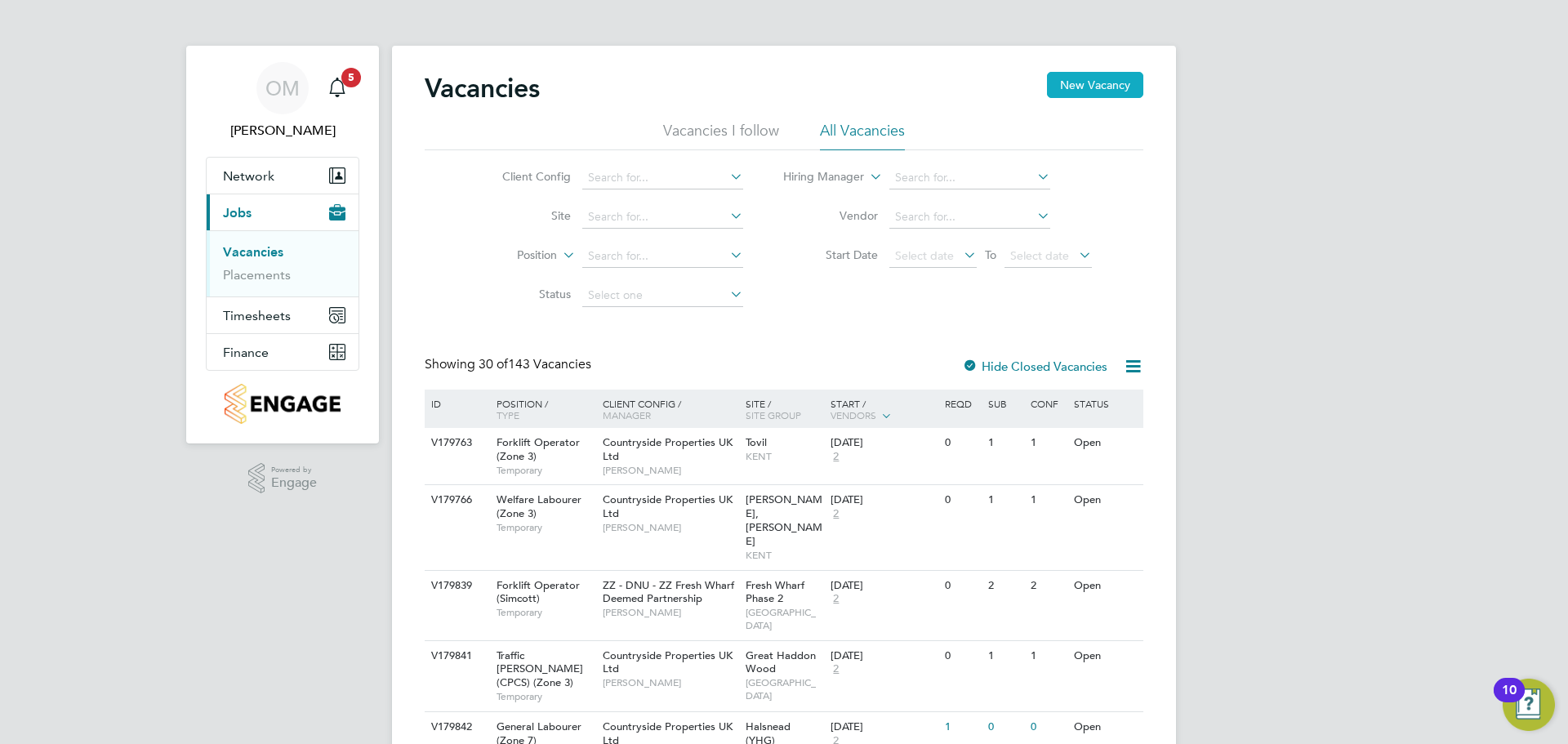
click at [1064, 77] on button "New Vacancy" at bounding box center [1095, 84] width 96 height 26
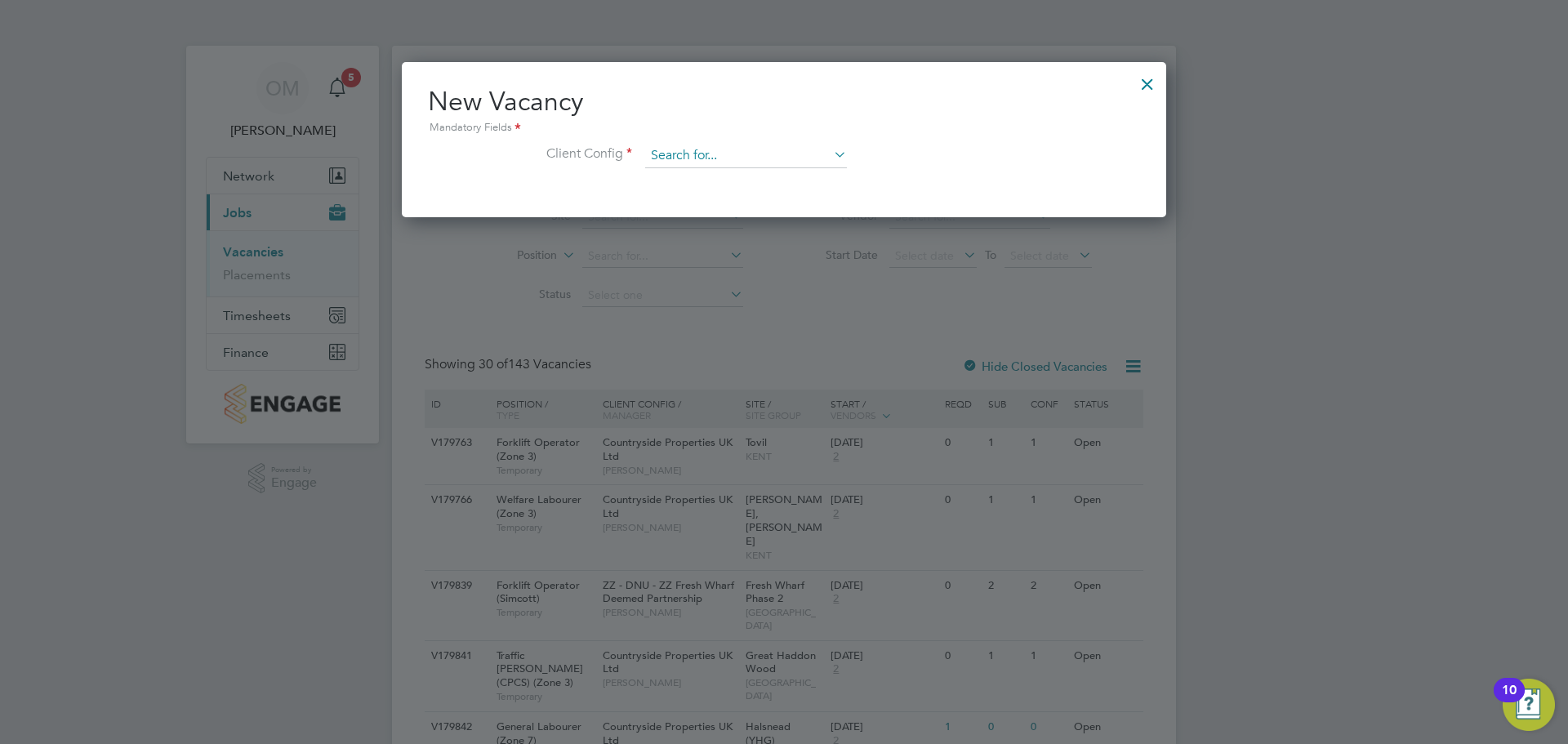
click at [796, 154] on input at bounding box center [746, 156] width 202 height 25
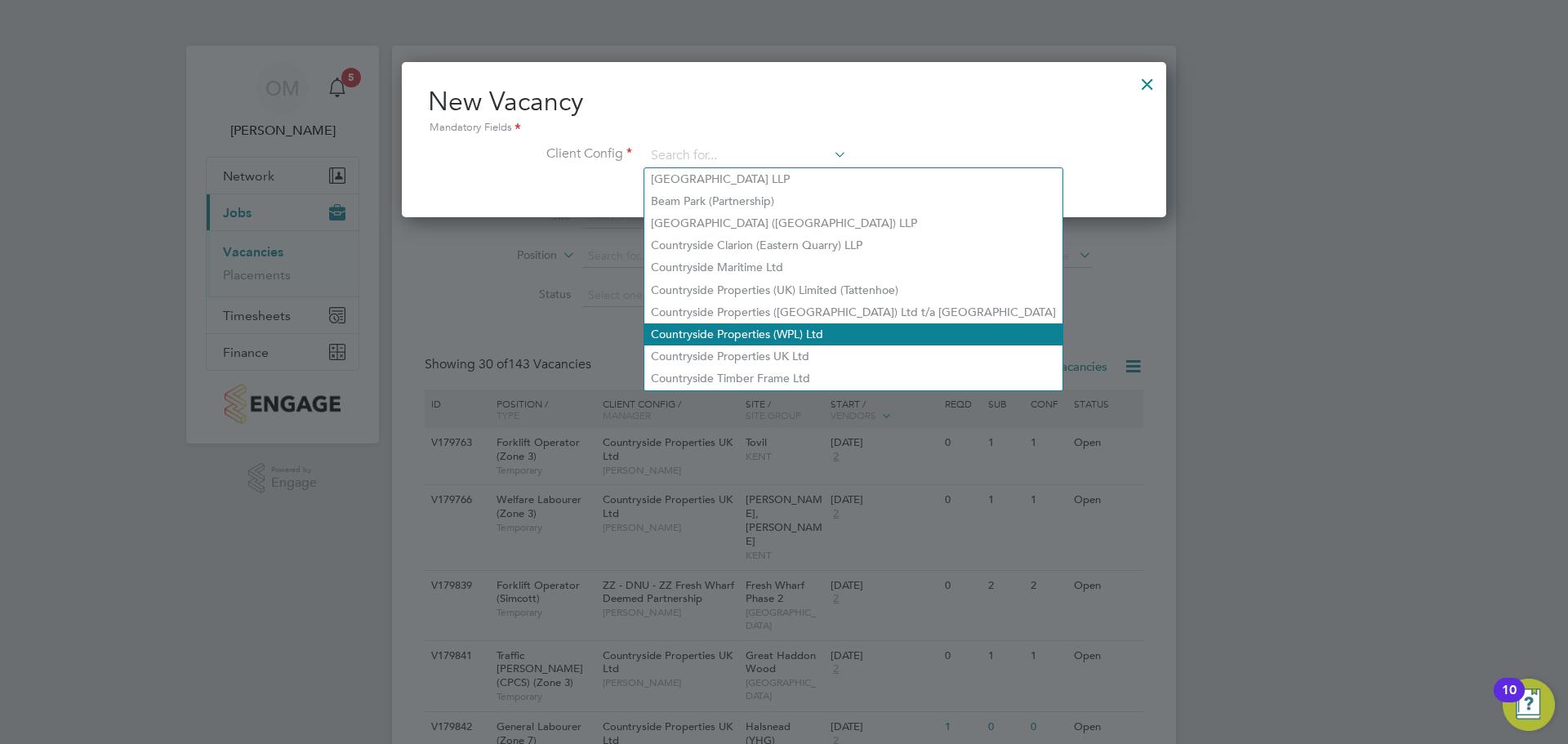
click at [793, 338] on li "Countryside Properties (WPL) Ltd" at bounding box center [853, 334] width 418 height 22
type input "Countryside Properties (WPL) Ltd"
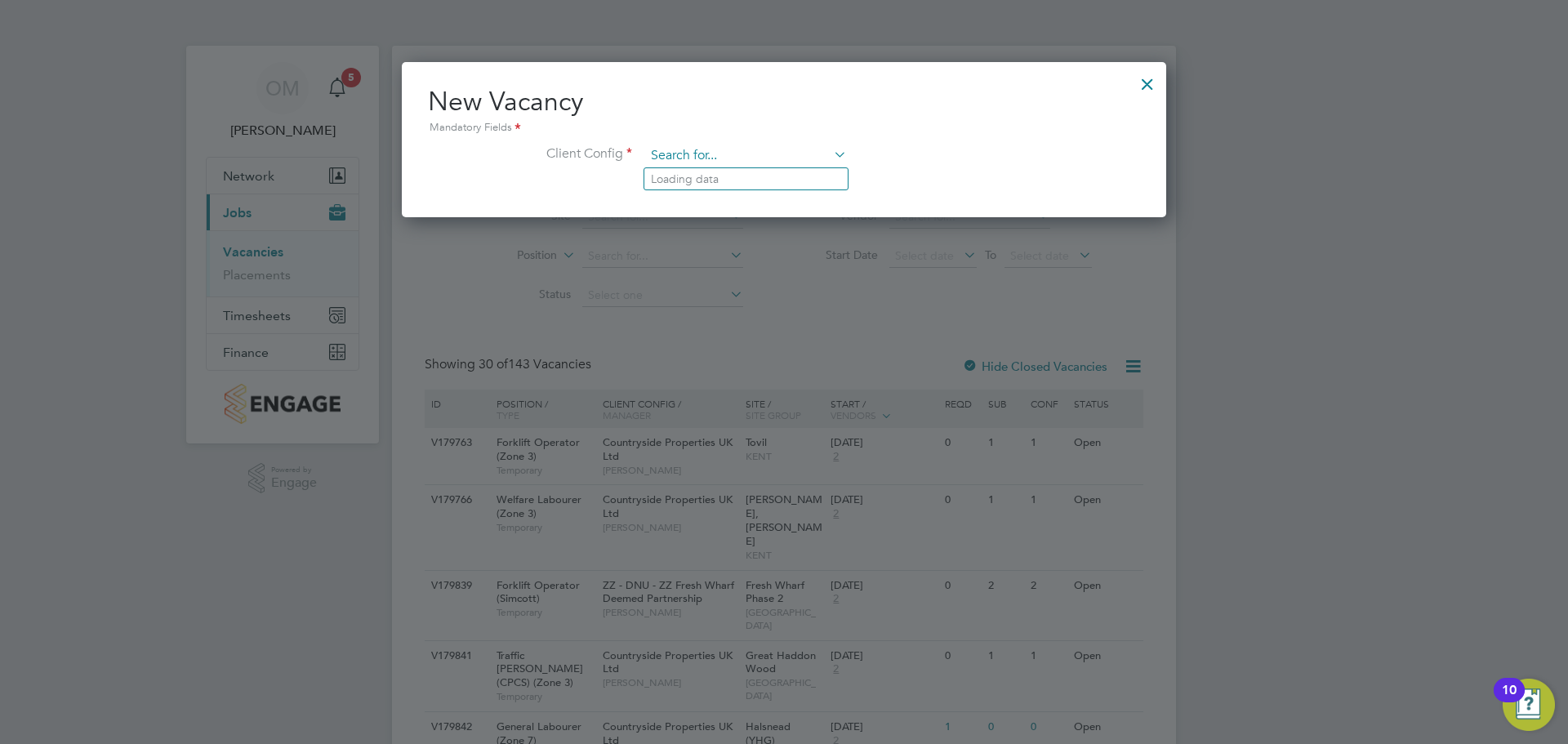
click at [756, 160] on input at bounding box center [746, 156] width 202 height 25
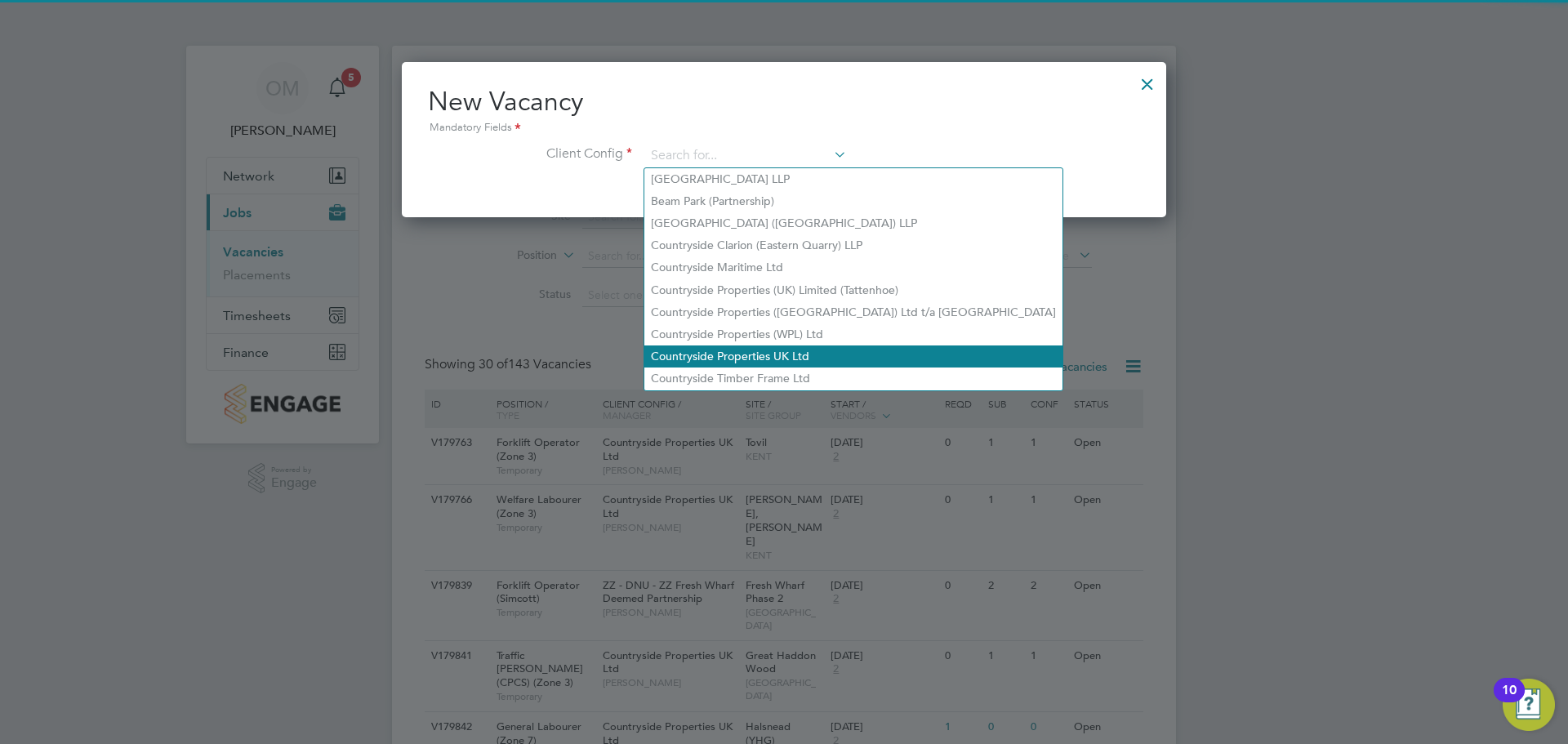
click at [753, 347] on li "Countryside Properties UK Ltd" at bounding box center [853, 356] width 418 height 22
type input "Countryside Properties UK Ltd"
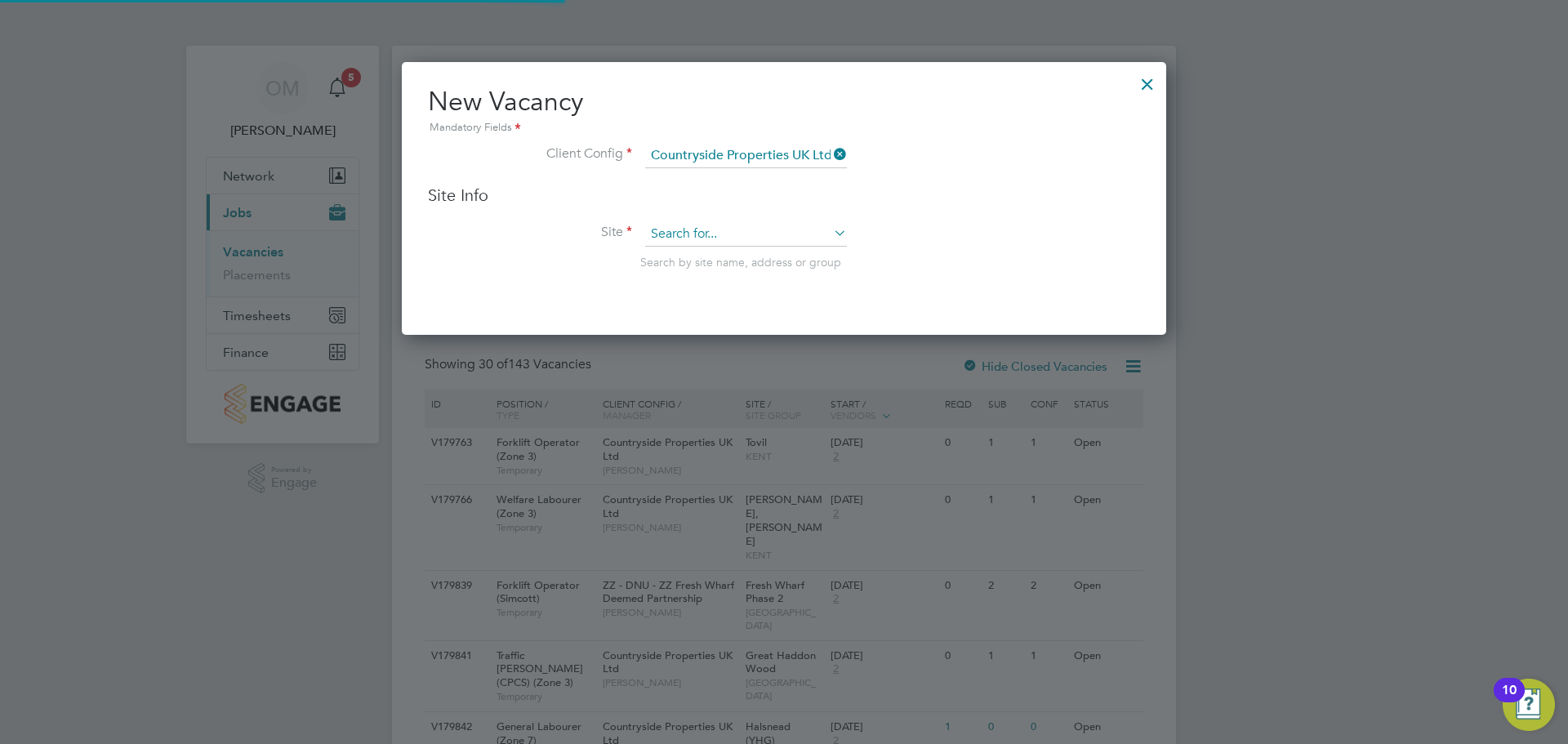
click at [700, 229] on input at bounding box center [746, 235] width 202 height 25
click at [750, 253] on li "Wantag e Phase 6" at bounding box center [746, 257] width 204 height 22
type input "Wantage Phase 6"
click at [906, 277] on li "Site Wantage Phase 6 Search by site name, address or group" at bounding box center [783, 262] width 712 height 80
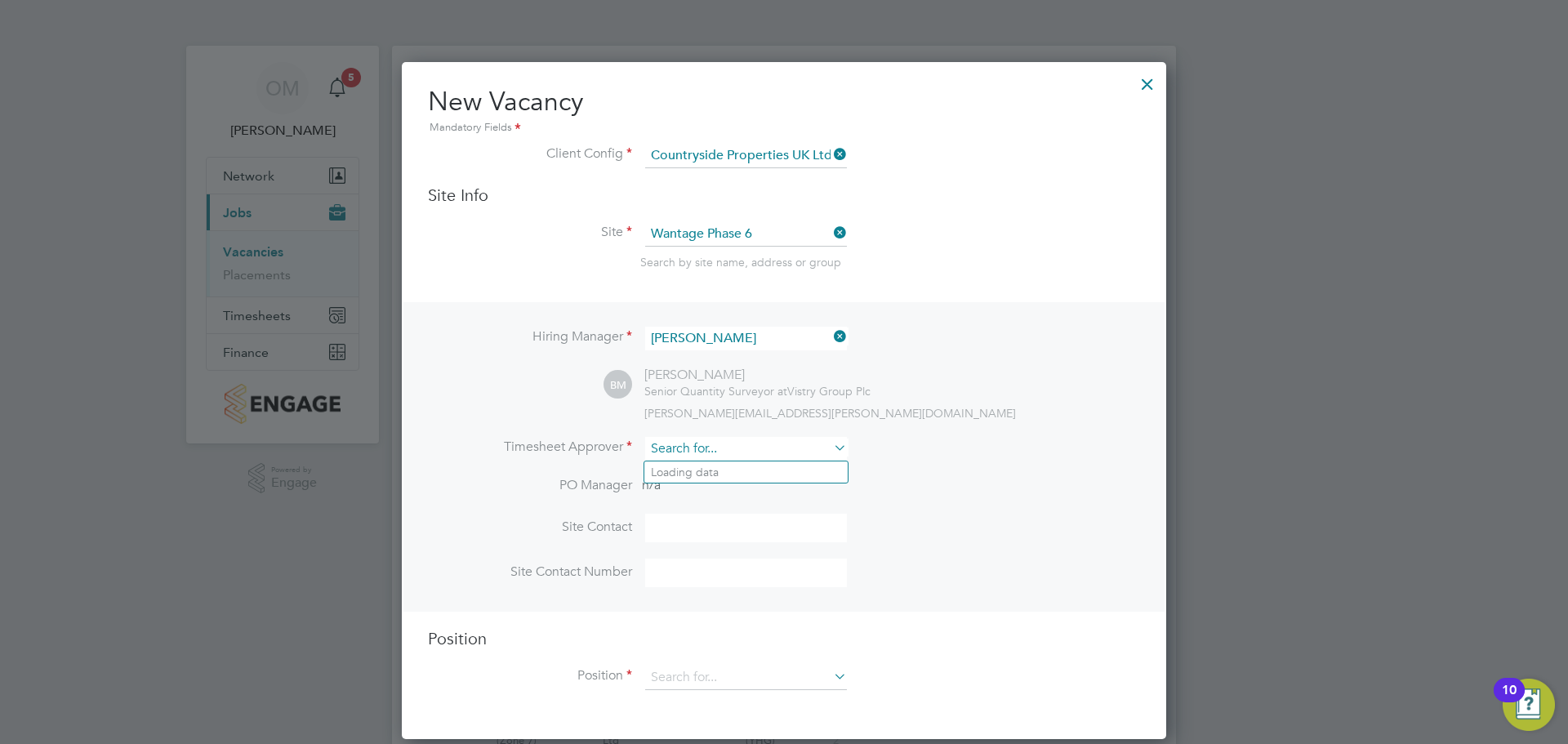
click at [697, 450] on input at bounding box center [746, 448] width 202 height 24
click at [739, 466] on li "[PERSON_NAME]" at bounding box center [746, 472] width 204 height 22
type input "[PERSON_NAME]"
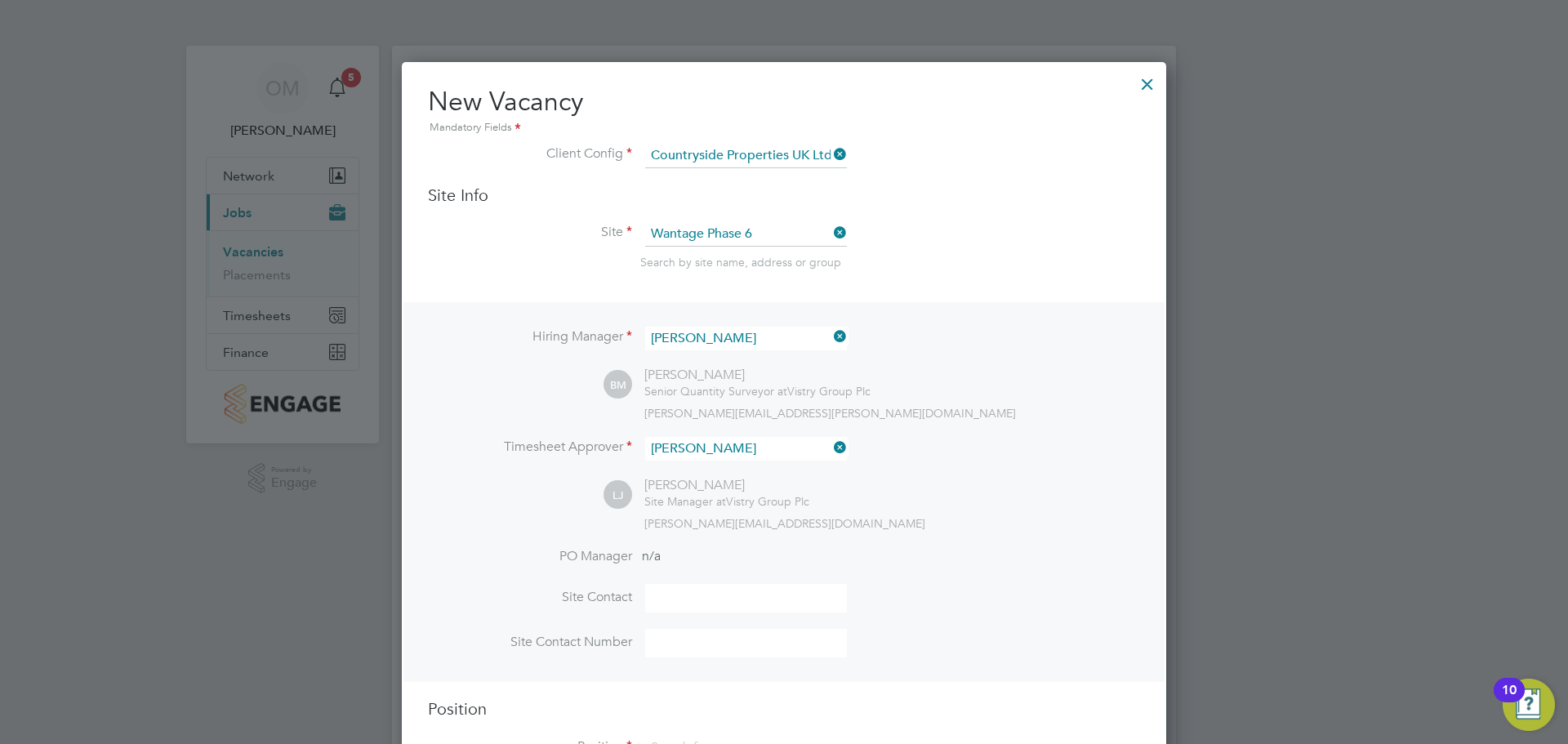
click at [710, 574] on li "PO Manager n/a" at bounding box center [783, 565] width 712 height 36
click at [714, 585] on li "PO Manager n/a" at bounding box center [783, 565] width 712 height 36
click at [716, 593] on input at bounding box center [746, 598] width 202 height 28
type input "[PERSON_NAME]"
click at [722, 638] on input at bounding box center [746, 643] width 202 height 28
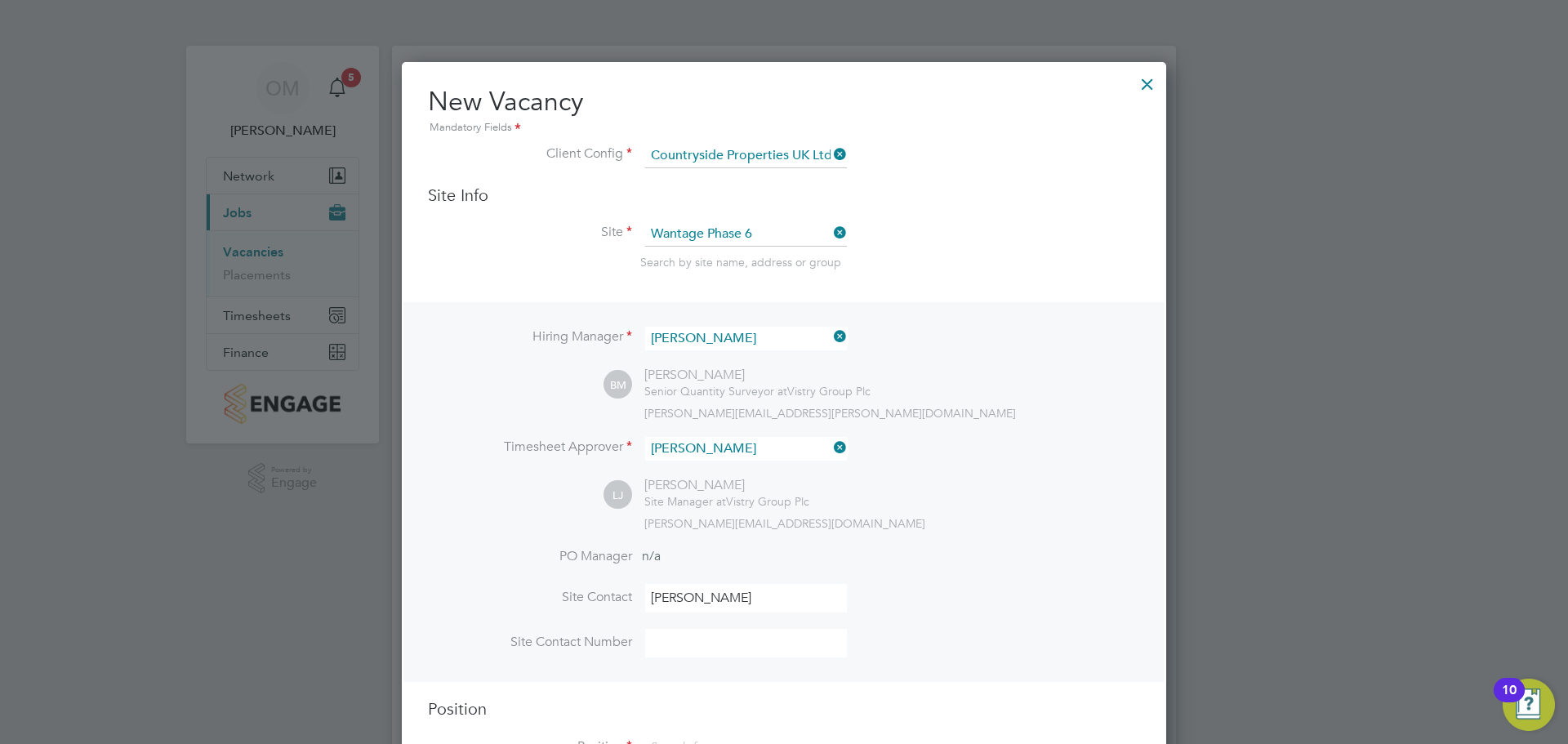
type input "07596863629"
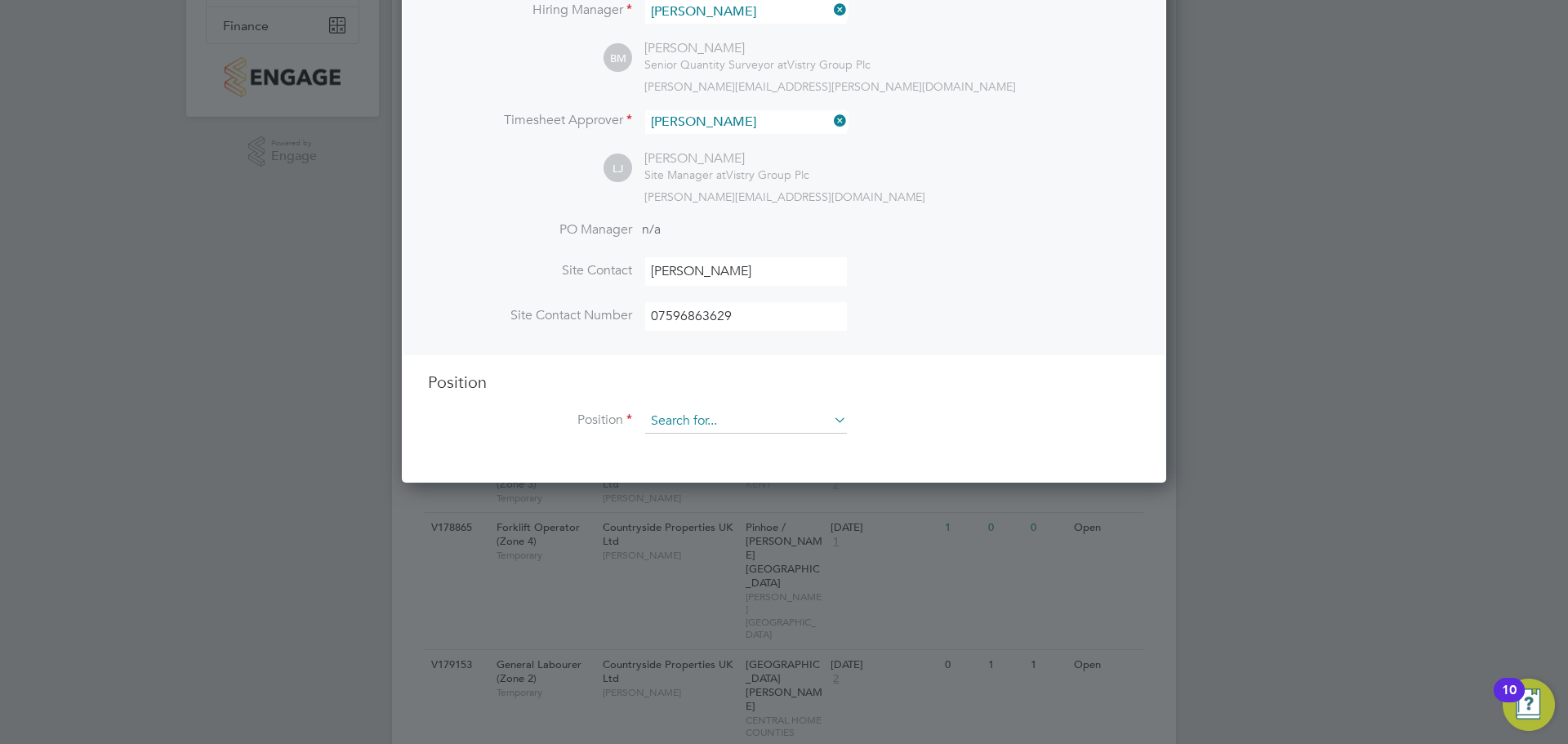
click at [704, 422] on input at bounding box center [746, 421] width 202 height 25
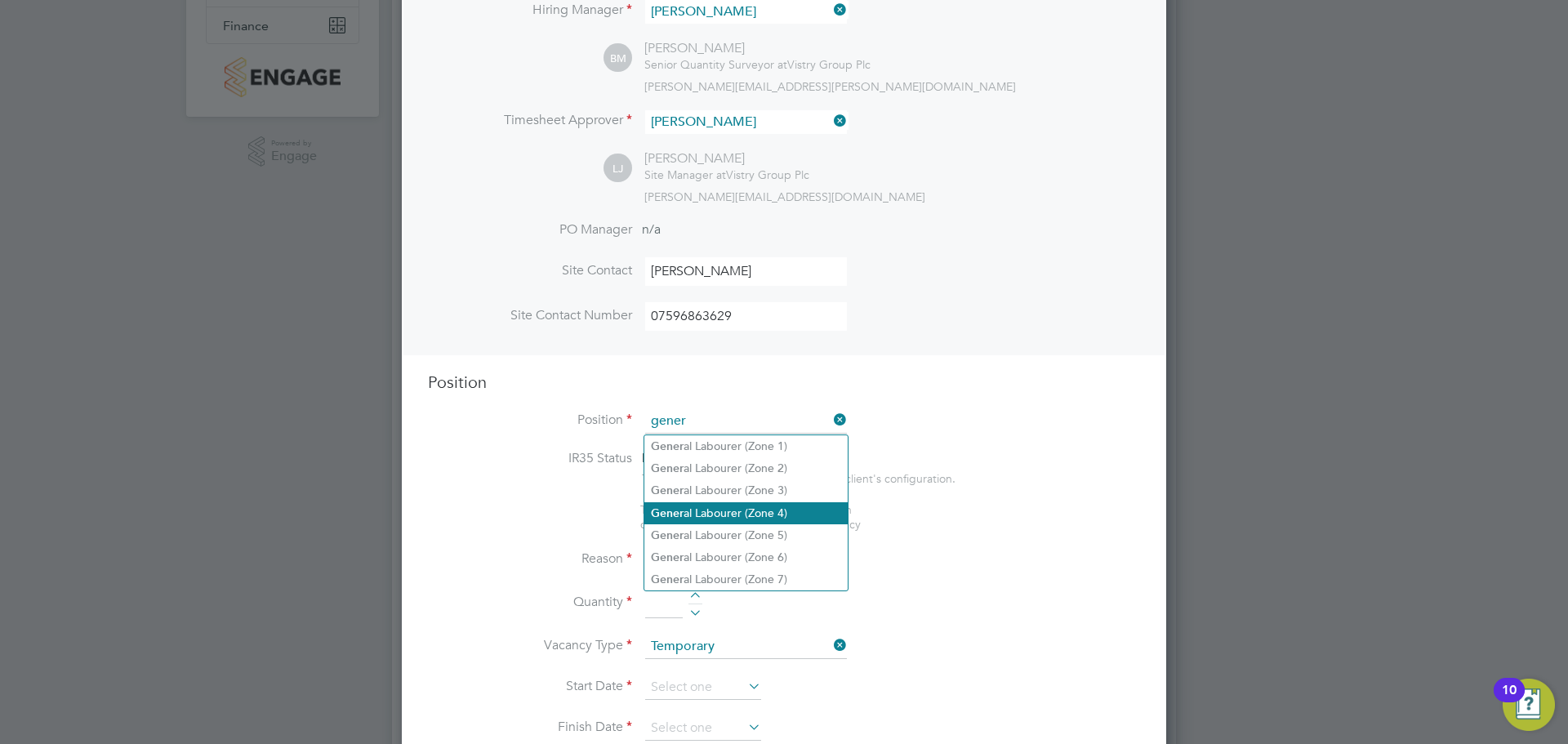
click at [768, 506] on li "Gener al Labourer (Zone 4)" at bounding box center [746, 513] width 204 height 22
type input "General Labourer (Zone 4)"
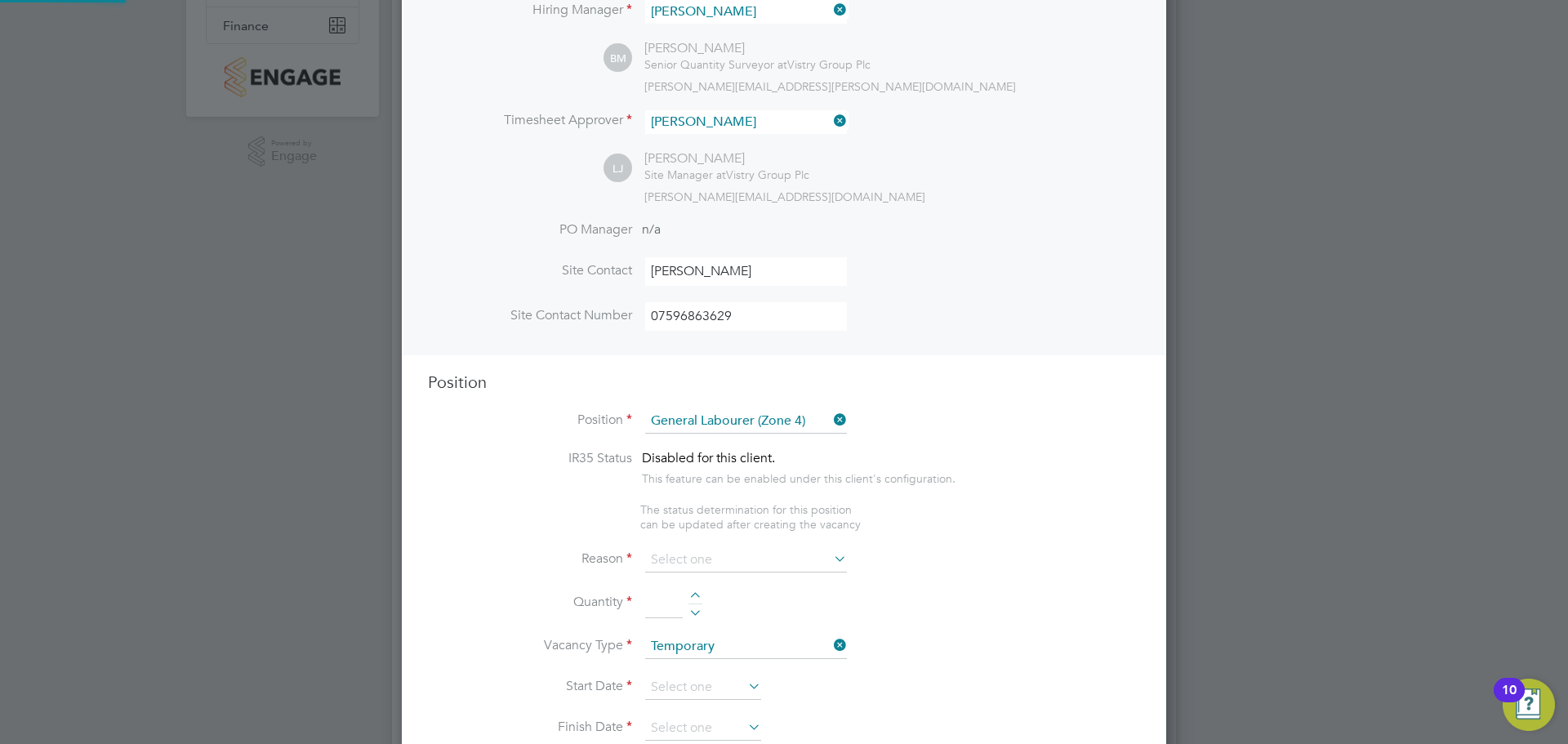
type textarea "- General site labouring duties - Supporting the trades on site - Moving materi…"
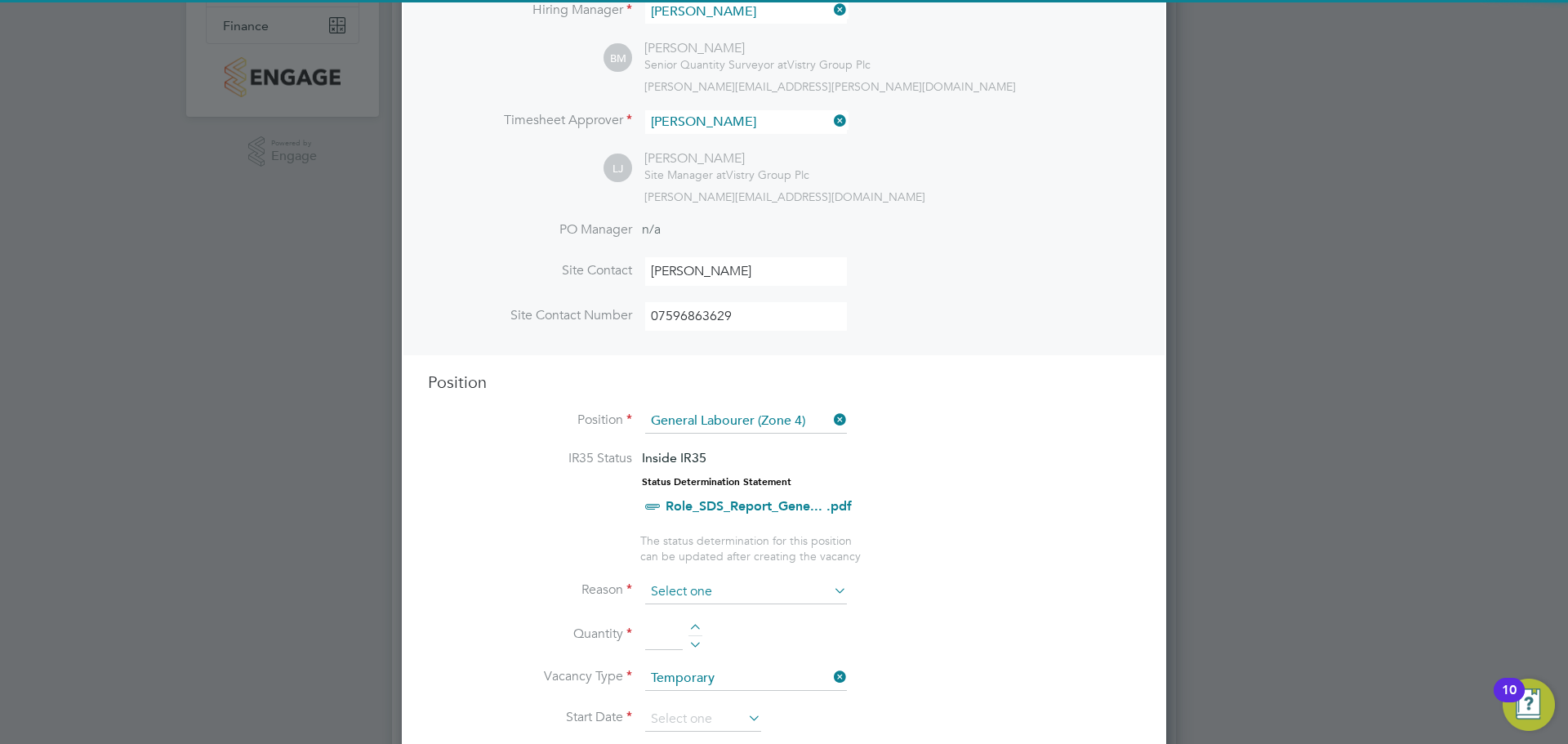
click at [706, 580] on input at bounding box center [746, 592] width 202 height 25
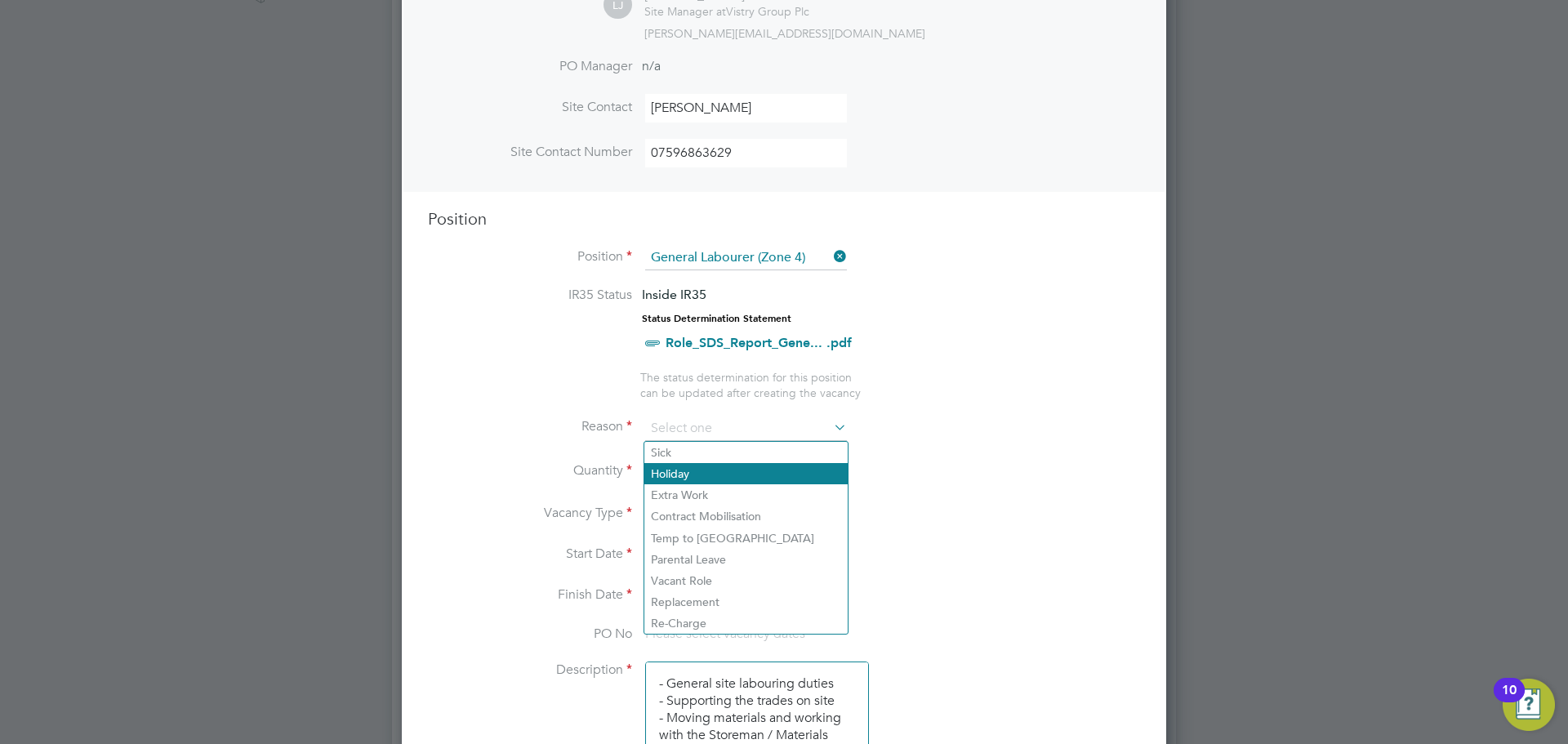
click at [740, 477] on li "Holiday" at bounding box center [746, 474] width 204 height 21
type input "Holiday"
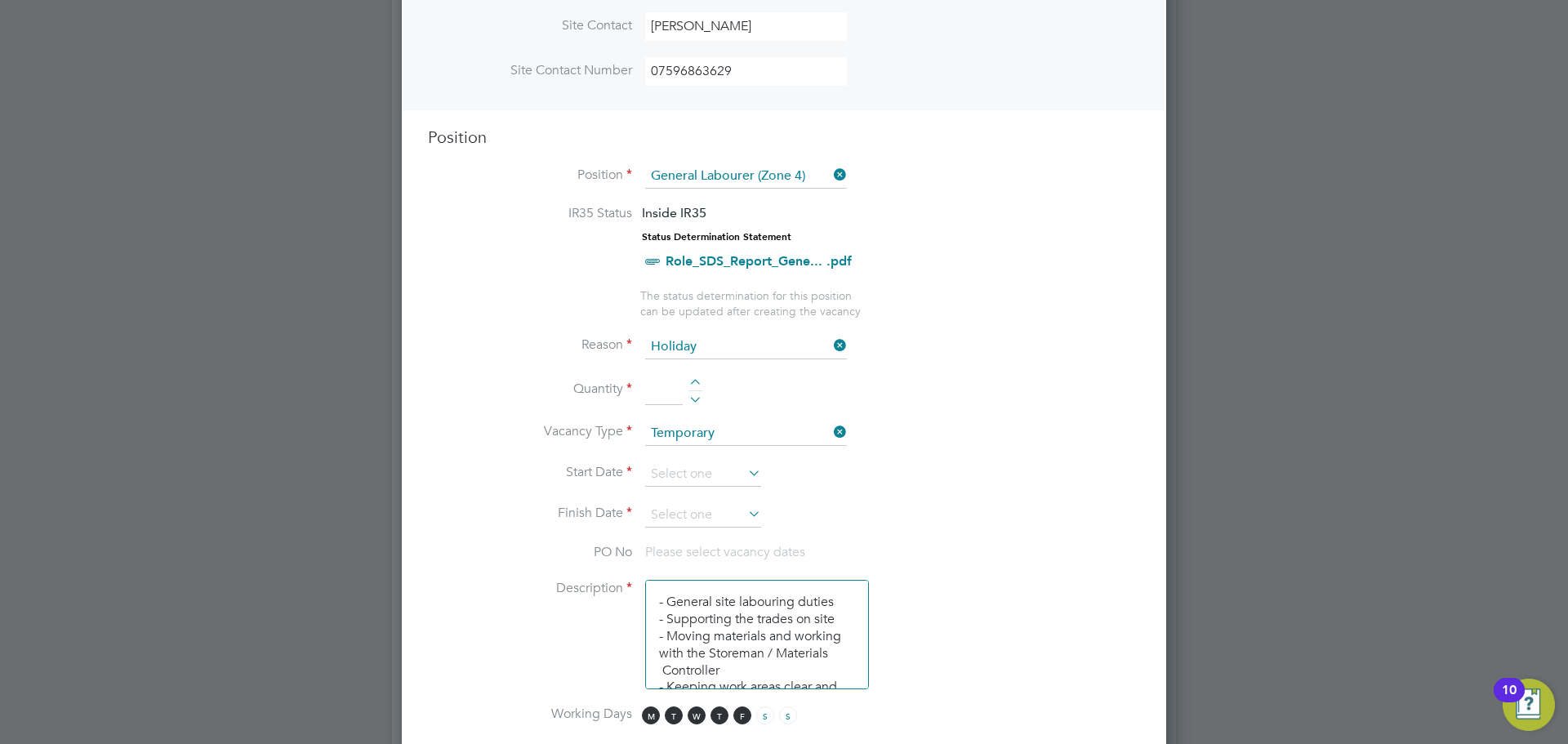
click at [698, 384] on div at bounding box center [695, 384] width 14 height 12
type input "1"
click at [721, 475] on input at bounding box center [703, 475] width 116 height 25
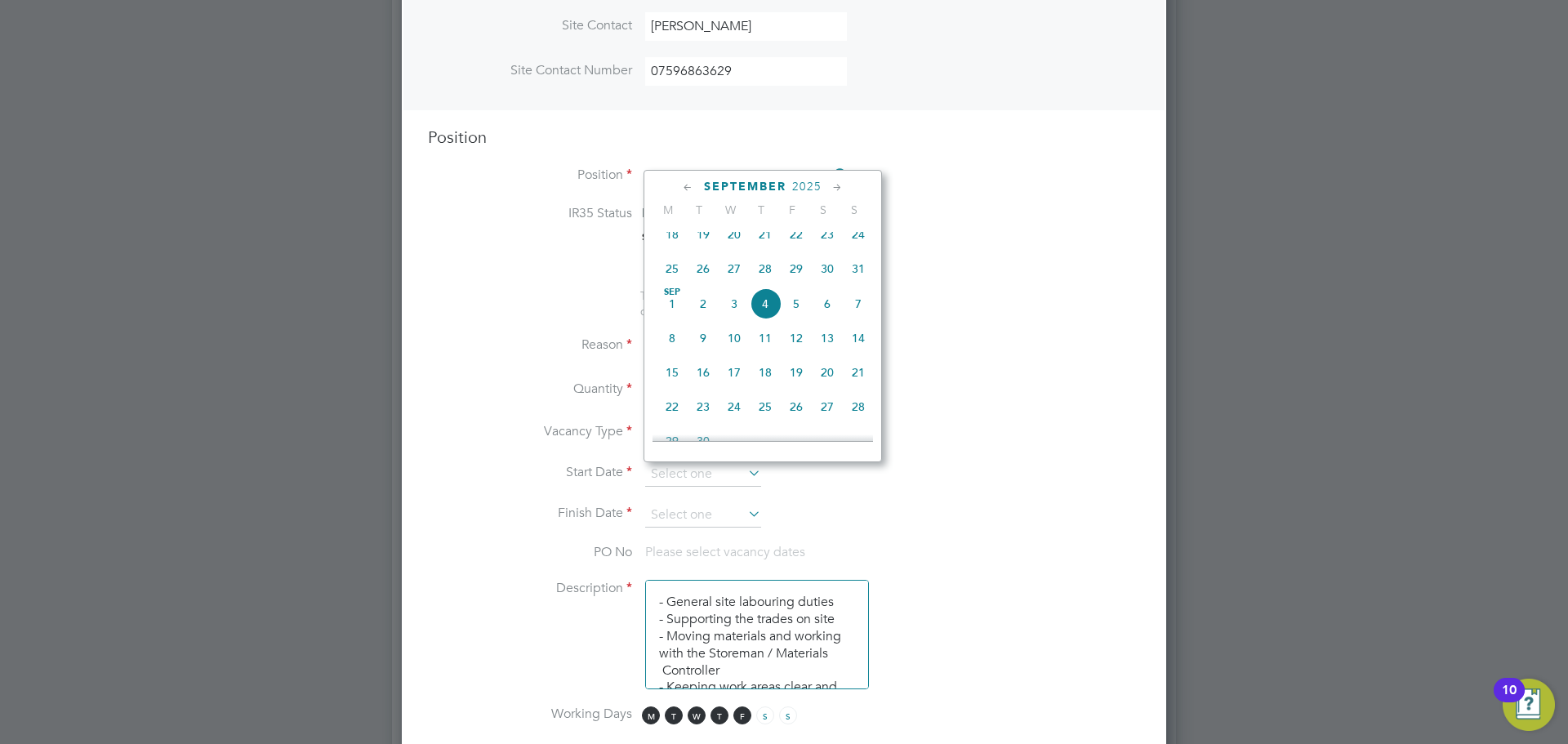
click at [672, 312] on span "[DATE]" at bounding box center [672, 303] width 31 height 31
type input "[DATE]"
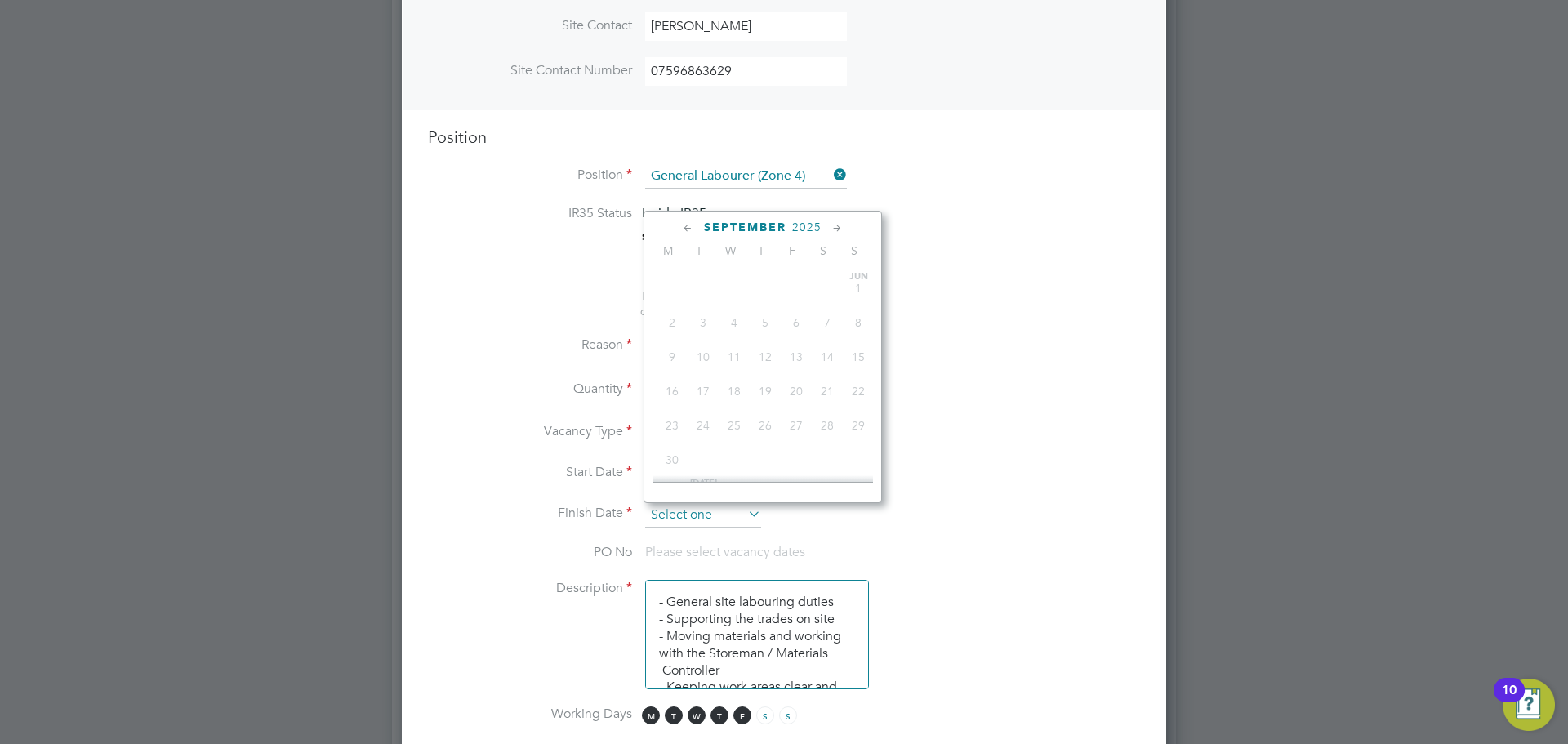
click at [698, 512] on input at bounding box center [703, 516] width 116 height 25
click at [674, 356] on span "[DATE]" at bounding box center [672, 344] width 31 height 31
type input "[DATE]"
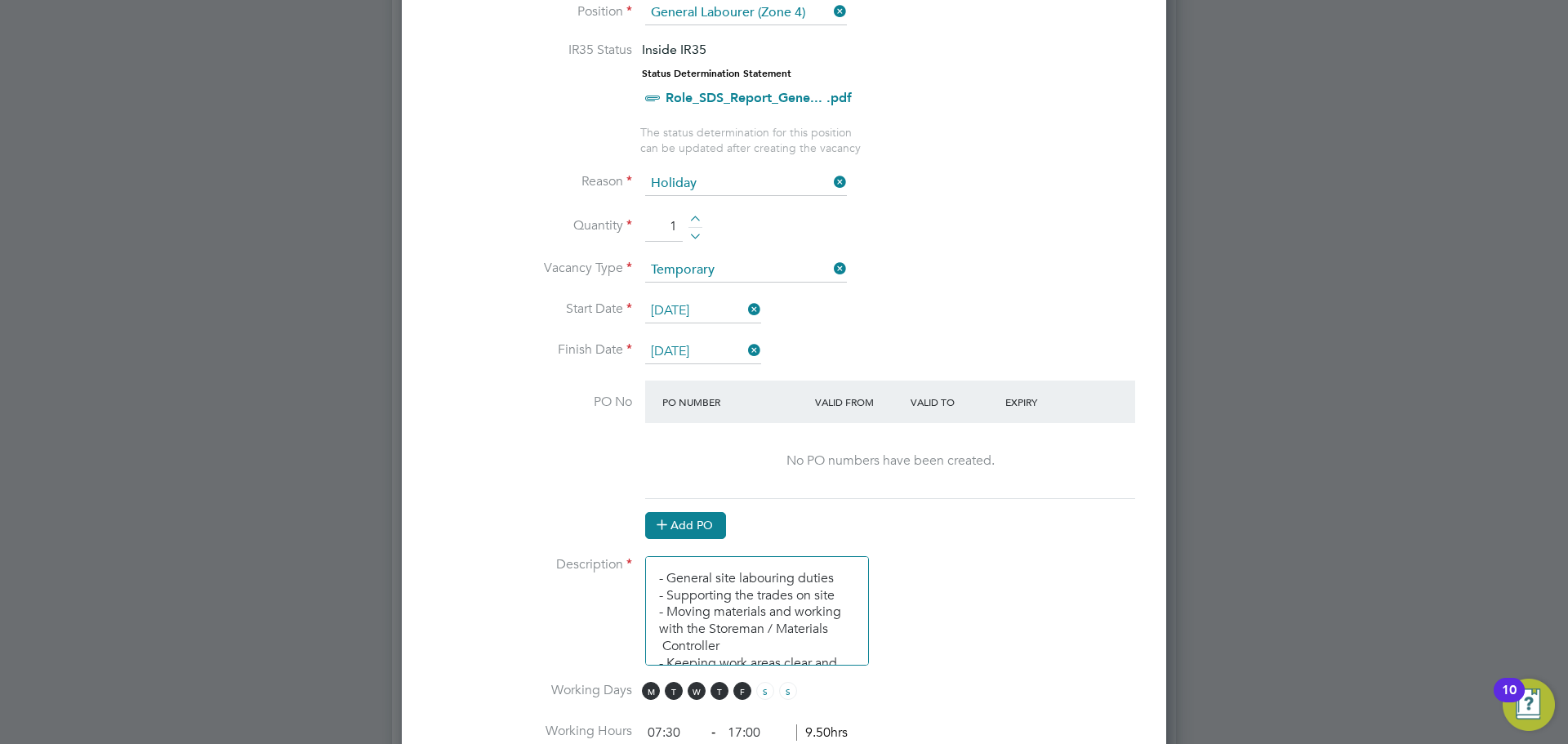
click at [716, 524] on button "Add PO" at bounding box center [685, 524] width 81 height 26
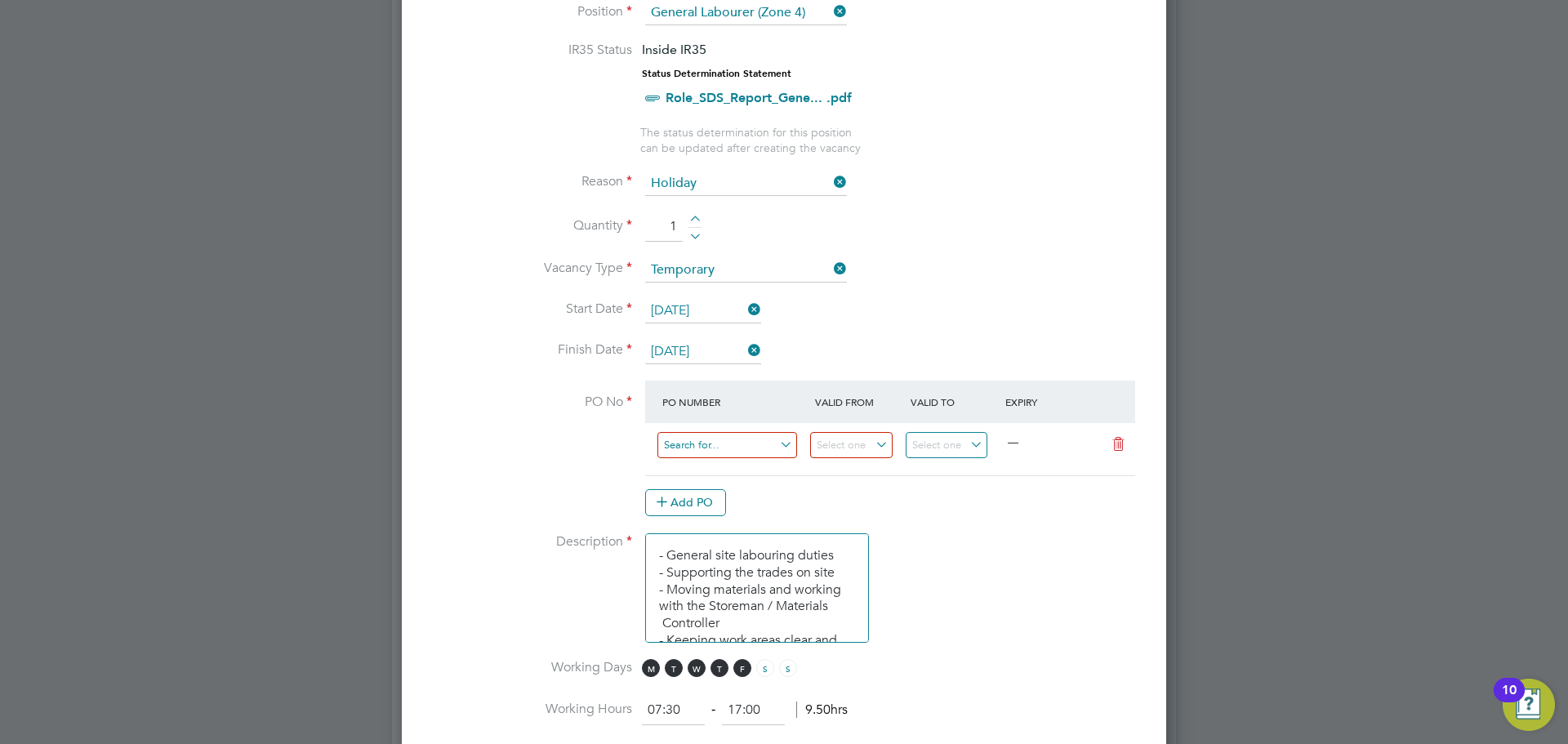
click at [716, 442] on input at bounding box center [727, 445] width 140 height 27
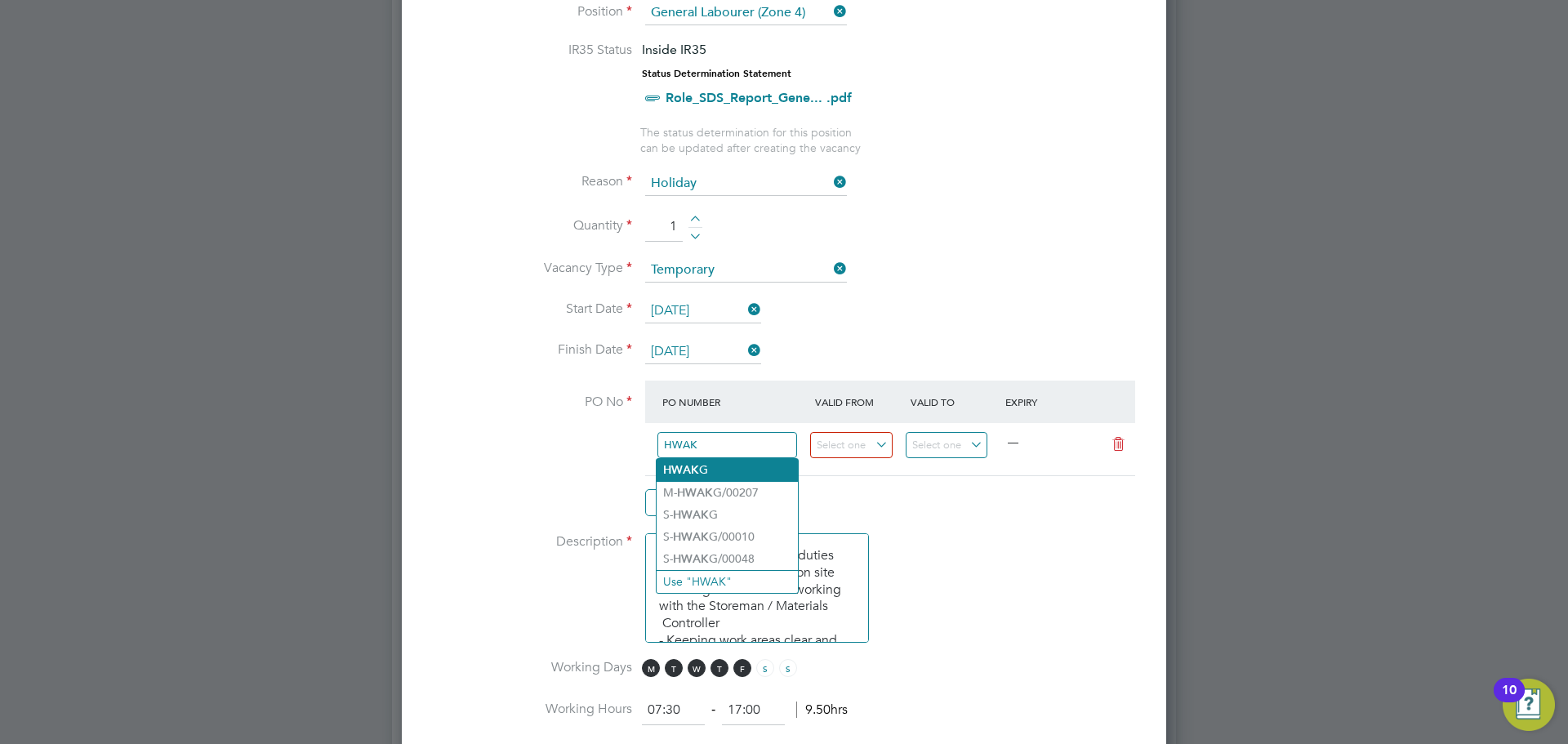
type input "HWAK"
click at [714, 468] on li "[PERSON_NAME]" at bounding box center [727, 469] width 141 height 22
type input "[DATE]"
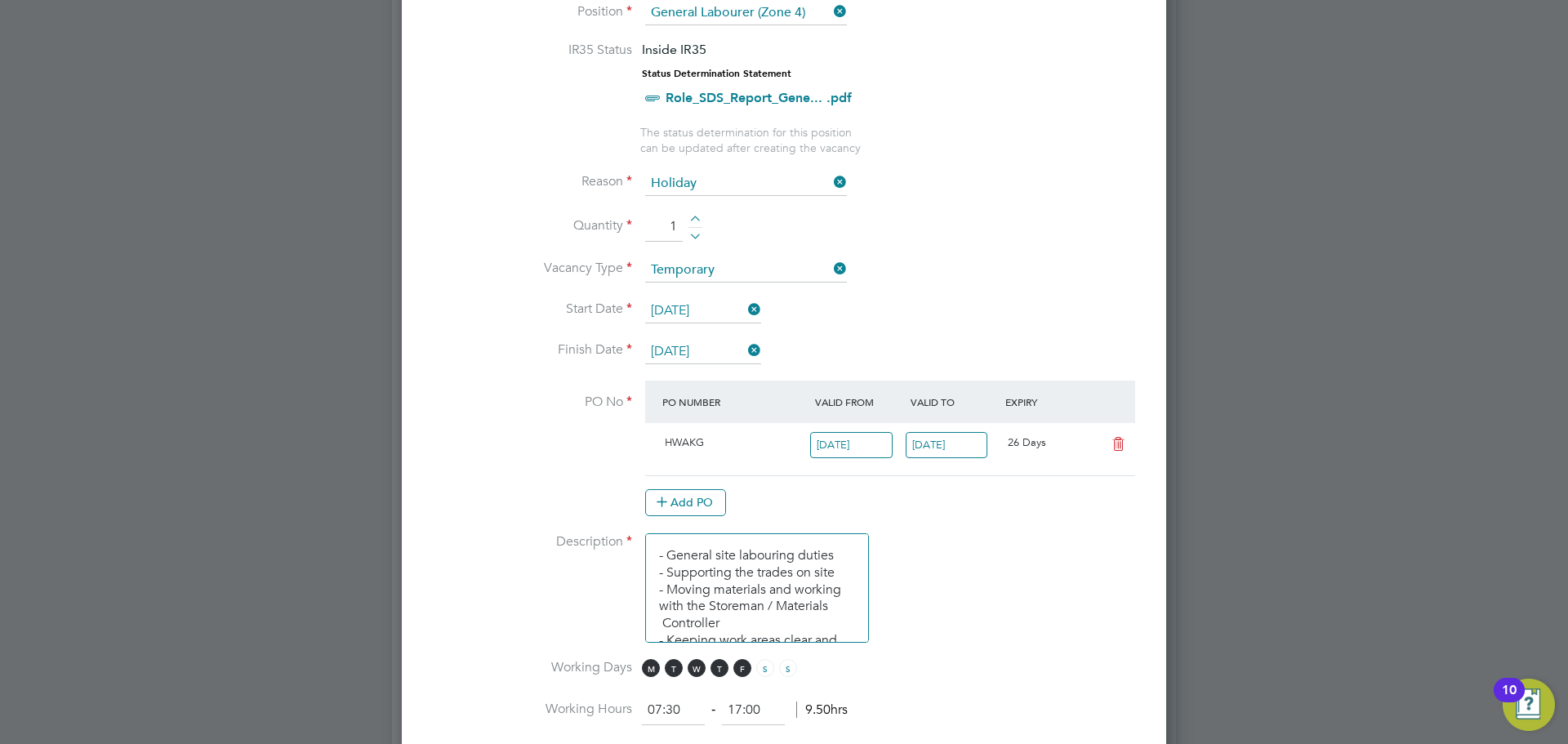
click at [893, 493] on div "Add PO" at bounding box center [890, 501] width 490 height 26
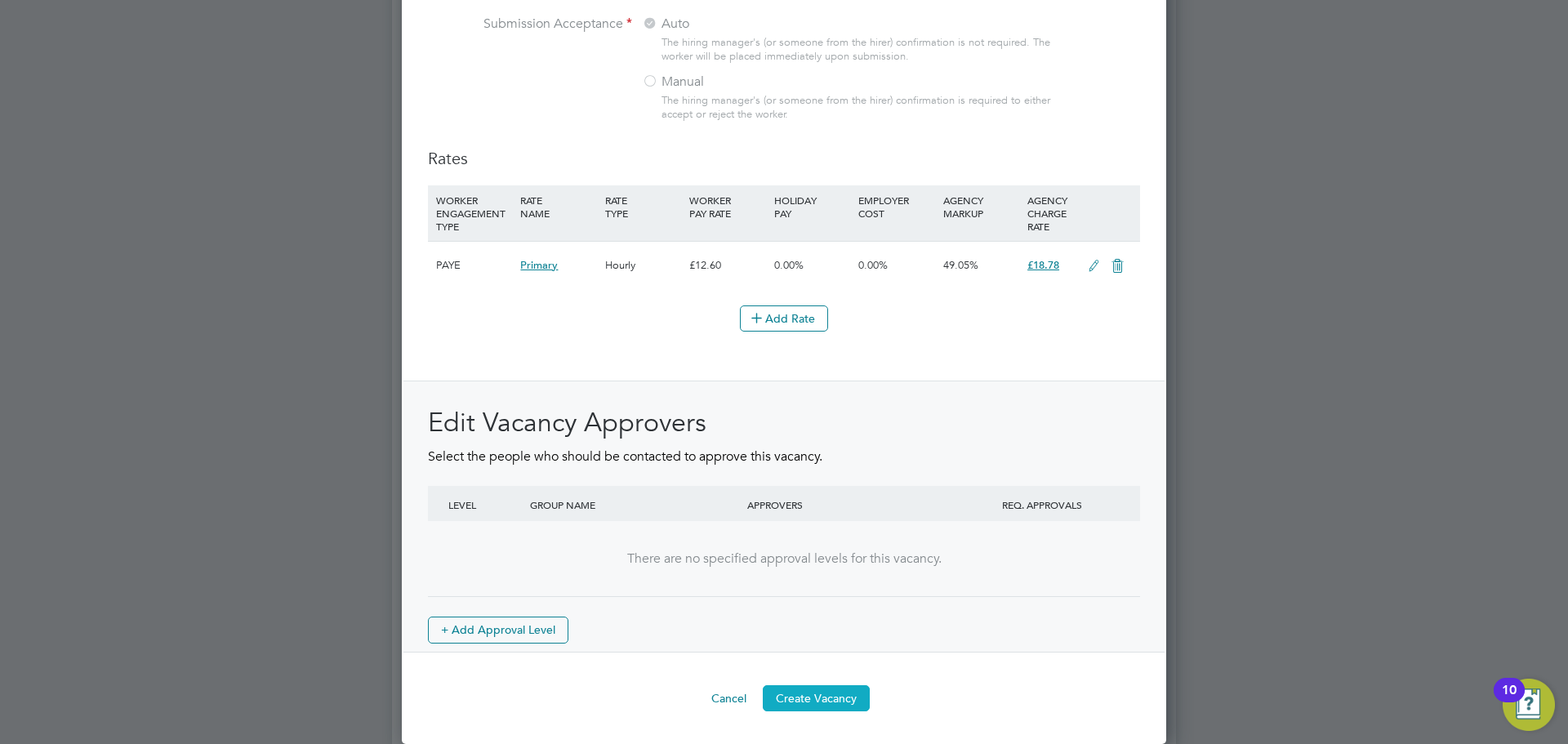
click at [800, 698] on button "Create Vacancy" at bounding box center [816, 698] width 107 height 26
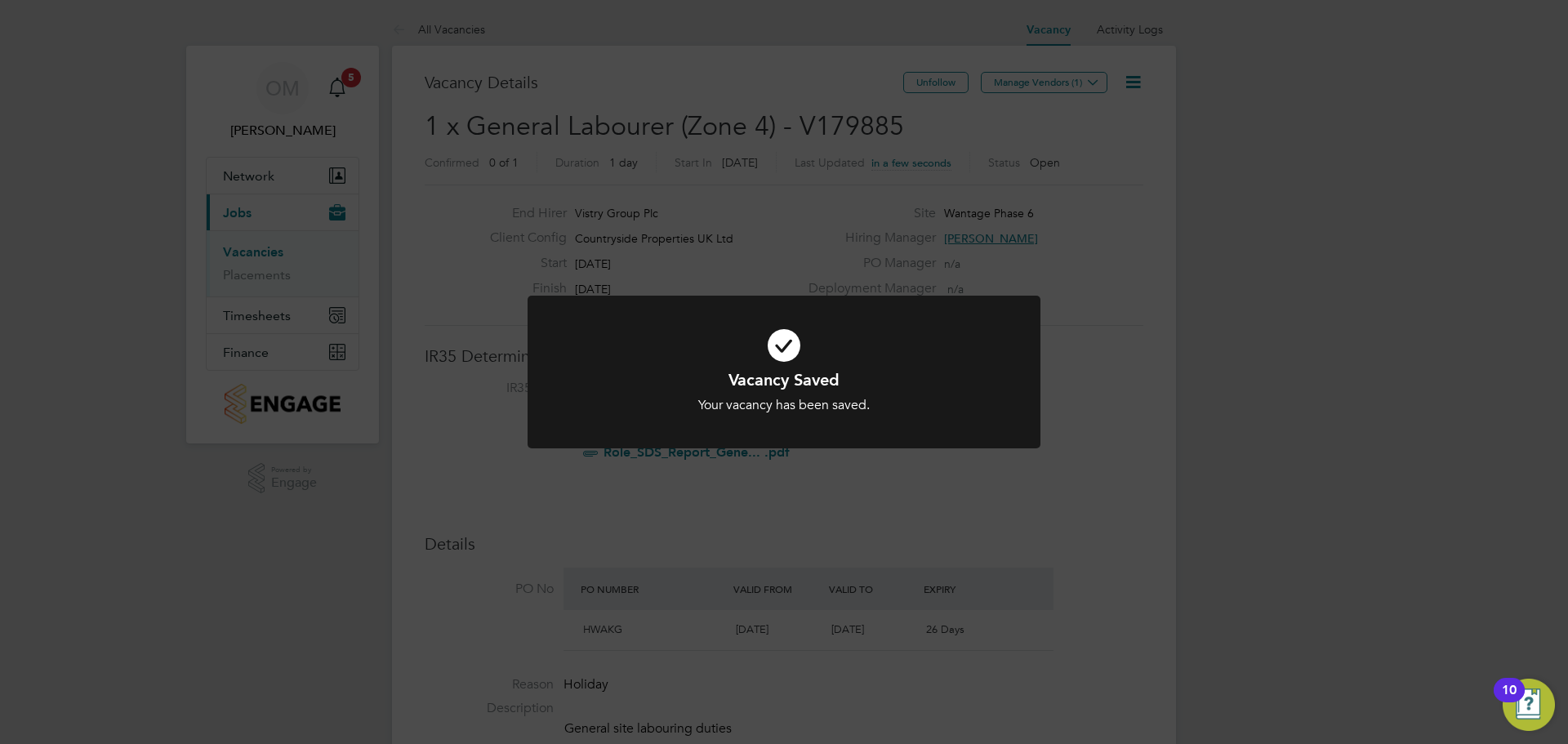
click at [1003, 218] on div "Vacancy Saved Your vacancy has been saved. Cancel Okay" at bounding box center [784, 372] width 1568 height 744
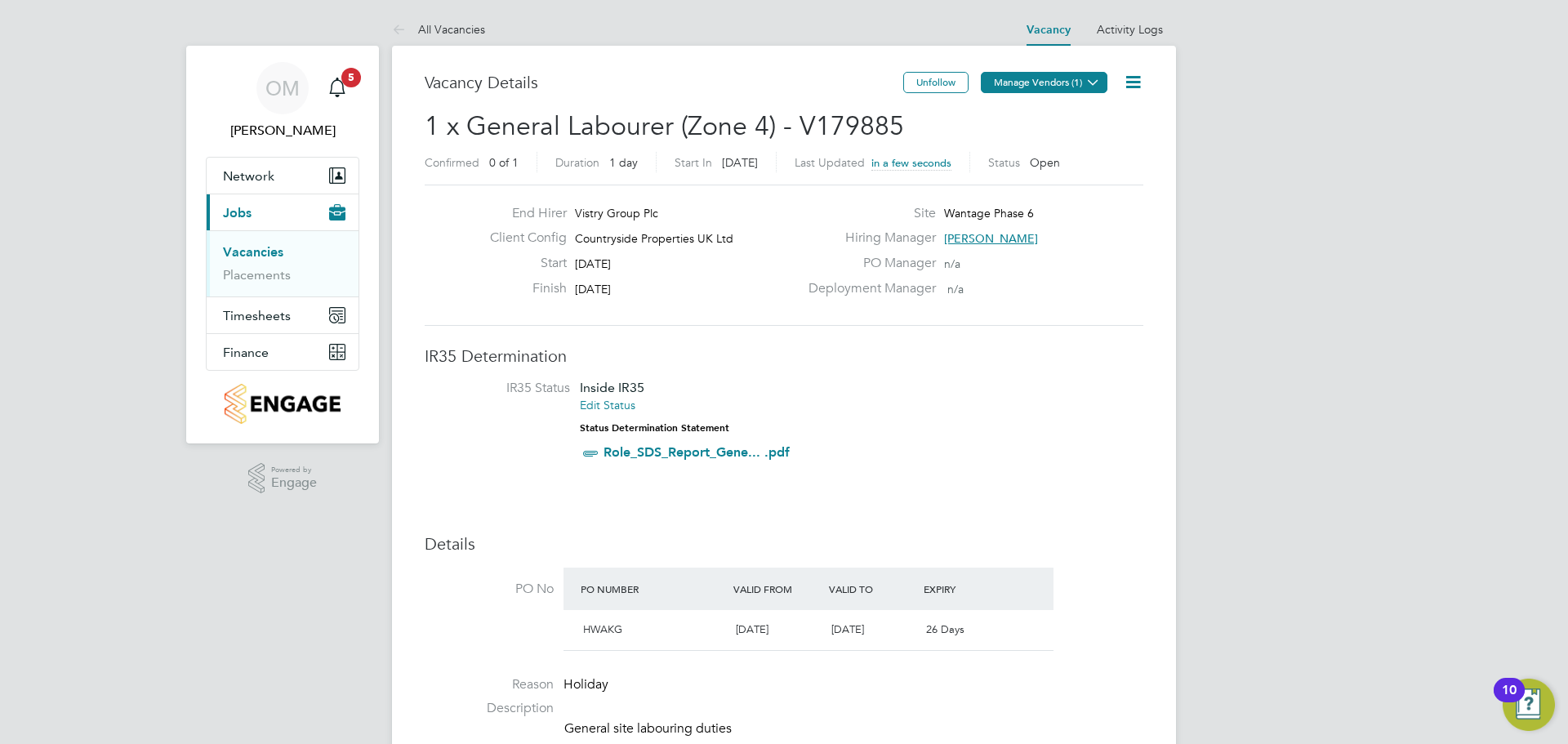
click at [1019, 79] on button "Manage Vendors (1)" at bounding box center [1044, 83] width 126 height 21
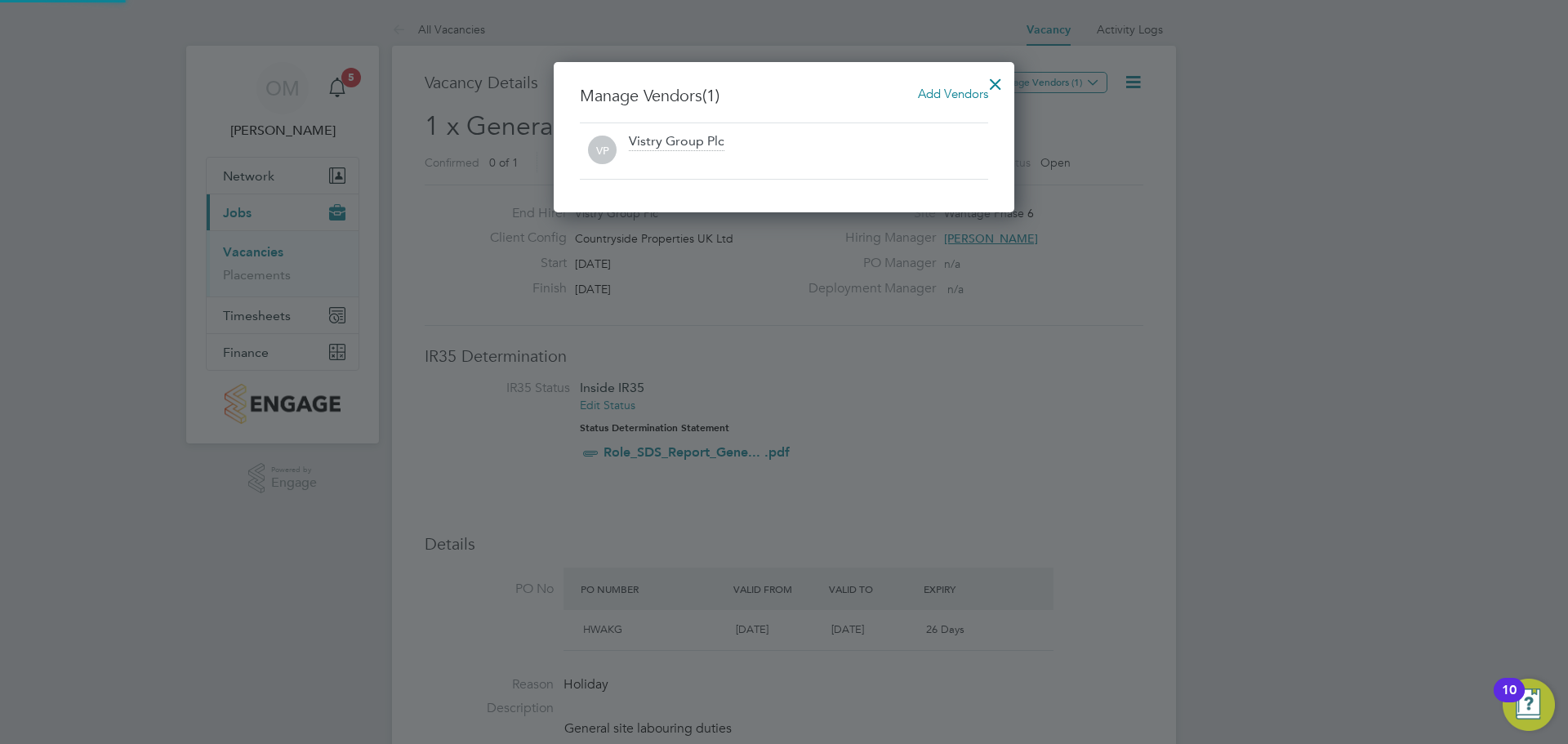
click at [935, 98] on span "Add Vendors" at bounding box center [953, 92] width 70 height 15
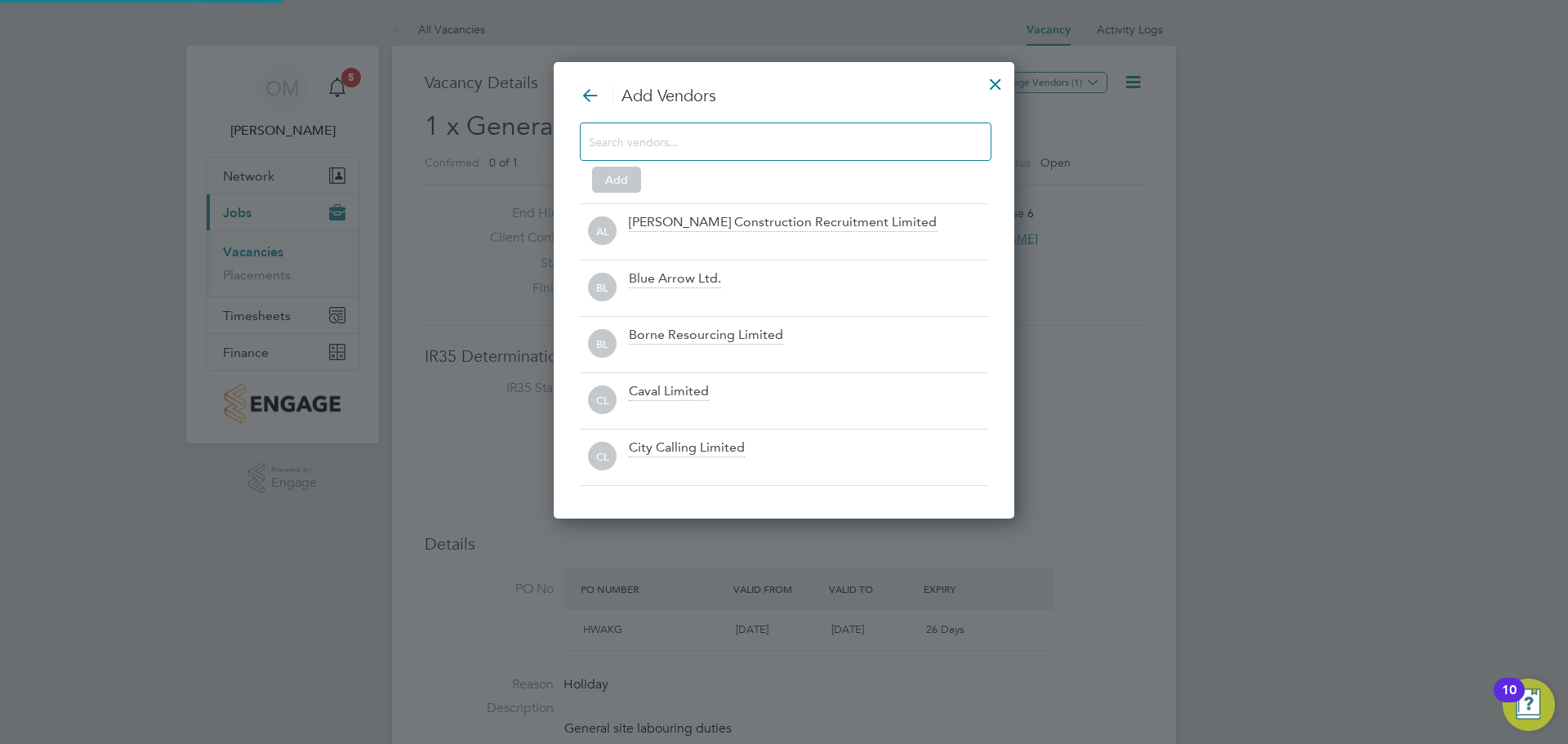
click at [744, 146] on input at bounding box center [772, 141] width 367 height 21
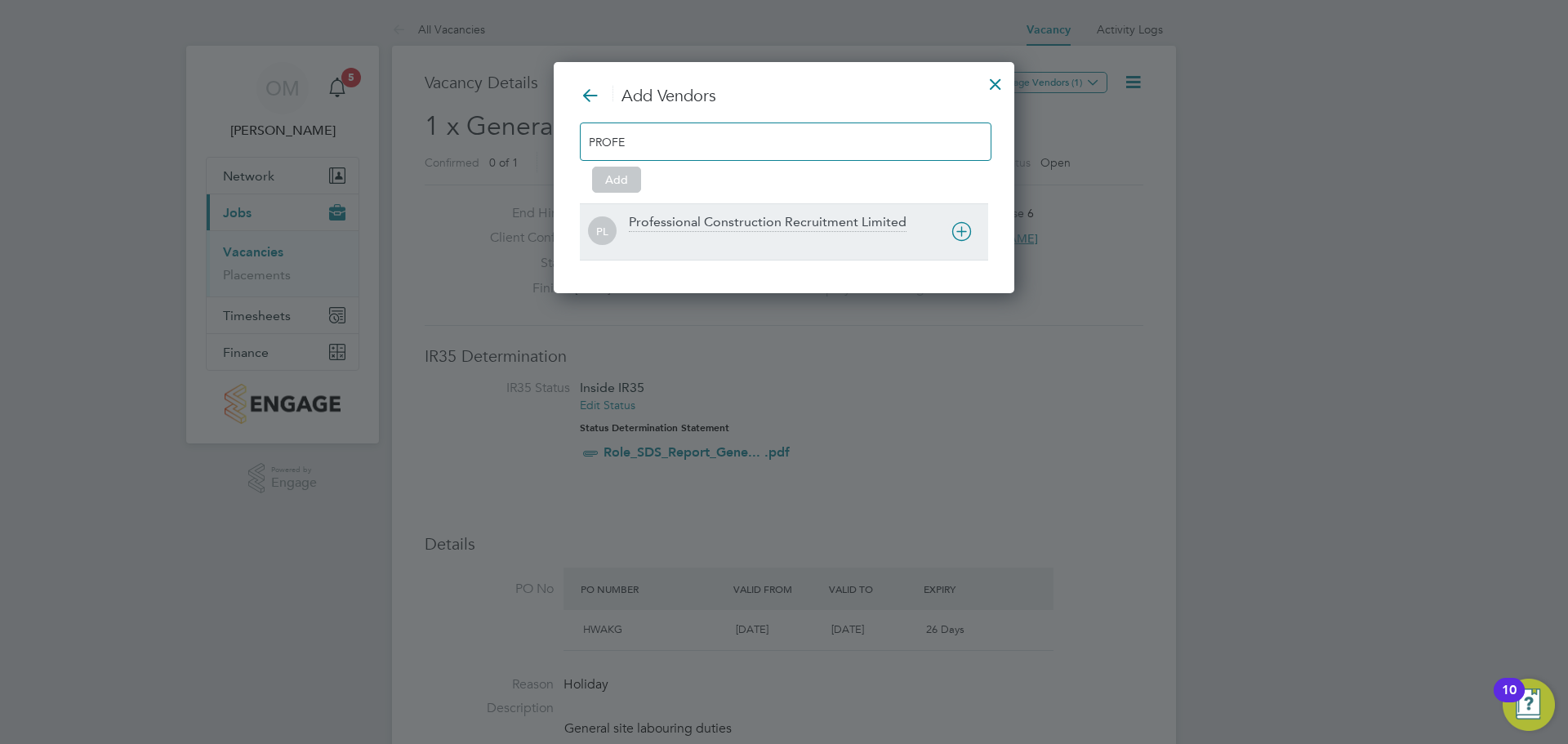
type input "PROFE"
click at [742, 227] on div "Professional Construction Recruitment Limited" at bounding box center [767, 223] width 277 height 18
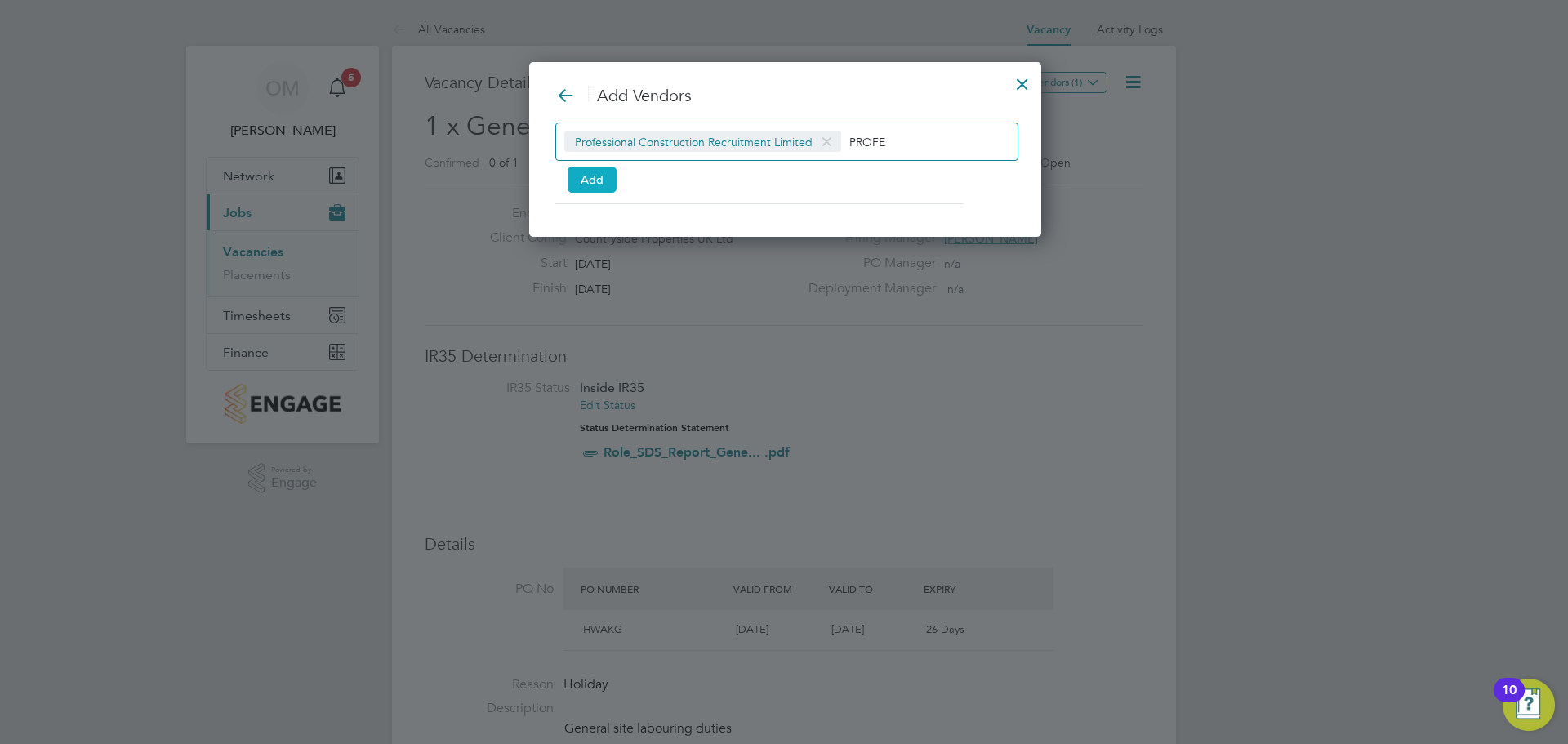
click at [583, 177] on button "Add" at bounding box center [591, 179] width 49 height 26
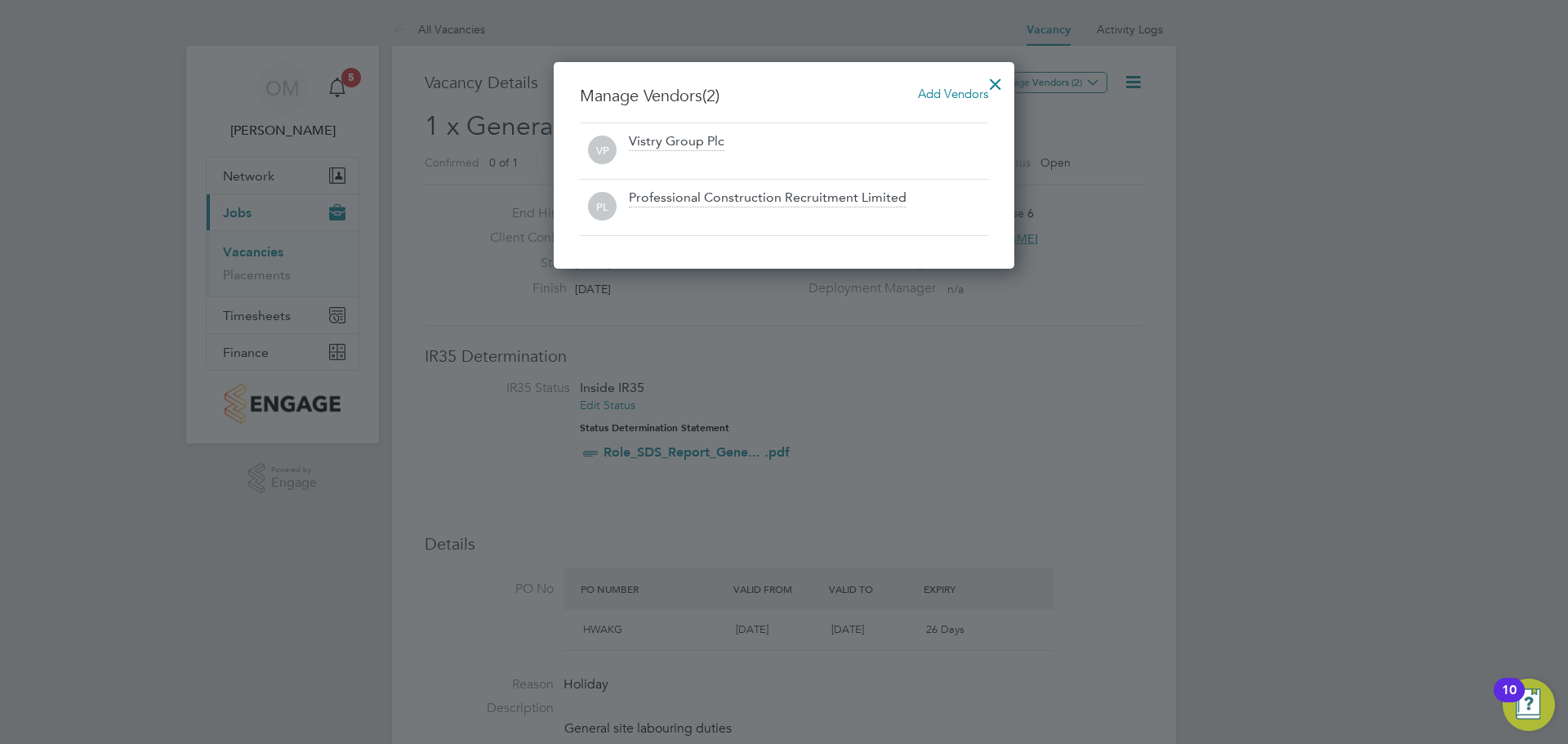
click at [996, 74] on div at bounding box center [995, 79] width 29 height 29
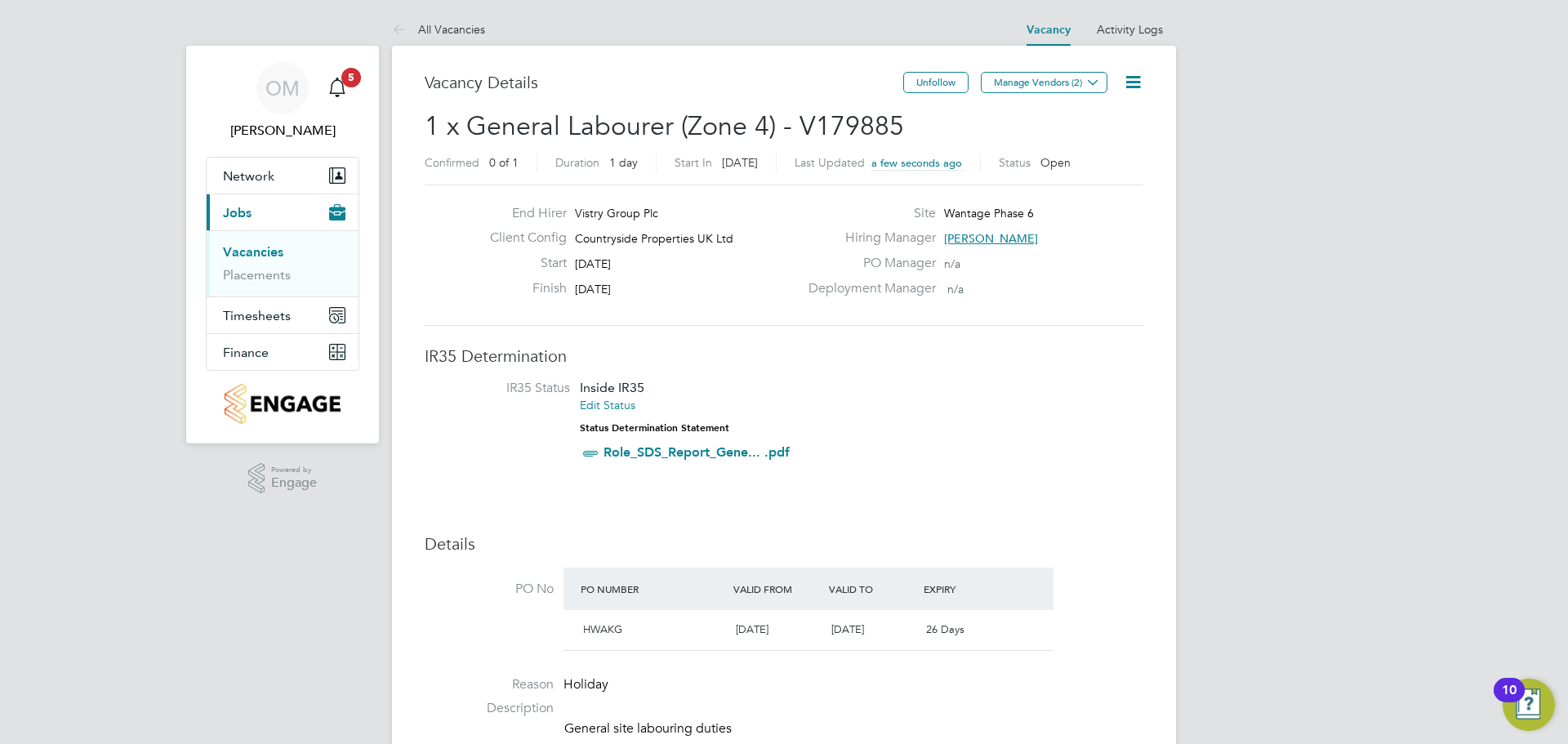
click at [258, 244] on ul "Vacancies Placements" at bounding box center [282, 263] width 152 height 66
click at [258, 250] on link "Vacancies" at bounding box center [253, 252] width 60 height 15
